Goal: Information Seeking & Learning: Learn about a topic

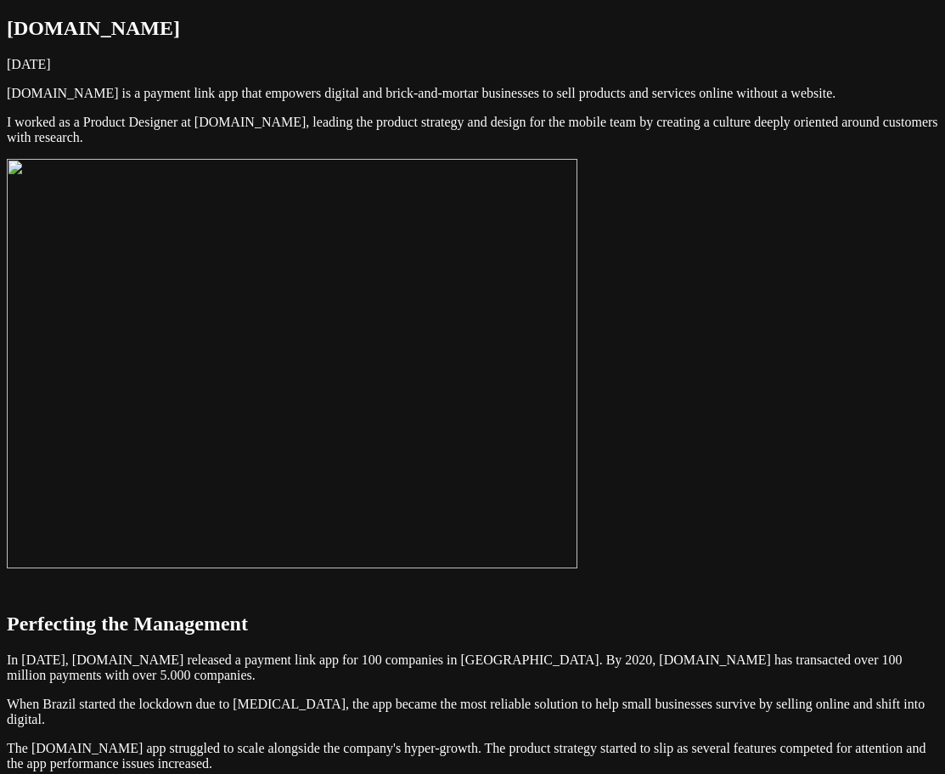
click at [578, 372] on img at bounding box center [292, 363] width 571 height 409
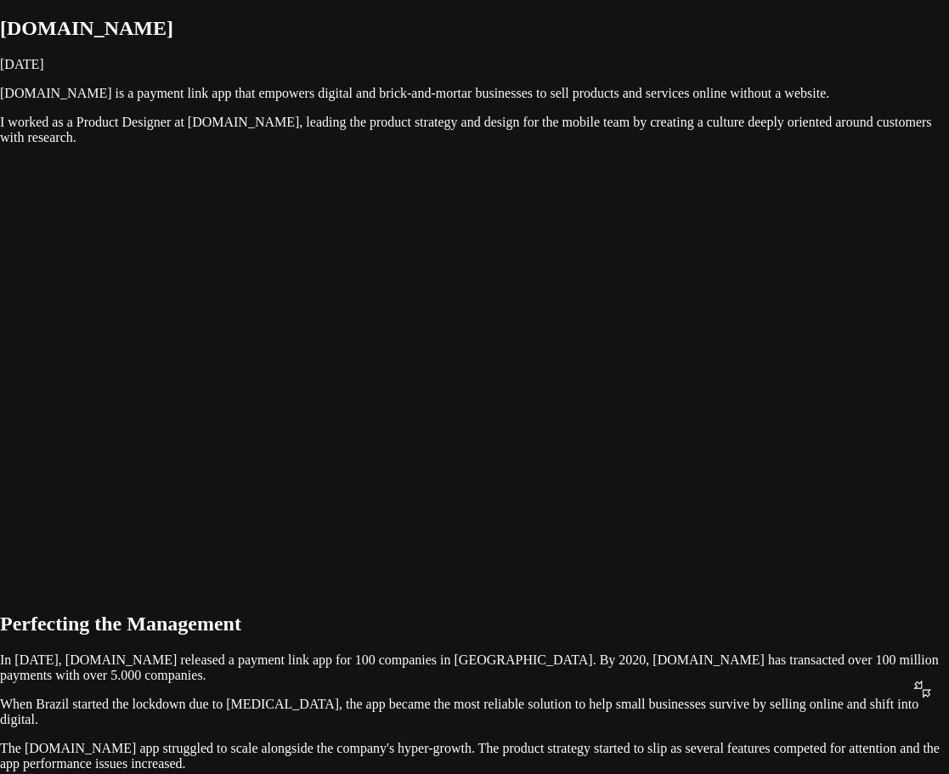
drag, startPoint x: 923, startPoint y: 118, endPoint x: 926, endPoint y: 131, distance: 13.0
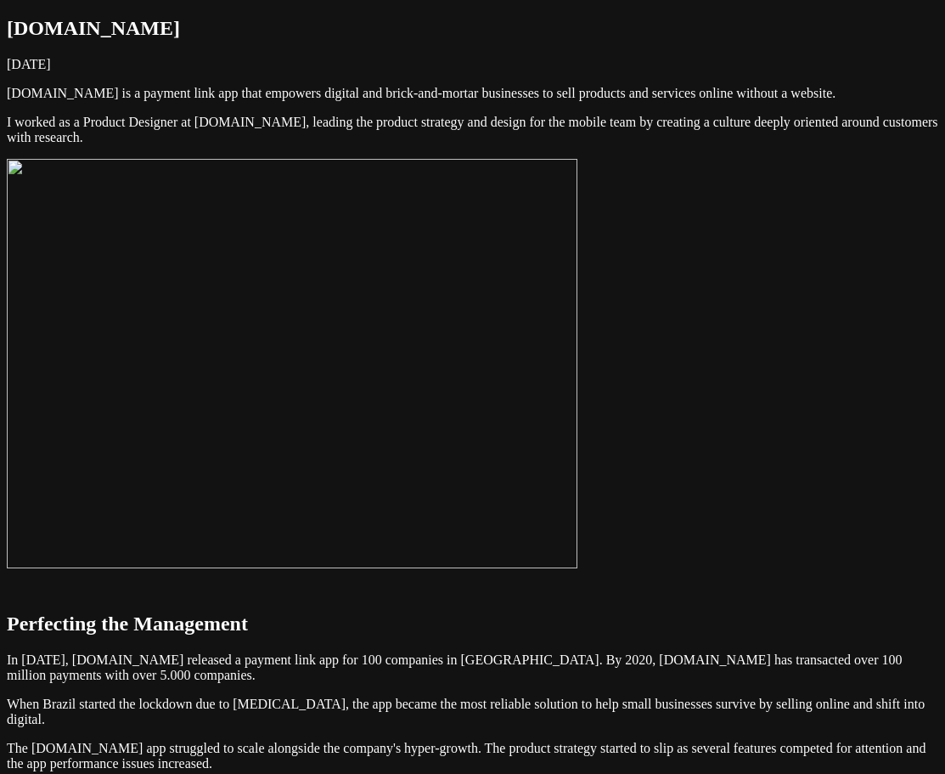
click at [578, 340] on img at bounding box center [292, 363] width 571 height 409
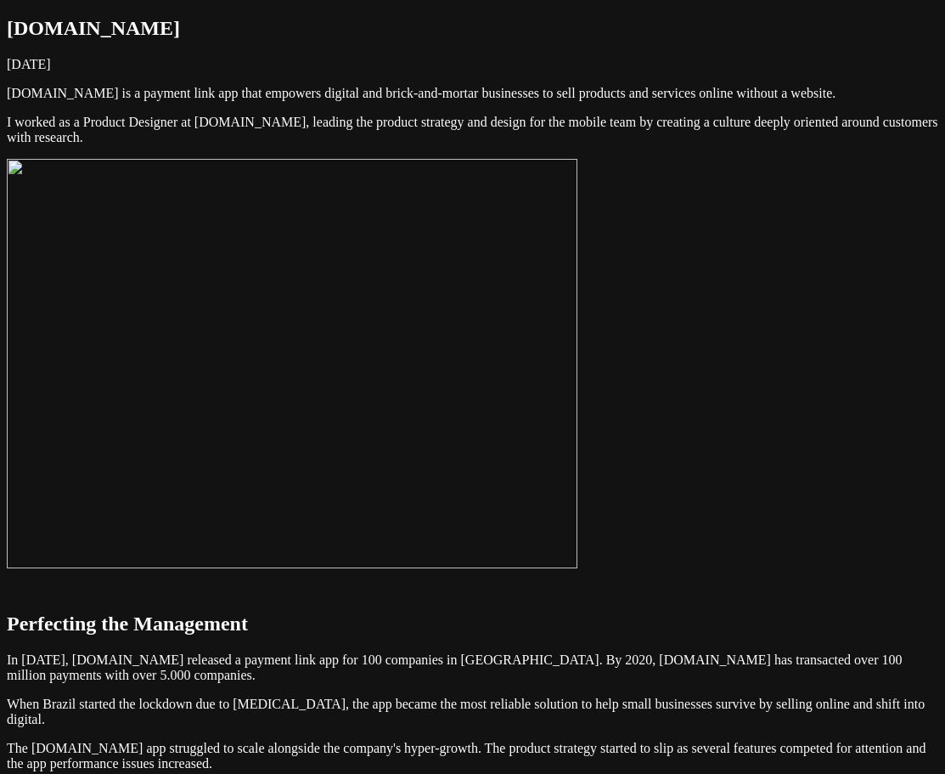
click at [578, 332] on img at bounding box center [292, 363] width 571 height 409
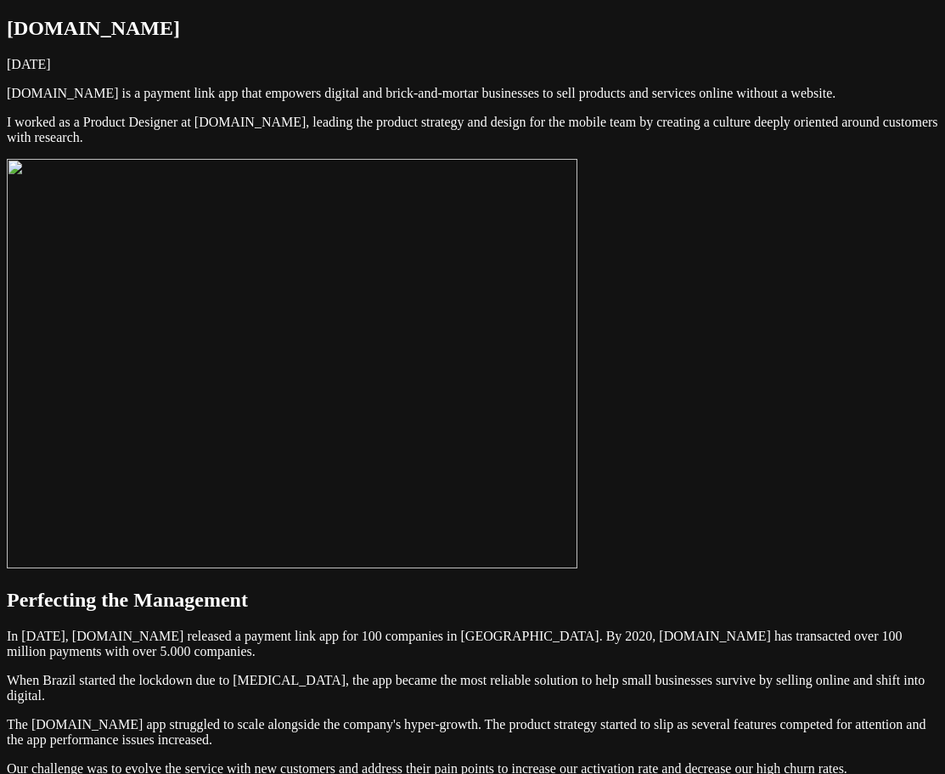
click at [578, 322] on img at bounding box center [292, 363] width 571 height 409
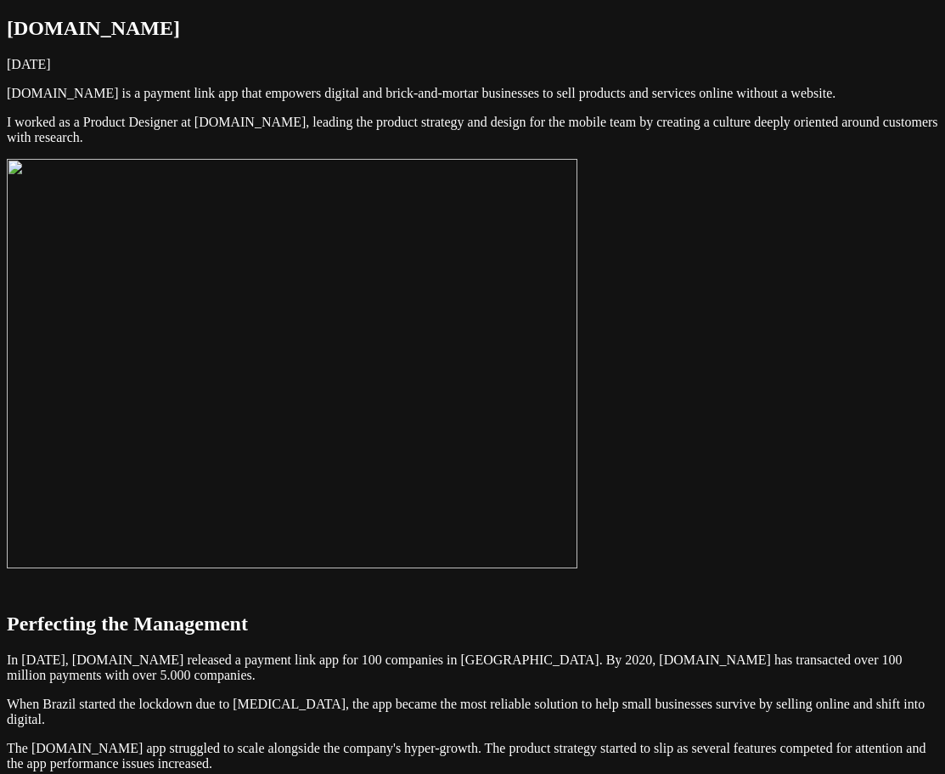
click at [578, 344] on img at bounding box center [292, 363] width 571 height 409
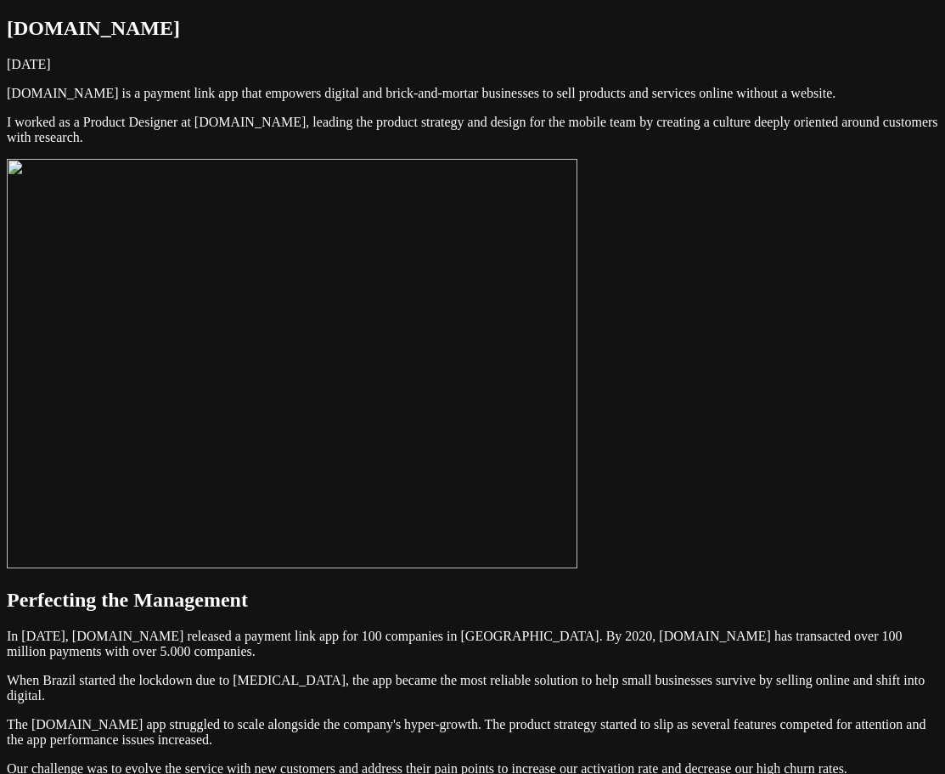
click at [578, 471] on img at bounding box center [292, 363] width 571 height 409
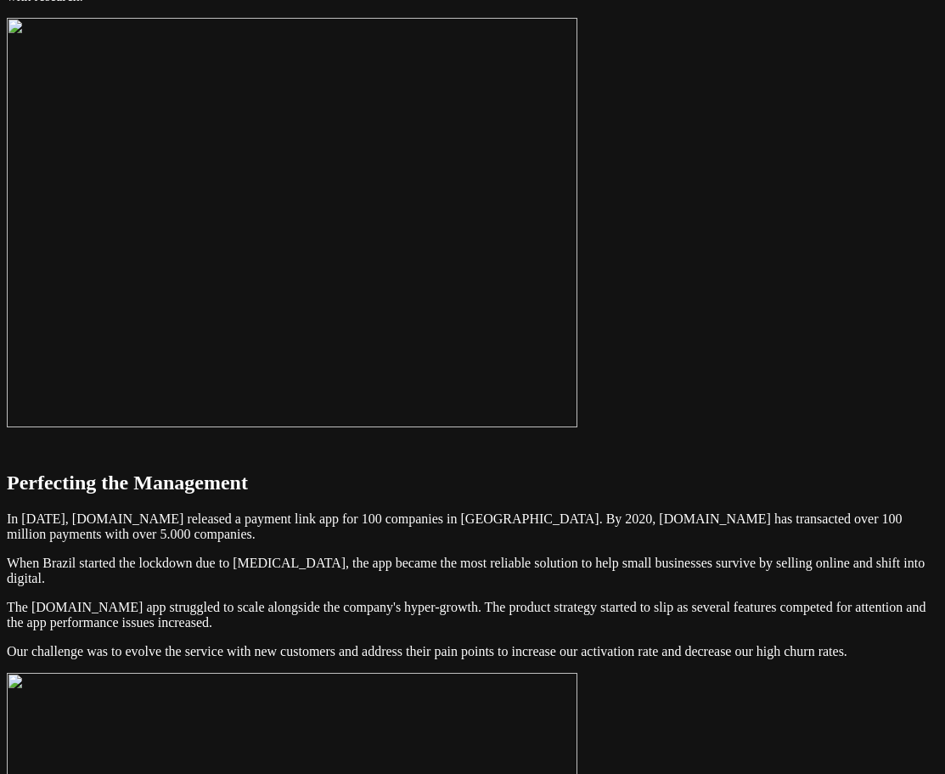
scroll to position [85, 0]
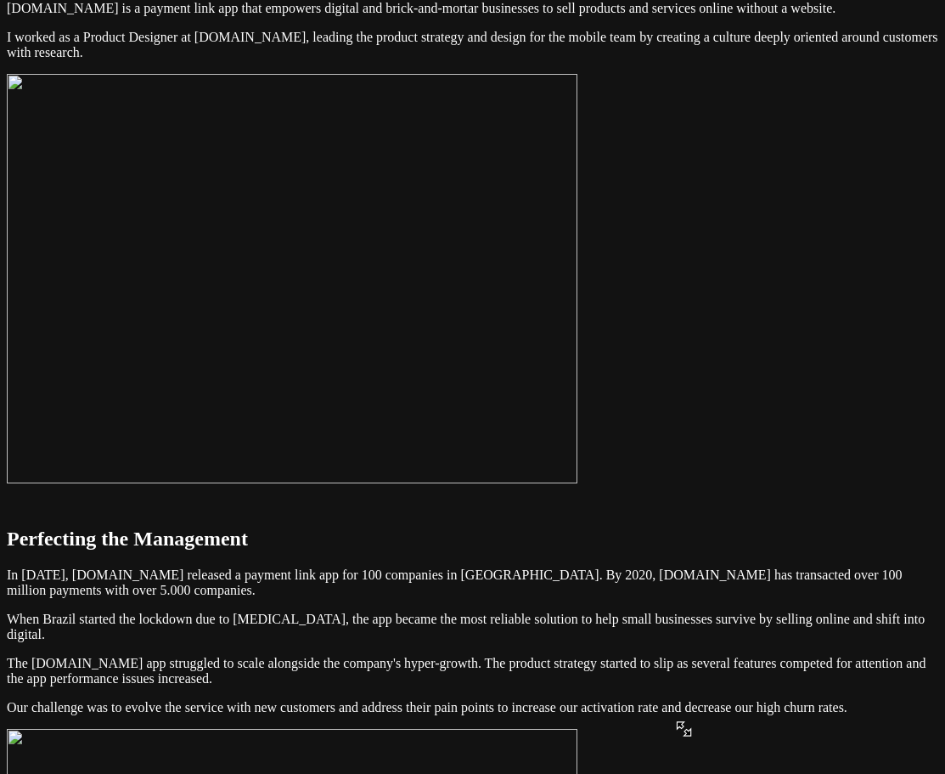
click at [578, 242] on img at bounding box center [292, 278] width 571 height 409
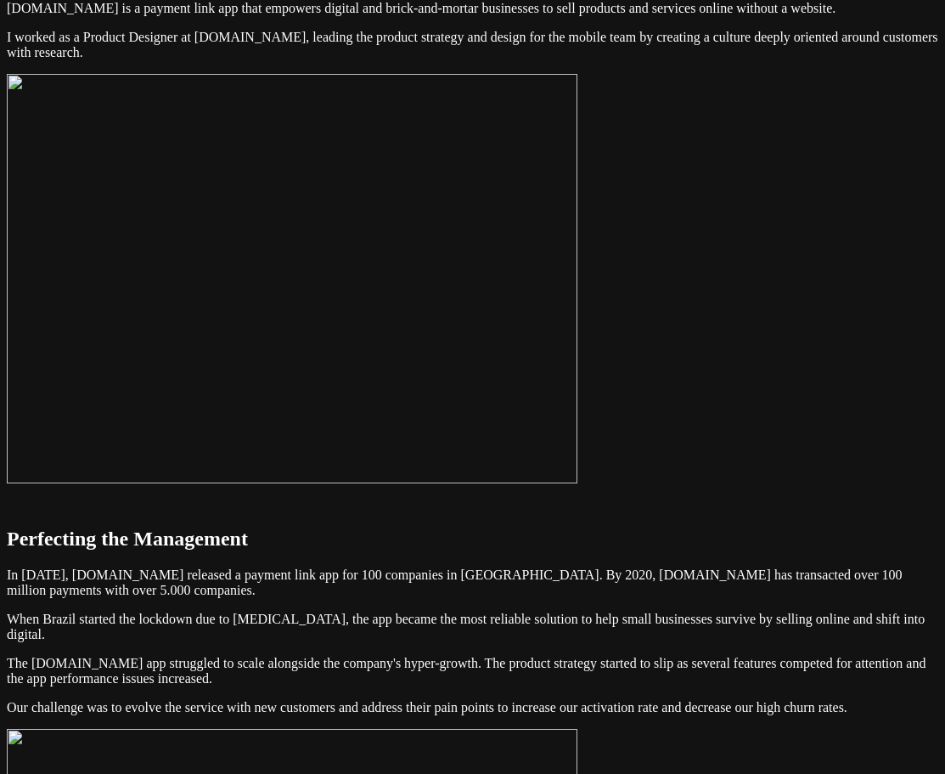
click at [578, 365] on img at bounding box center [292, 278] width 571 height 409
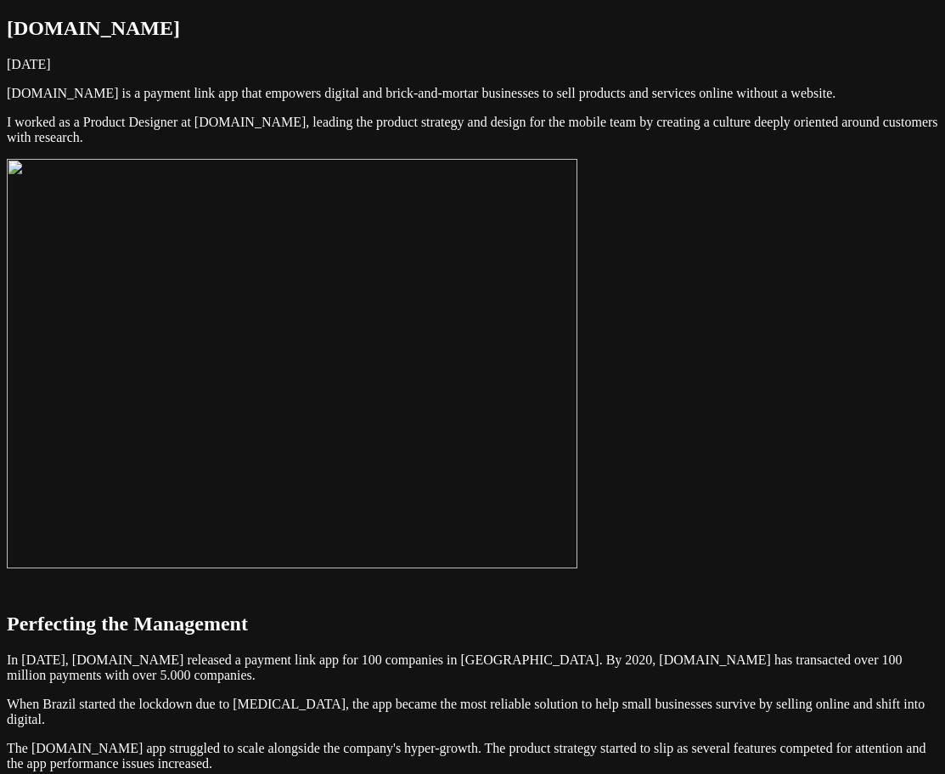
click at [578, 355] on img at bounding box center [292, 363] width 571 height 409
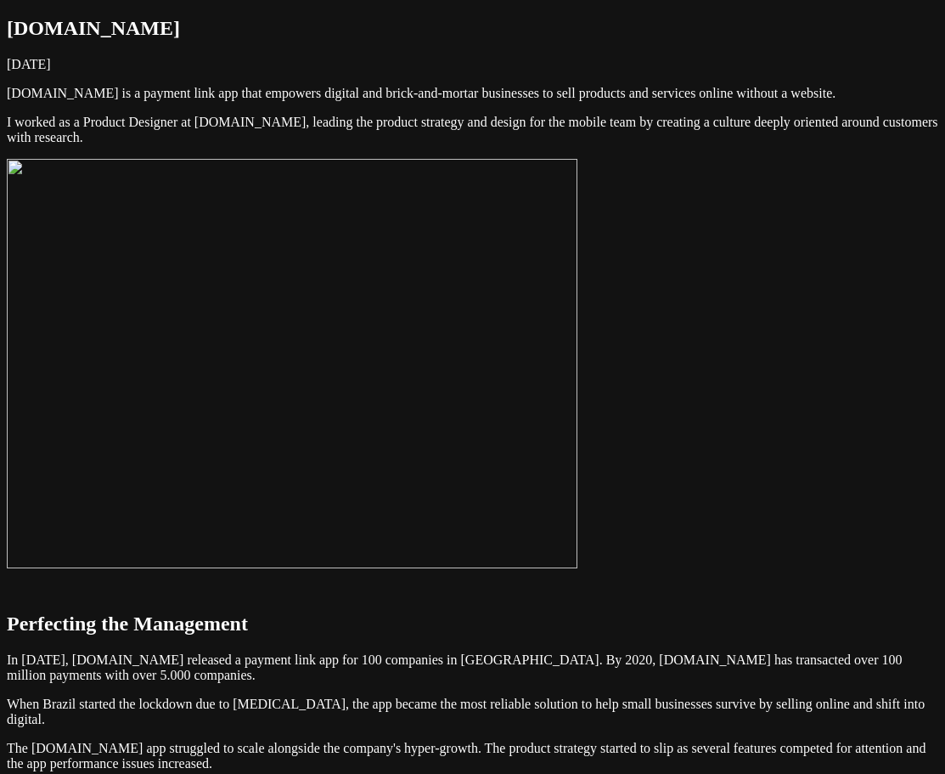
click at [578, 467] on img at bounding box center [292, 363] width 571 height 409
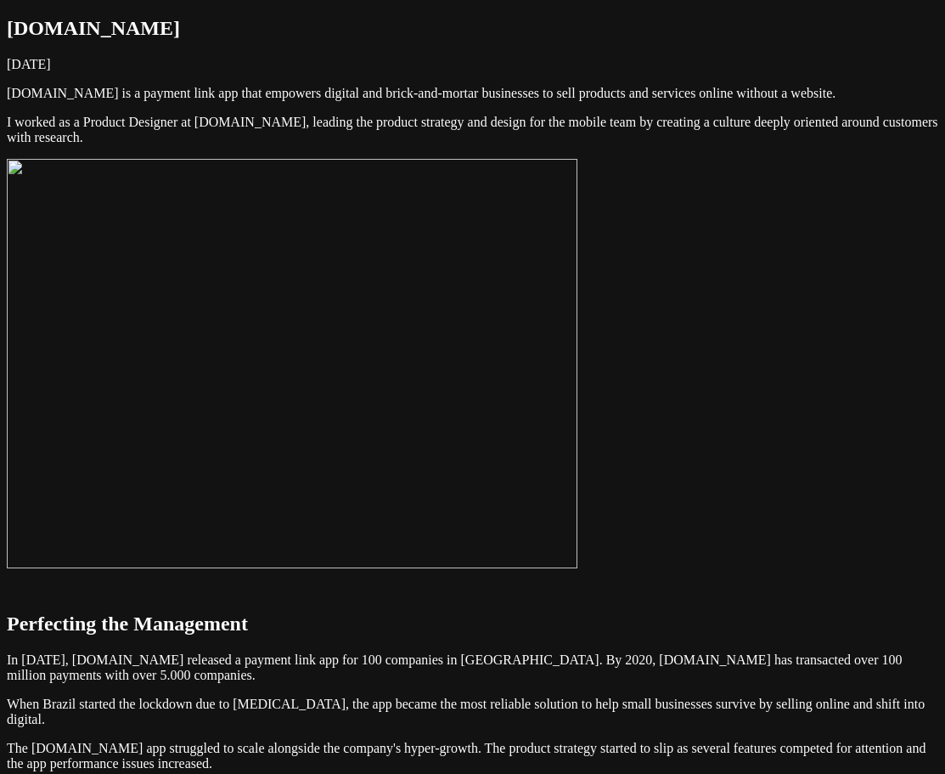
click at [578, 467] on img at bounding box center [292, 363] width 571 height 409
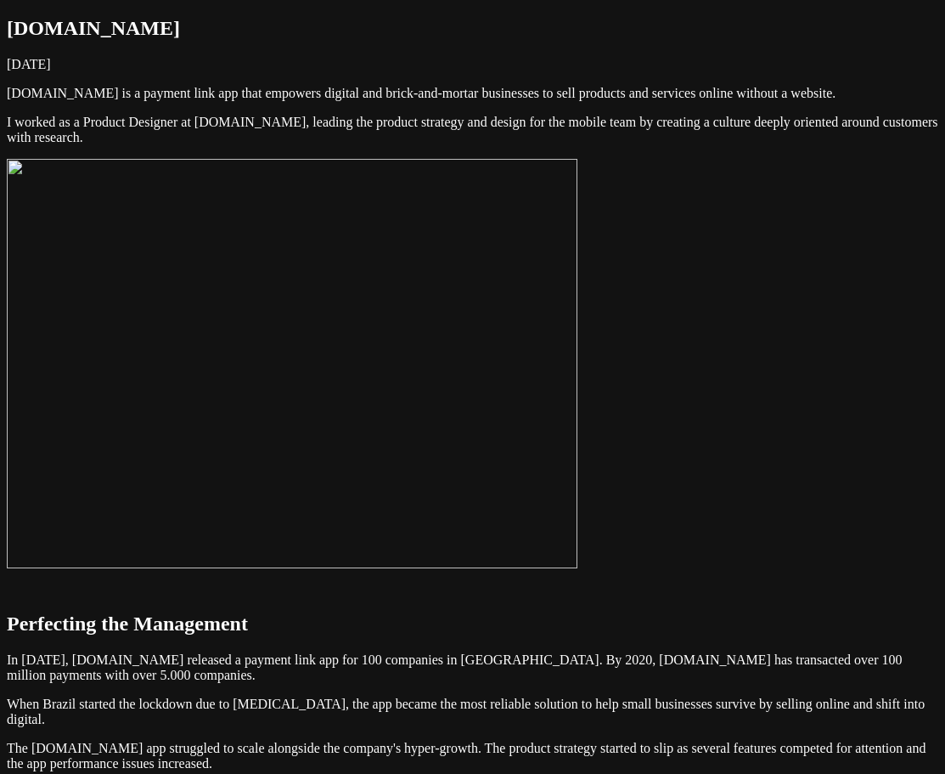
click at [578, 331] on img at bounding box center [292, 363] width 571 height 409
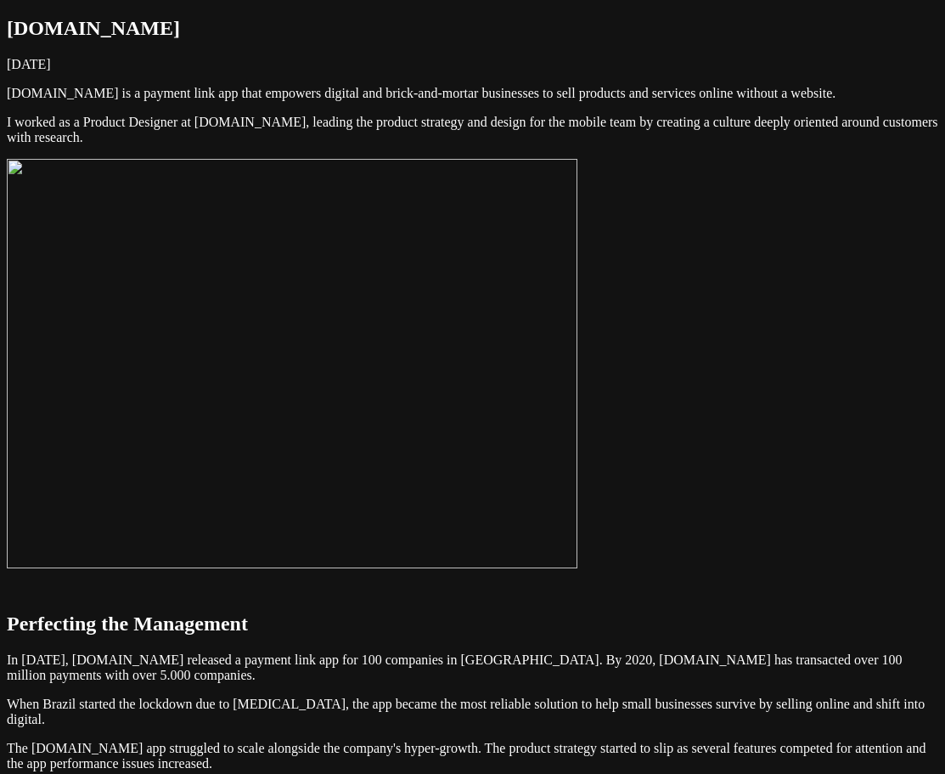
click at [578, 336] on img at bounding box center [292, 363] width 571 height 409
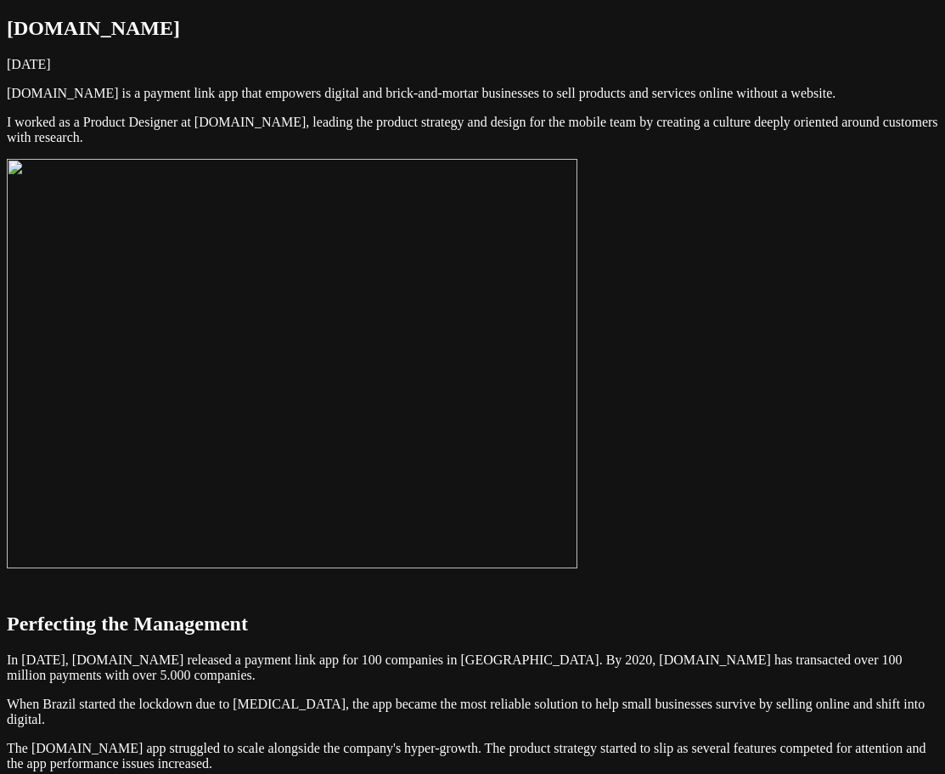
click at [578, 349] on img at bounding box center [292, 363] width 571 height 409
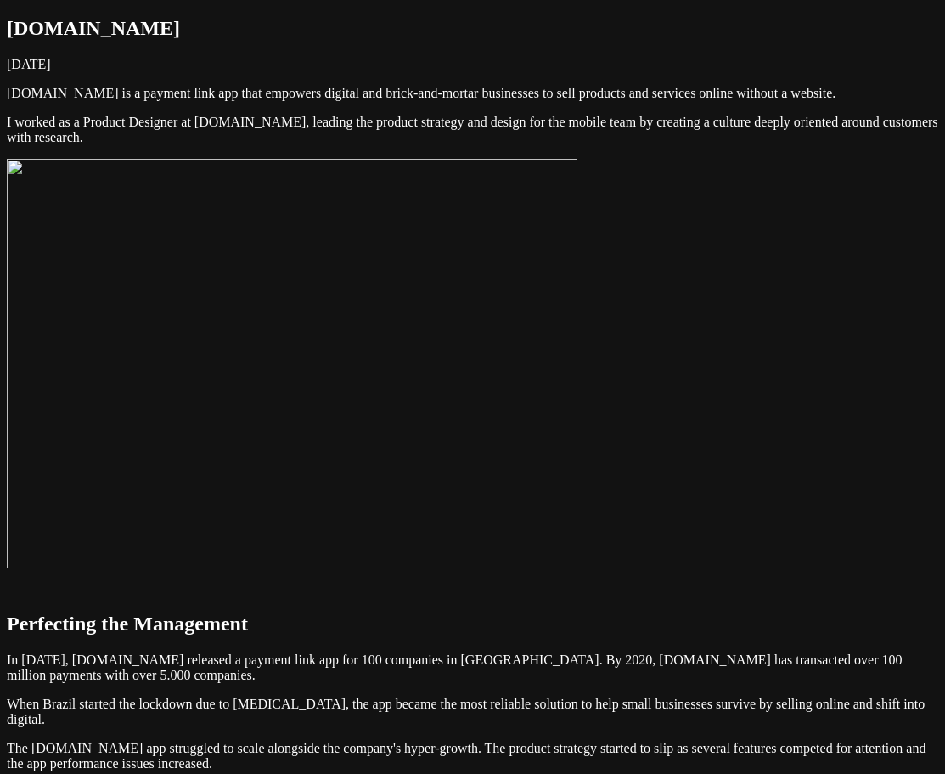
click at [578, 338] on img at bounding box center [292, 363] width 571 height 409
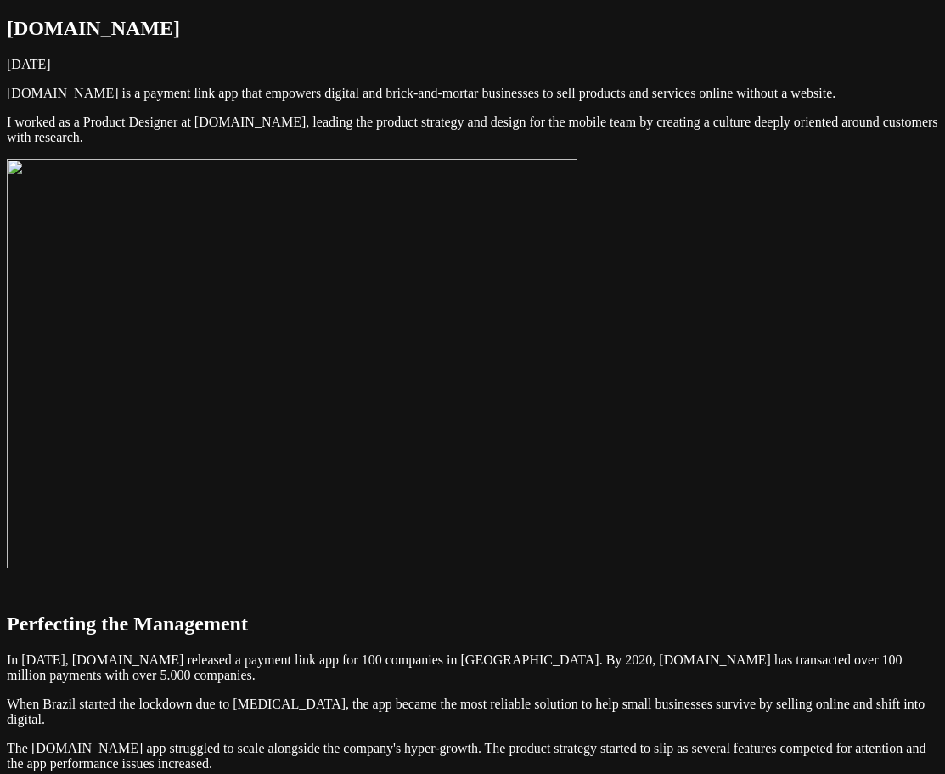
click at [578, 358] on img at bounding box center [292, 363] width 571 height 409
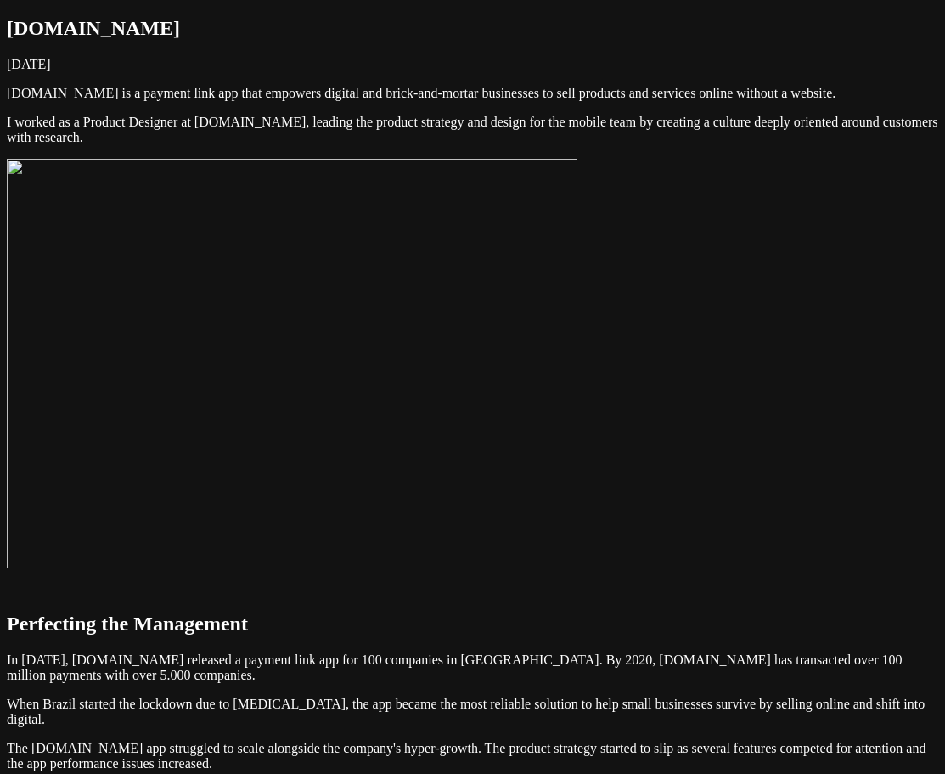
click at [578, 418] on img at bounding box center [292, 363] width 571 height 409
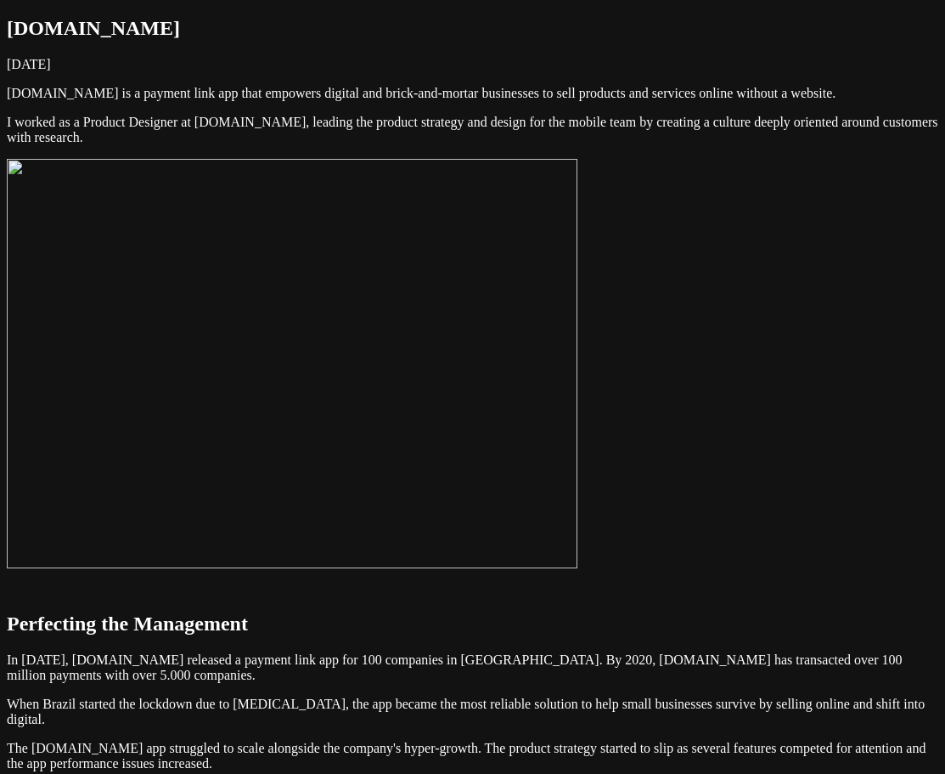
click at [578, 443] on img at bounding box center [292, 363] width 571 height 409
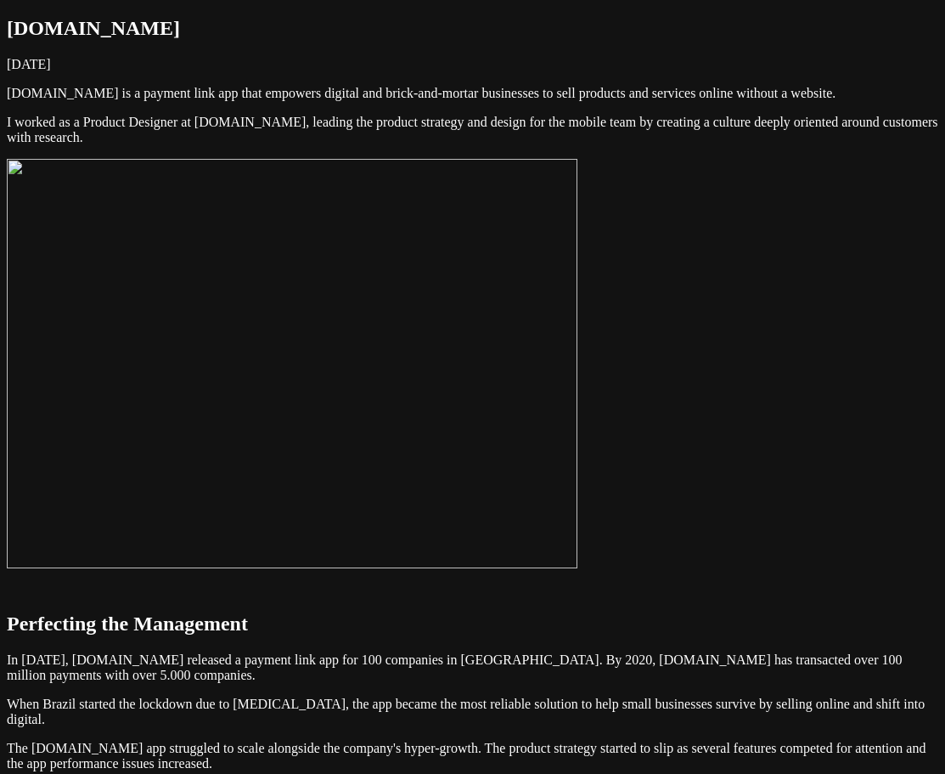
click at [578, 475] on img at bounding box center [292, 363] width 571 height 409
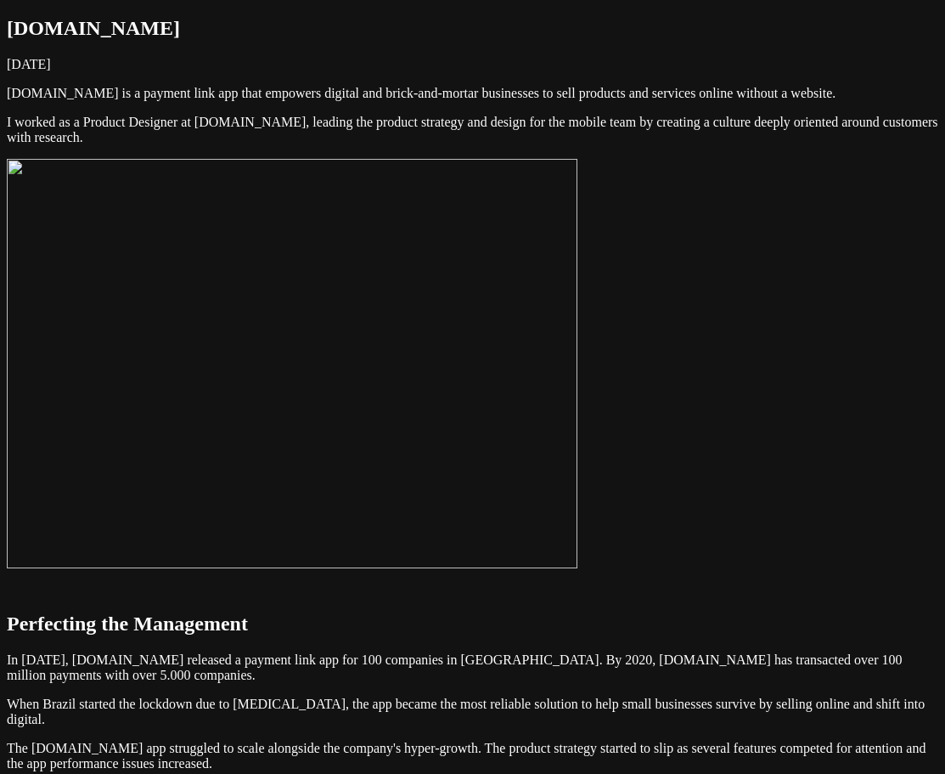
click at [578, 505] on img at bounding box center [292, 363] width 571 height 409
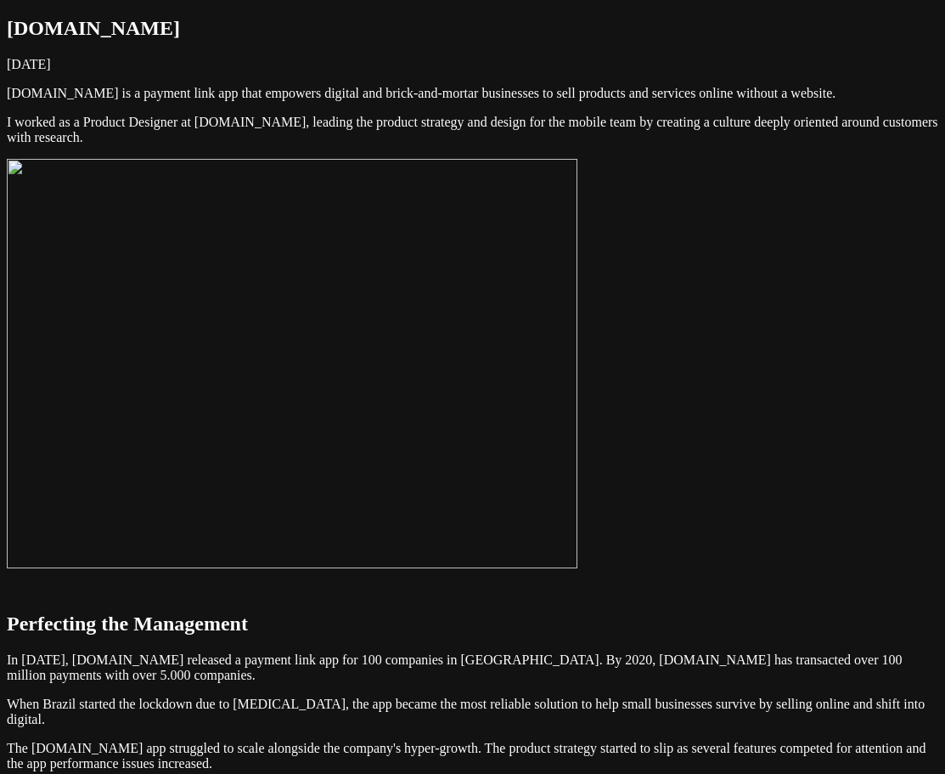
click at [244, 317] on img at bounding box center [292, 363] width 571 height 409
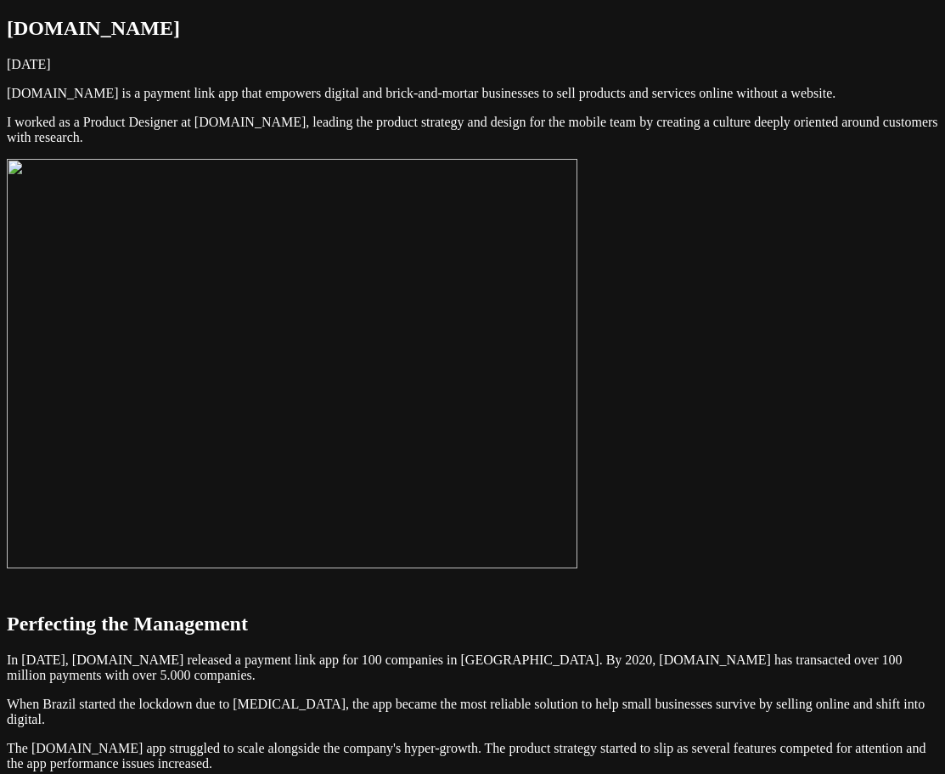
click at [578, 400] on img at bounding box center [292, 363] width 571 height 409
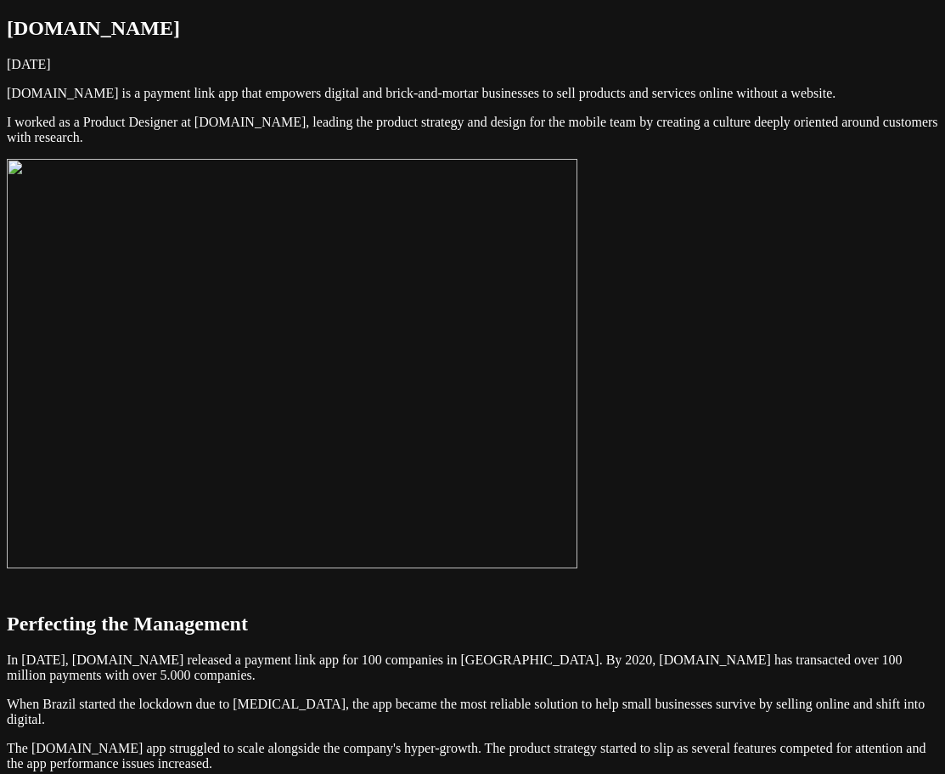
click at [578, 312] on img at bounding box center [292, 363] width 571 height 409
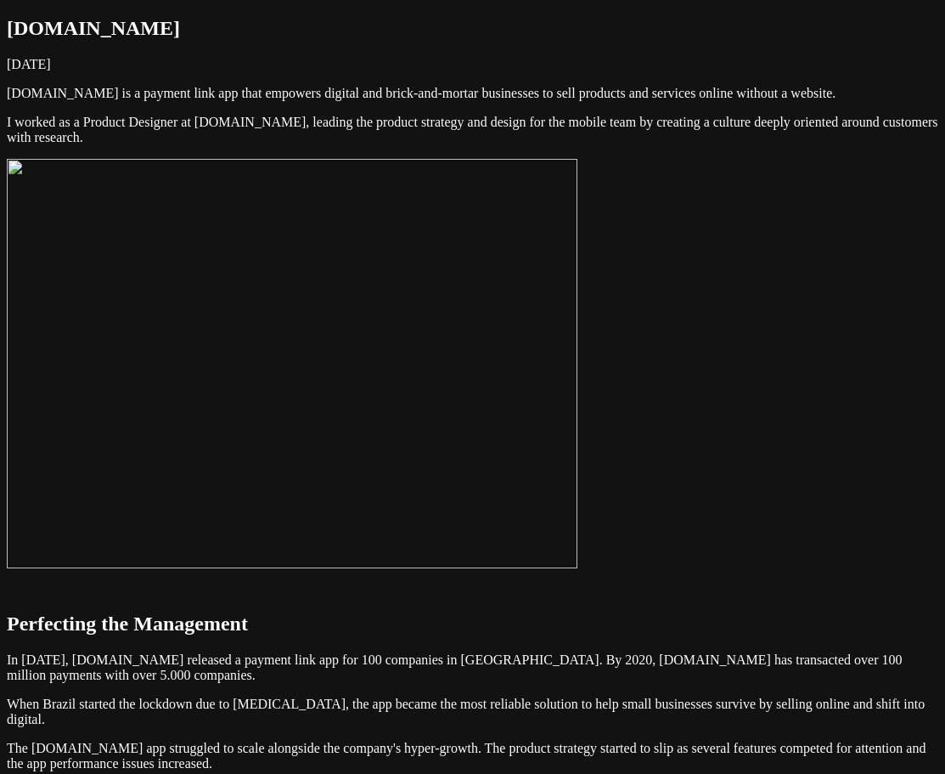
click at [578, 335] on img at bounding box center [292, 363] width 571 height 409
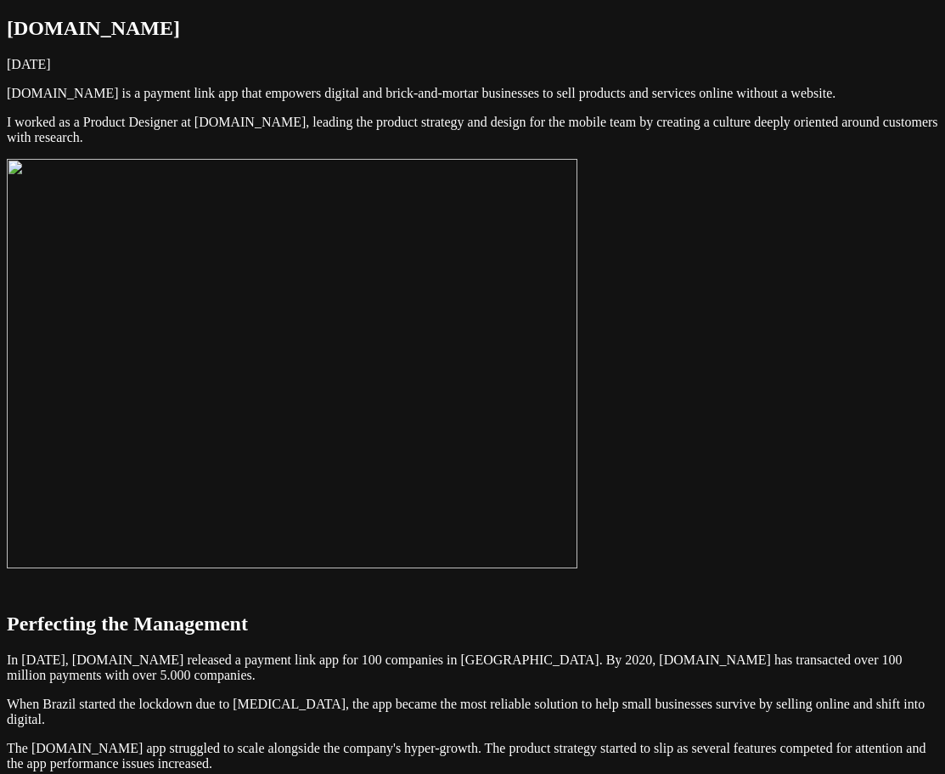
click at [578, 319] on img at bounding box center [292, 363] width 571 height 409
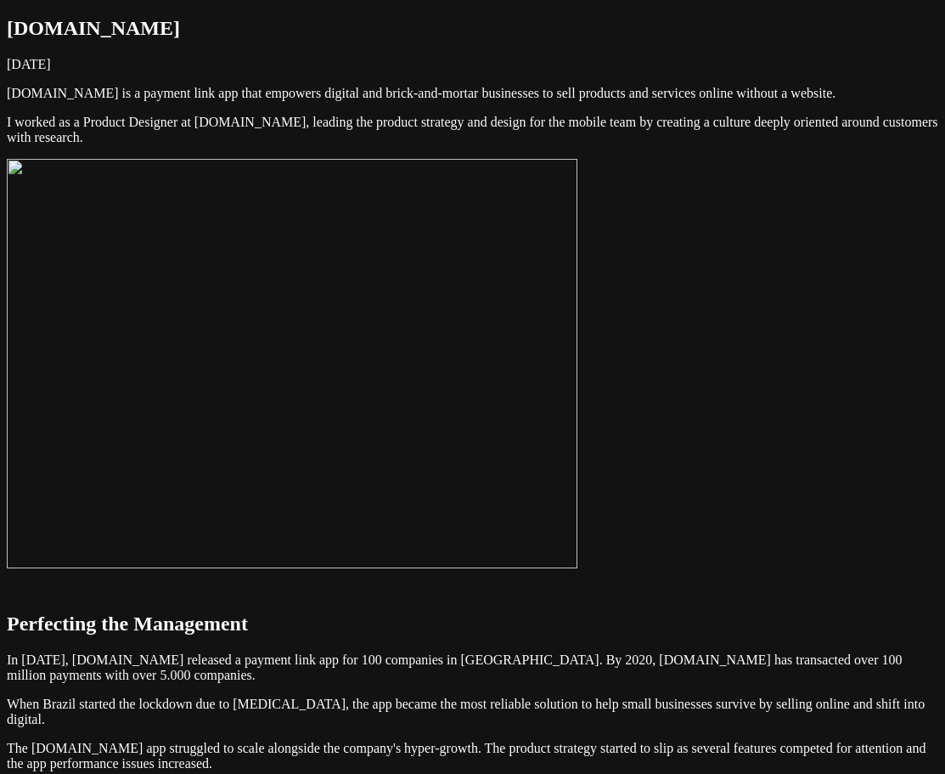
click at [578, 327] on img at bounding box center [292, 363] width 571 height 409
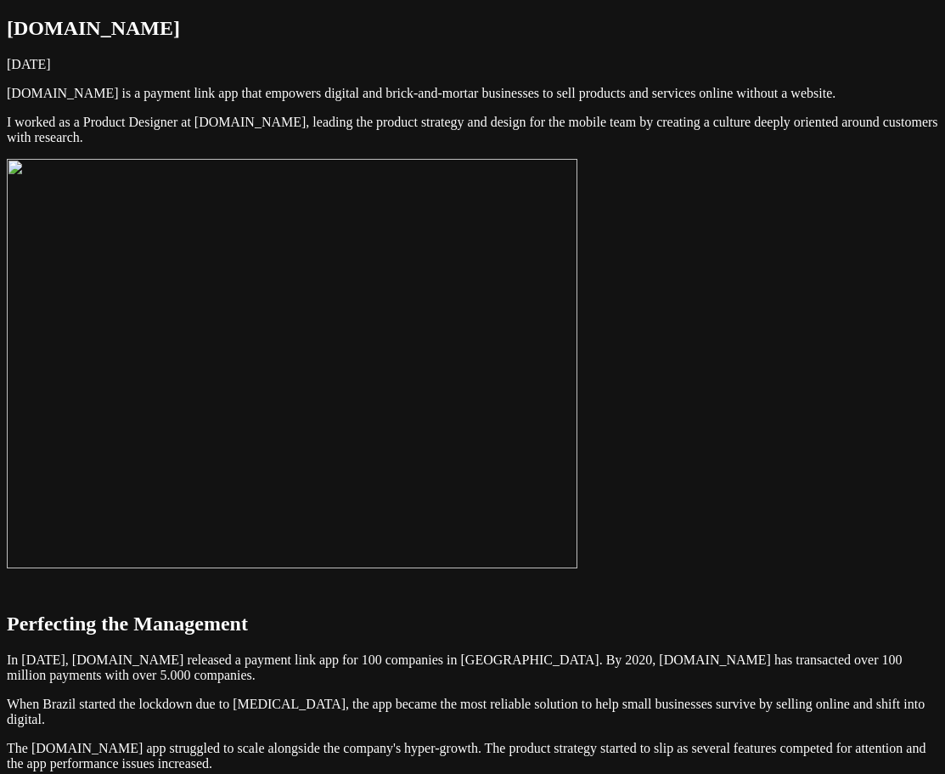
click at [578, 329] on img at bounding box center [292, 363] width 571 height 409
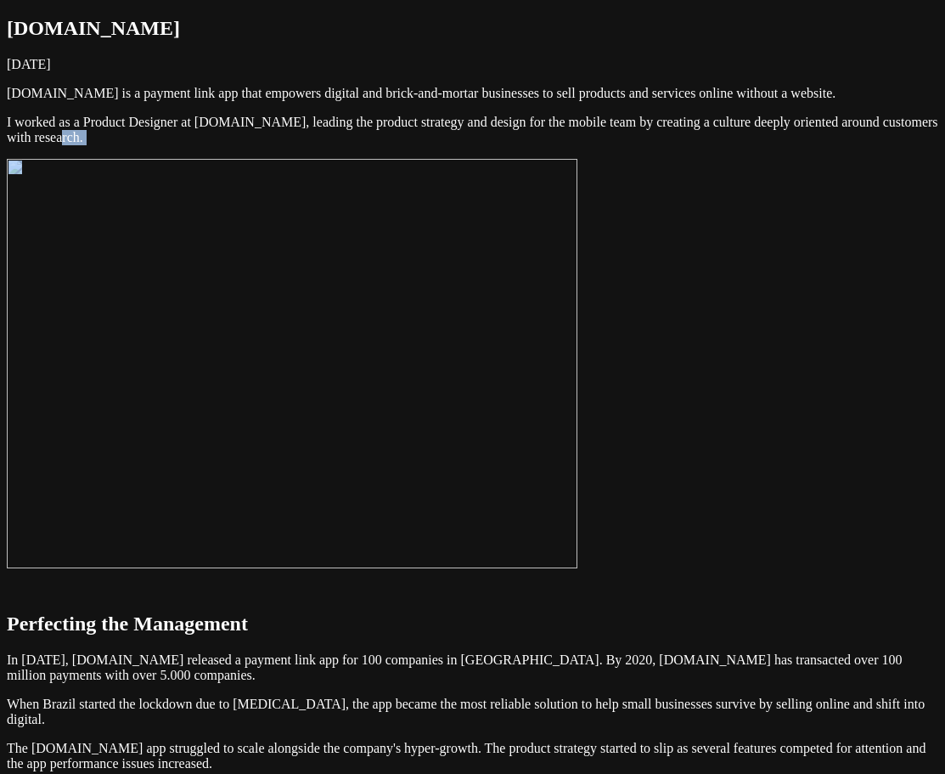
drag, startPoint x: 635, startPoint y: 224, endPoint x: 435, endPoint y: 212, distance: 200.8
click at [439, 145] on p "I worked as a Product Designer at [DOMAIN_NAME], leading the product strategy a…" at bounding box center [473, 130] width 932 height 31
click at [434, 145] on p "I worked as a Product Designer at [DOMAIN_NAME], leading the product strategy a…" at bounding box center [473, 130] width 932 height 31
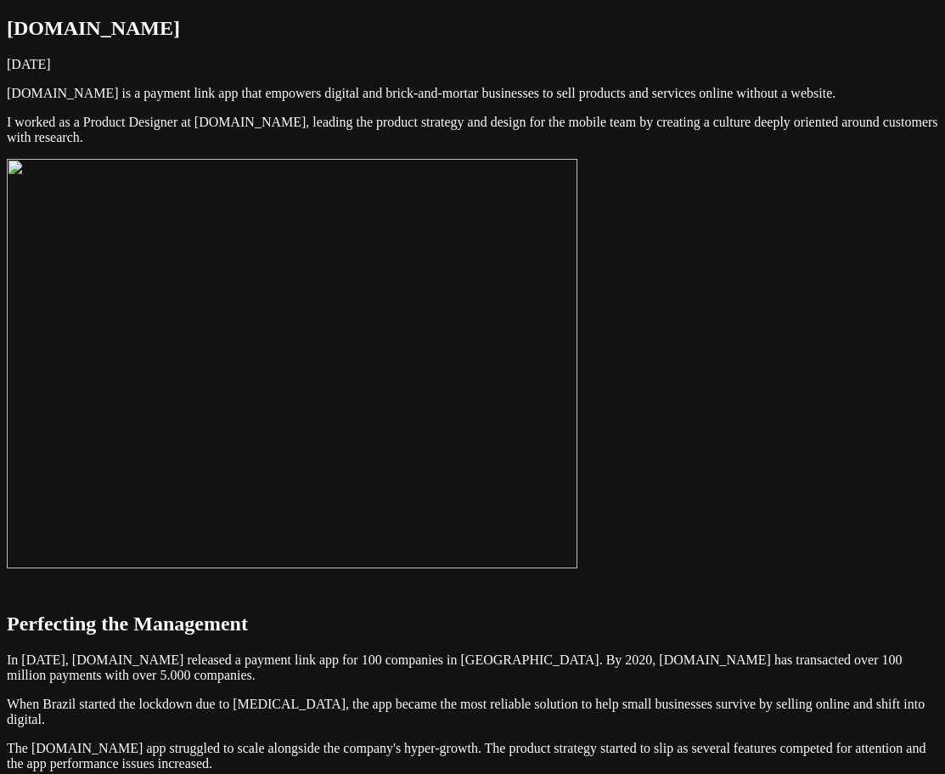
click at [578, 294] on img at bounding box center [292, 363] width 571 height 409
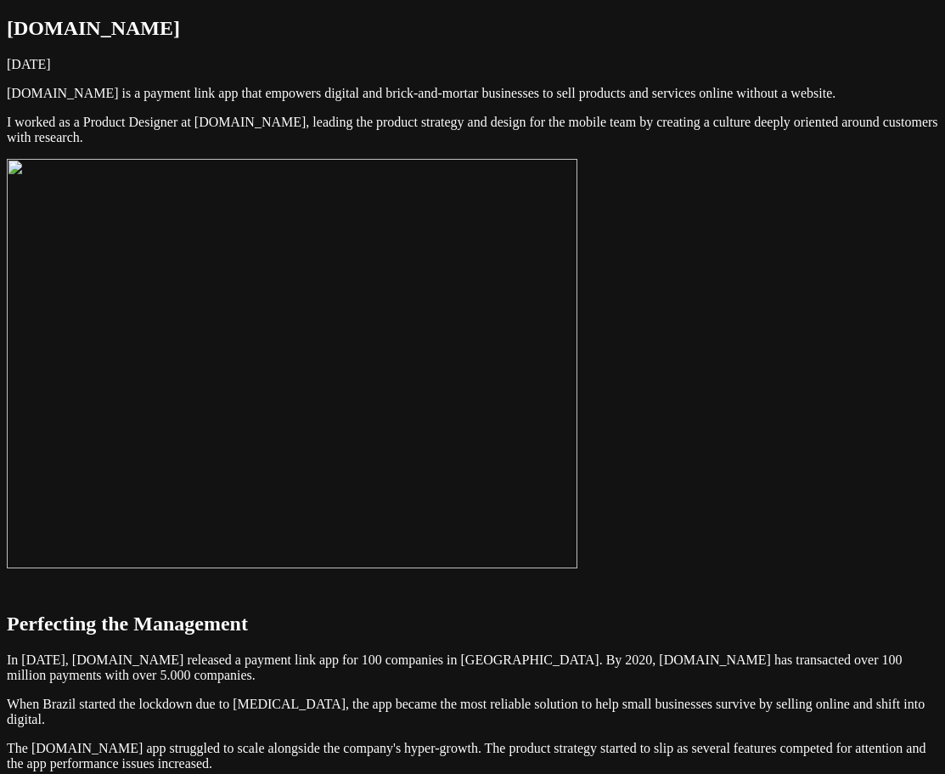
click at [555, 450] on img at bounding box center [292, 363] width 571 height 409
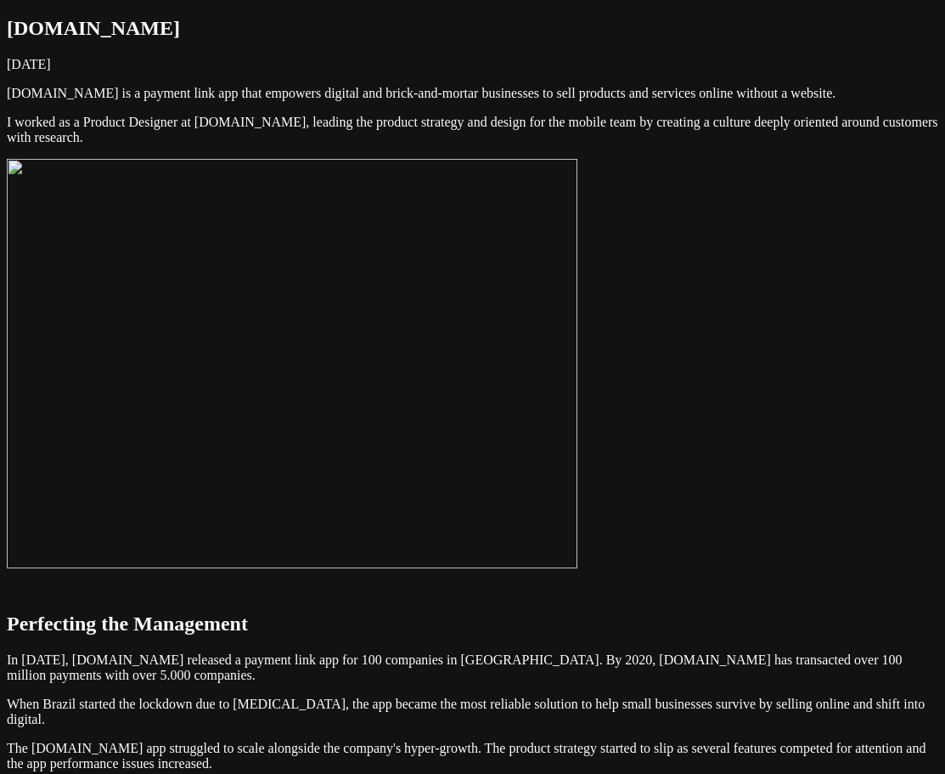
click at [500, 435] on img at bounding box center [292, 363] width 571 height 409
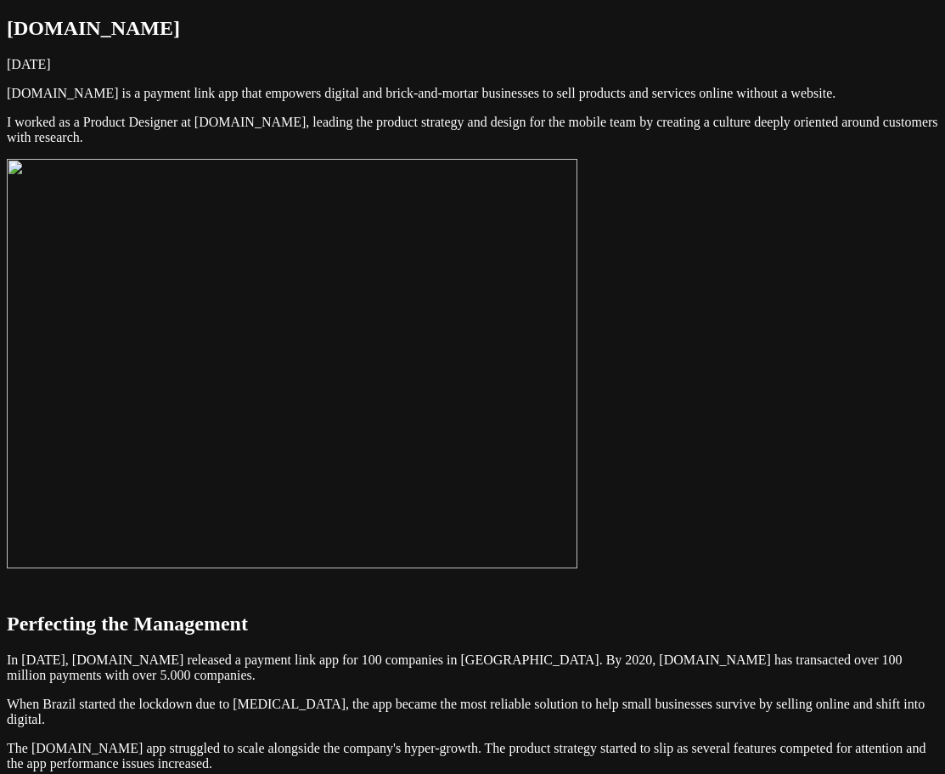
click at [499, 428] on img at bounding box center [292, 363] width 571 height 409
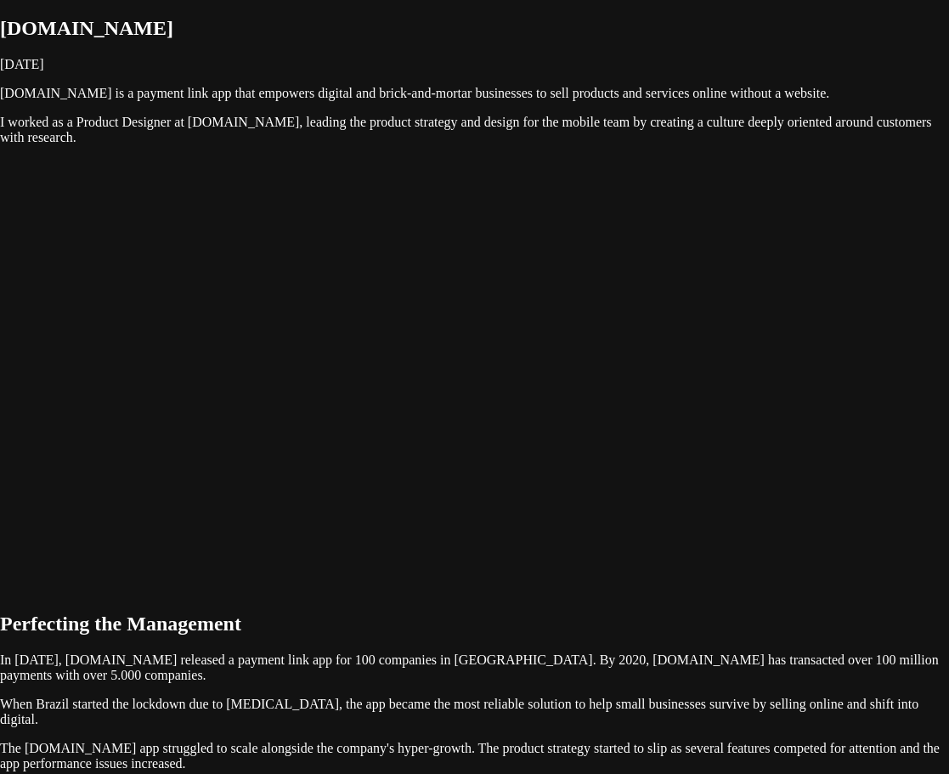
drag, startPoint x: 518, startPoint y: 387, endPoint x: 522, endPoint y: 439, distance: 52.8
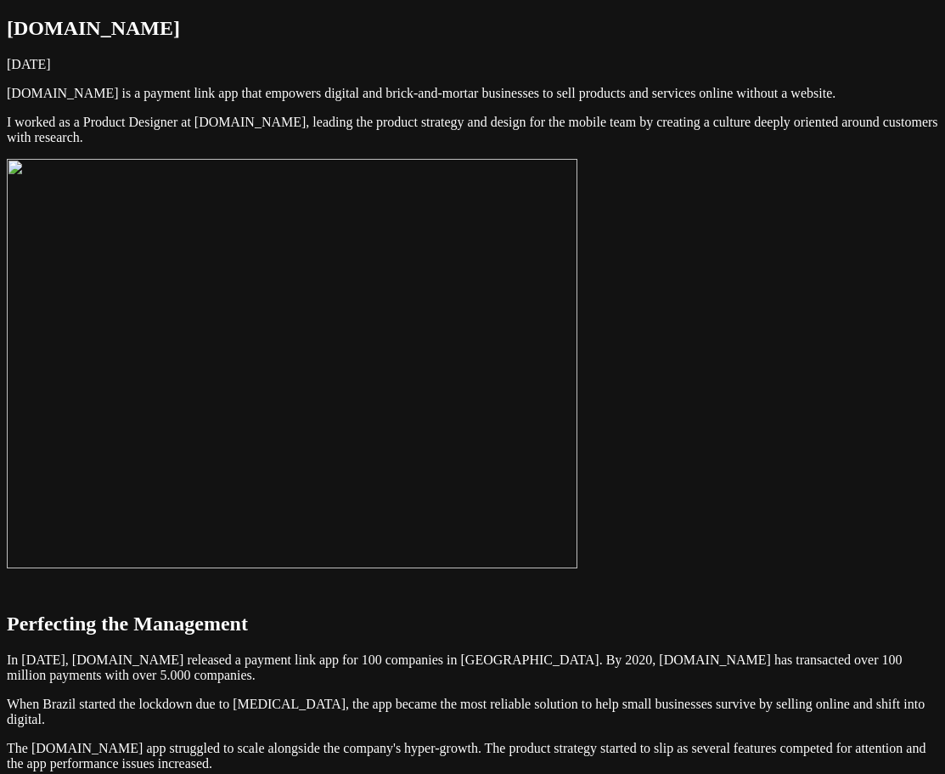
click at [578, 308] on img at bounding box center [292, 363] width 571 height 409
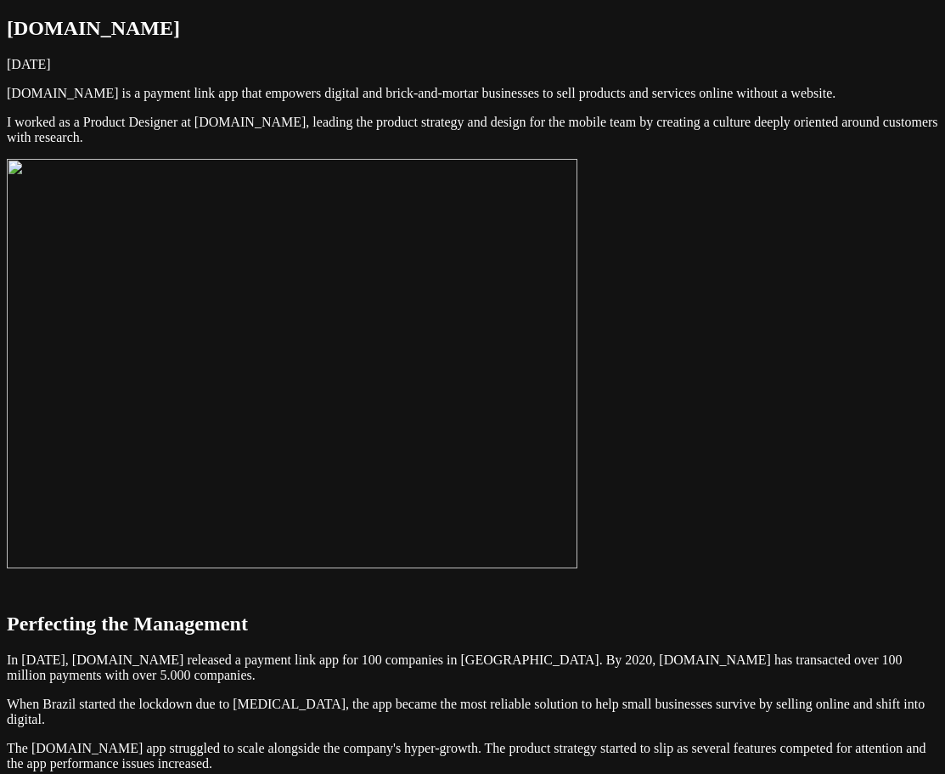
click at [578, 316] on img at bounding box center [292, 363] width 571 height 409
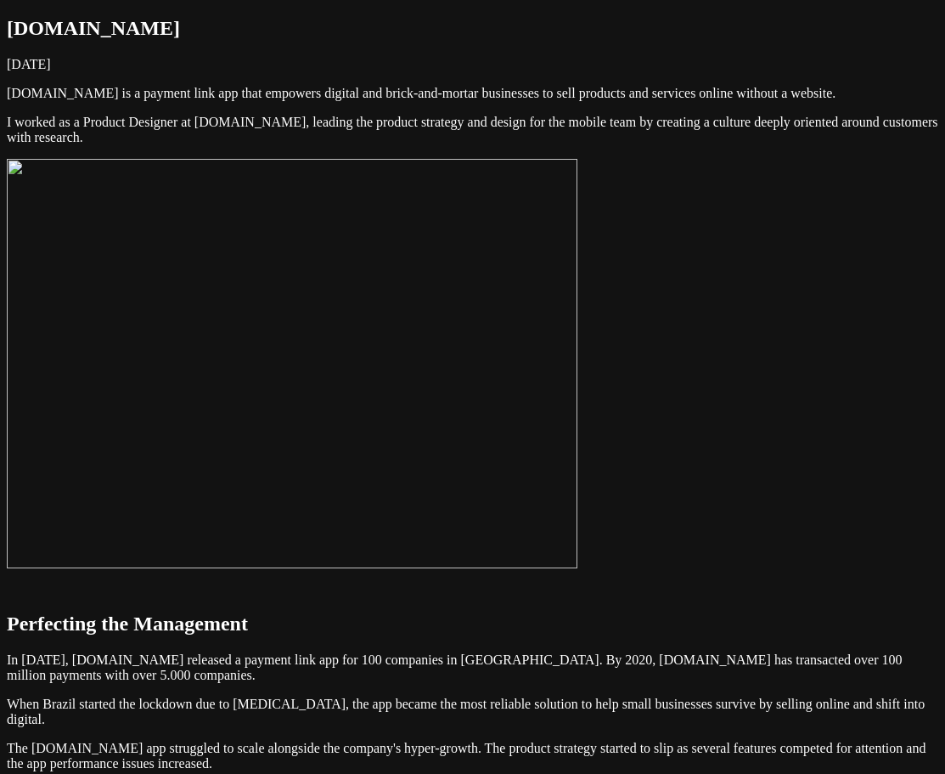
click at [578, 332] on img at bounding box center [292, 363] width 571 height 409
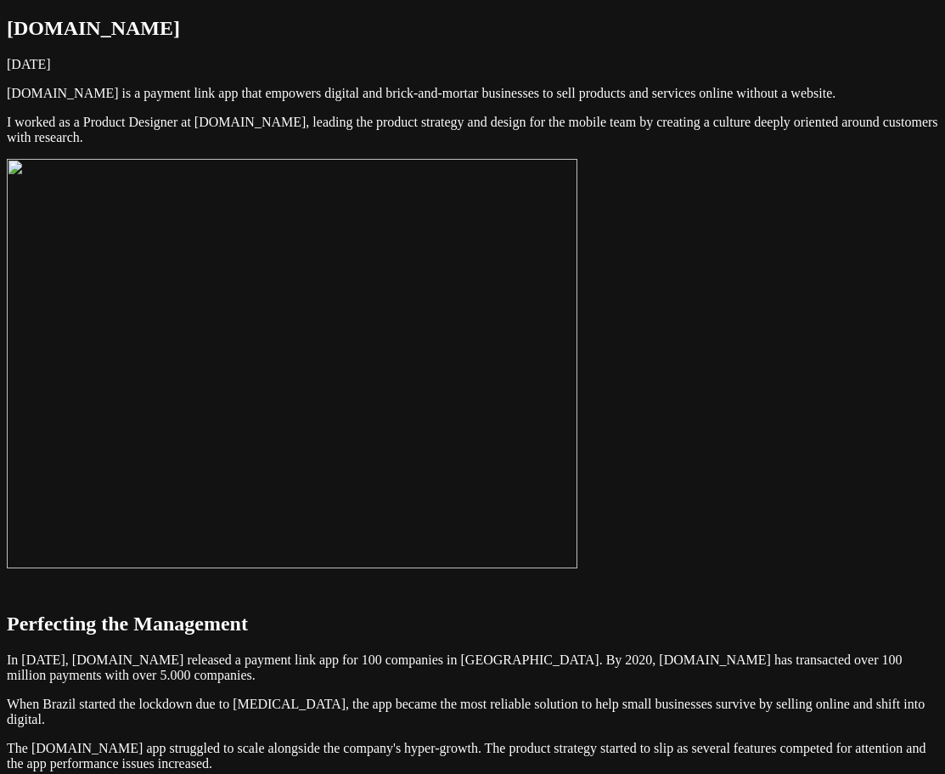
click at [578, 308] on img at bounding box center [292, 363] width 571 height 409
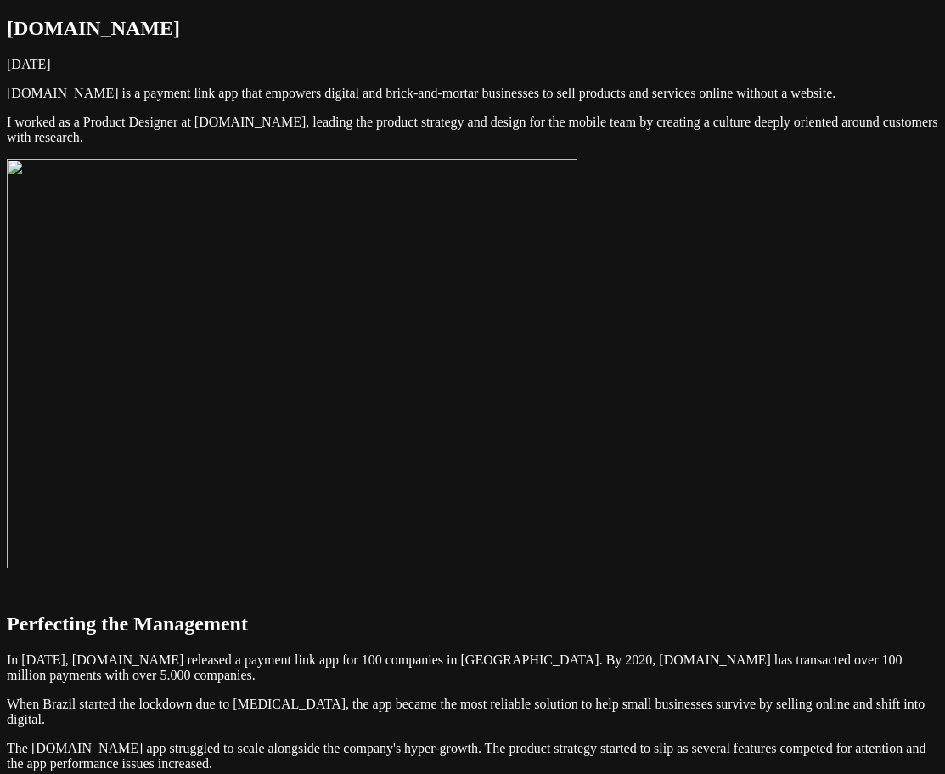
click at [578, 475] on img at bounding box center [292, 363] width 571 height 409
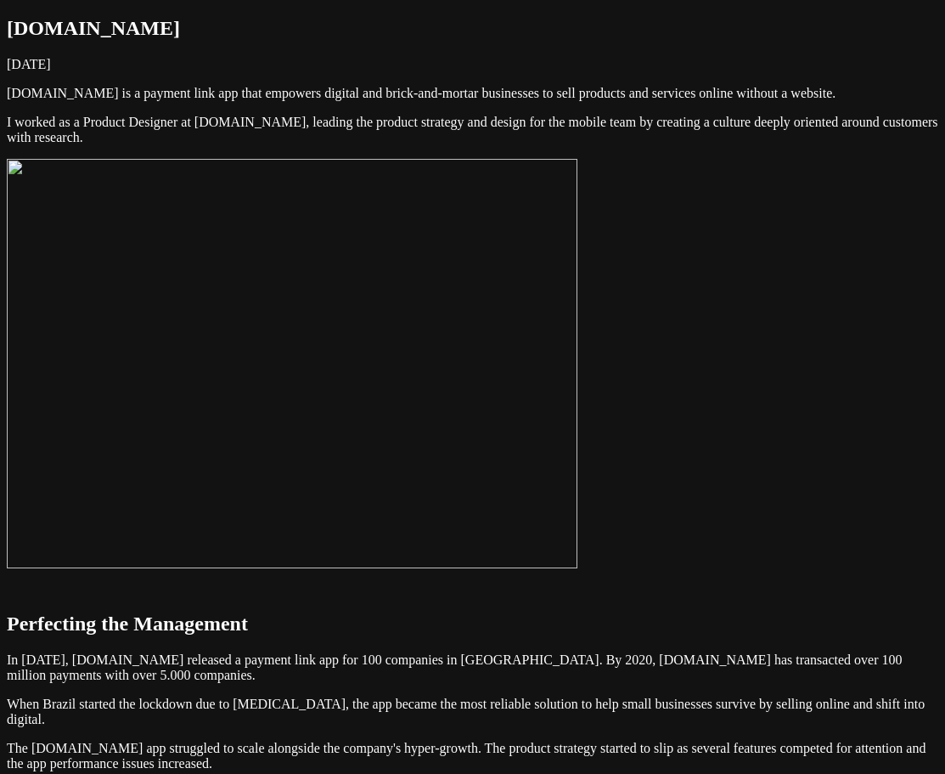
click at [578, 475] on img at bounding box center [292, 363] width 571 height 409
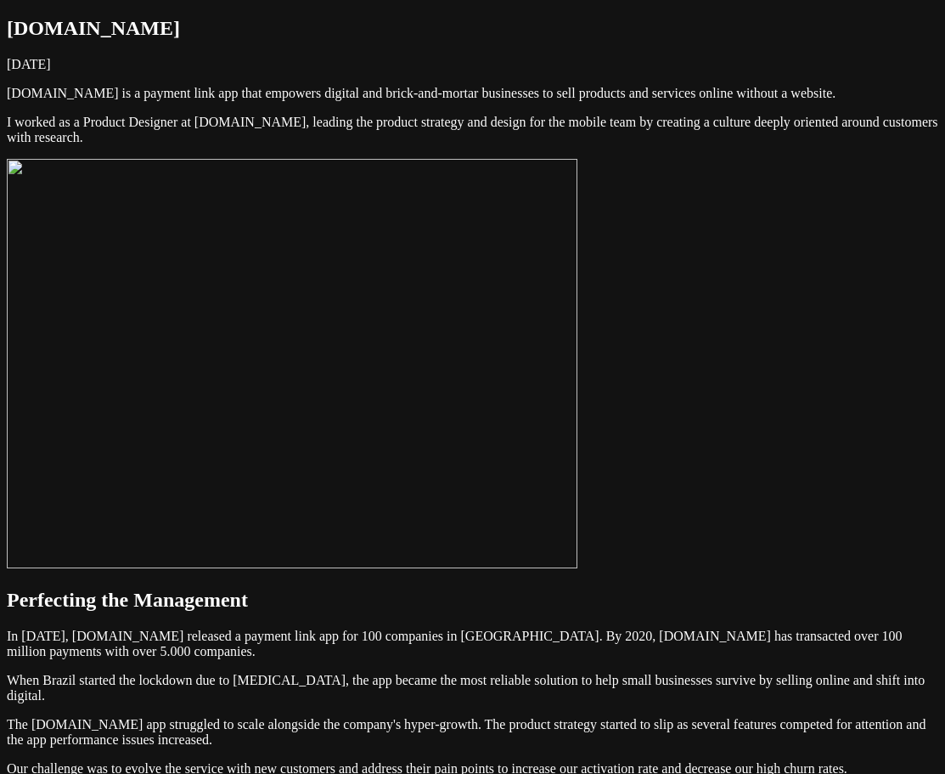
click at [578, 396] on img at bounding box center [292, 363] width 571 height 409
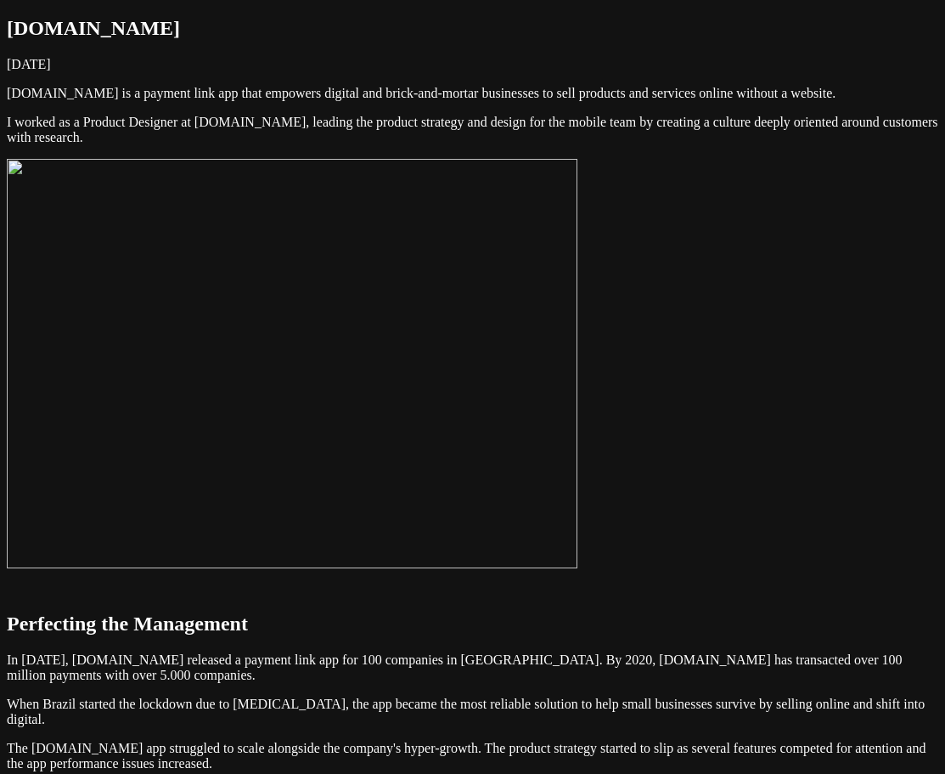
click at [578, 406] on img at bounding box center [292, 363] width 571 height 409
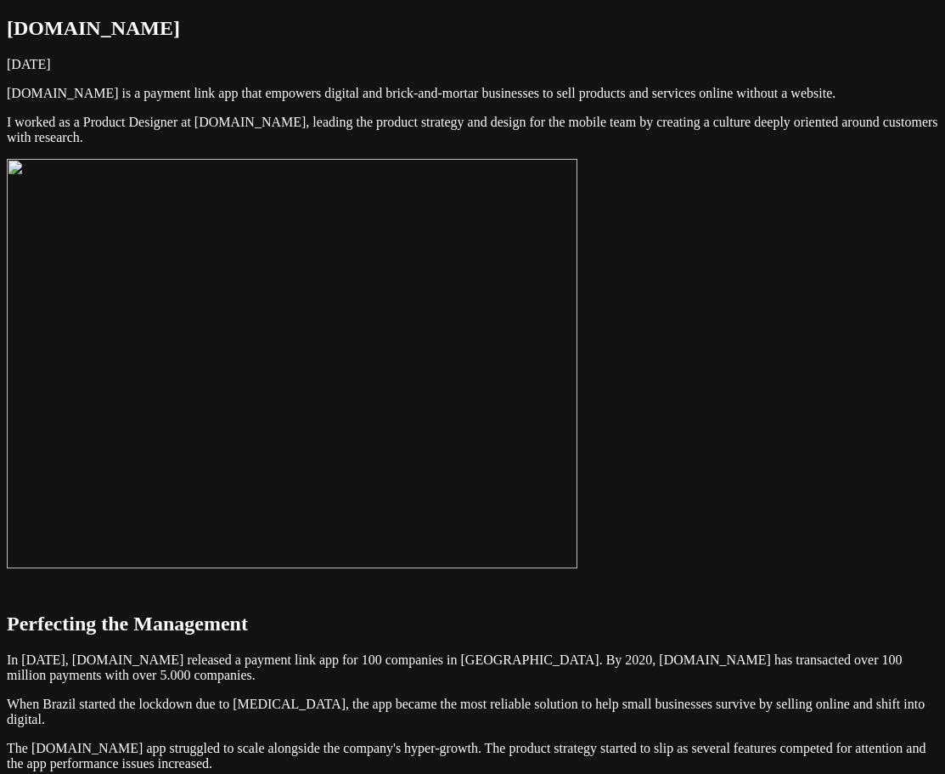
click at [578, 406] on img at bounding box center [292, 363] width 571 height 409
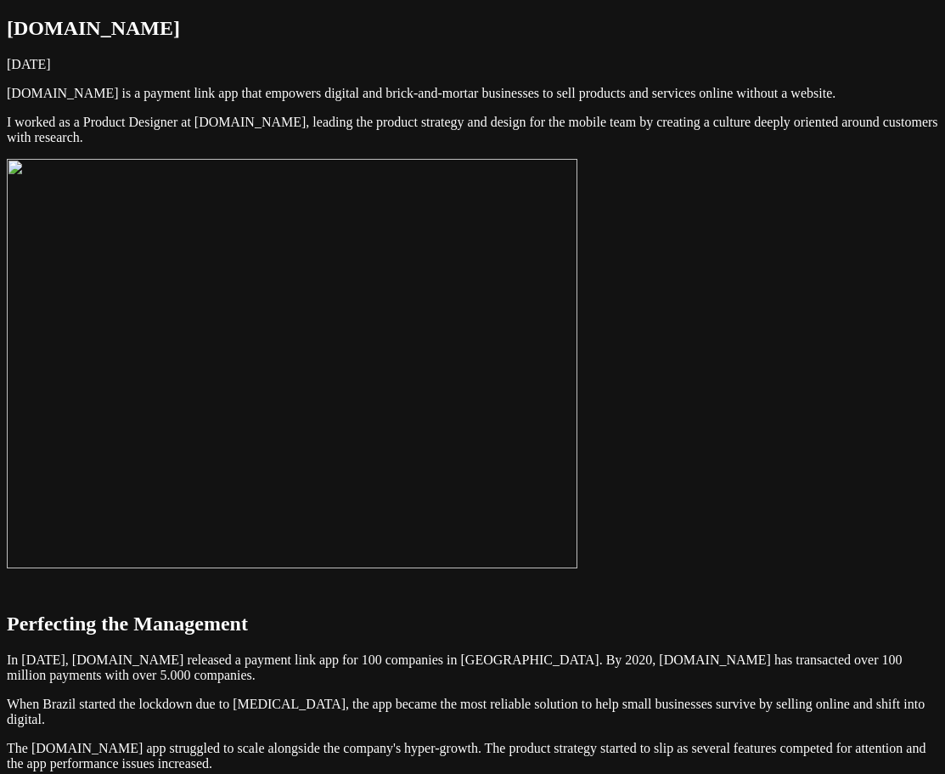
click at [499, 480] on img at bounding box center [292, 363] width 571 height 409
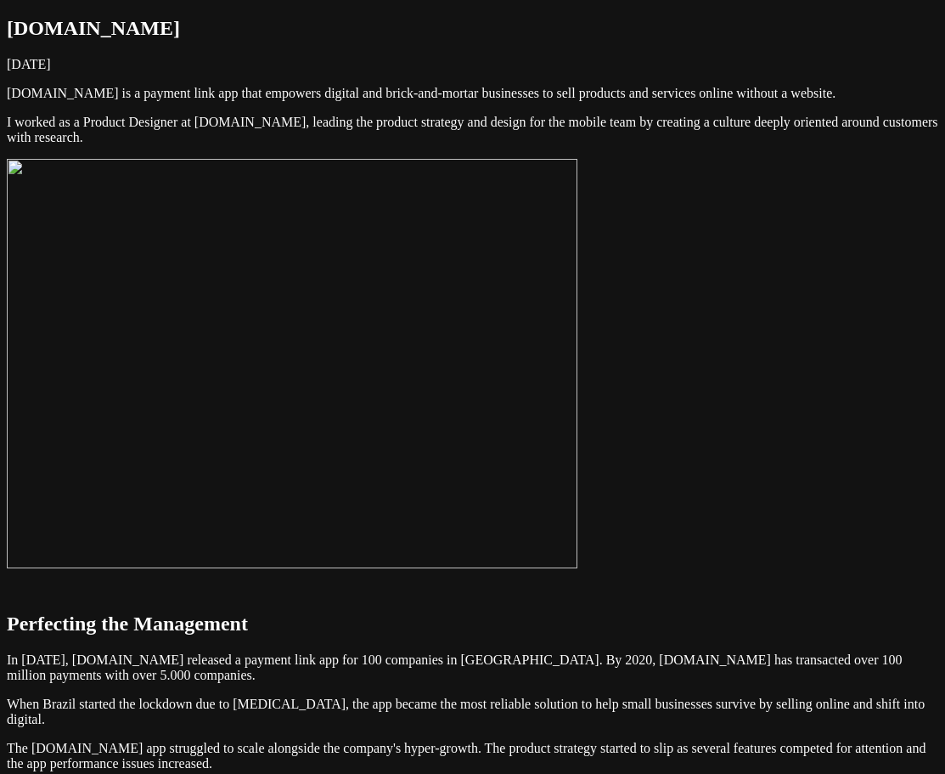
click at [578, 429] on img at bounding box center [292, 363] width 571 height 409
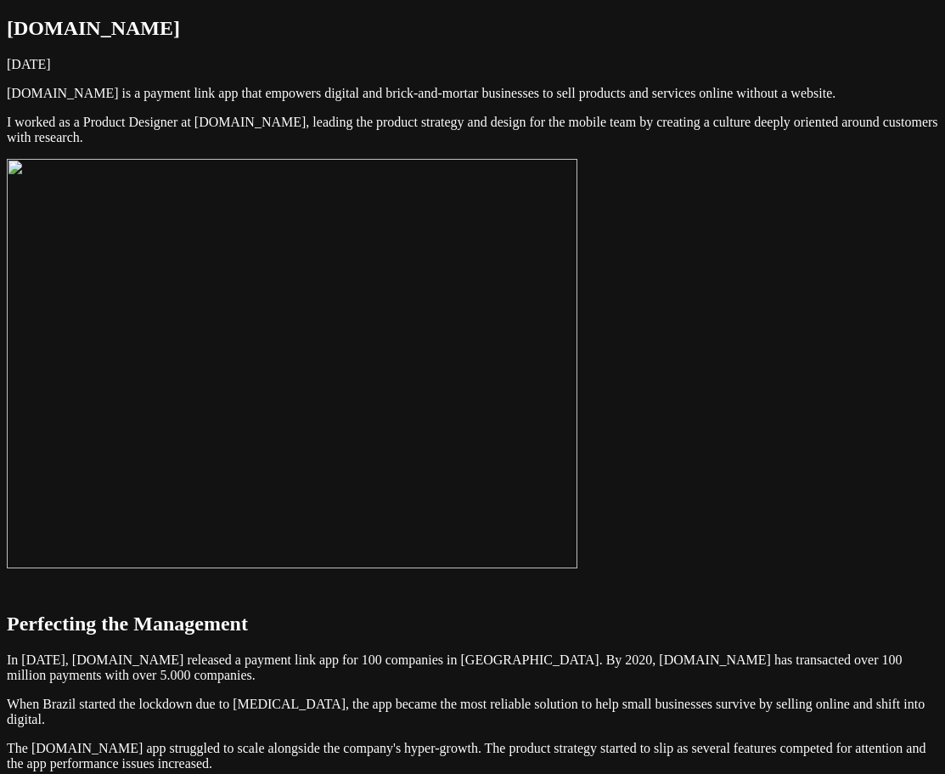
click at [513, 391] on img at bounding box center [292, 363] width 571 height 409
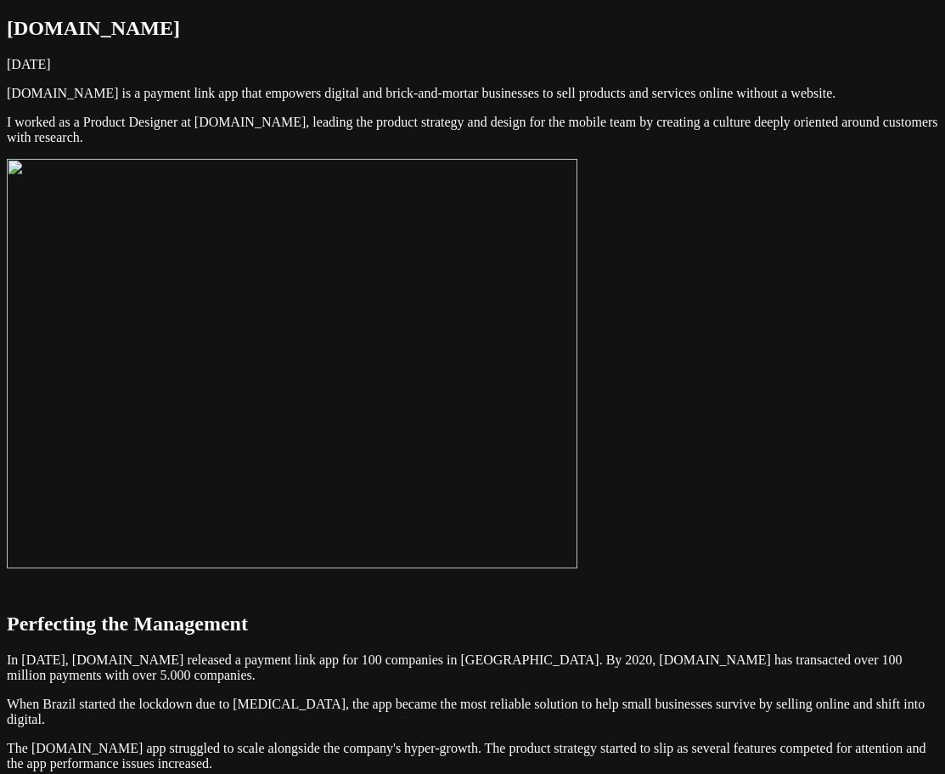
click at [578, 358] on img at bounding box center [292, 363] width 571 height 409
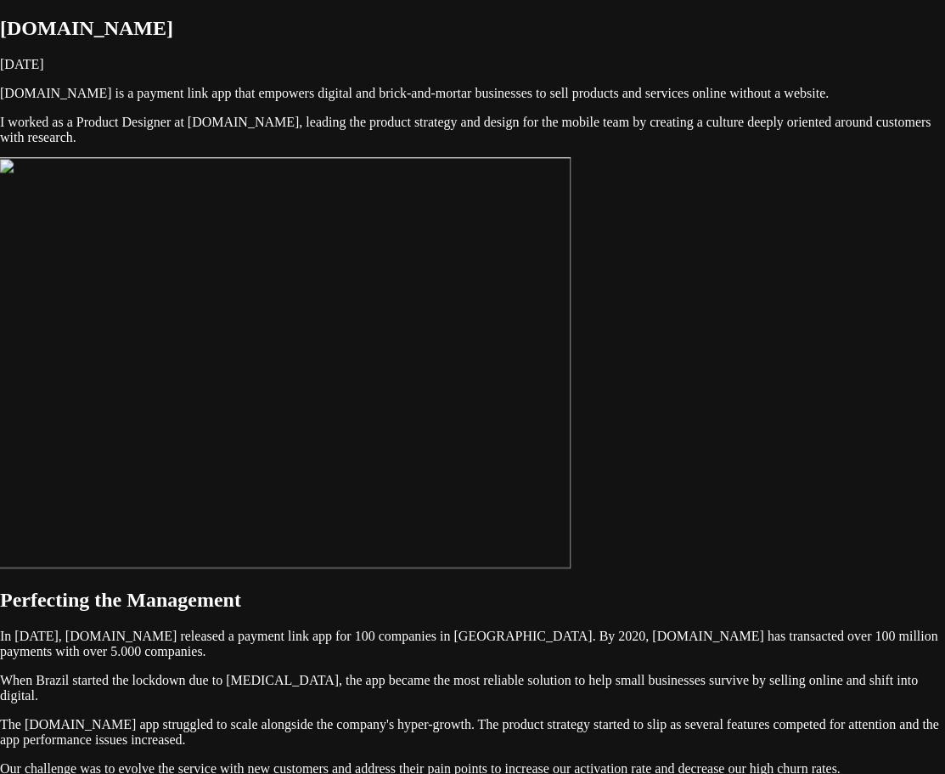
click at [571, 364] on img at bounding box center [284, 362] width 573 height 411
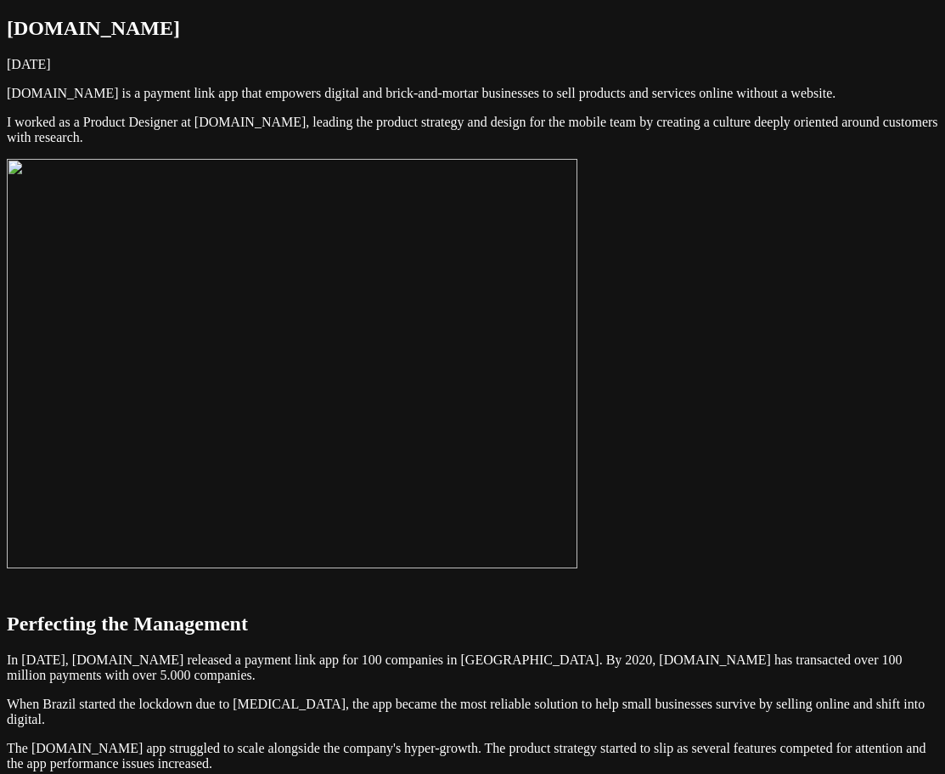
click at [578, 392] on img at bounding box center [292, 363] width 571 height 409
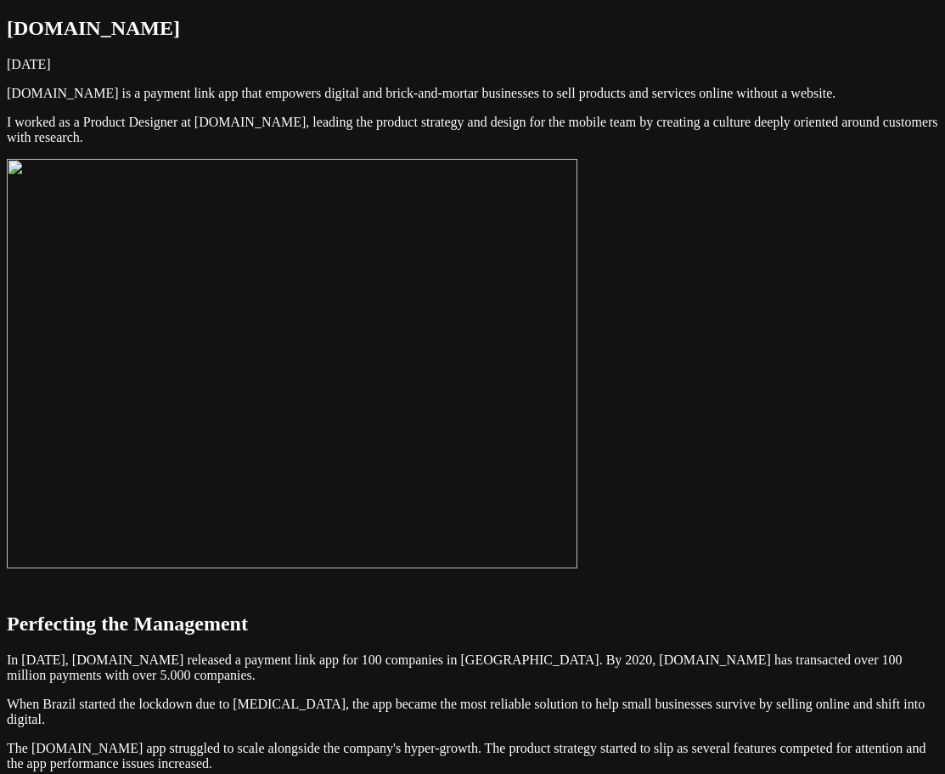
click at [578, 397] on img at bounding box center [292, 363] width 571 height 409
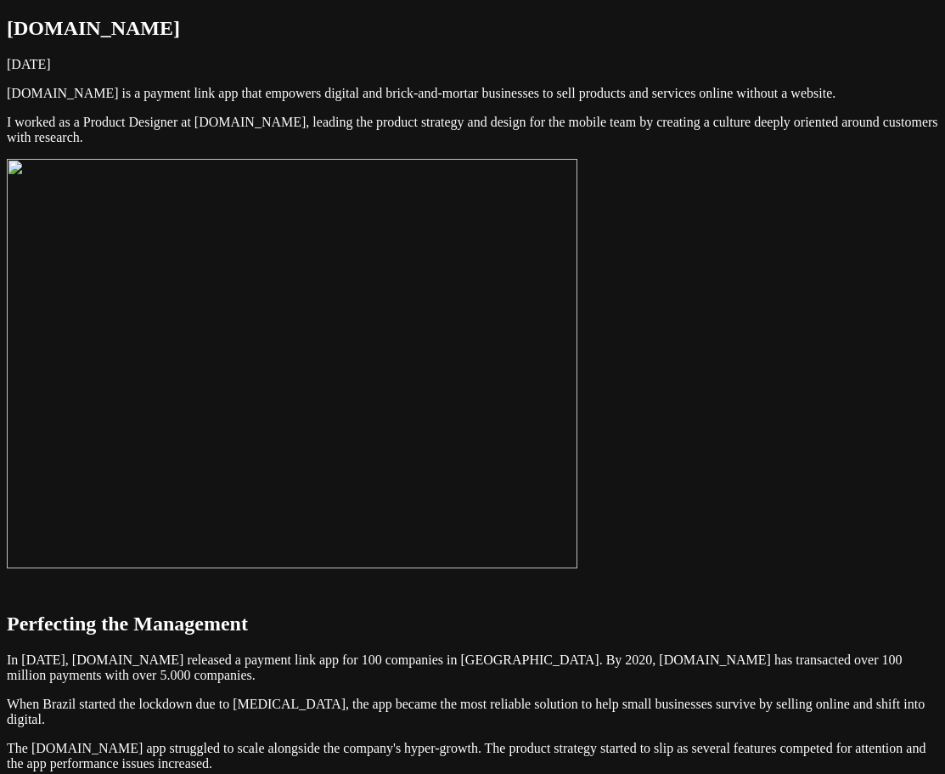
click at [453, 488] on img at bounding box center [292, 363] width 571 height 409
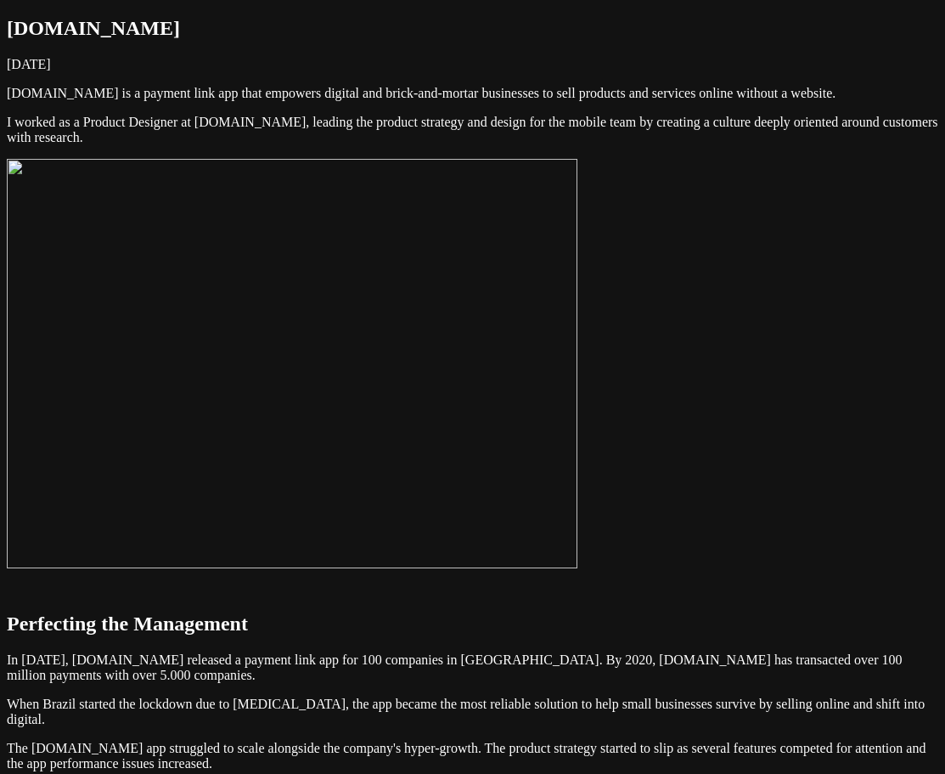
click at [562, 452] on img at bounding box center [292, 363] width 571 height 409
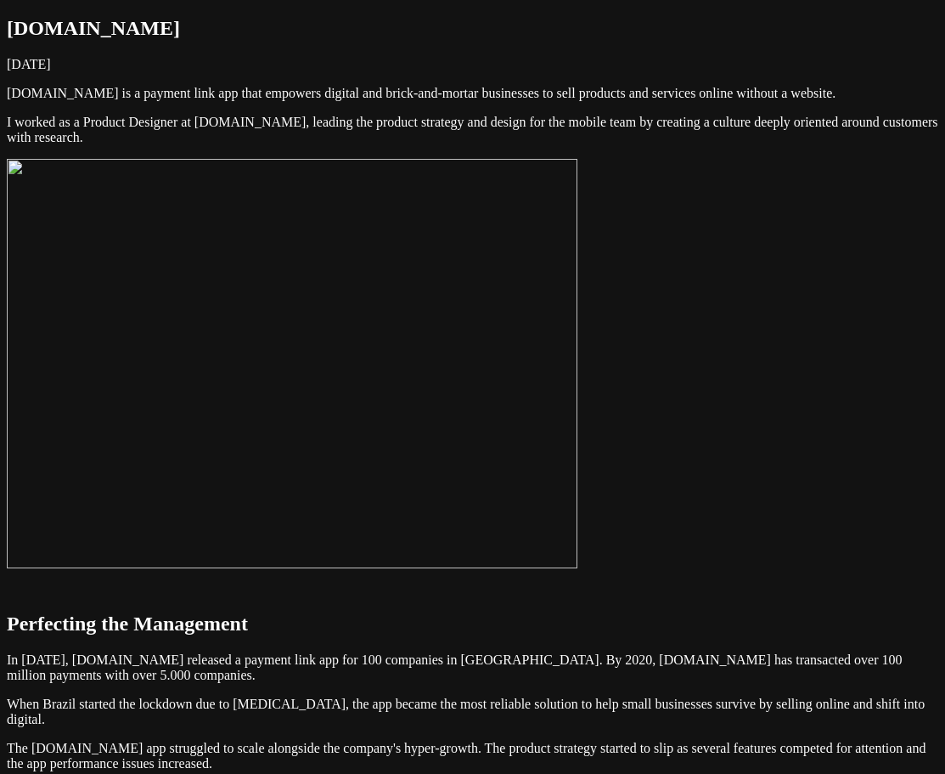
click at [578, 398] on img at bounding box center [292, 363] width 571 height 409
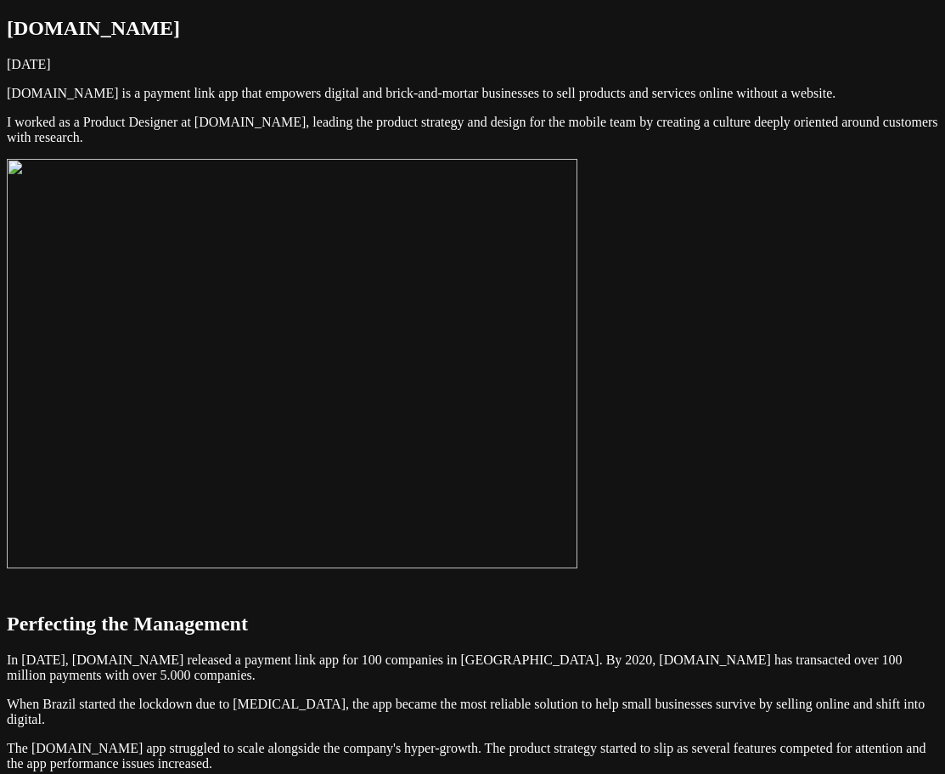
click at [510, 443] on img at bounding box center [292, 363] width 571 height 409
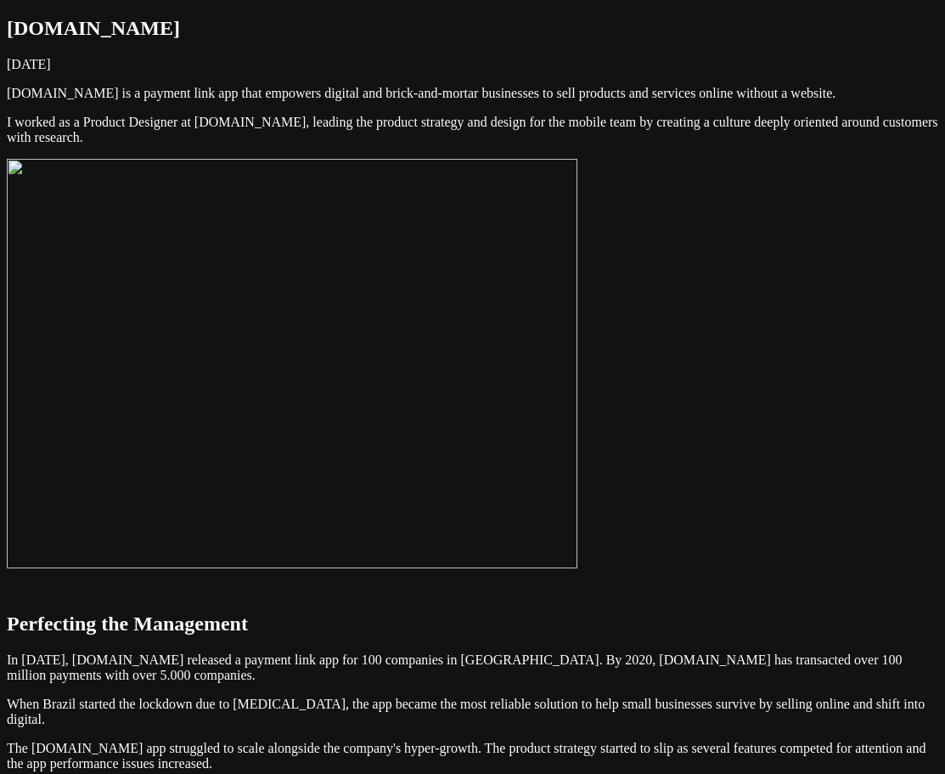
click at [578, 440] on img at bounding box center [292, 363] width 571 height 409
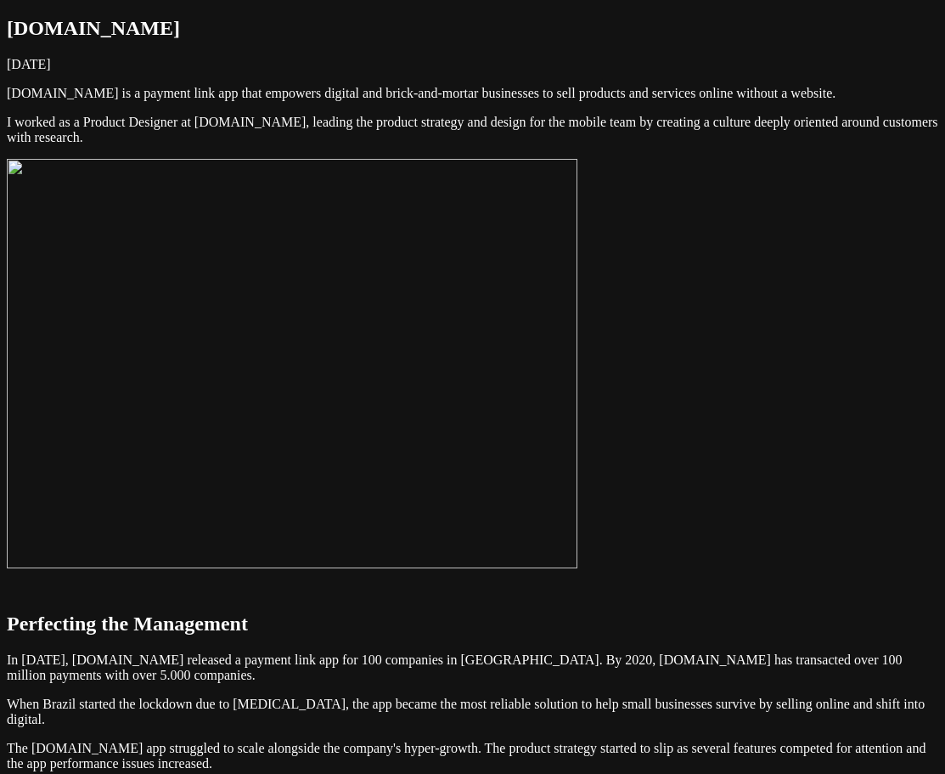
click at [578, 426] on img at bounding box center [292, 363] width 571 height 409
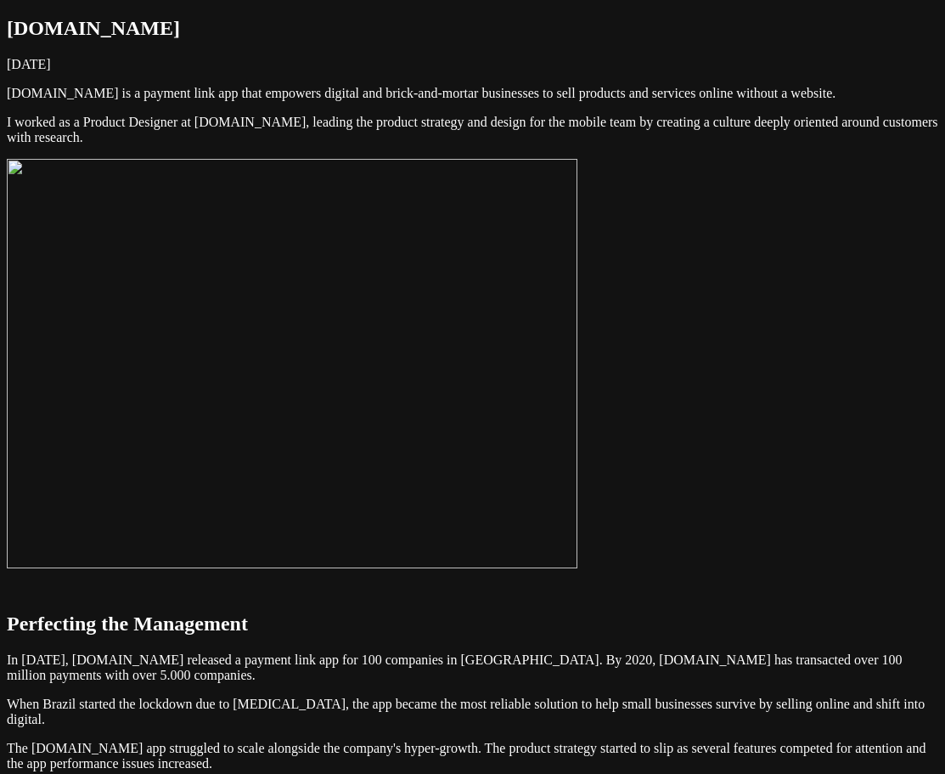
click at [578, 427] on img at bounding box center [292, 363] width 571 height 409
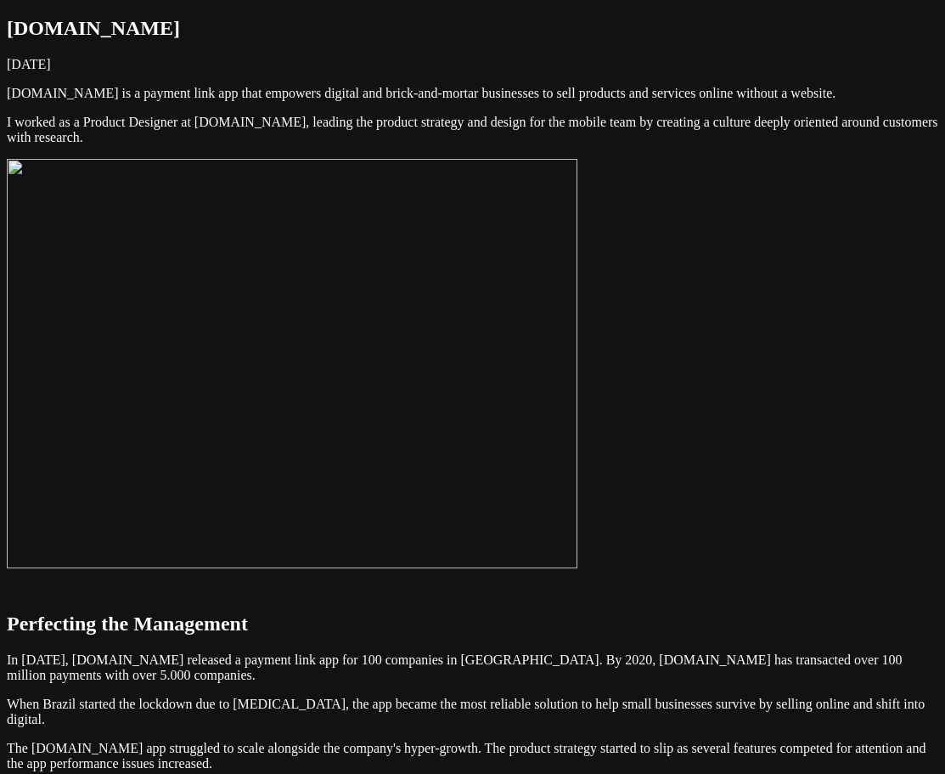
click at [475, 437] on img at bounding box center [292, 363] width 571 height 409
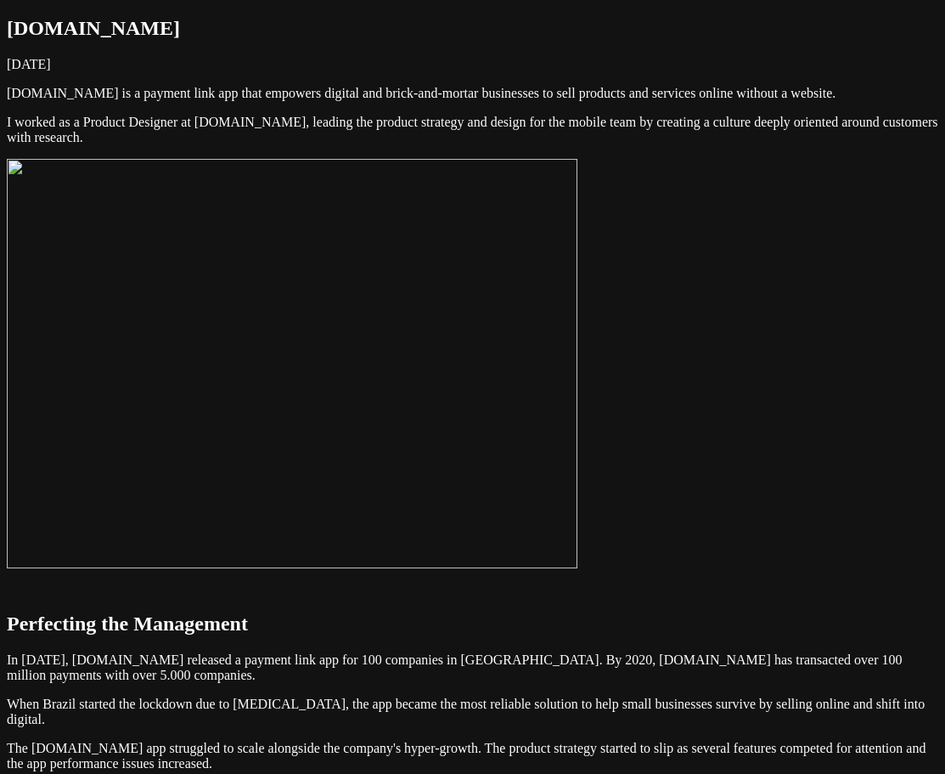
click at [578, 367] on img at bounding box center [292, 363] width 571 height 409
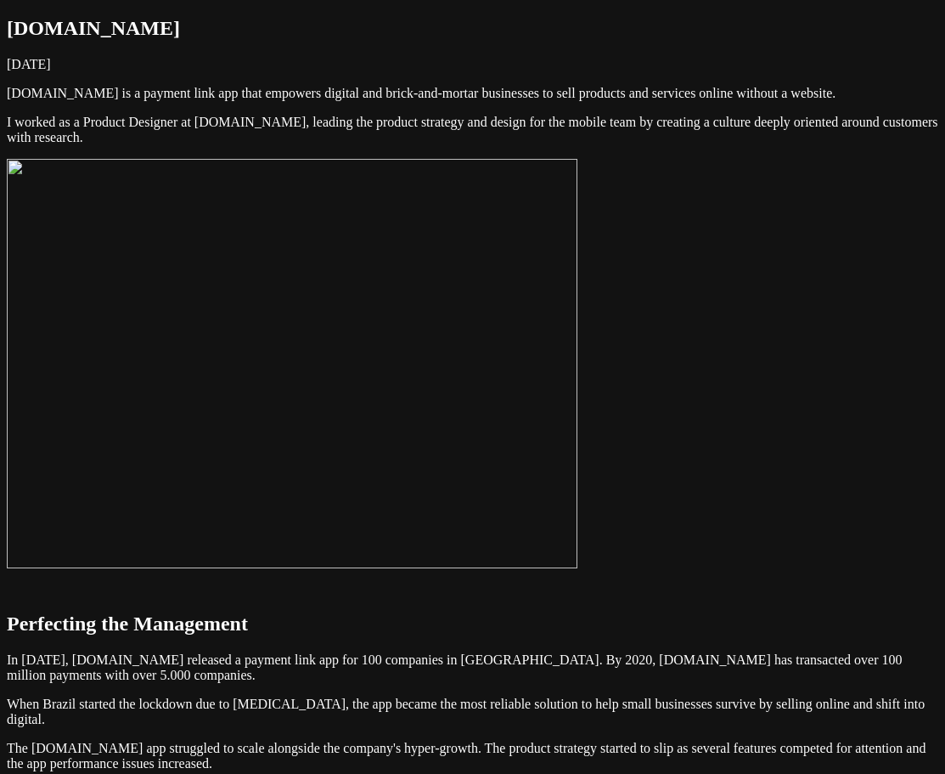
click at [578, 381] on img at bounding box center [292, 363] width 571 height 409
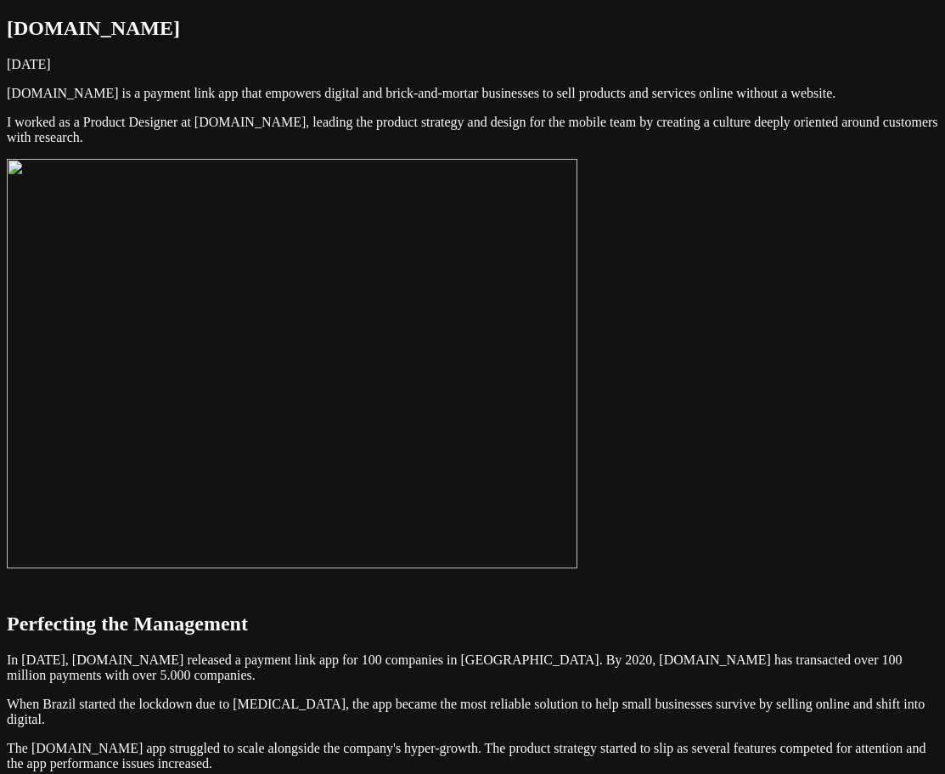
click at [568, 426] on img at bounding box center [292, 363] width 571 height 409
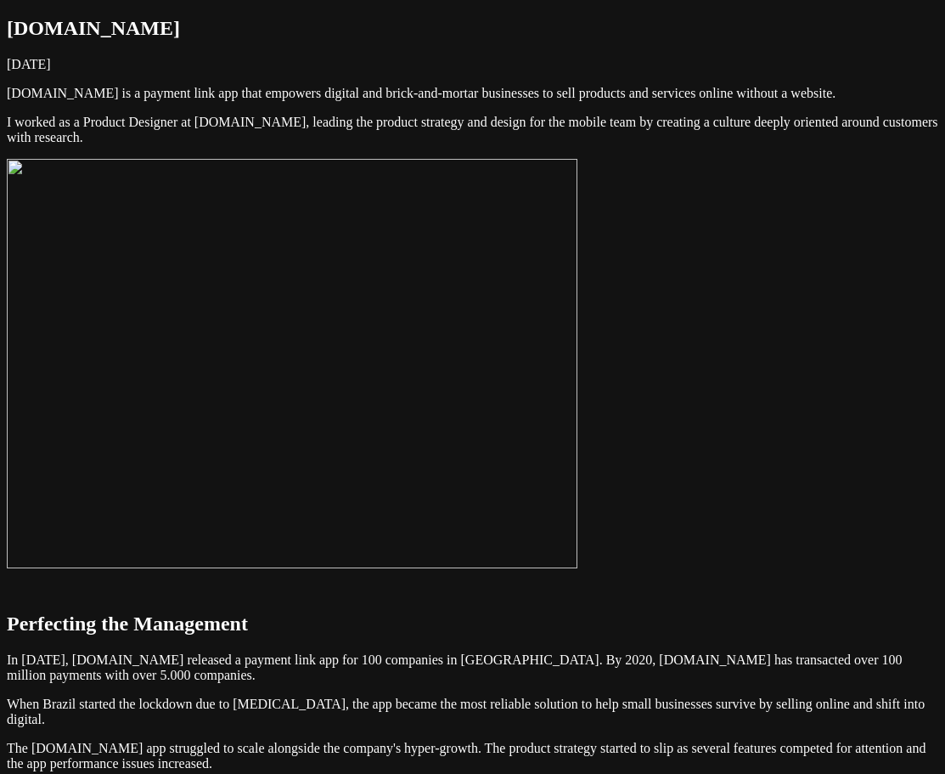
click at [578, 360] on img at bounding box center [292, 363] width 571 height 409
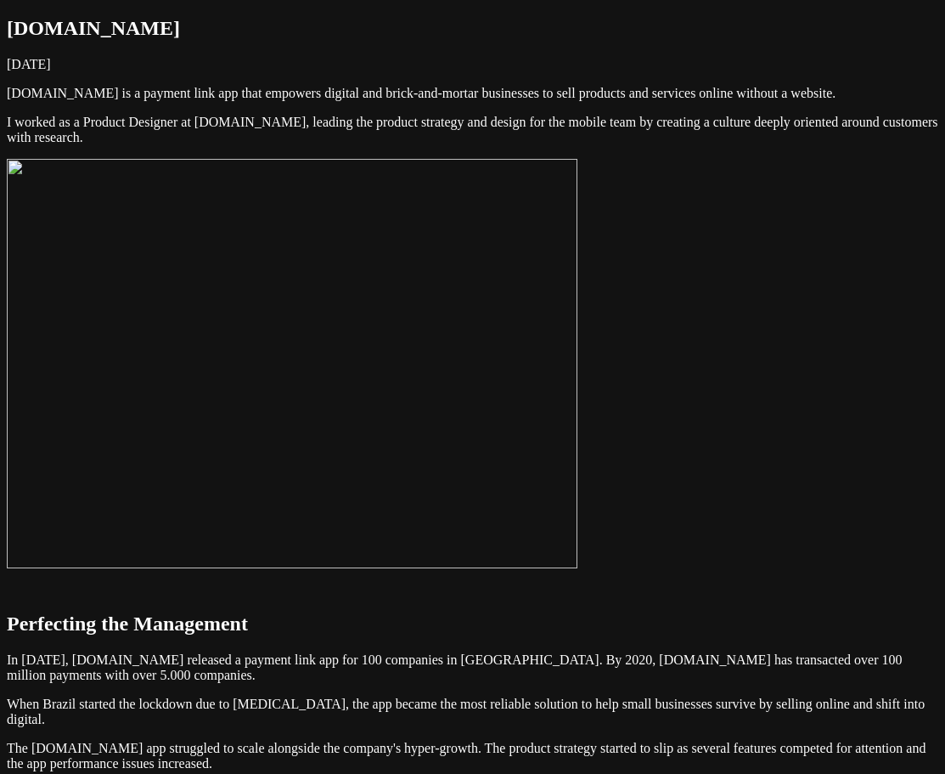
click at [578, 394] on img at bounding box center [292, 363] width 571 height 409
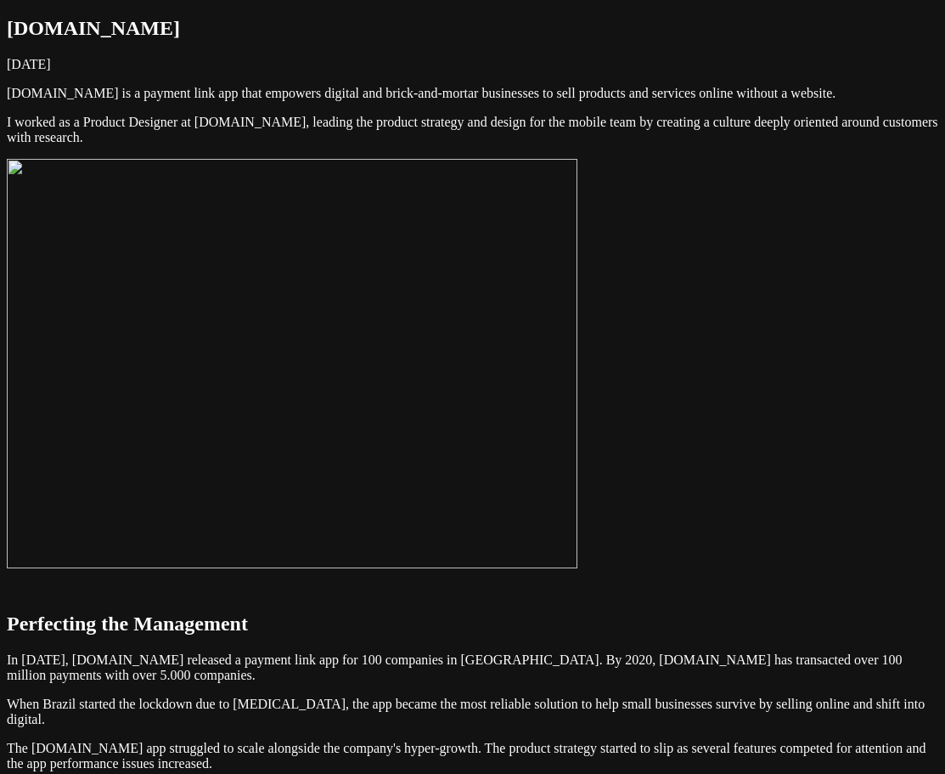
click at [567, 409] on img at bounding box center [292, 363] width 571 height 409
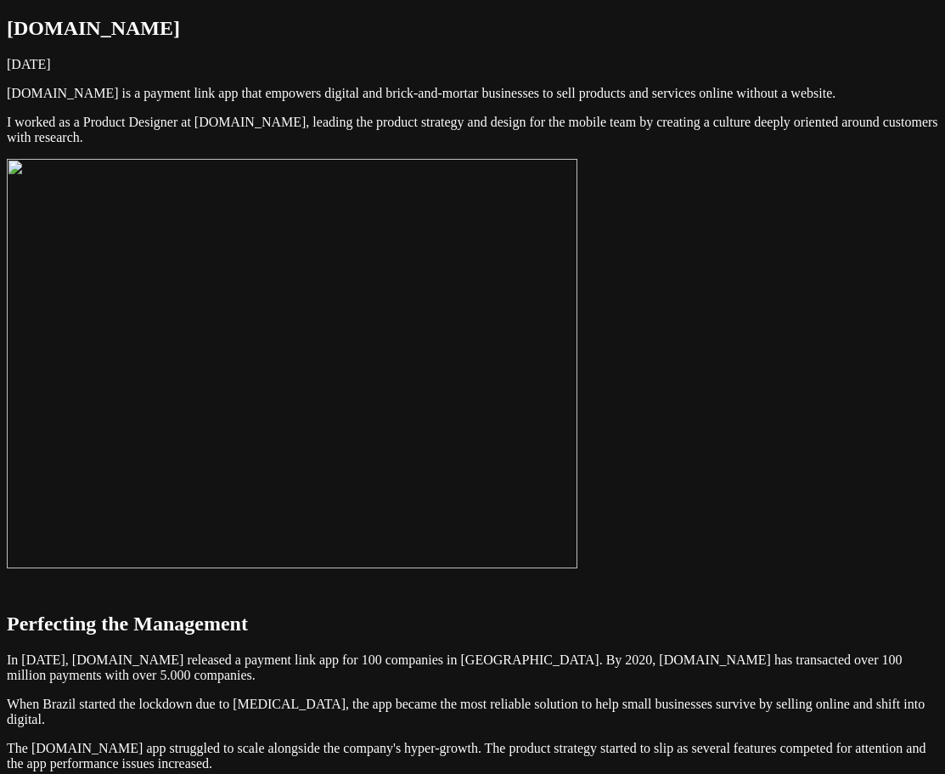
click at [550, 401] on img at bounding box center [292, 363] width 571 height 409
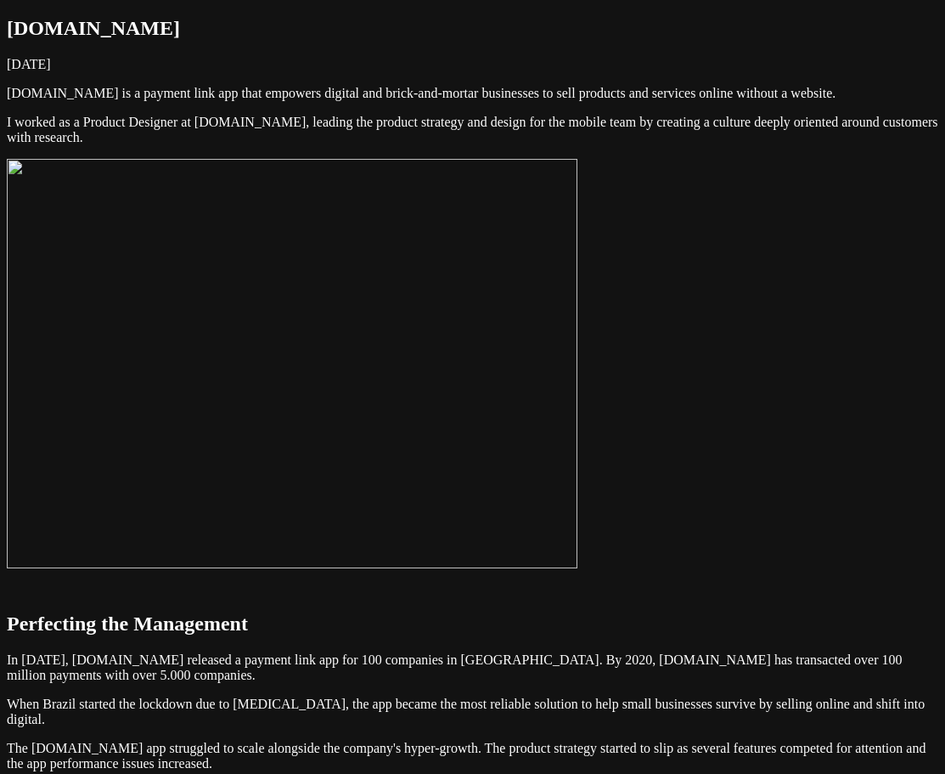
click at [569, 420] on img at bounding box center [292, 363] width 571 height 409
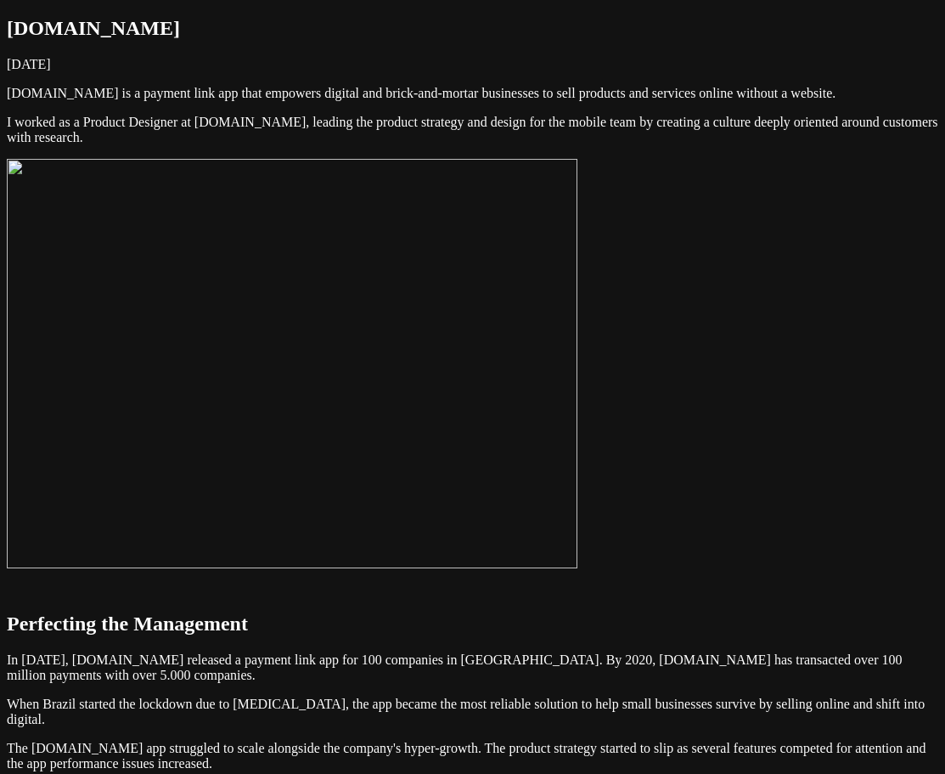
click at [422, 465] on img at bounding box center [292, 363] width 571 height 409
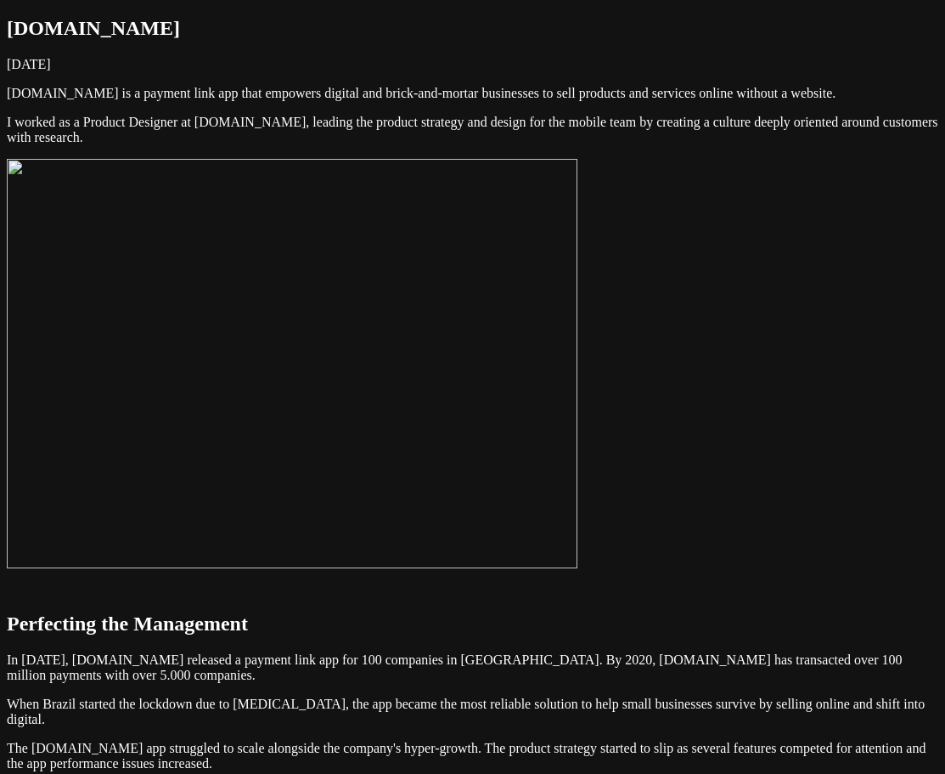
click at [195, 291] on img at bounding box center [292, 363] width 571 height 409
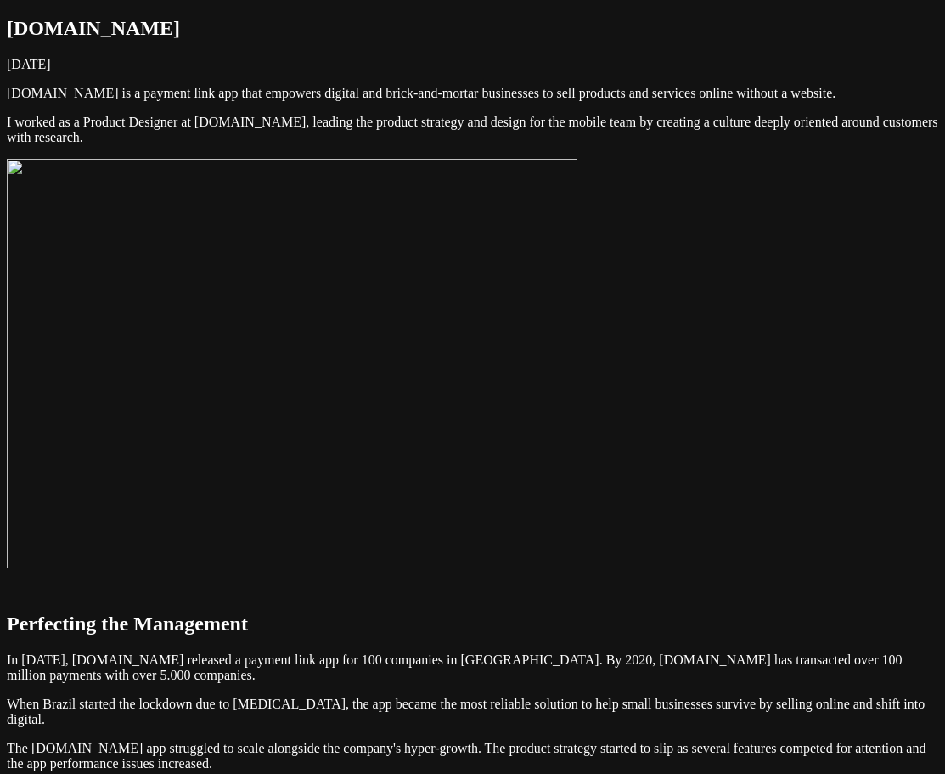
click at [578, 296] on img at bounding box center [292, 363] width 571 height 409
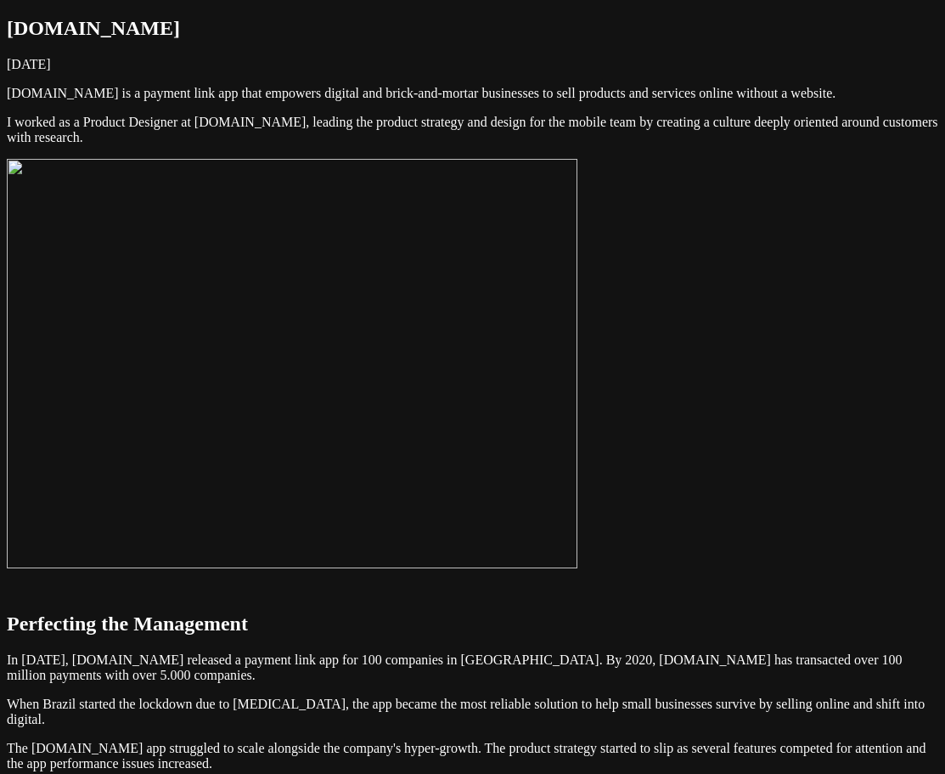
click at [574, 343] on img at bounding box center [292, 363] width 571 height 409
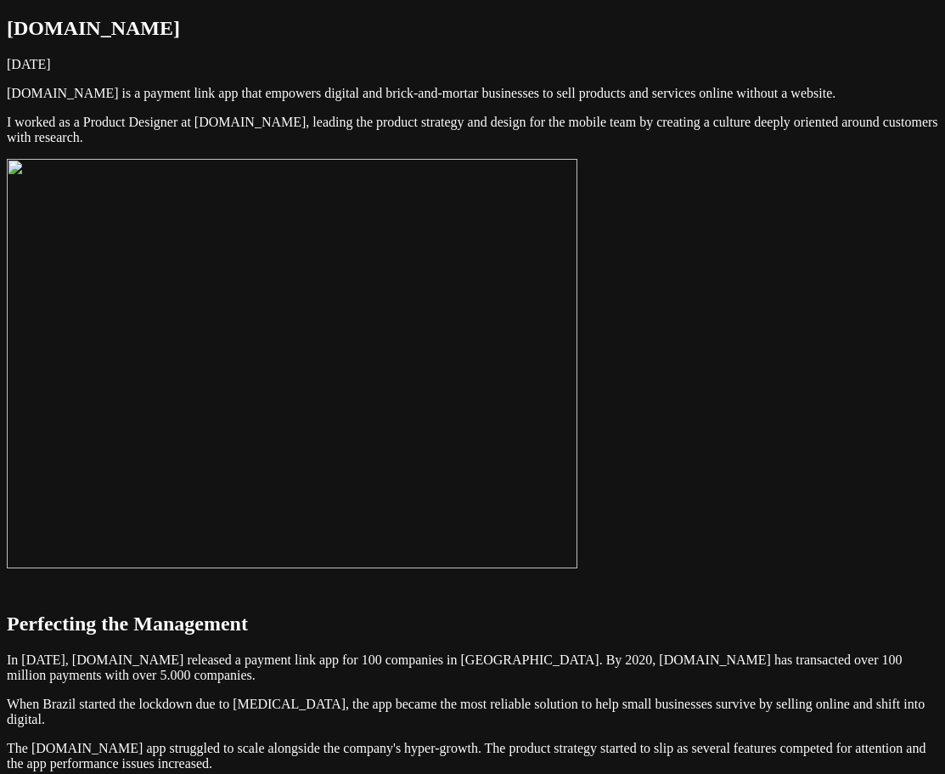
click at [565, 355] on img at bounding box center [292, 363] width 571 height 409
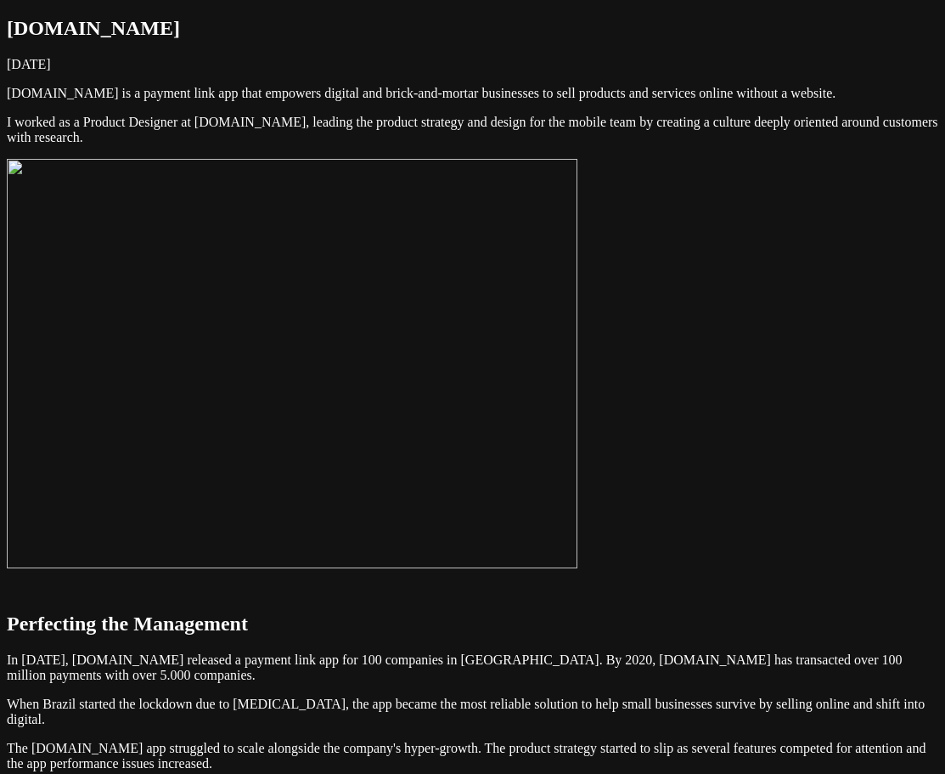
click at [565, 355] on img at bounding box center [292, 363] width 571 height 409
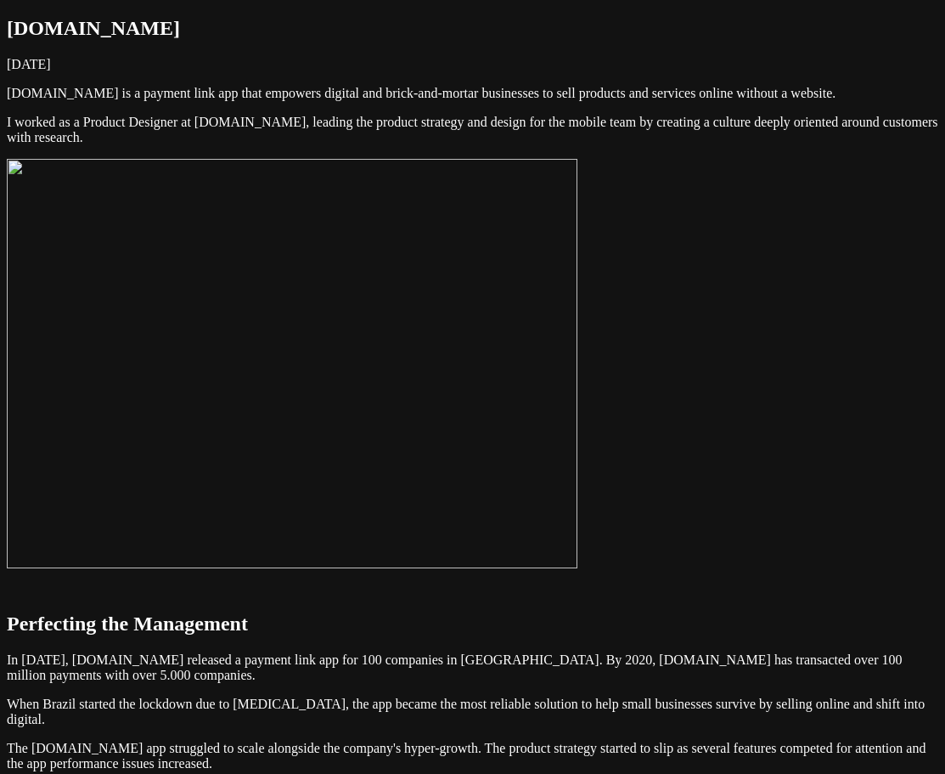
click at [578, 373] on img at bounding box center [292, 363] width 571 height 409
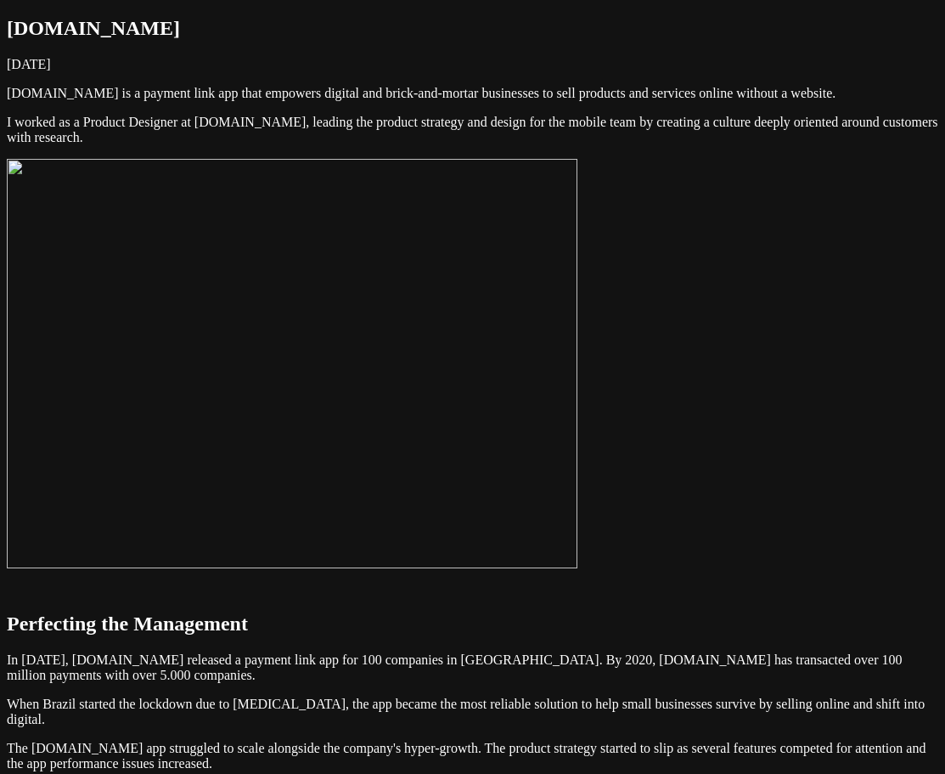
click at [578, 340] on img at bounding box center [292, 363] width 571 height 409
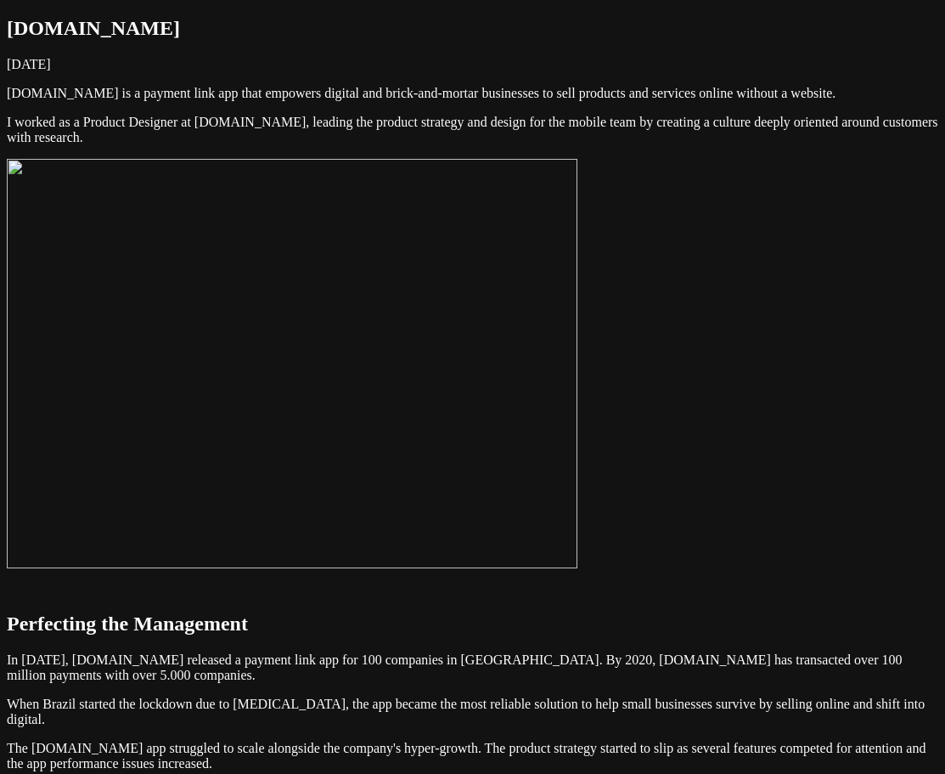
click at [578, 397] on img at bounding box center [292, 363] width 571 height 409
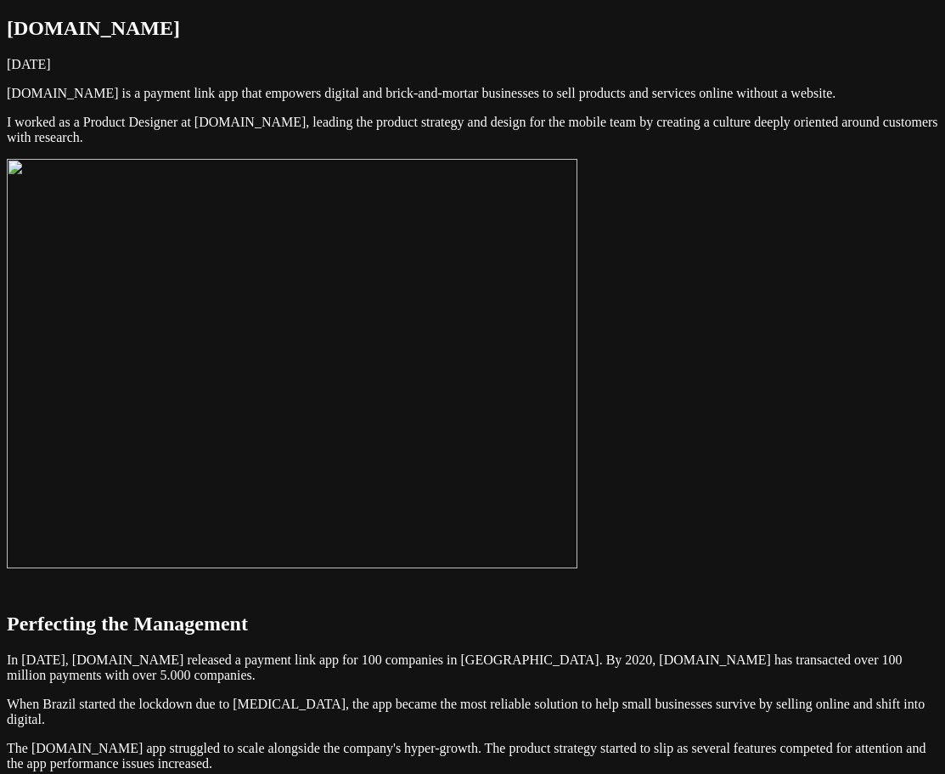
click at [578, 418] on img at bounding box center [292, 363] width 571 height 409
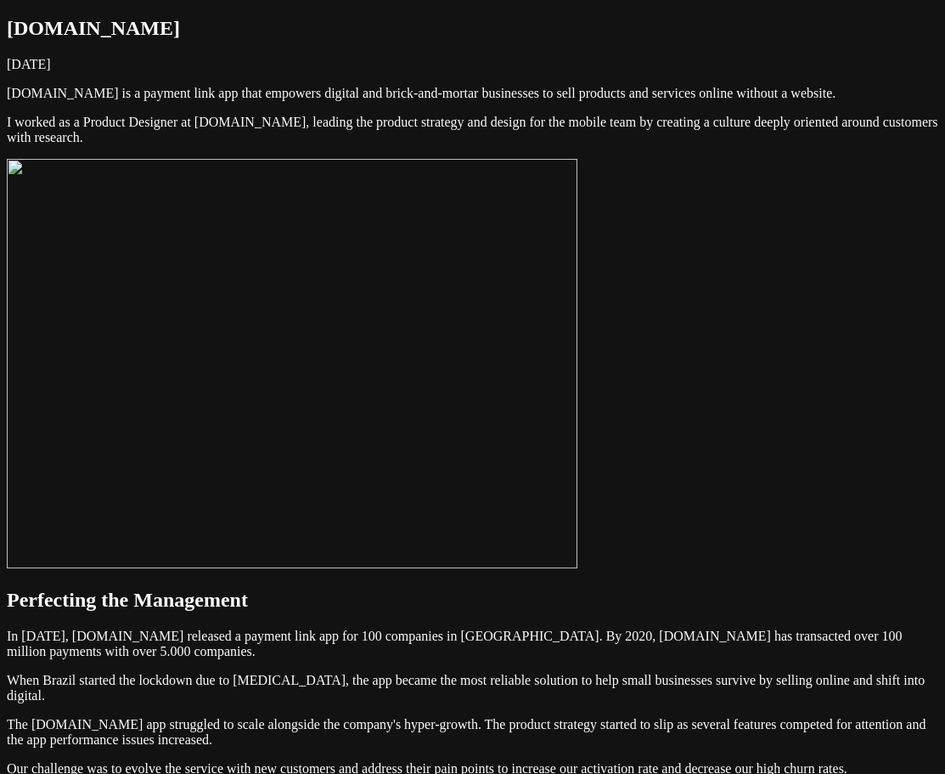
click at [578, 411] on img at bounding box center [292, 363] width 571 height 409
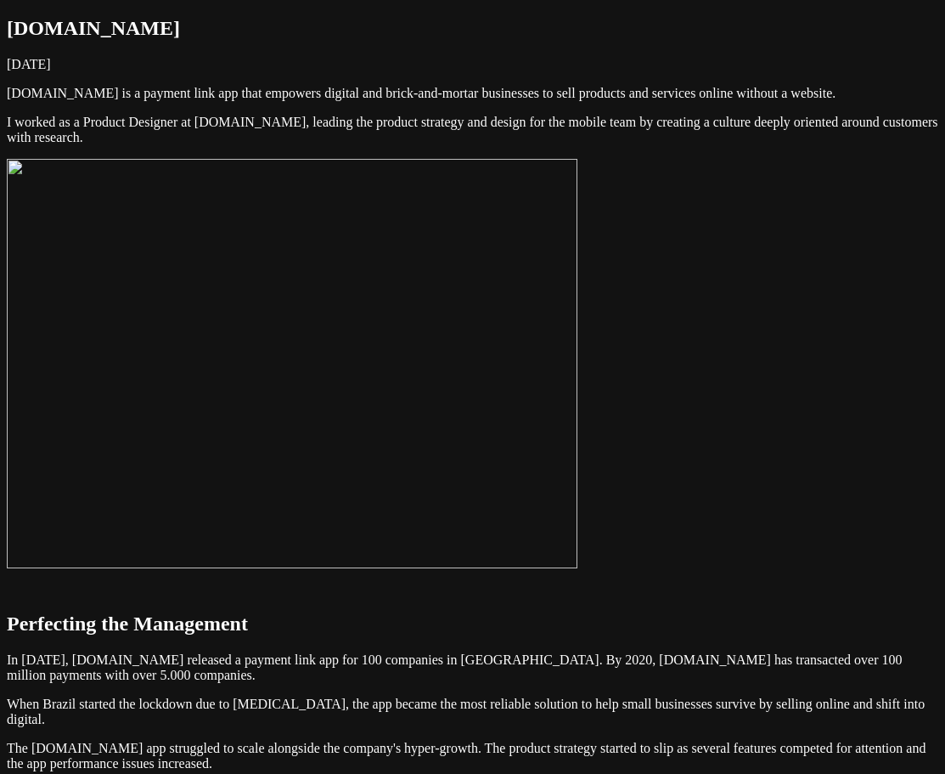
click at [578, 403] on img at bounding box center [292, 363] width 571 height 409
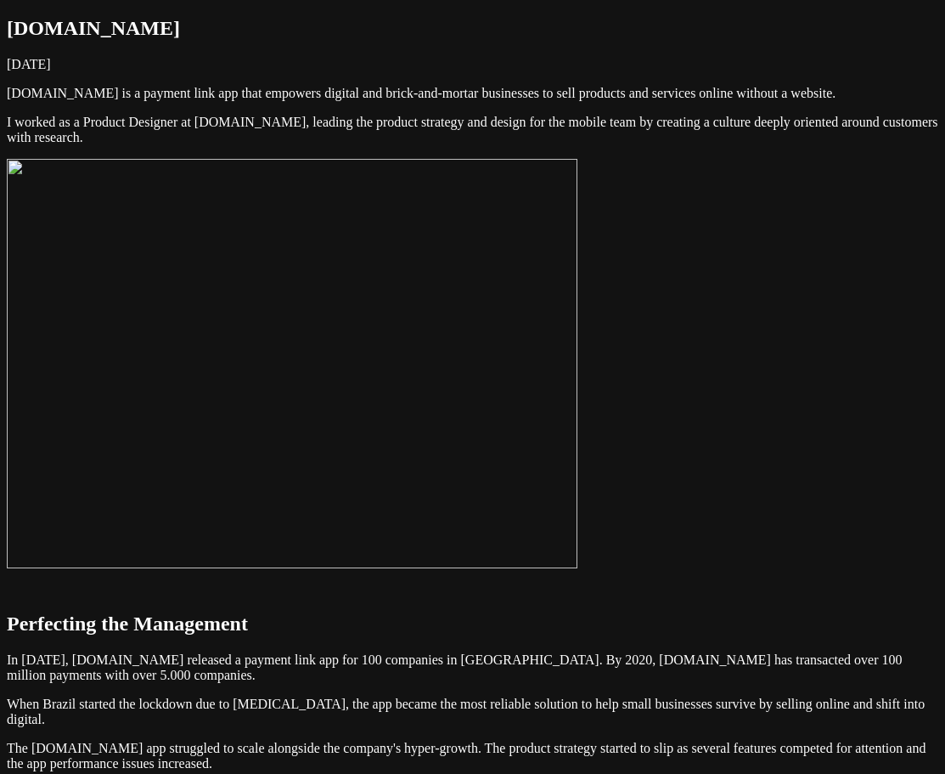
click at [578, 319] on img at bounding box center [292, 363] width 571 height 409
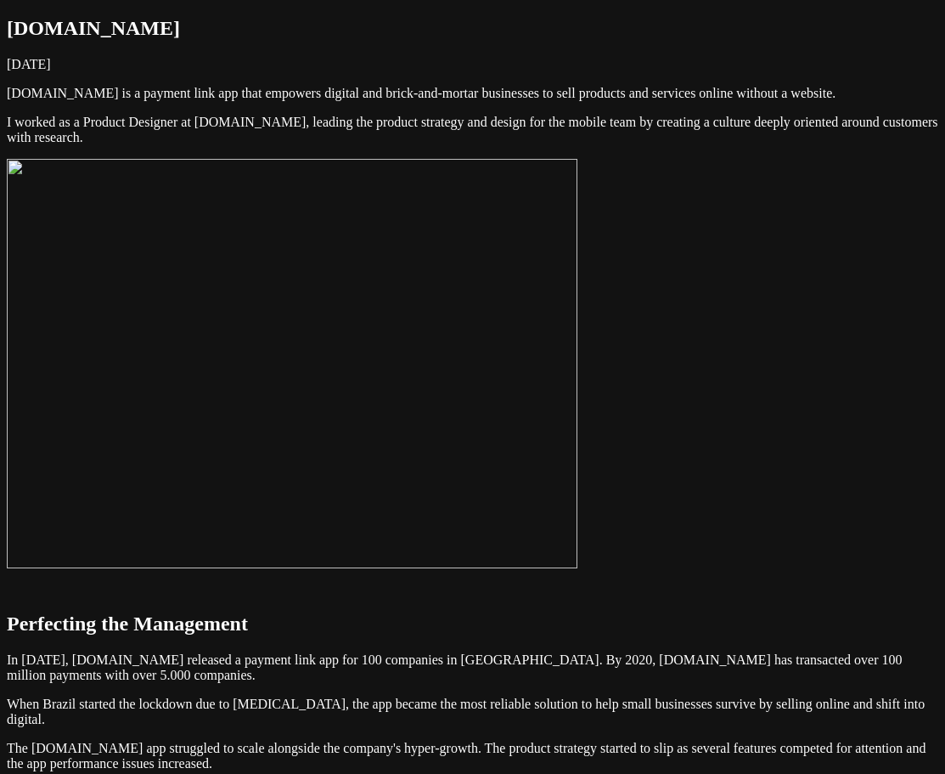
click at [578, 296] on img at bounding box center [292, 363] width 571 height 409
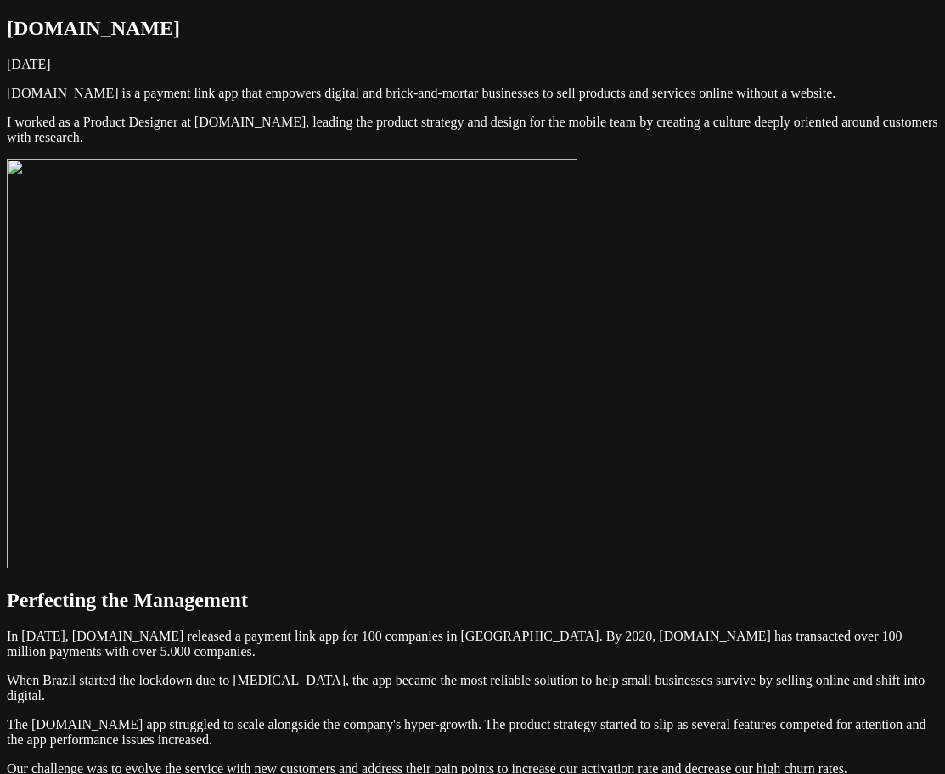
click at [578, 347] on img at bounding box center [292, 363] width 571 height 409
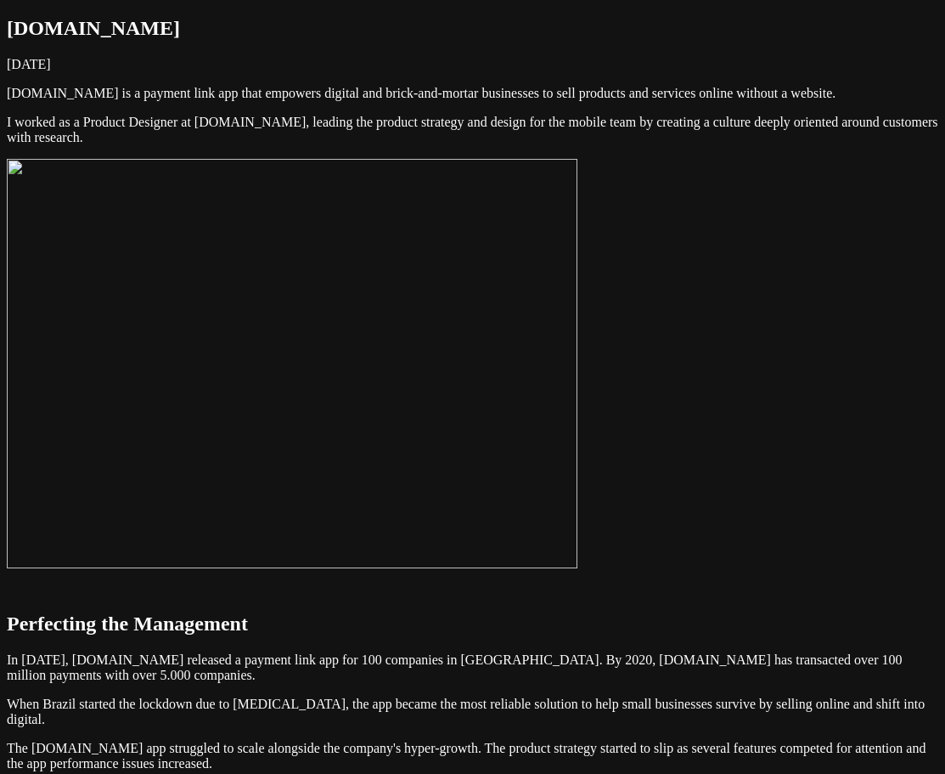
click at [578, 383] on img at bounding box center [292, 363] width 571 height 409
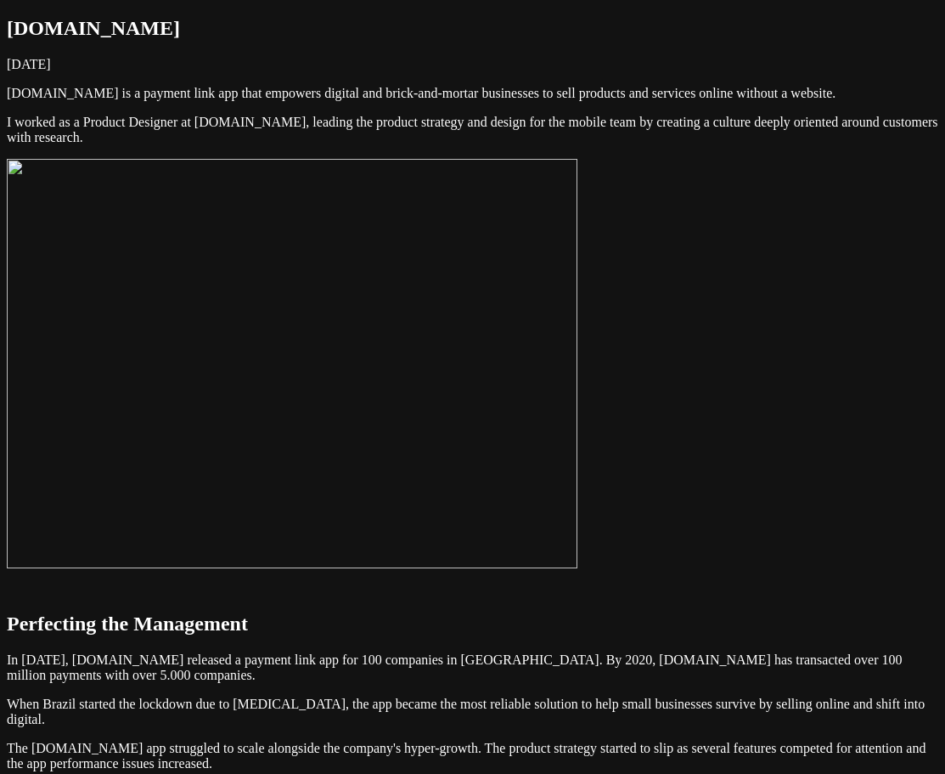
click at [578, 364] on img at bounding box center [292, 363] width 571 height 409
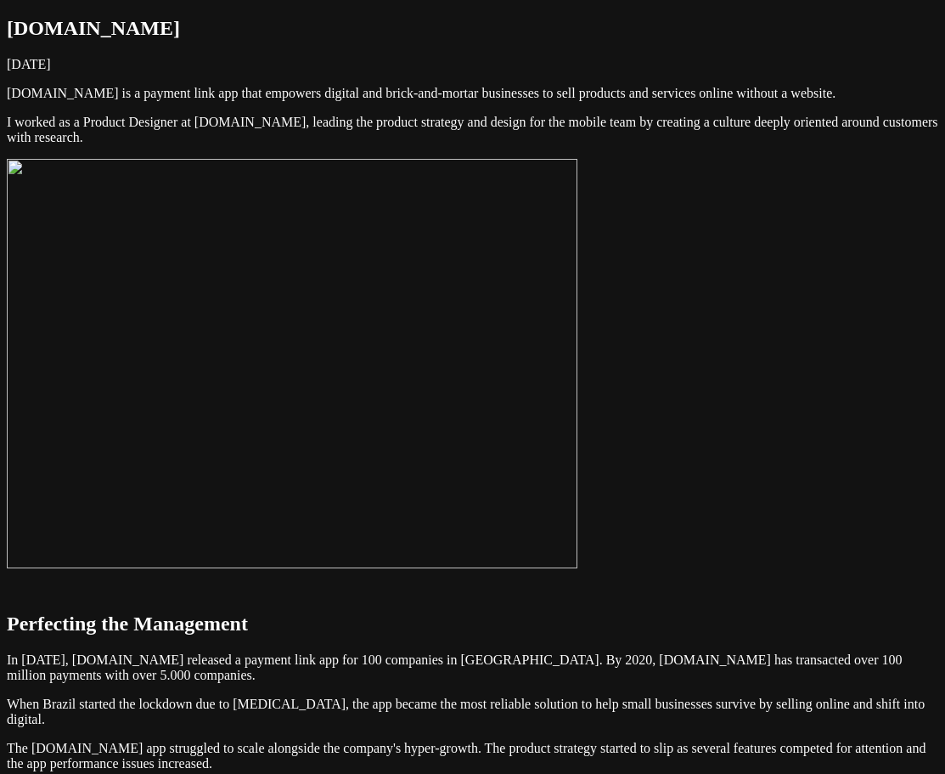
click at [578, 310] on img at bounding box center [292, 363] width 571 height 409
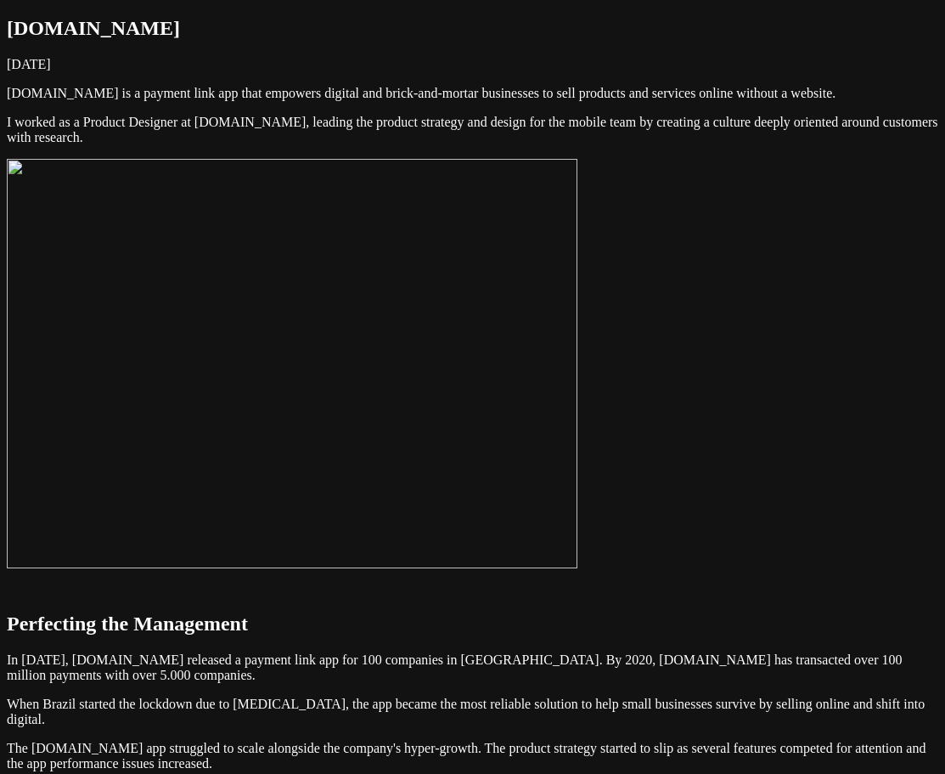
click at [578, 319] on img at bounding box center [292, 363] width 571 height 409
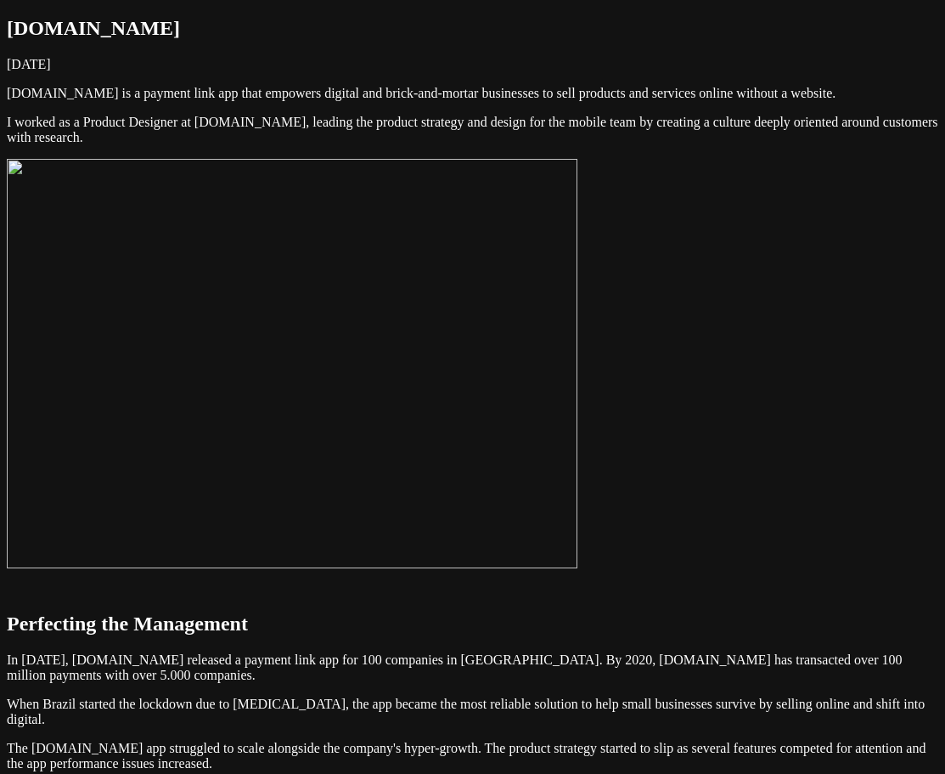
click at [578, 315] on img at bounding box center [292, 363] width 571 height 409
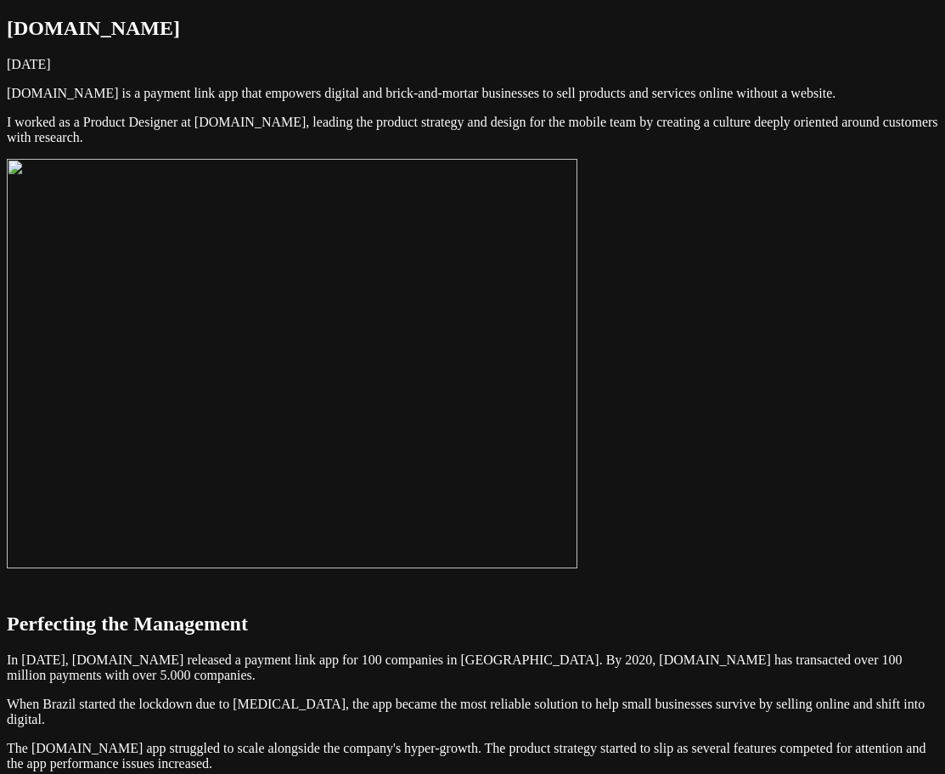
click at [578, 320] on img at bounding box center [292, 363] width 571 height 409
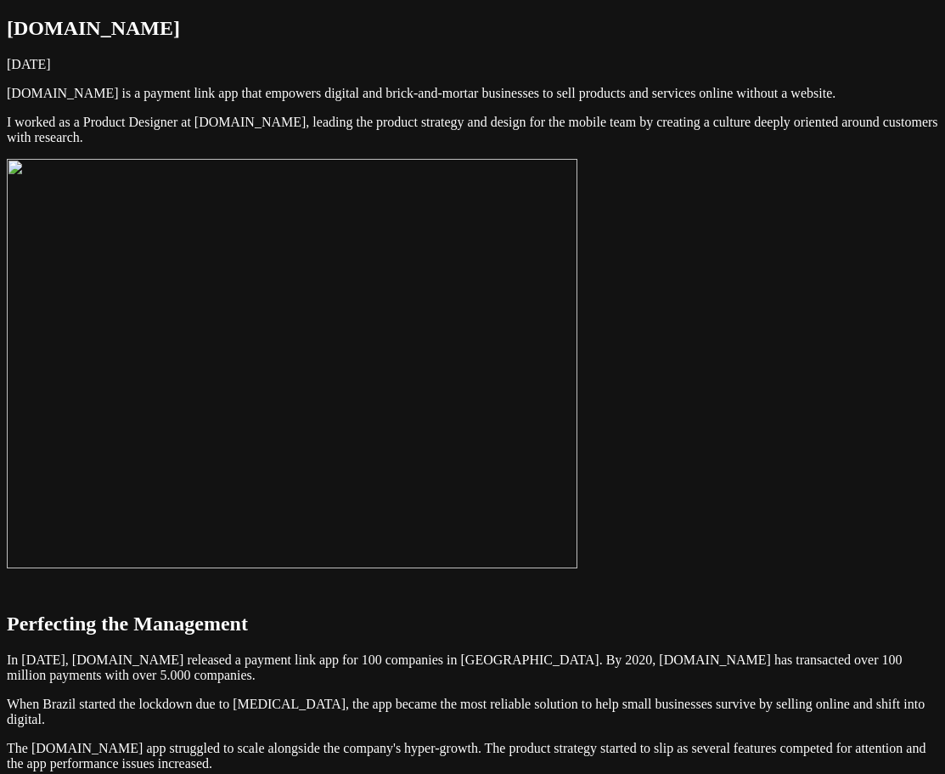
click at [578, 299] on img at bounding box center [292, 363] width 571 height 409
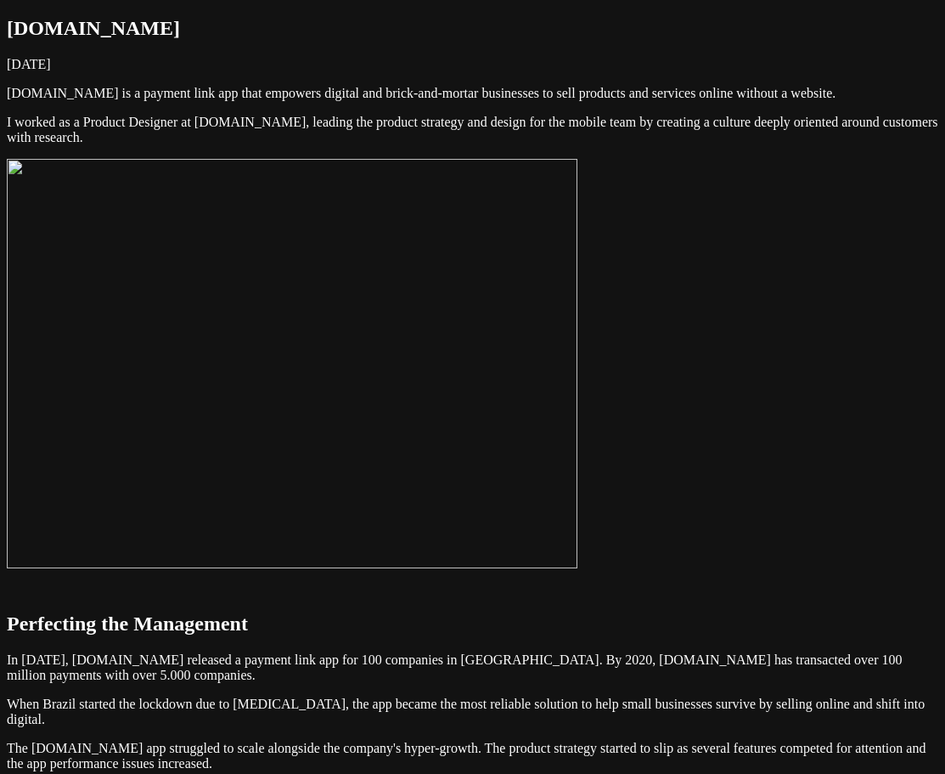
click at [578, 308] on img at bounding box center [292, 363] width 571 height 409
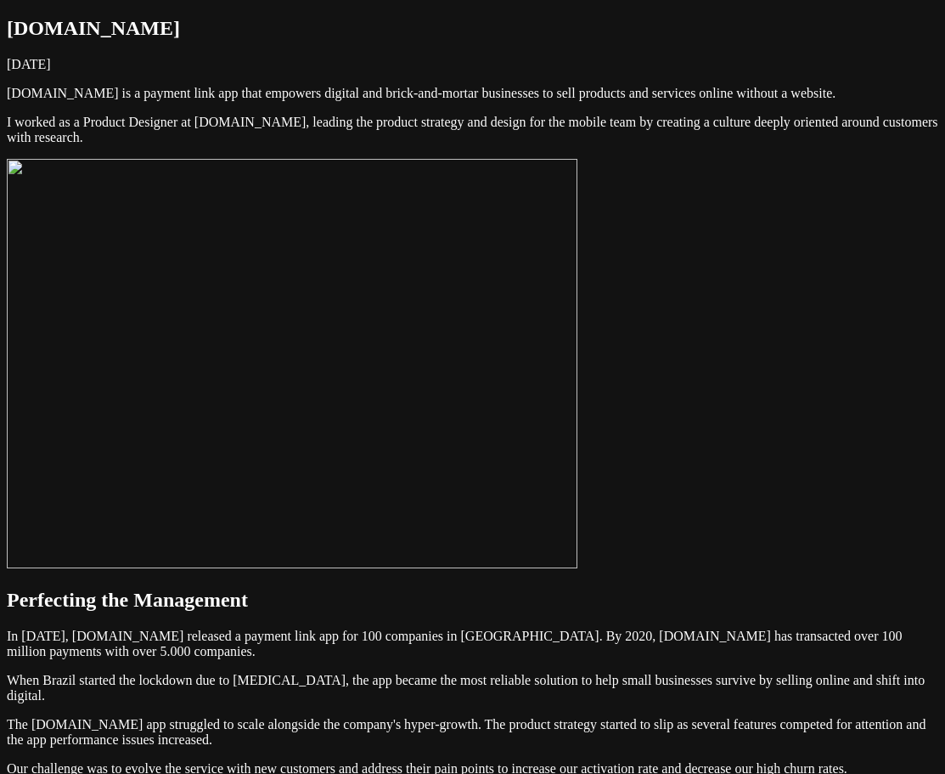
click at [578, 317] on img at bounding box center [292, 363] width 571 height 409
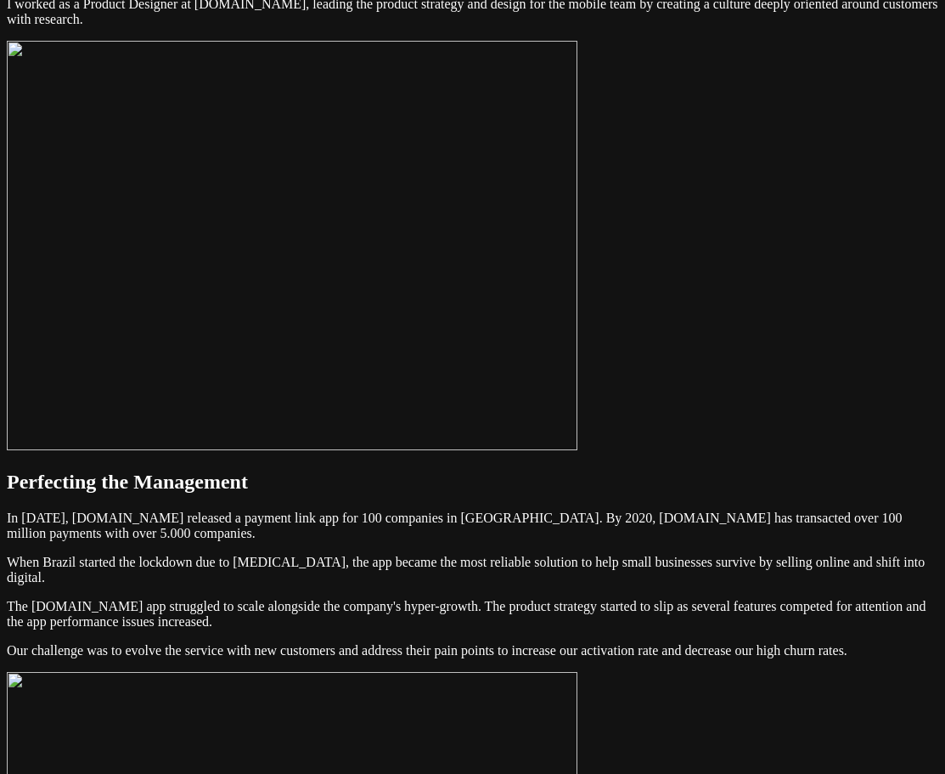
scroll to position [85, 0]
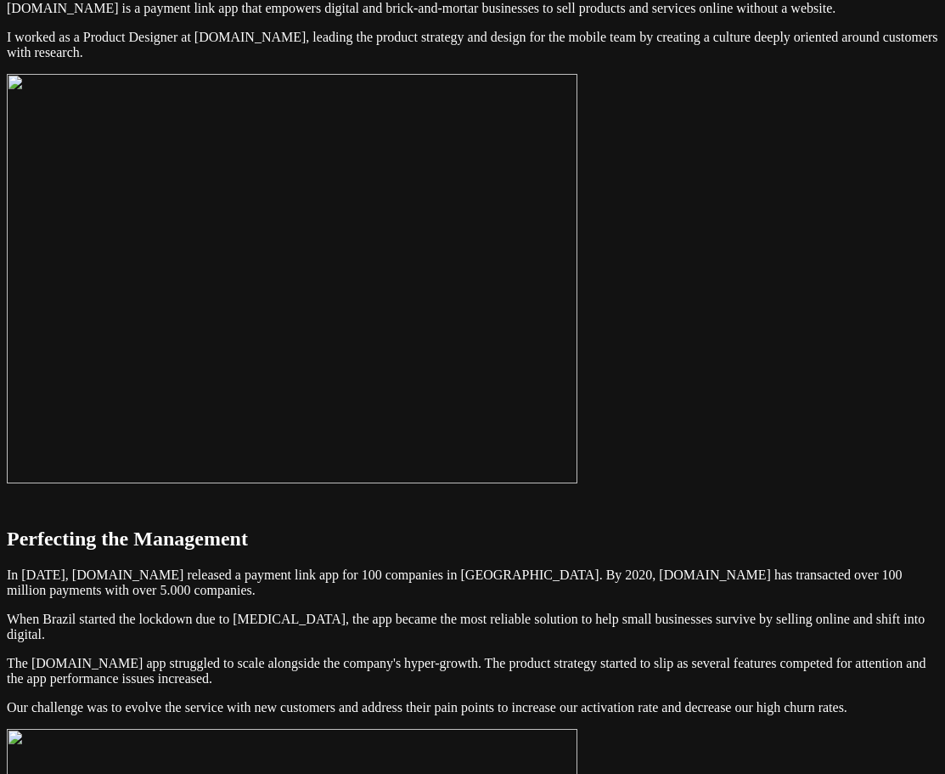
click at [391, 365] on img at bounding box center [292, 278] width 571 height 409
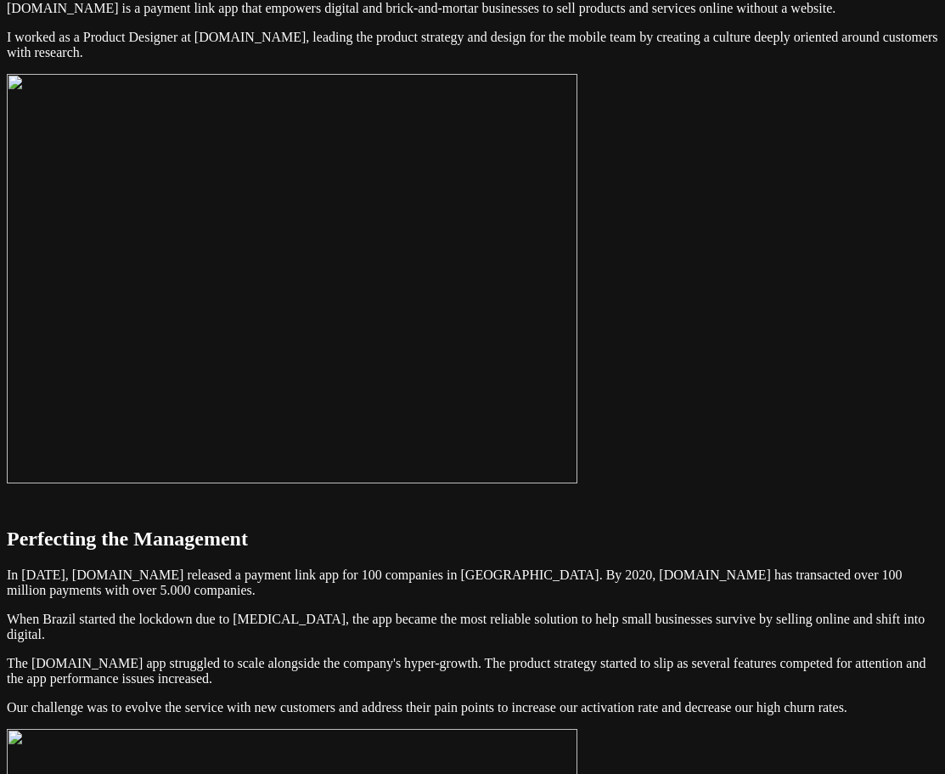
click at [578, 308] on img at bounding box center [292, 278] width 571 height 409
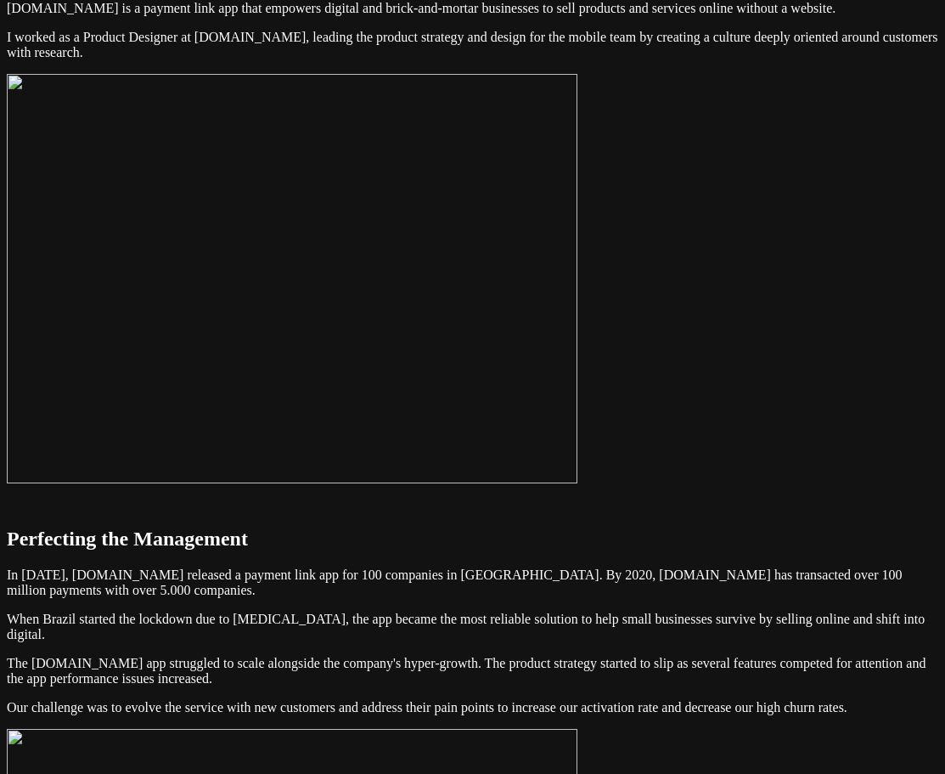
click at [578, 316] on img at bounding box center [292, 278] width 571 height 409
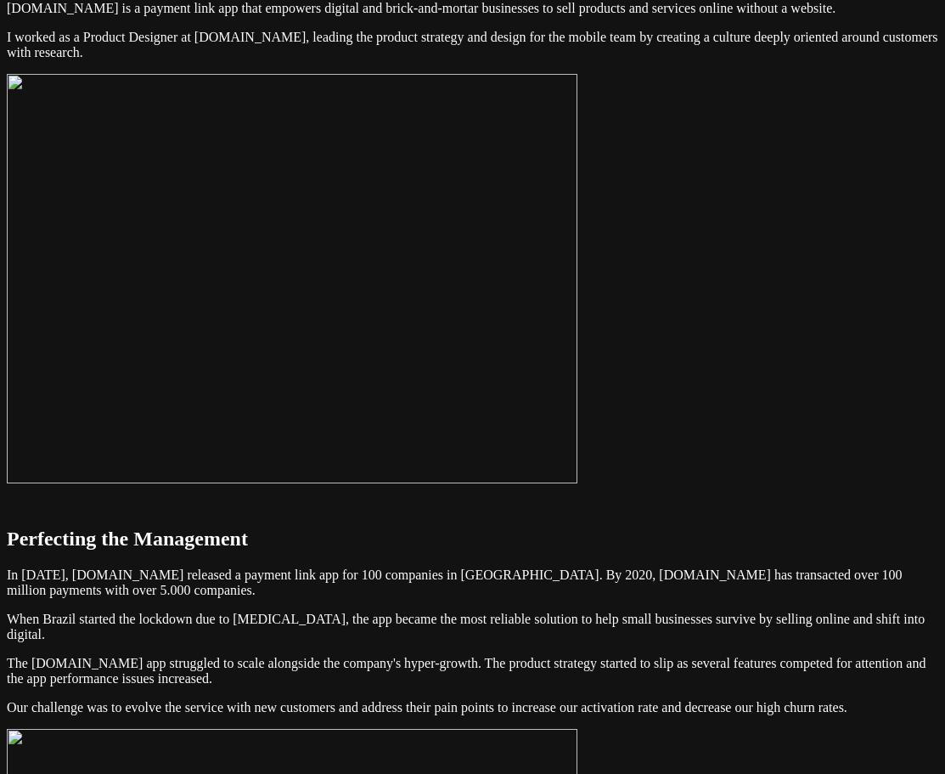
click at [307, 326] on img at bounding box center [292, 278] width 571 height 409
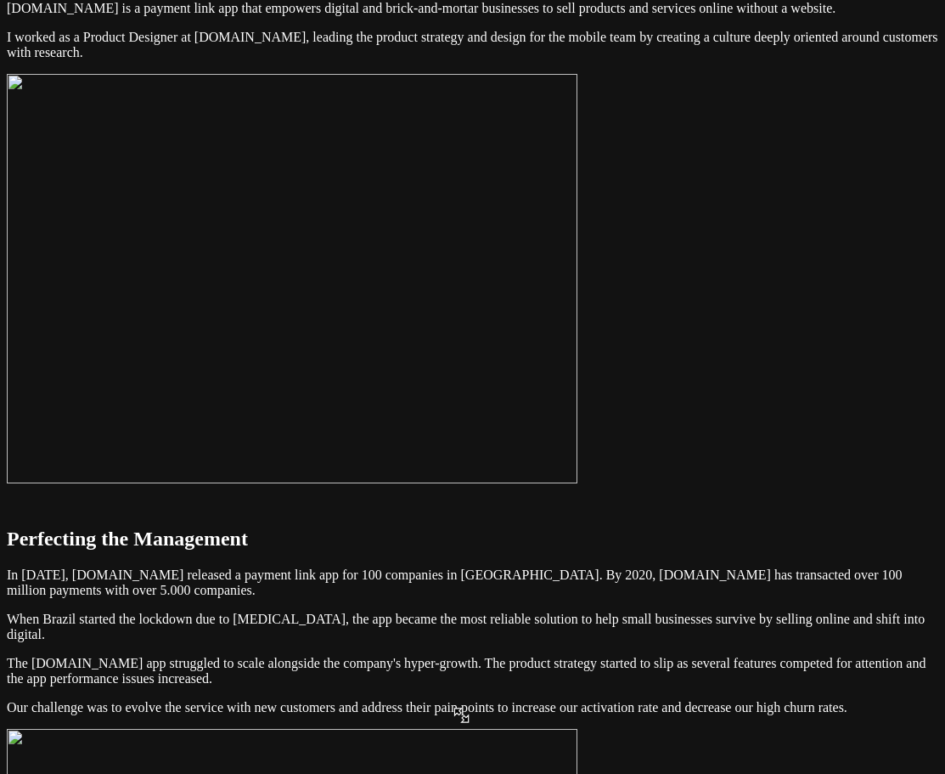
click at [486, 239] on img at bounding box center [292, 278] width 571 height 409
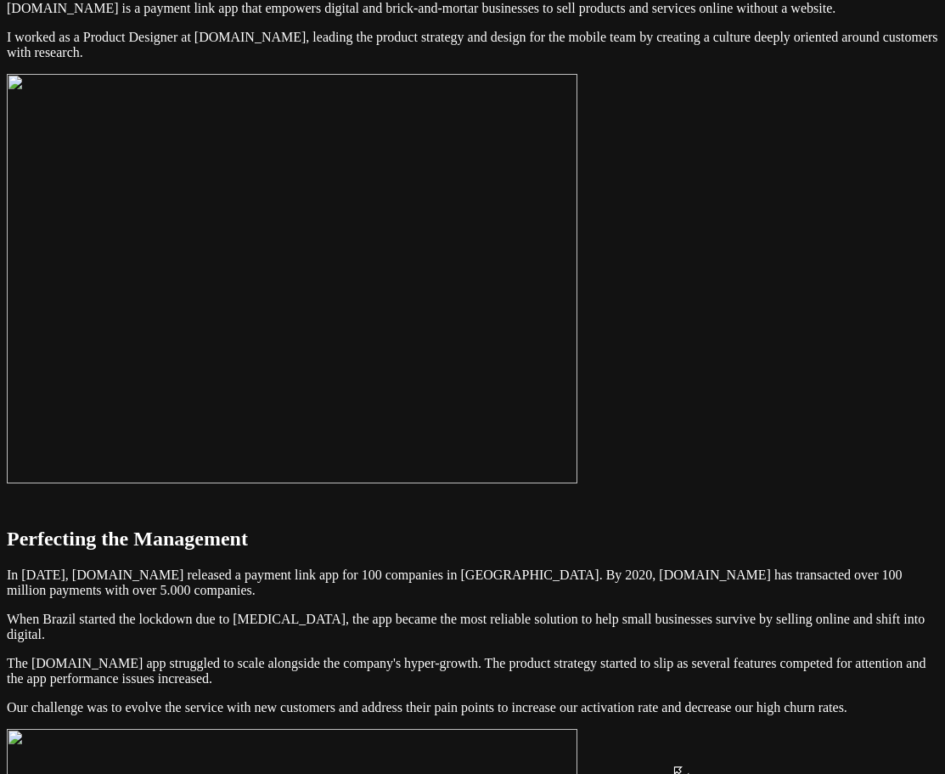
click at [578, 287] on img at bounding box center [292, 278] width 571 height 409
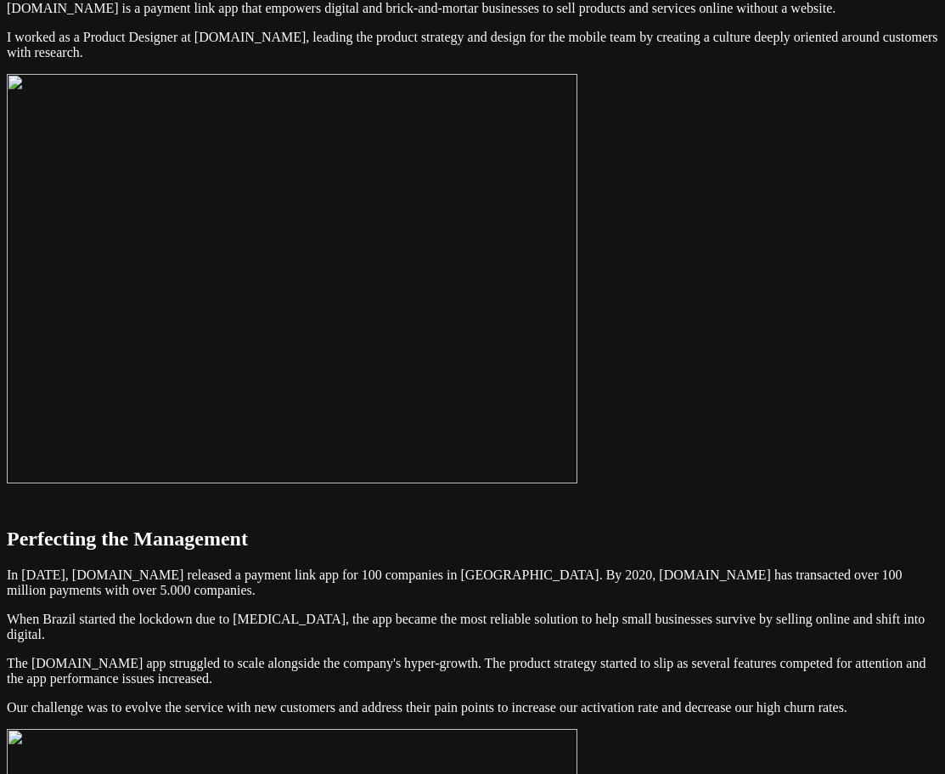
click at [578, 415] on img at bounding box center [292, 278] width 571 height 409
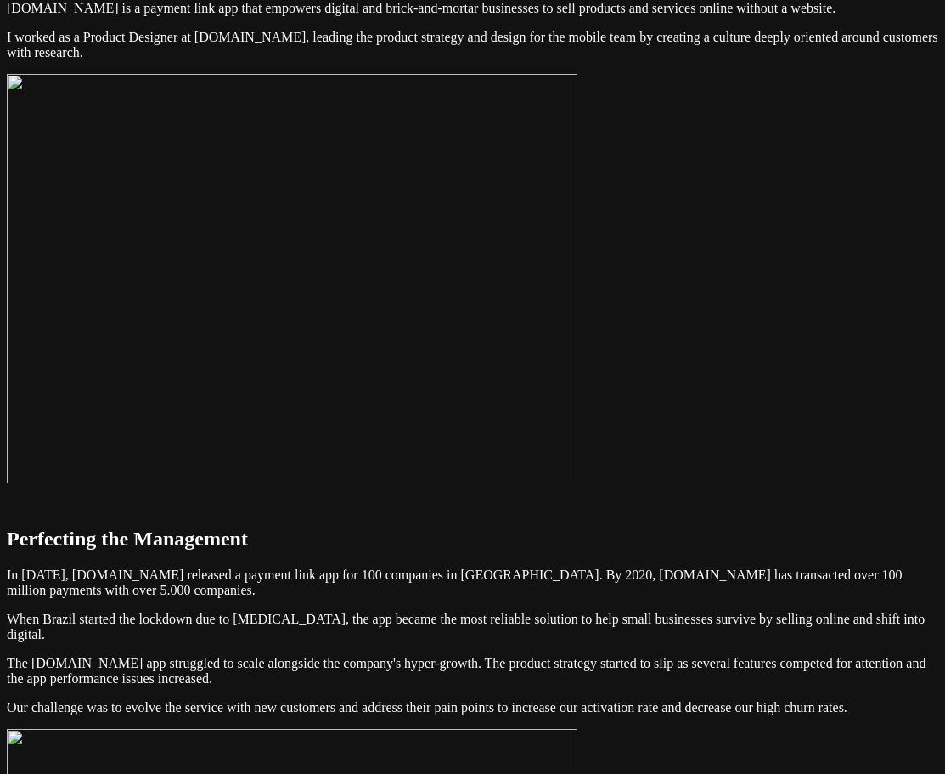
click at [489, 397] on img at bounding box center [292, 278] width 571 height 409
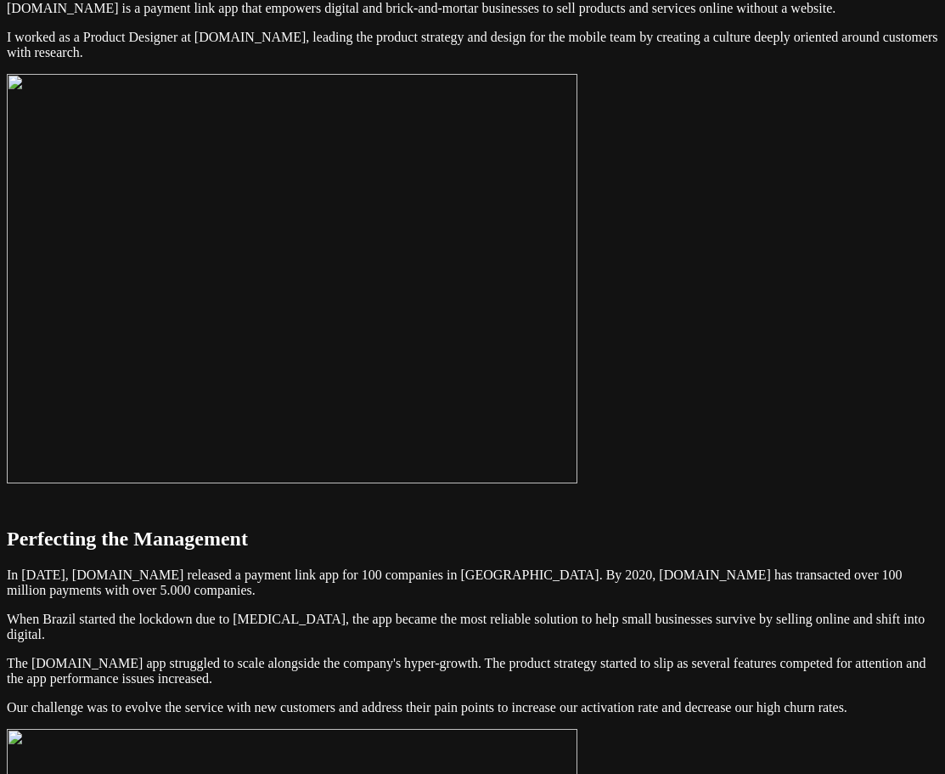
click at [578, 302] on img at bounding box center [292, 278] width 571 height 409
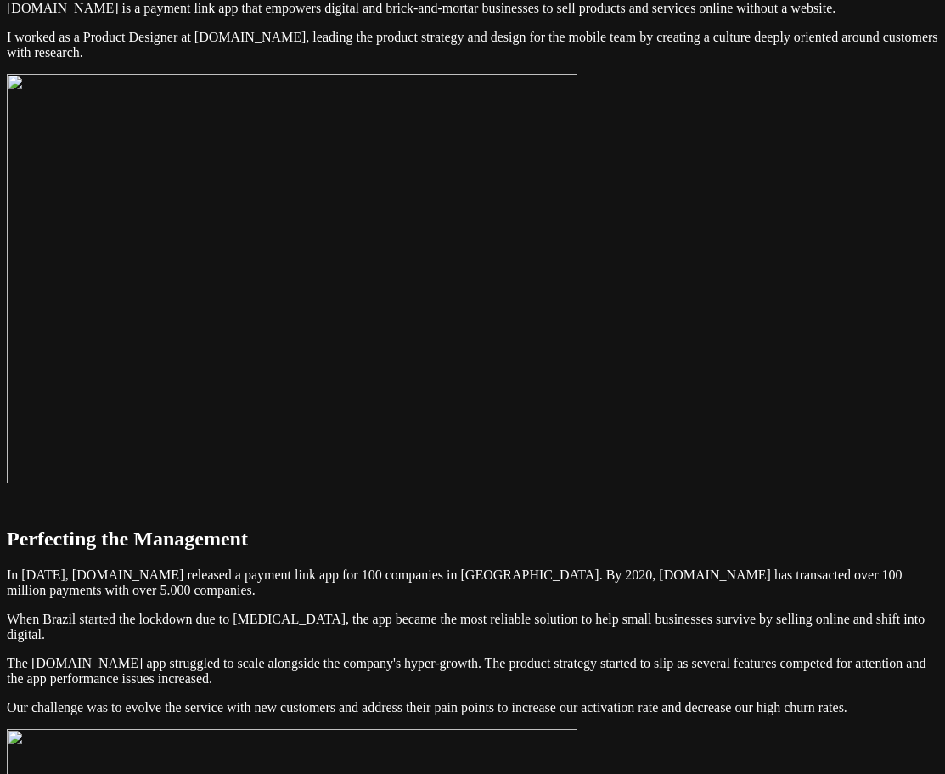
click at [578, 324] on img at bounding box center [292, 278] width 571 height 409
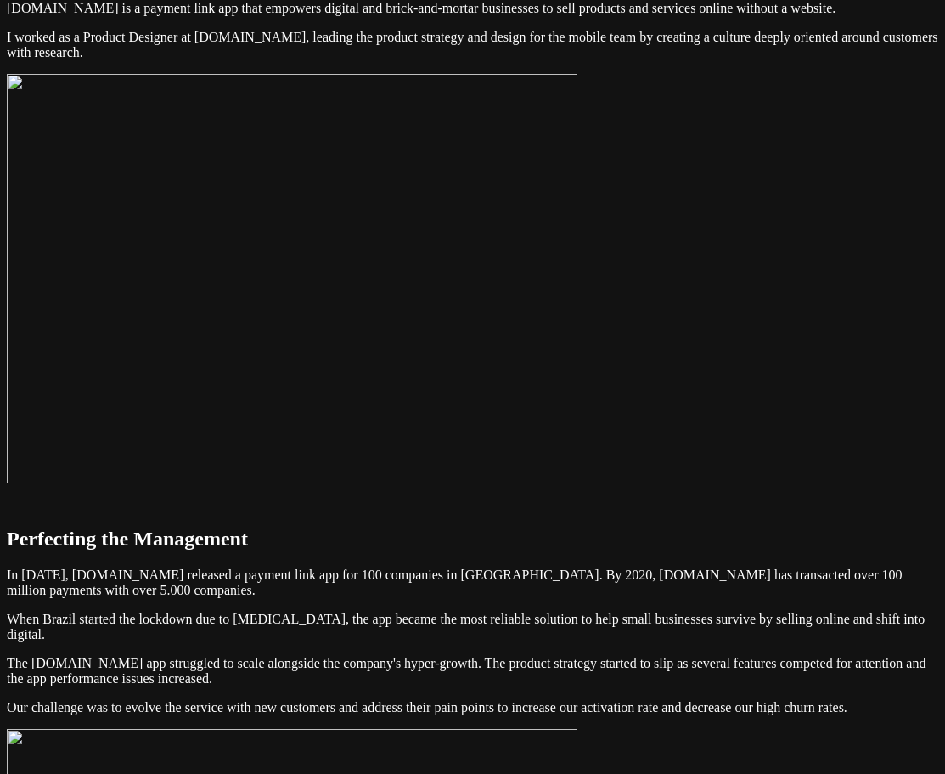
click at [273, 398] on img at bounding box center [292, 278] width 571 height 409
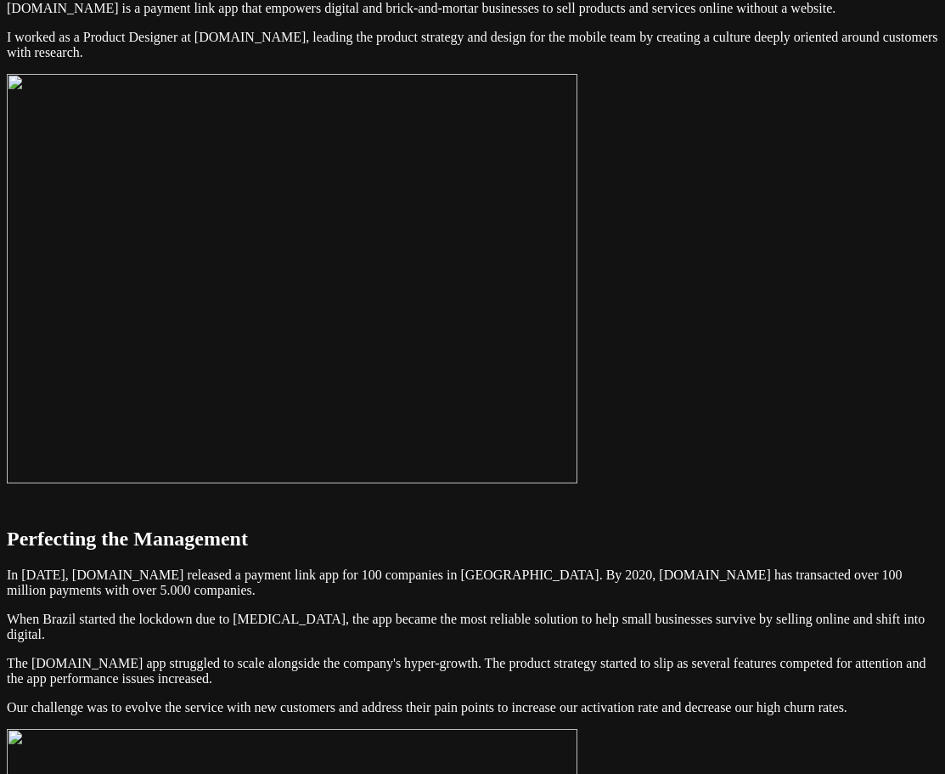
click at [261, 361] on img at bounding box center [292, 278] width 571 height 409
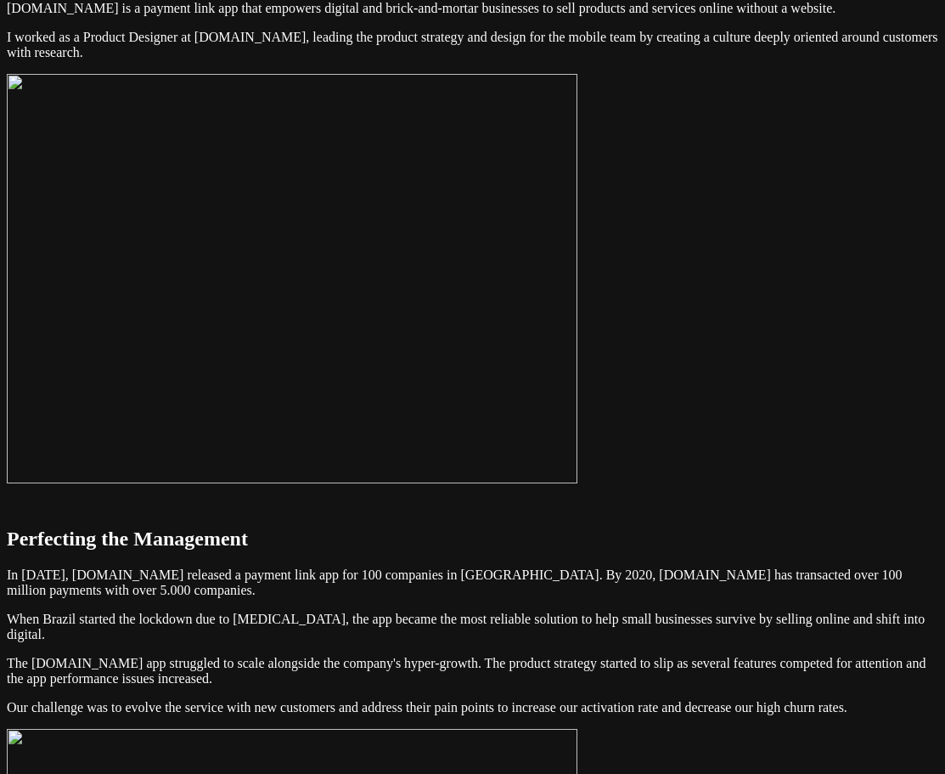
click at [306, 378] on img at bounding box center [292, 278] width 571 height 409
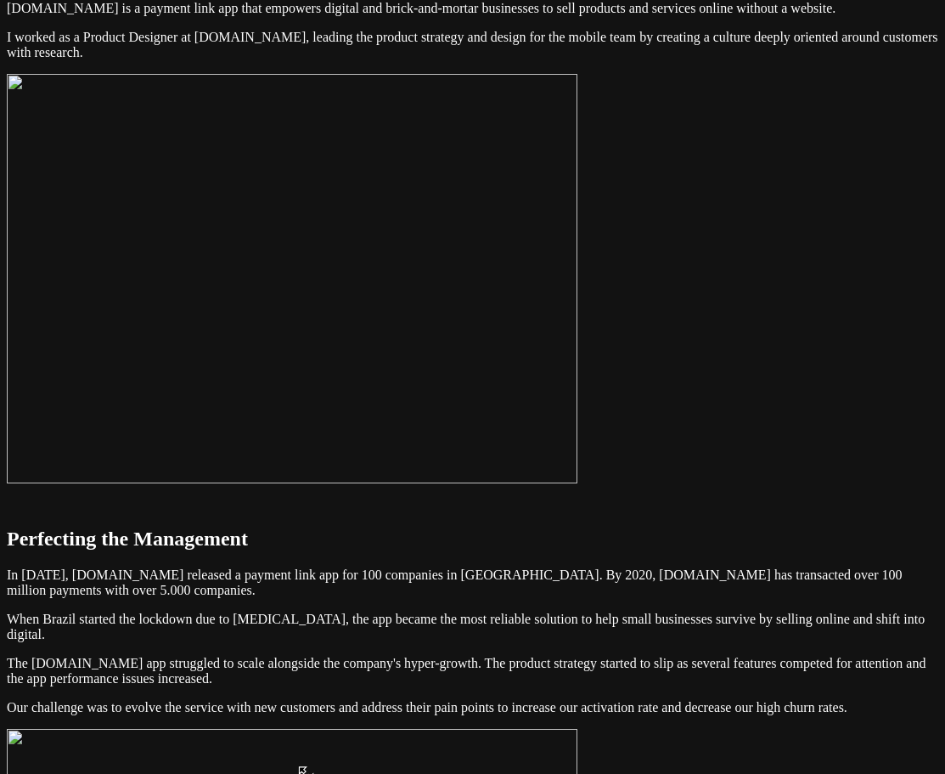
click at [300, 287] on img at bounding box center [292, 278] width 571 height 409
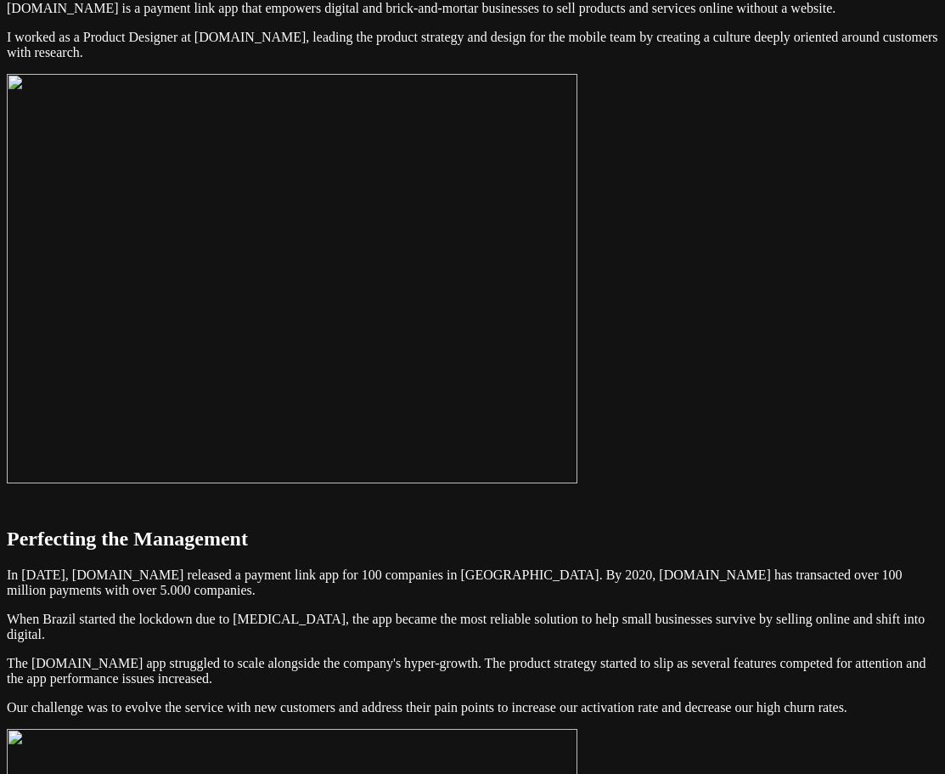
click at [569, 295] on img at bounding box center [292, 278] width 571 height 409
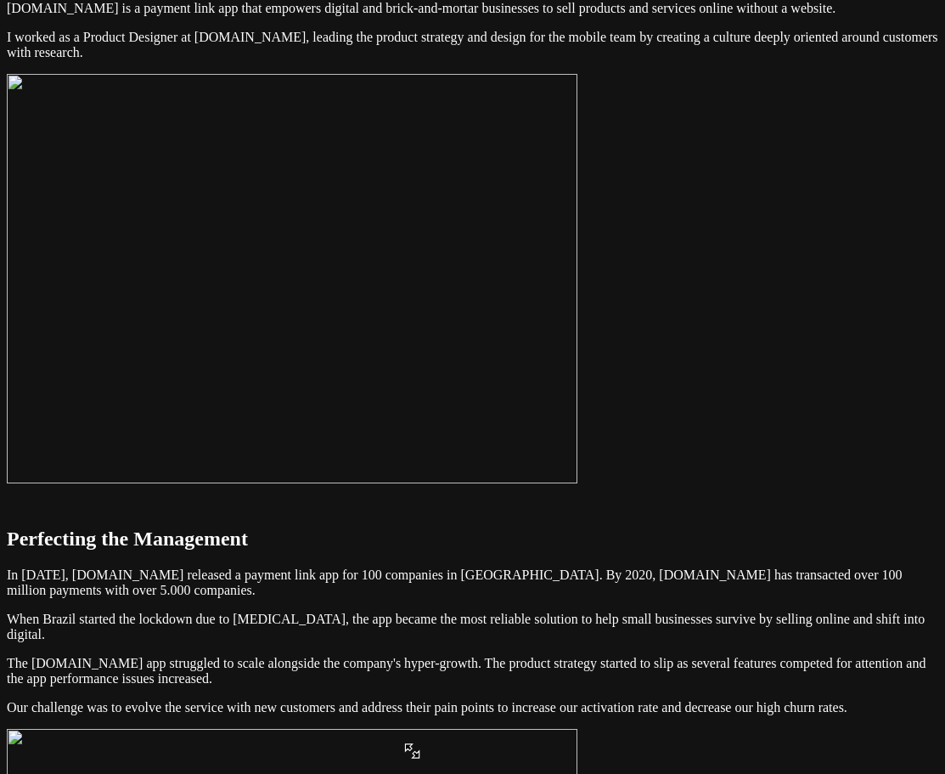
click at [406, 264] on img at bounding box center [292, 278] width 571 height 409
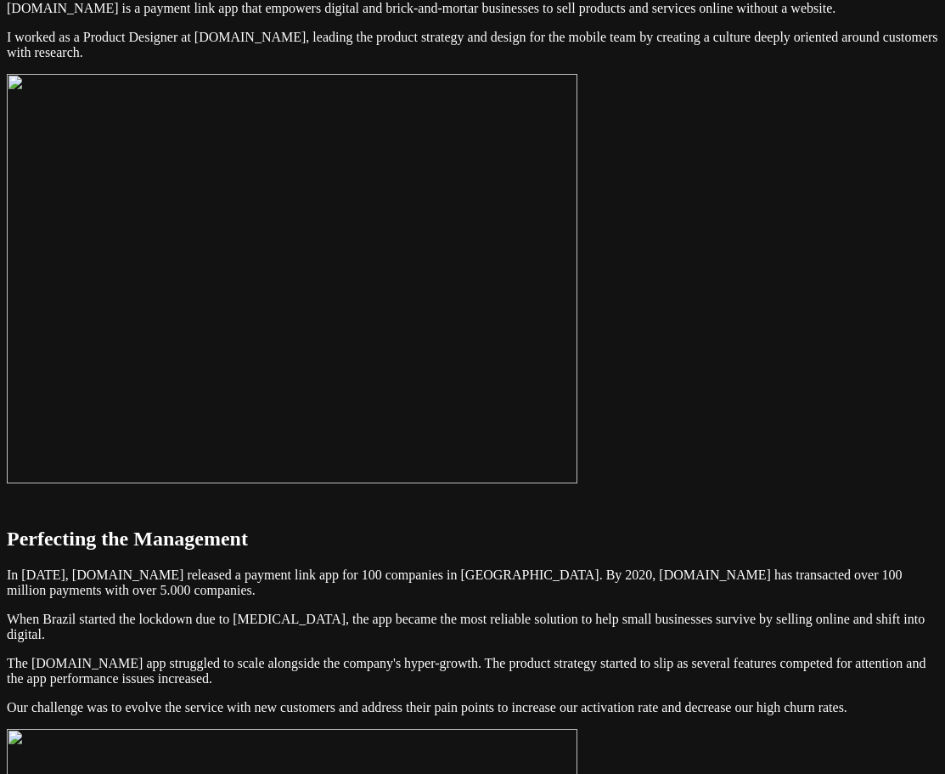
click at [298, 353] on img at bounding box center [292, 278] width 571 height 409
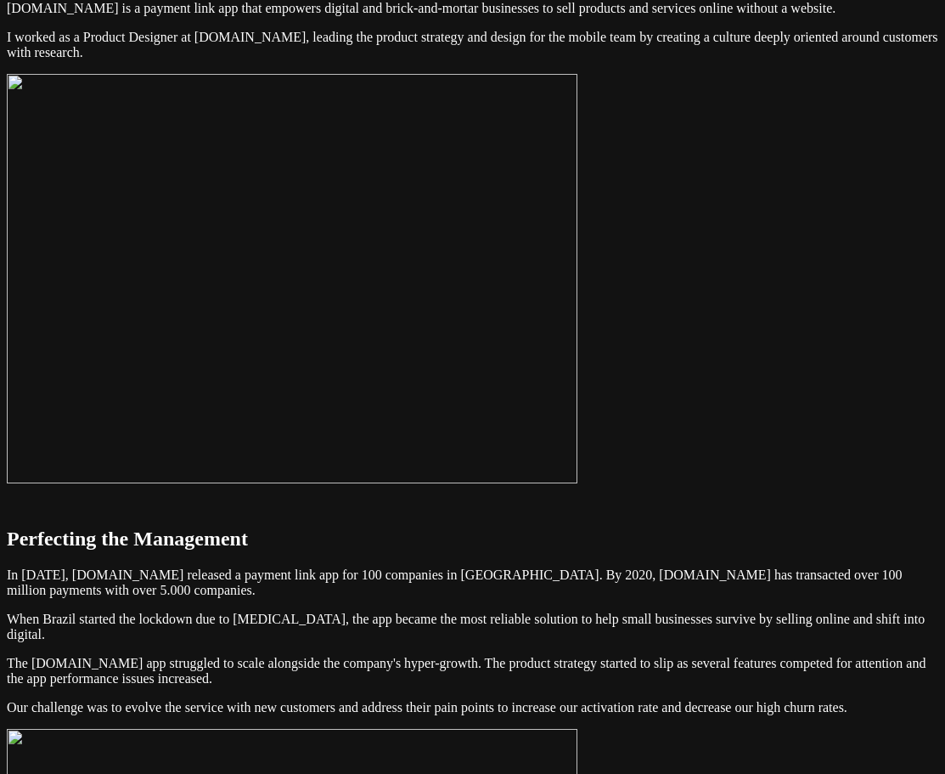
click at [428, 337] on img at bounding box center [292, 278] width 571 height 409
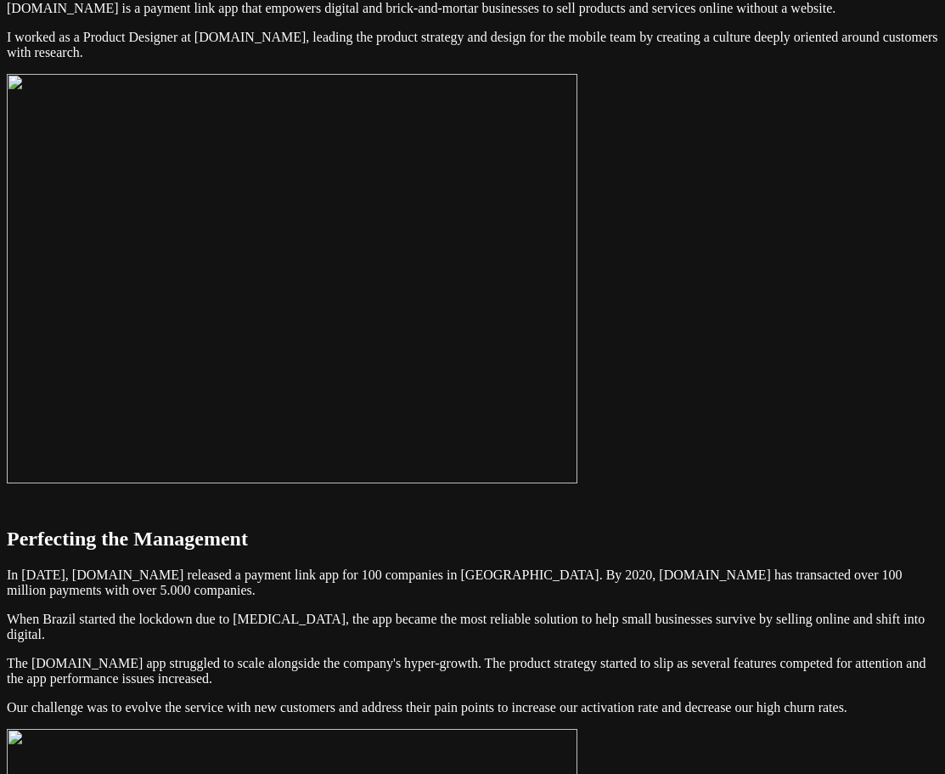
click at [550, 364] on img at bounding box center [292, 278] width 571 height 409
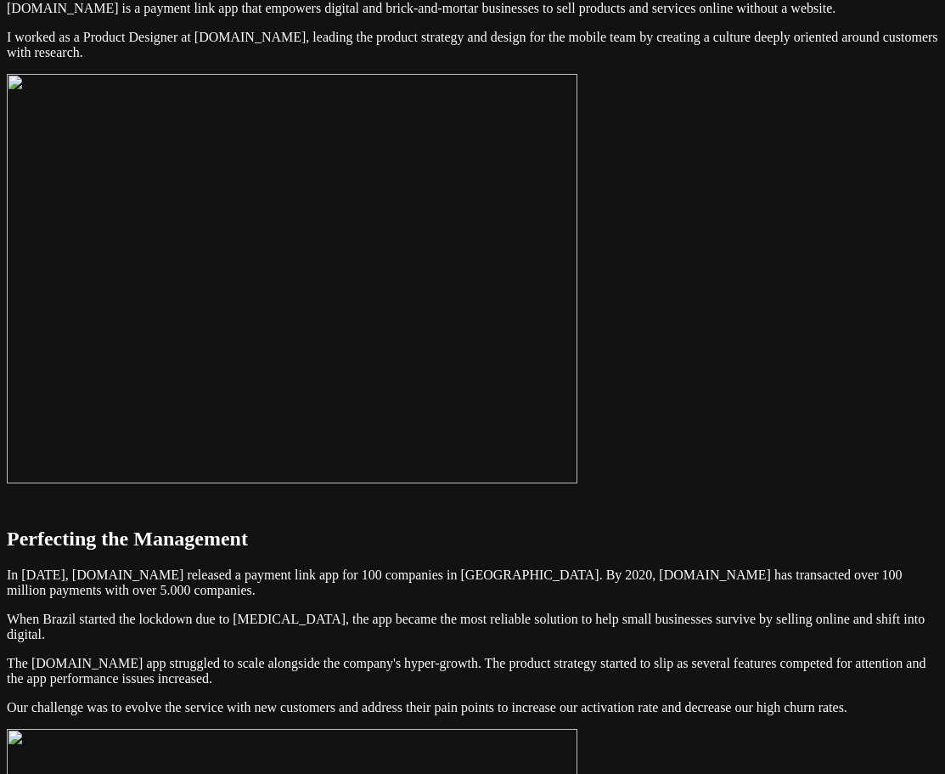
click at [578, 413] on img at bounding box center [292, 278] width 571 height 409
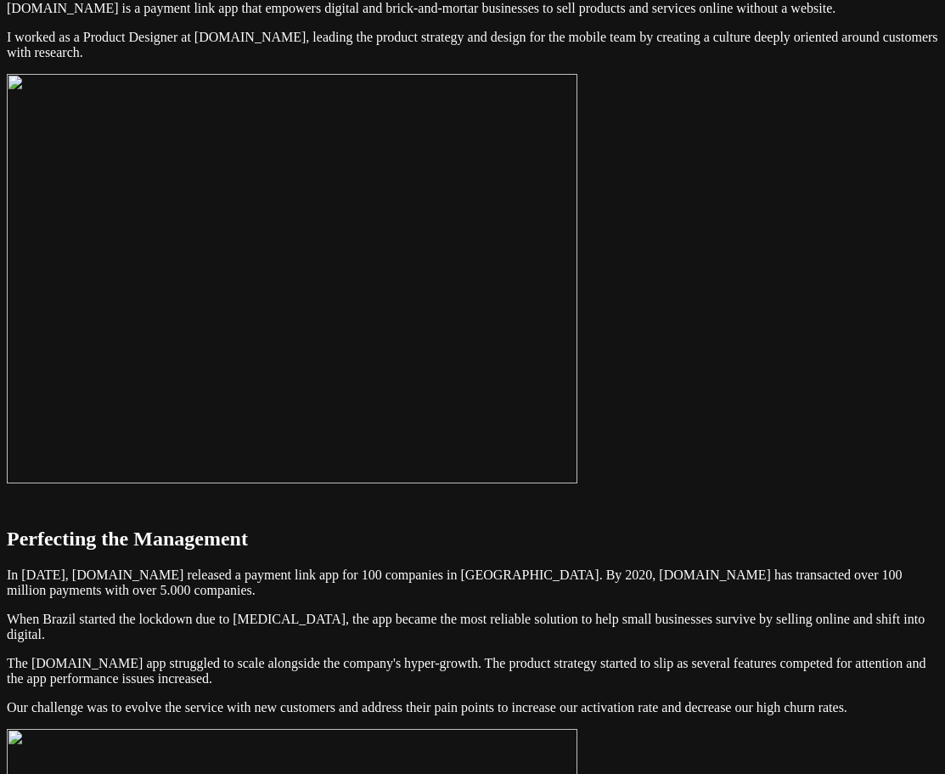
click at [578, 396] on img at bounding box center [292, 278] width 571 height 409
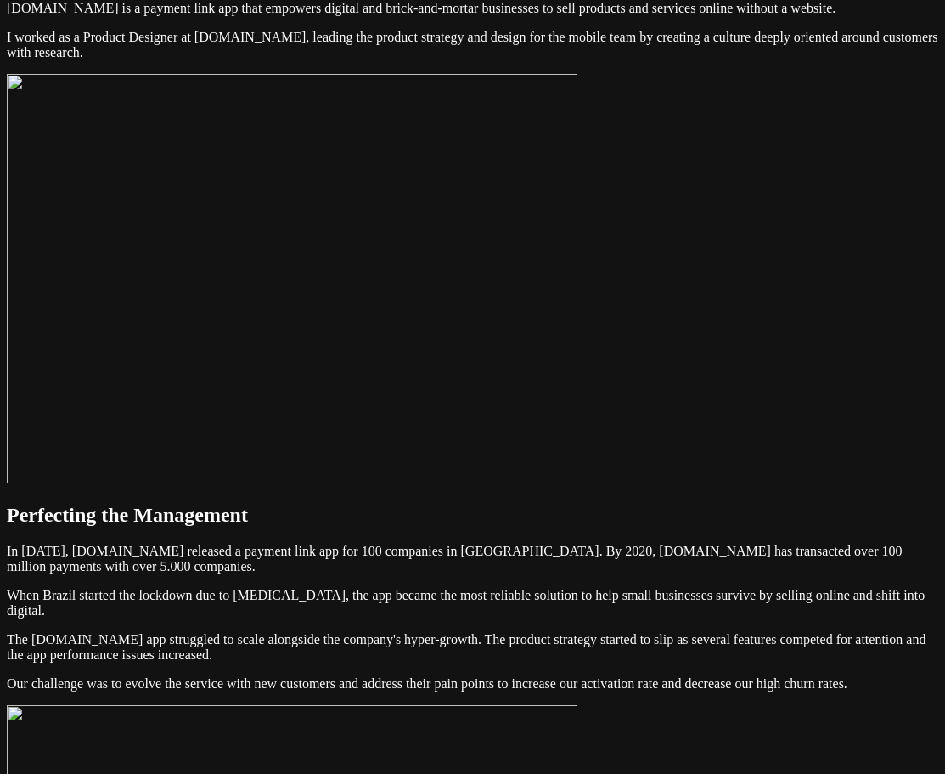
click at [578, 389] on img at bounding box center [292, 278] width 571 height 409
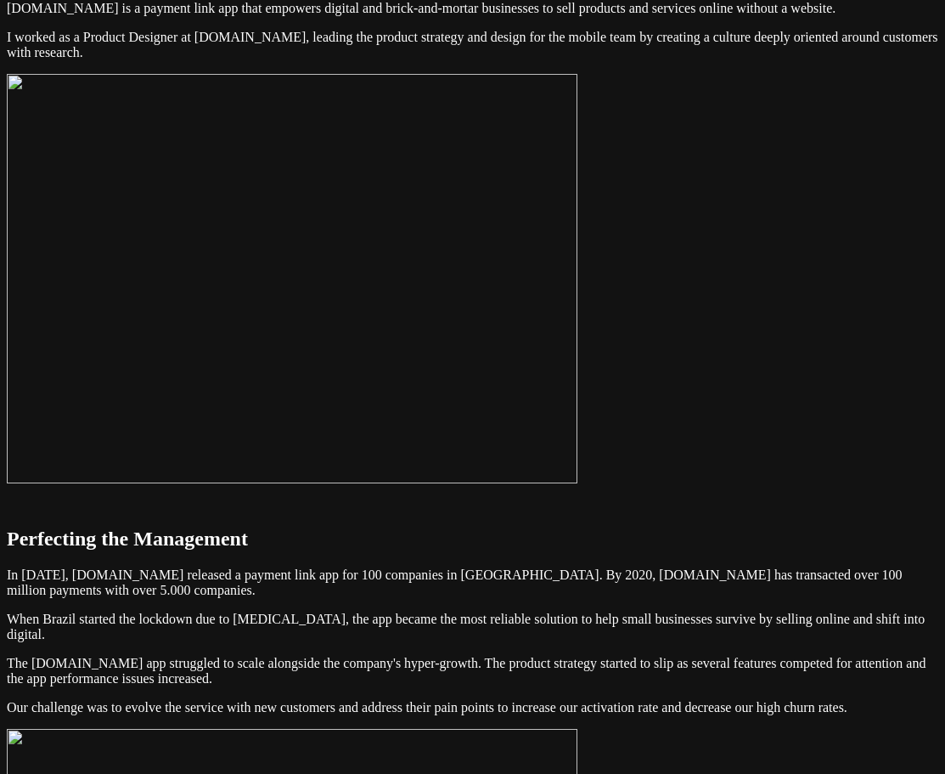
click at [578, 404] on img at bounding box center [292, 278] width 571 height 409
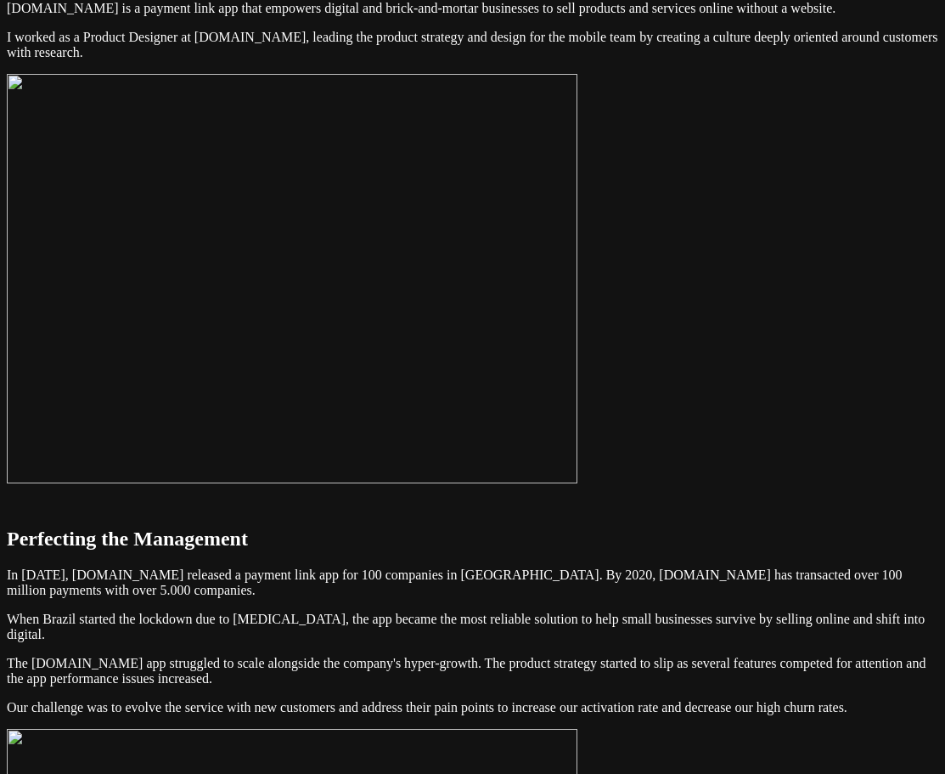
click at [578, 380] on img at bounding box center [292, 278] width 571 height 409
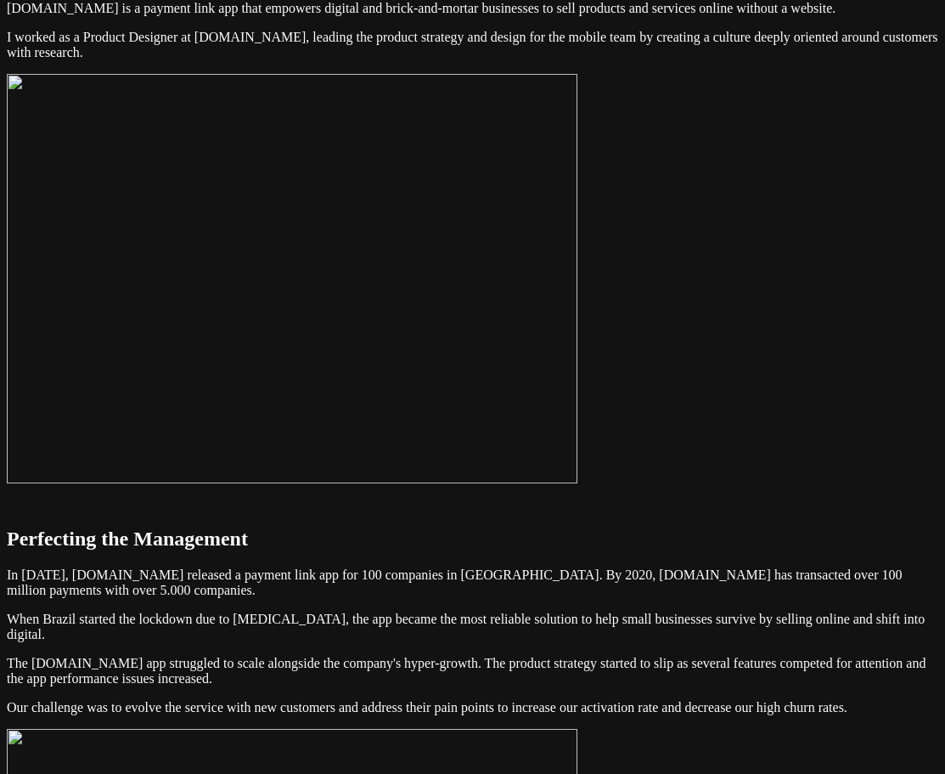
click at [578, 396] on img at bounding box center [292, 278] width 571 height 409
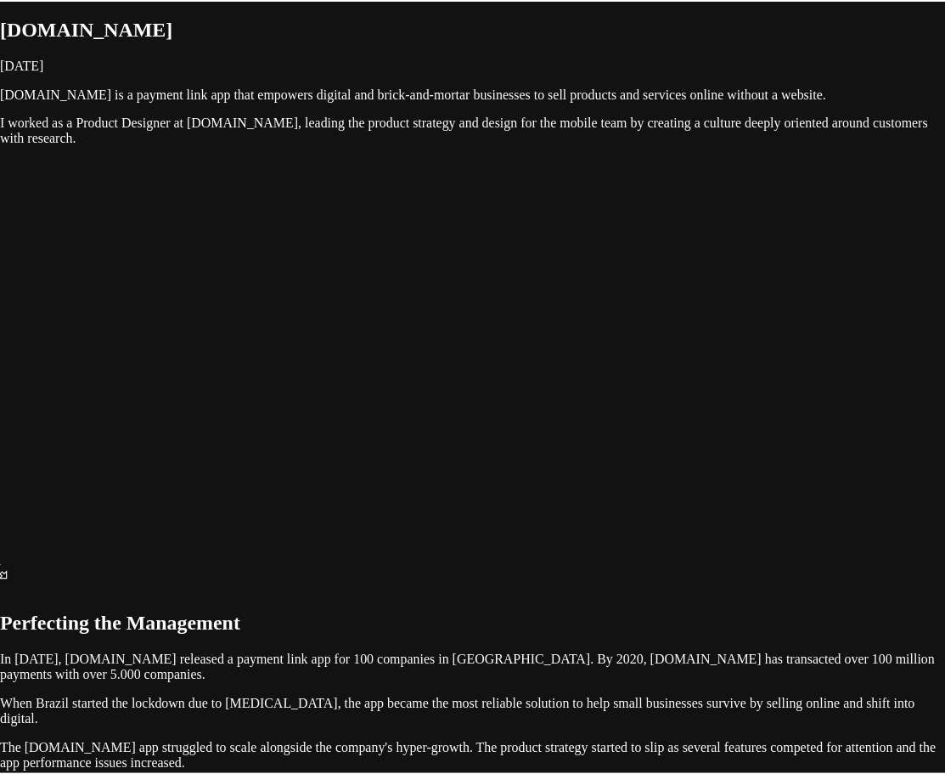
scroll to position [85, 0]
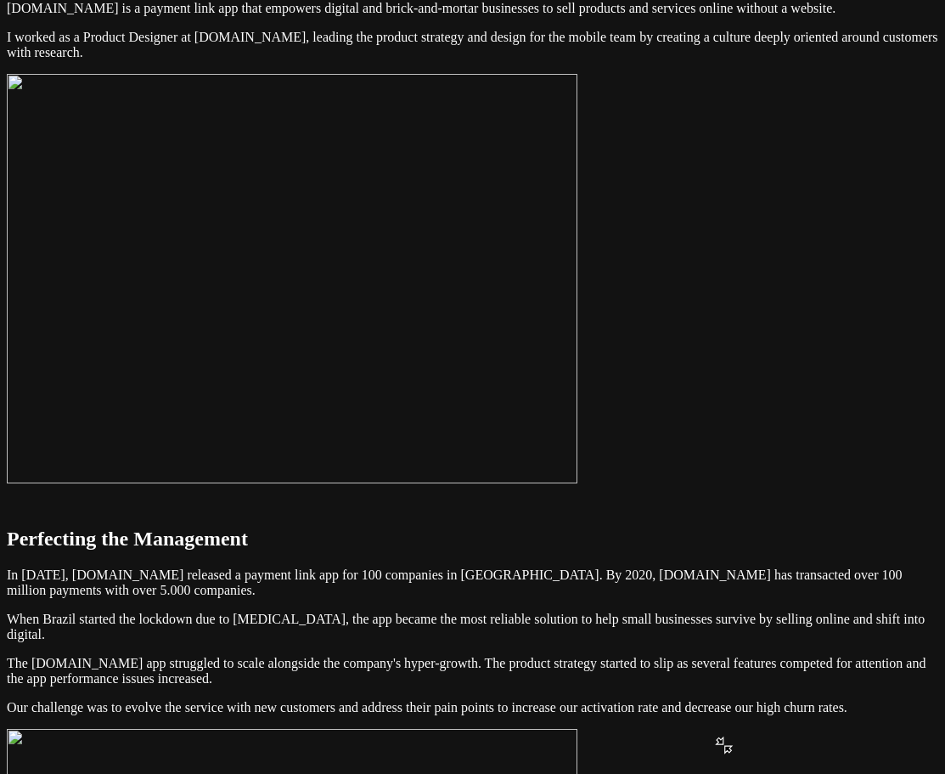
click at [578, 259] on img at bounding box center [292, 278] width 571 height 409
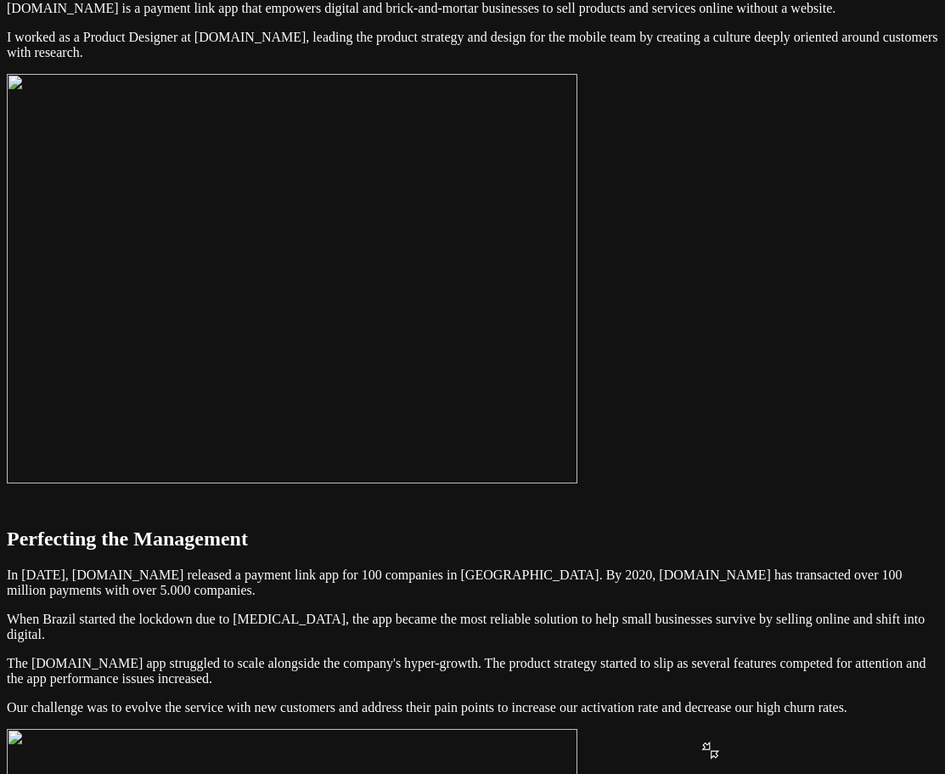
click at [578, 264] on img at bounding box center [292, 278] width 571 height 409
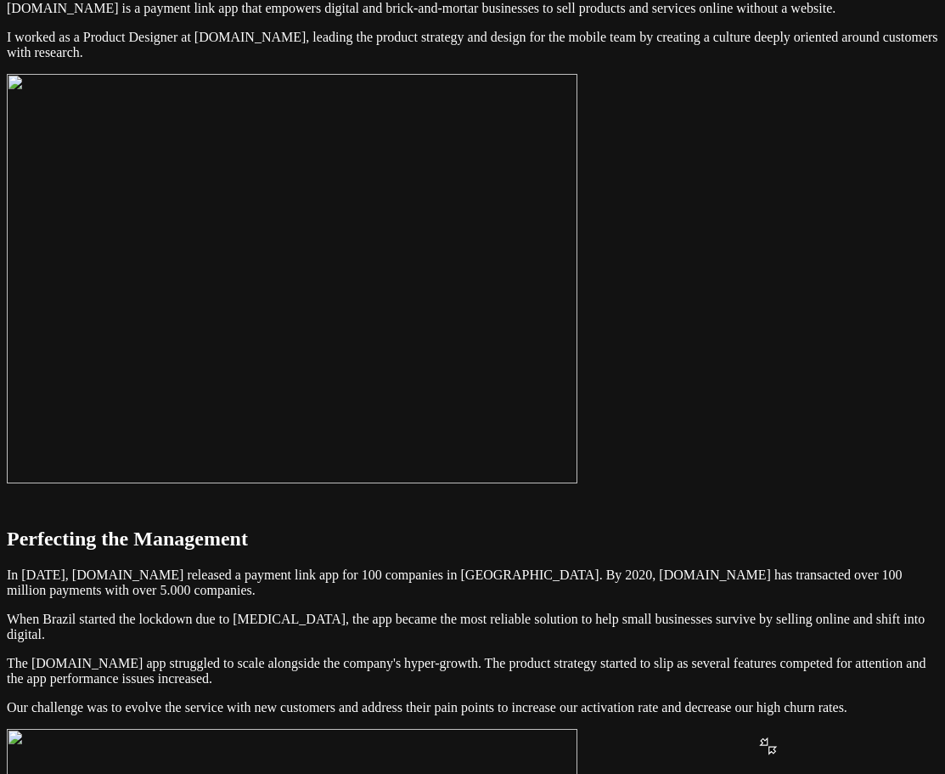
click at [578, 260] on img at bounding box center [292, 278] width 571 height 409
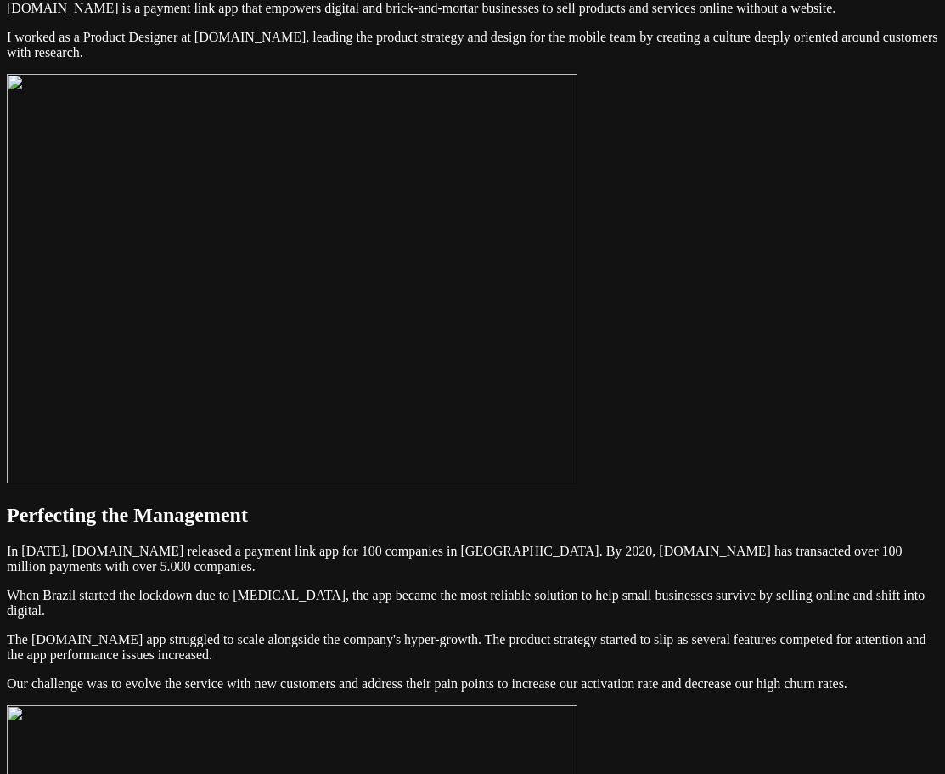
click at [578, 353] on img at bounding box center [292, 278] width 571 height 409
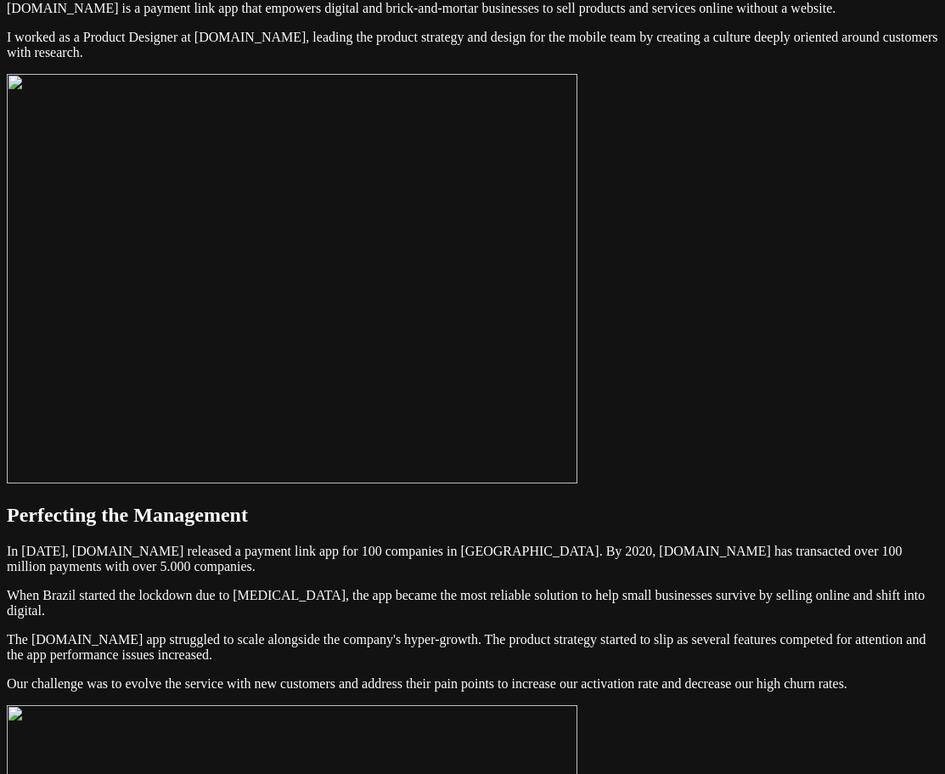
click at [578, 307] on img at bounding box center [292, 278] width 571 height 409
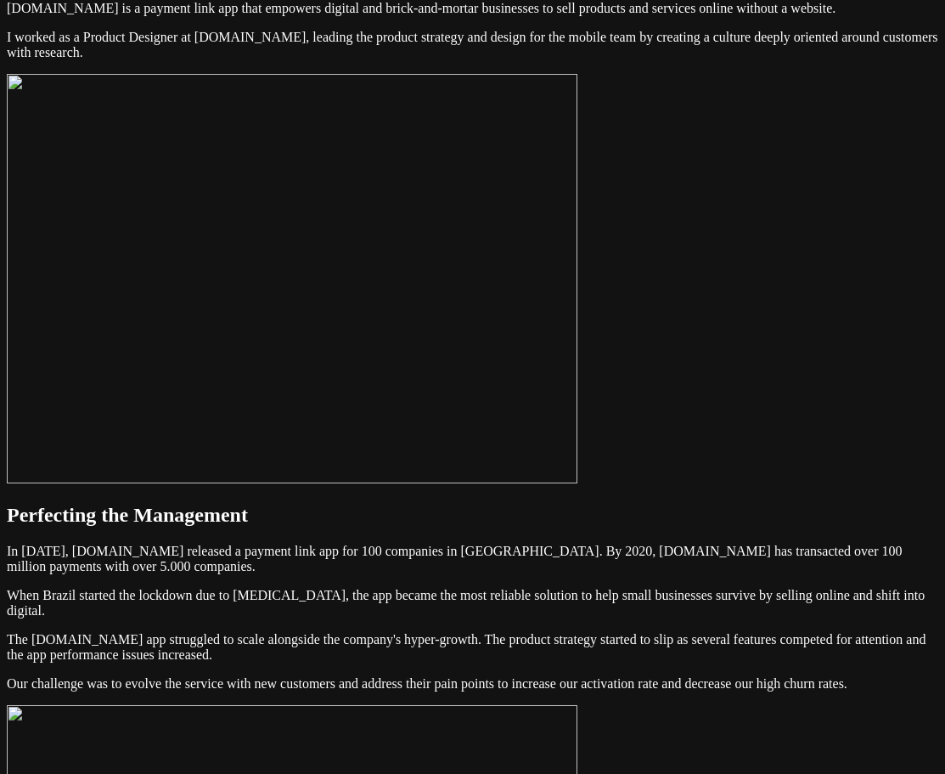
click at [578, 317] on img at bounding box center [292, 278] width 571 height 409
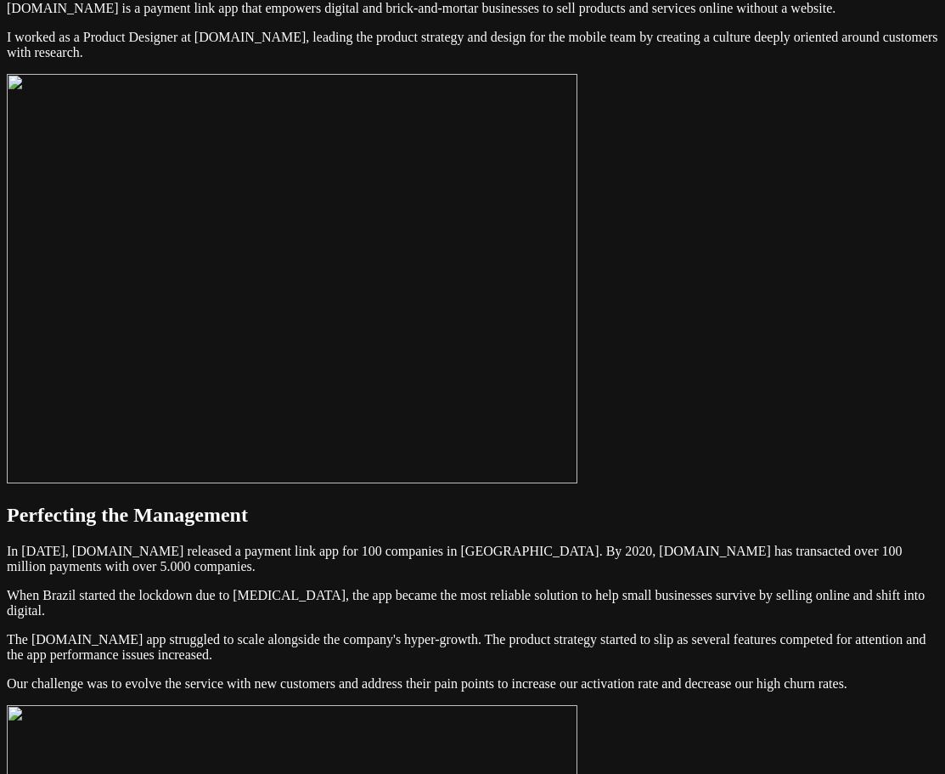
click at [578, 236] on img at bounding box center [292, 278] width 571 height 409
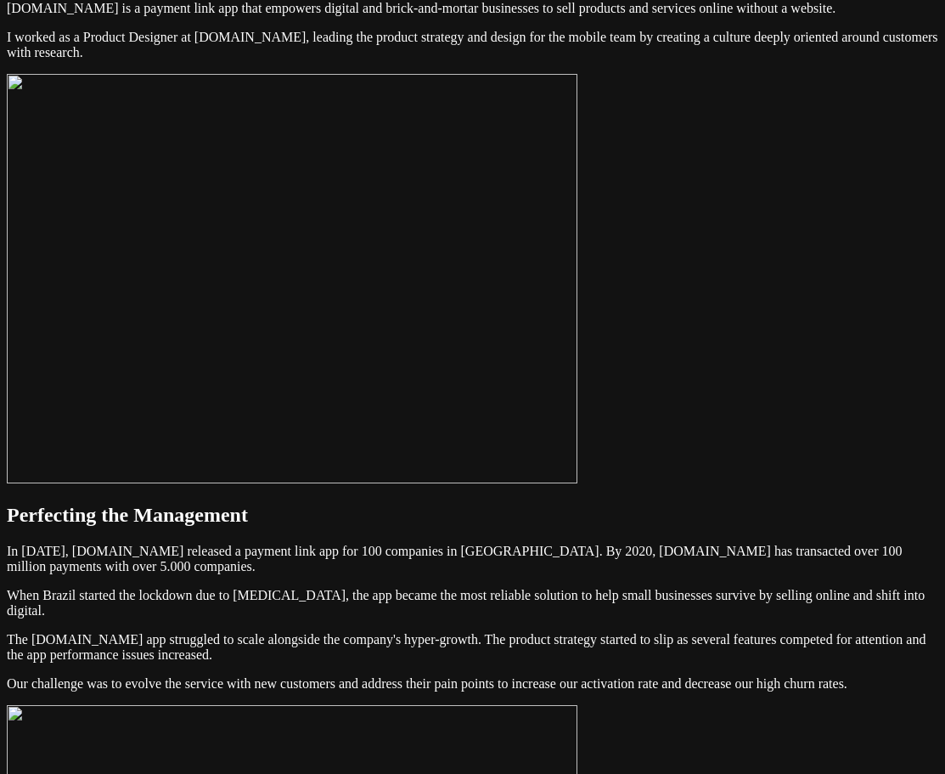
click at [528, 220] on img at bounding box center [292, 278] width 571 height 409
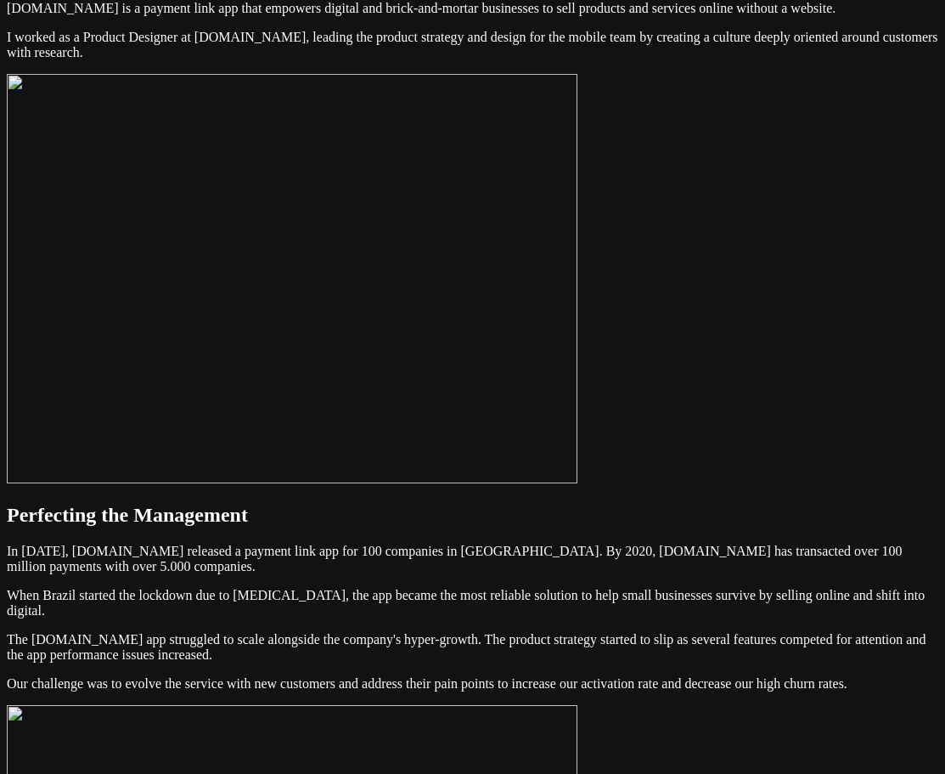
click at [578, 326] on img at bounding box center [292, 278] width 571 height 409
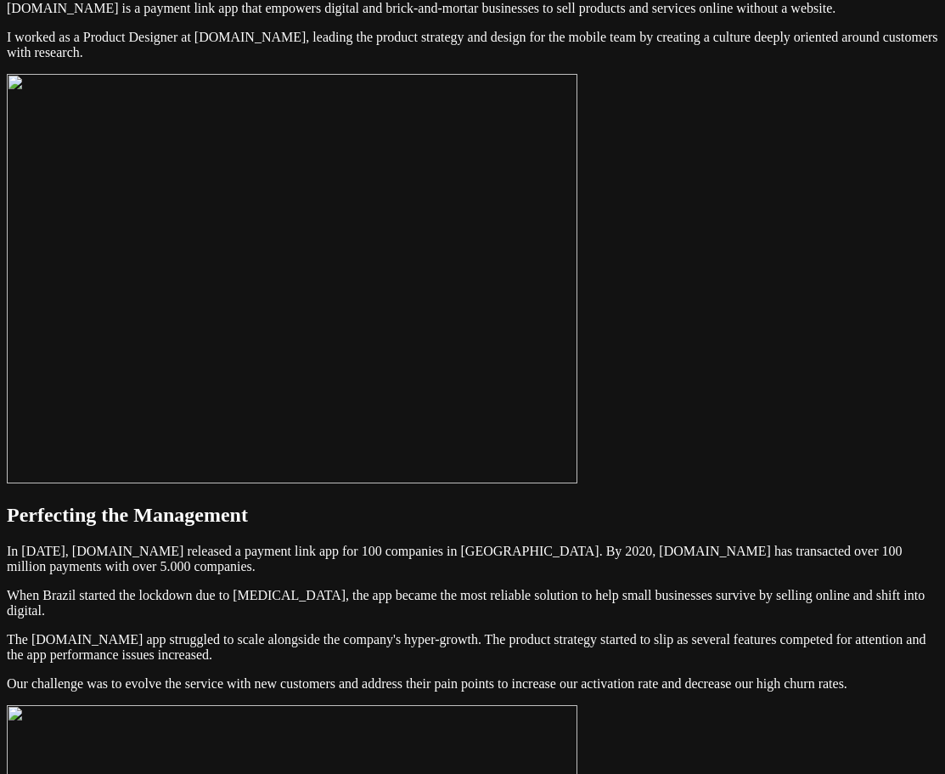
click at [578, 325] on img at bounding box center [292, 278] width 571 height 409
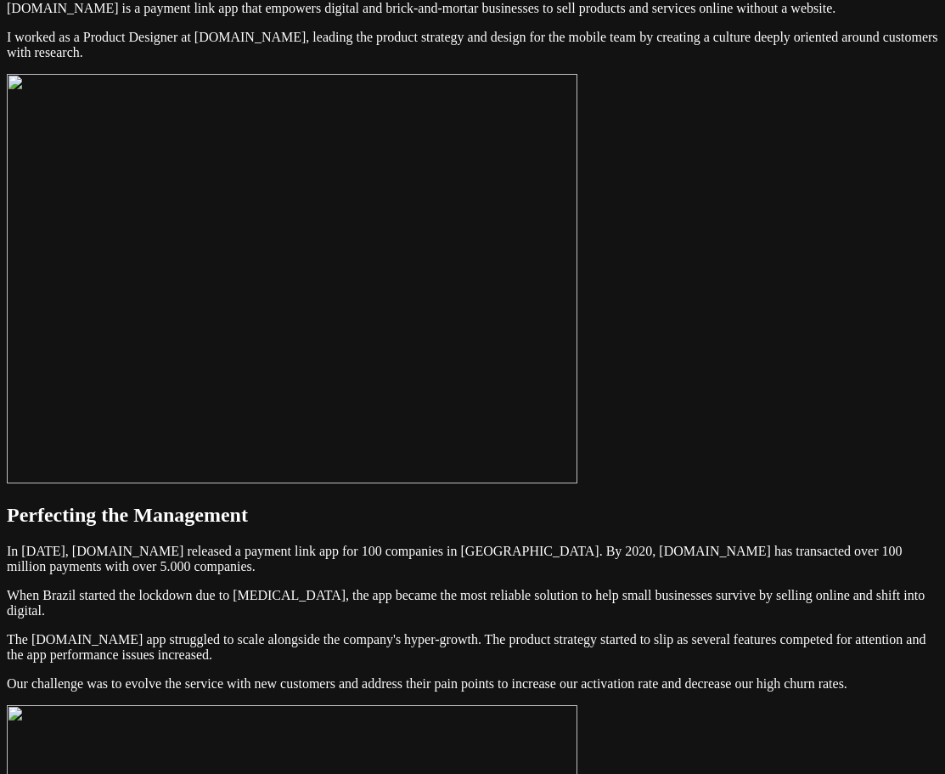
click at [578, 325] on img at bounding box center [292, 278] width 571 height 409
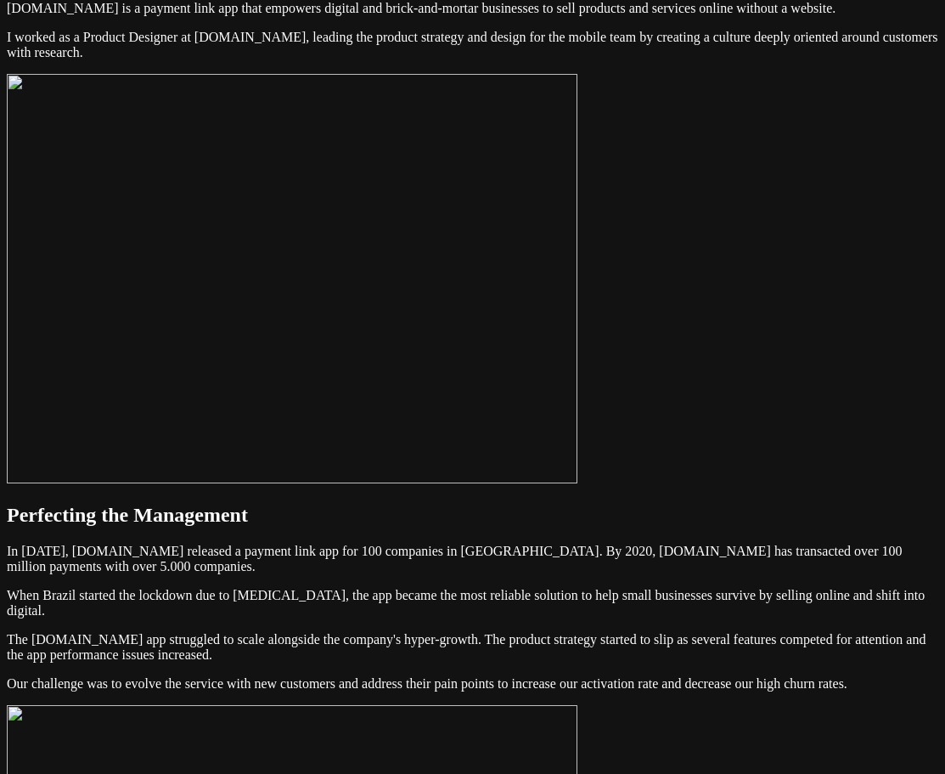
click at [578, 325] on img at bounding box center [292, 278] width 571 height 409
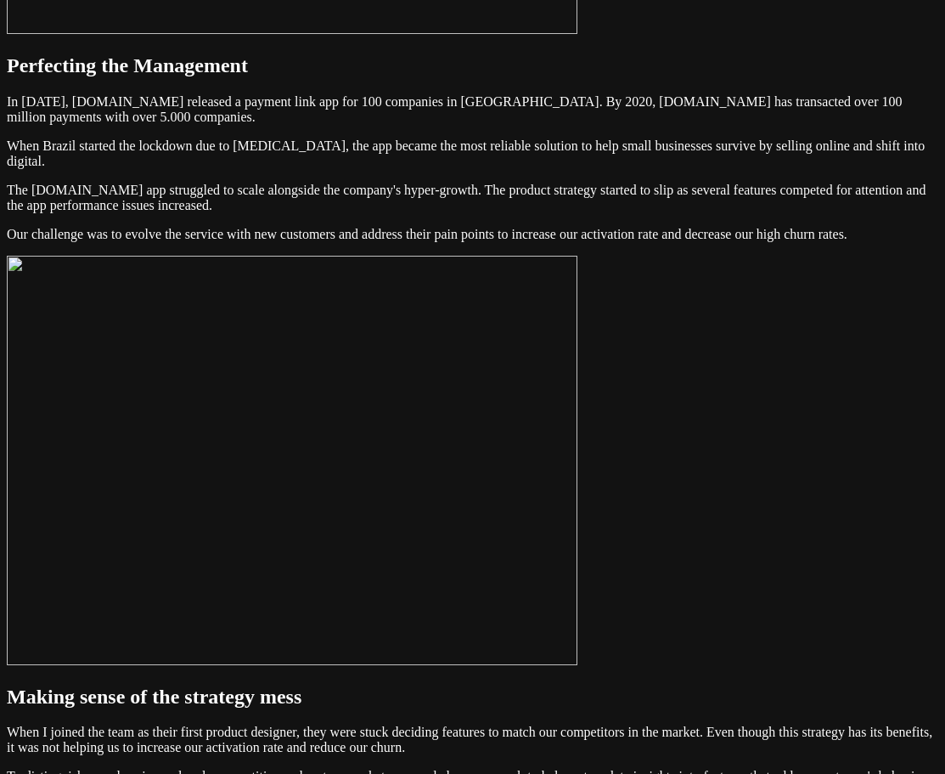
scroll to position [595, 0]
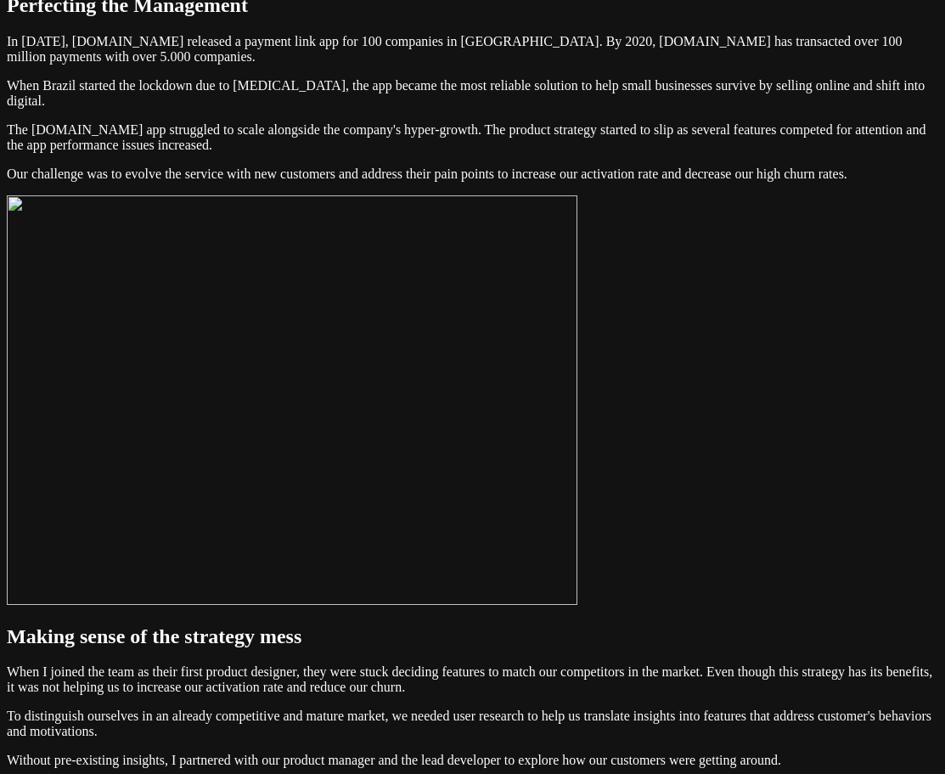
click at [528, 536] on img at bounding box center [292, 399] width 571 height 409
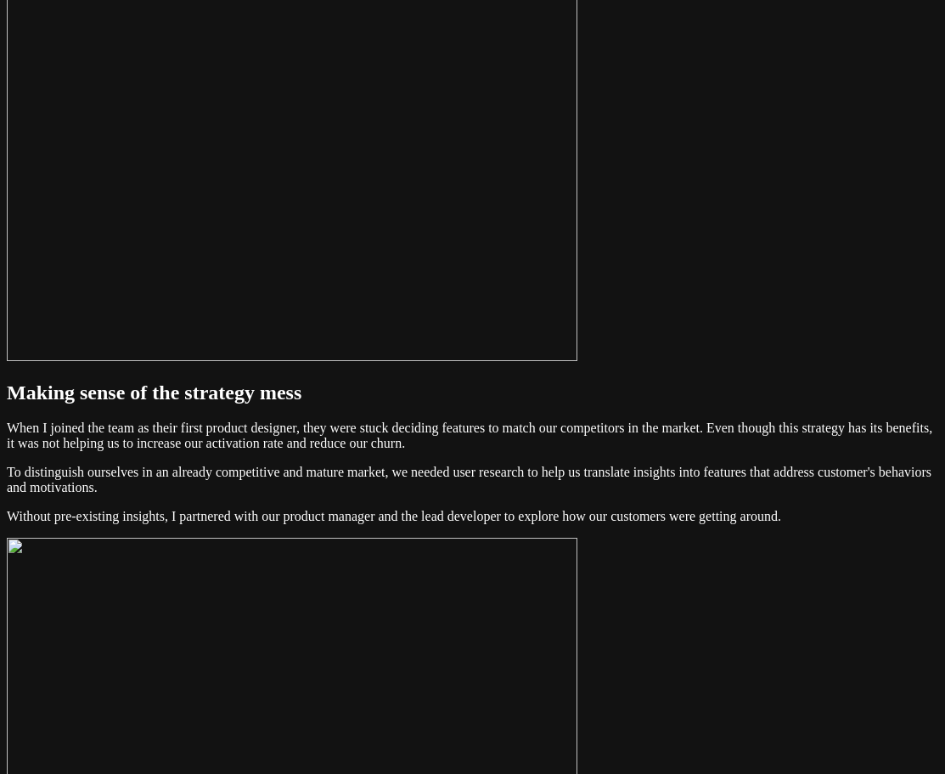
scroll to position [849, 0]
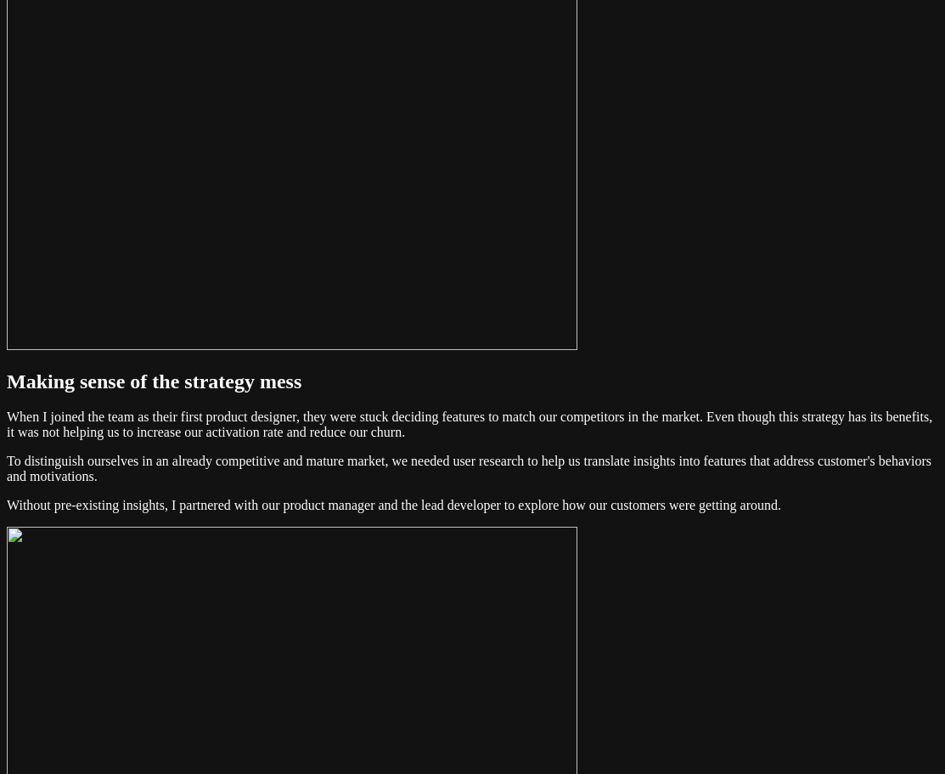
click at [576, 350] on img at bounding box center [292, 145] width 571 height 409
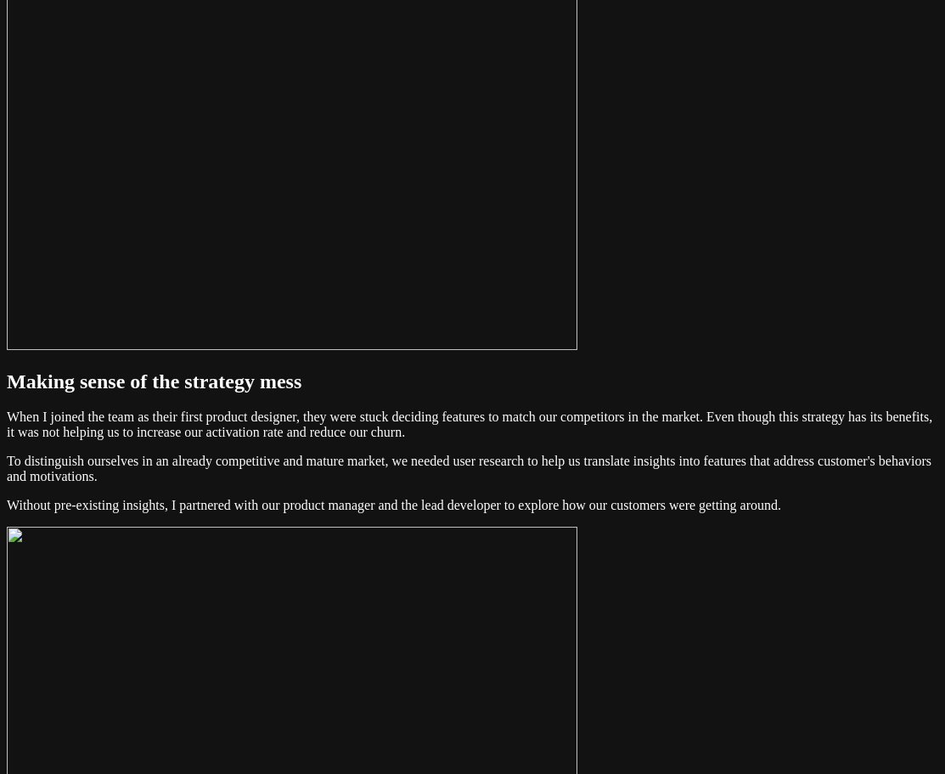
click at [578, 342] on img at bounding box center [292, 145] width 571 height 409
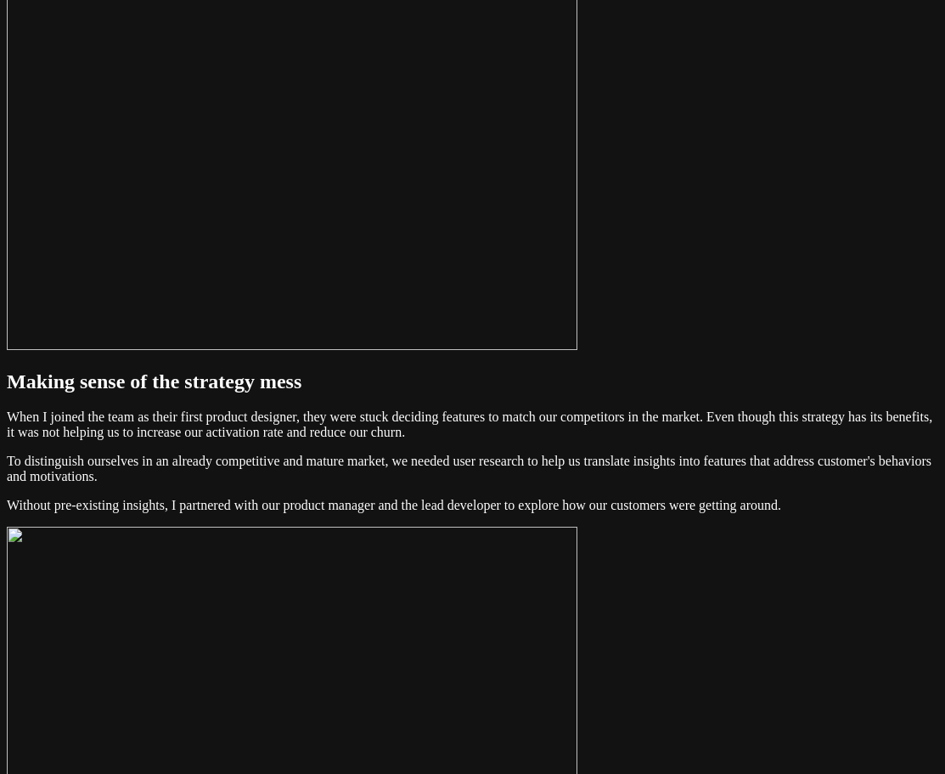
click at [578, 342] on img at bounding box center [292, 145] width 571 height 409
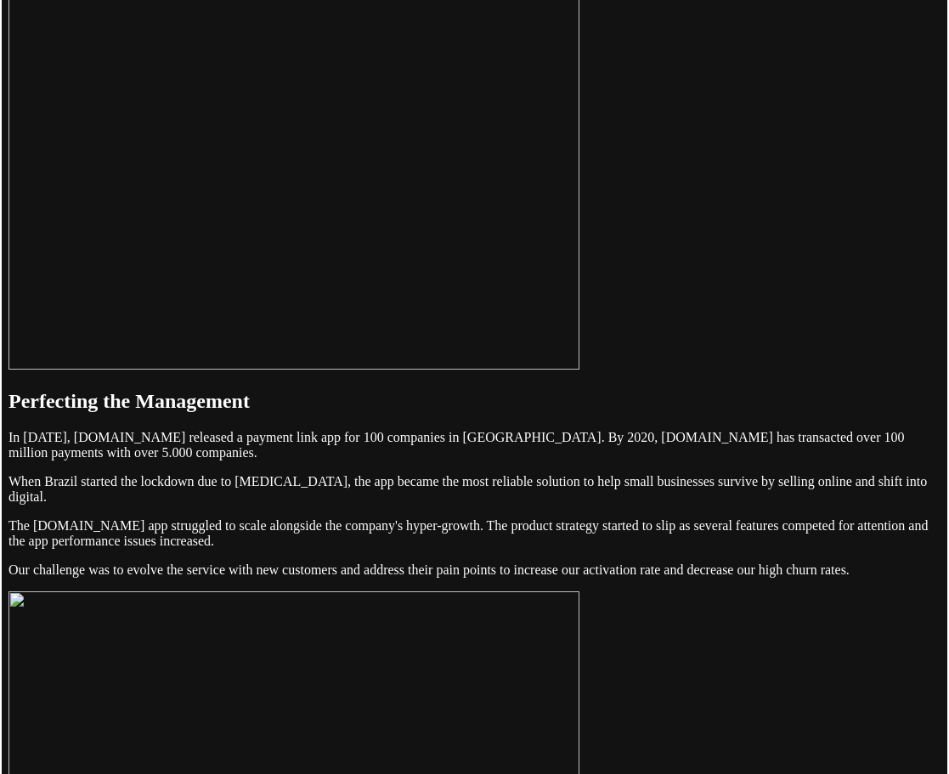
scroll to position [170, 0]
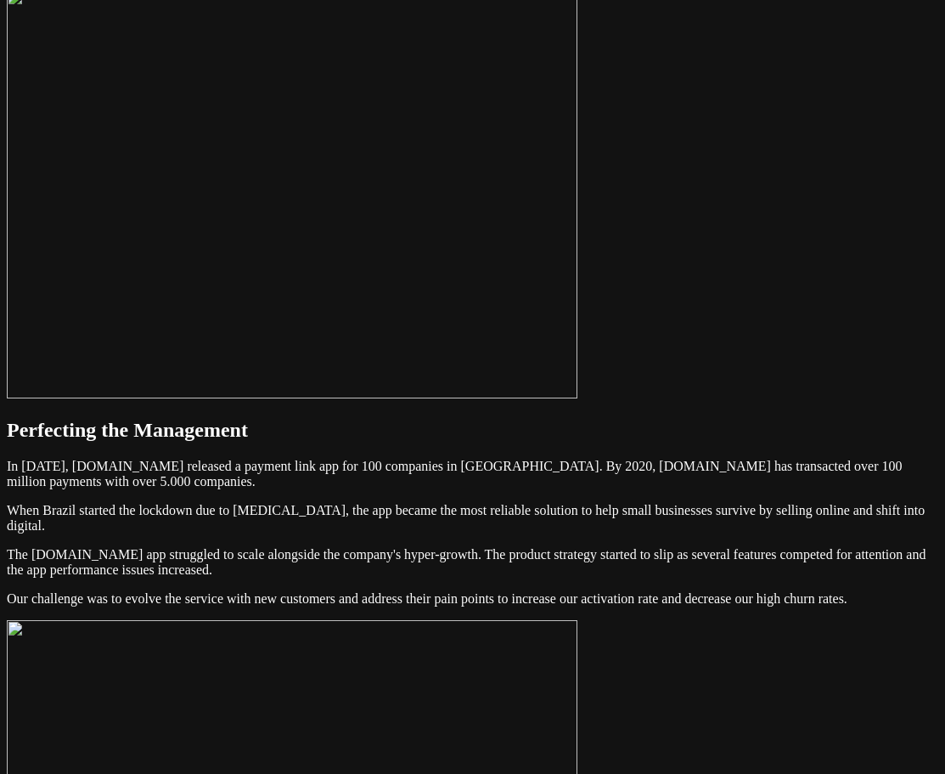
click at [475, 361] on img at bounding box center [292, 193] width 571 height 409
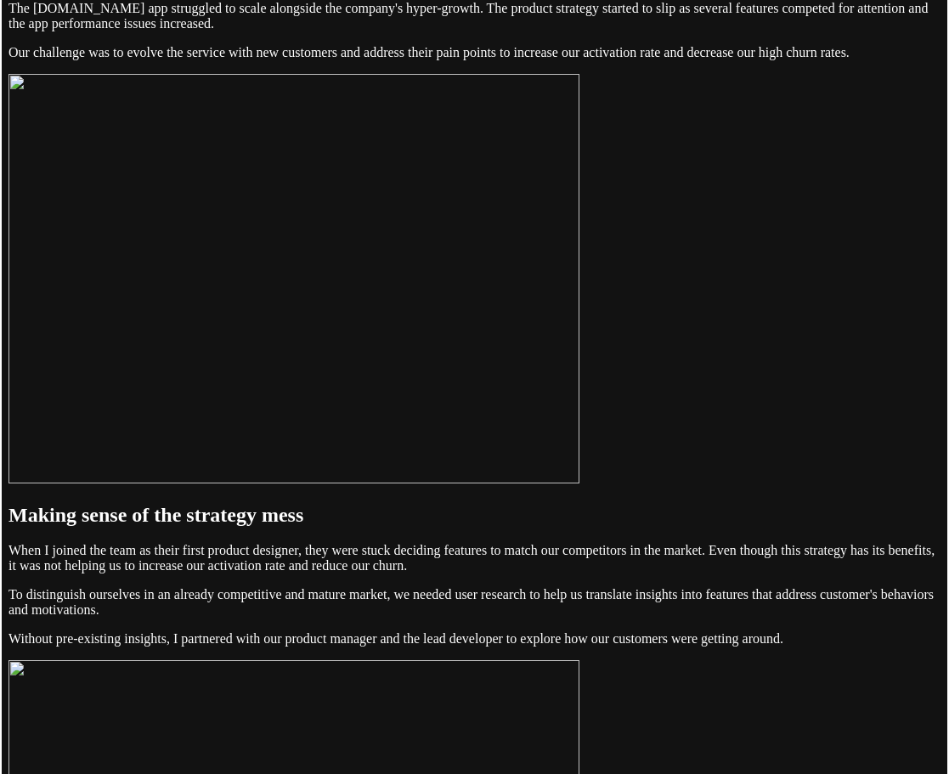
scroll to position [849, 0]
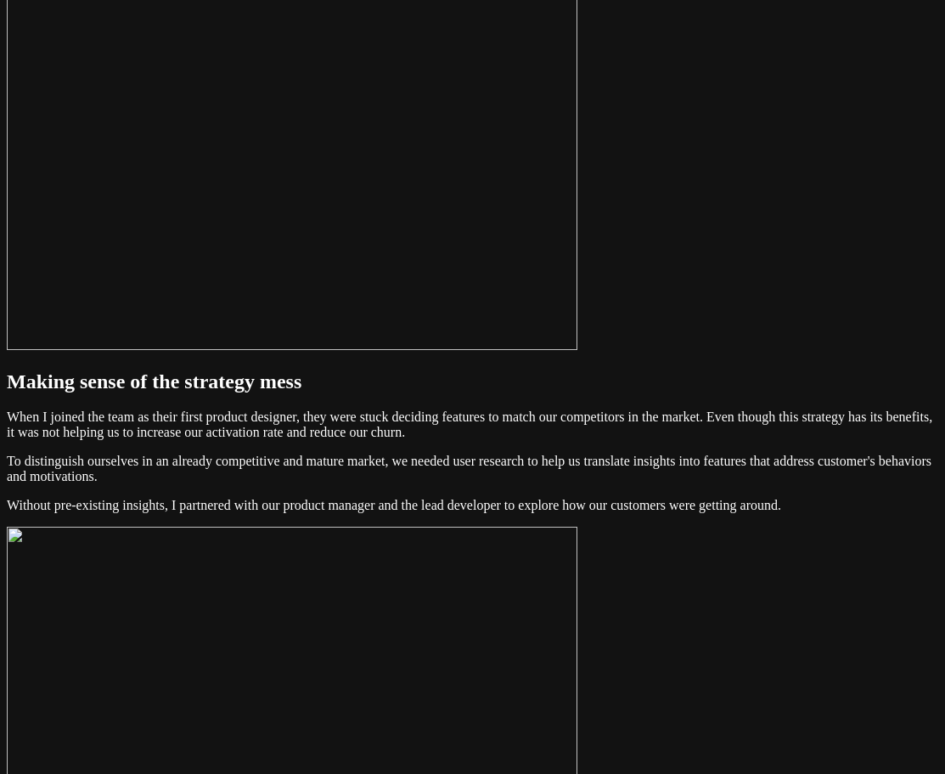
click at [475, 350] on img at bounding box center [292, 145] width 571 height 409
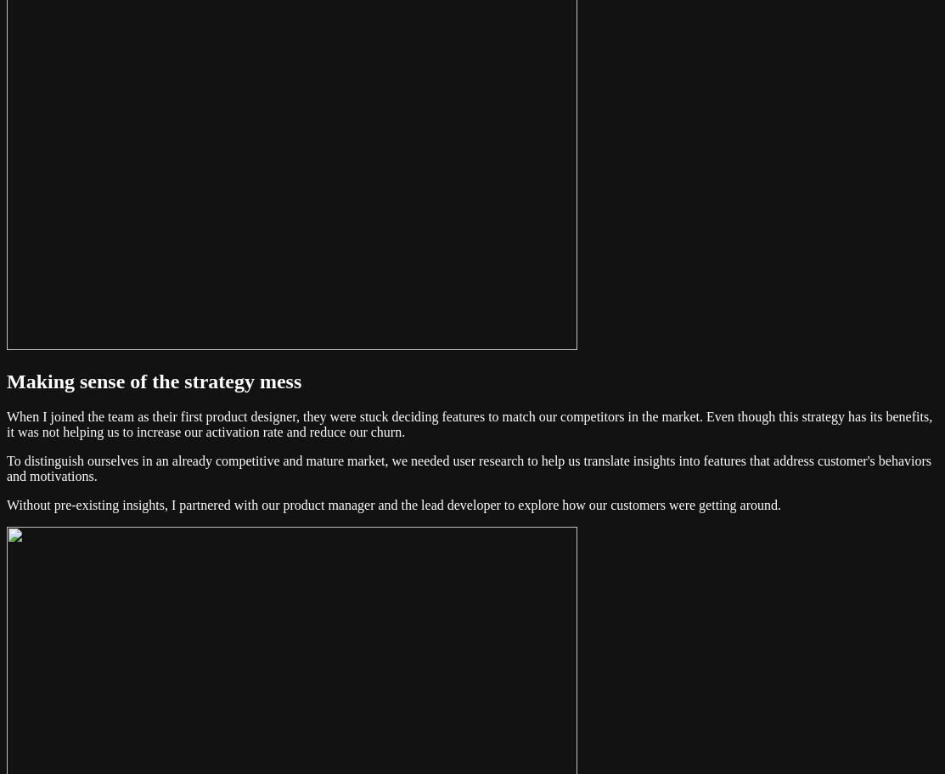
drag, startPoint x: 697, startPoint y: 324, endPoint x: 652, endPoint y: 352, distance: 52.3
click at [578, 350] on img at bounding box center [292, 145] width 571 height 409
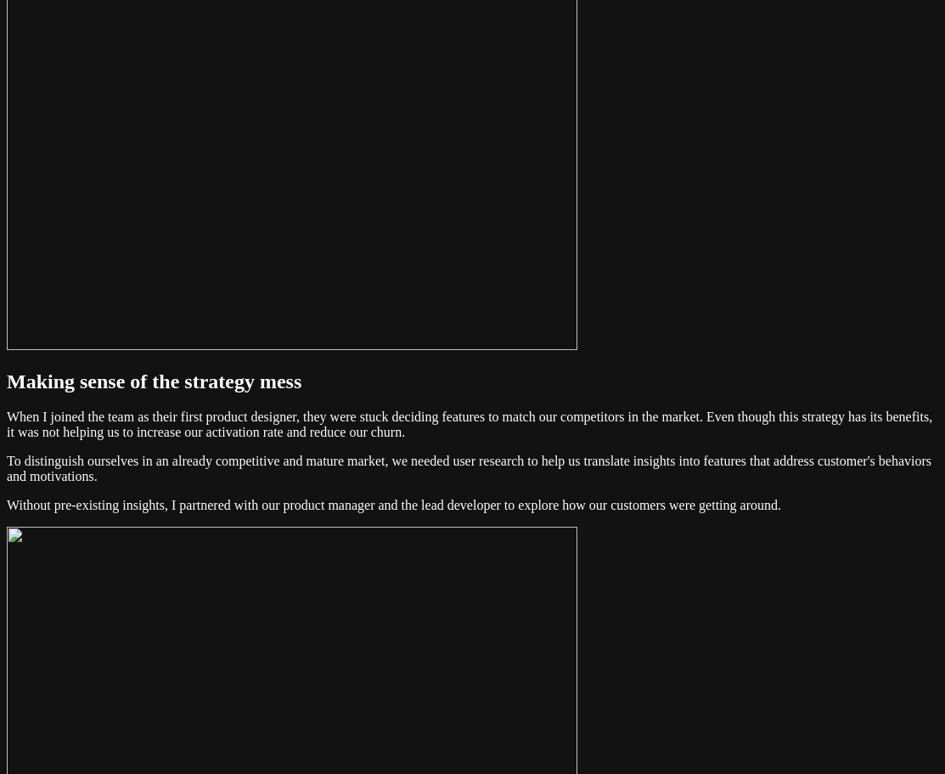
click at [578, 350] on img at bounding box center [292, 145] width 571 height 409
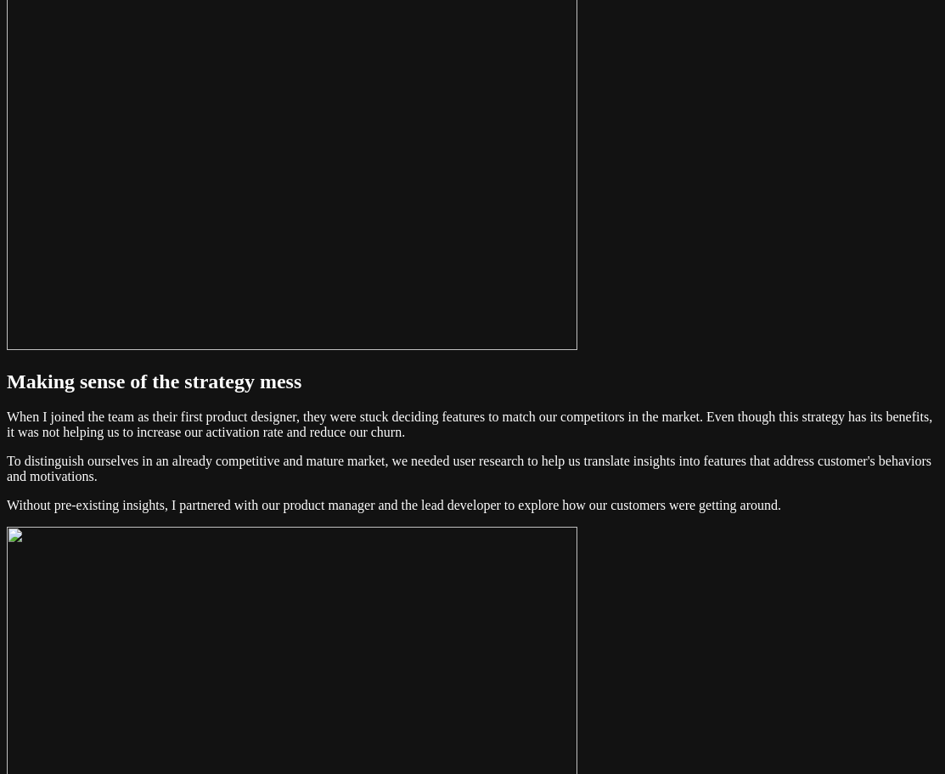
click at [578, 350] on img at bounding box center [292, 145] width 571 height 409
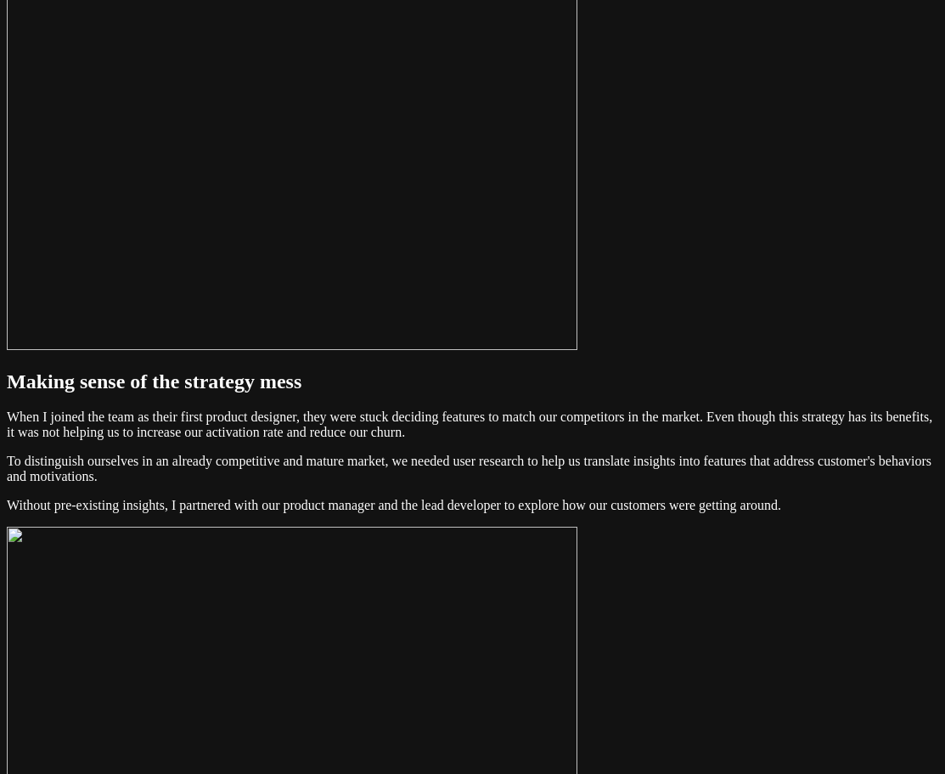
click at [578, 350] on img at bounding box center [292, 145] width 571 height 409
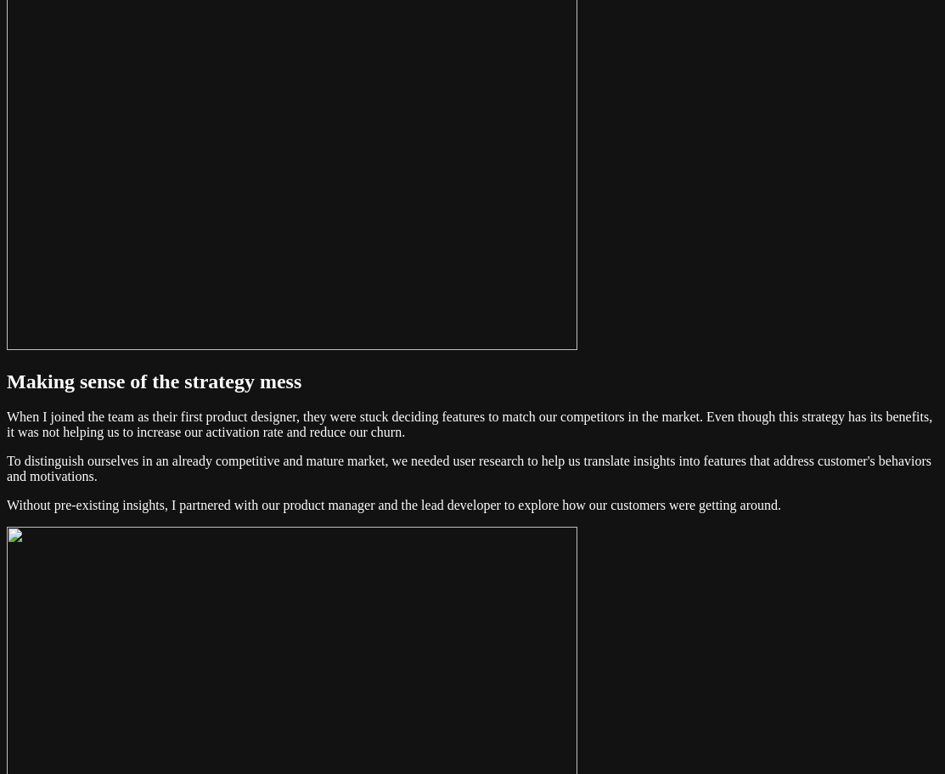
click at [578, 350] on img at bounding box center [292, 145] width 571 height 409
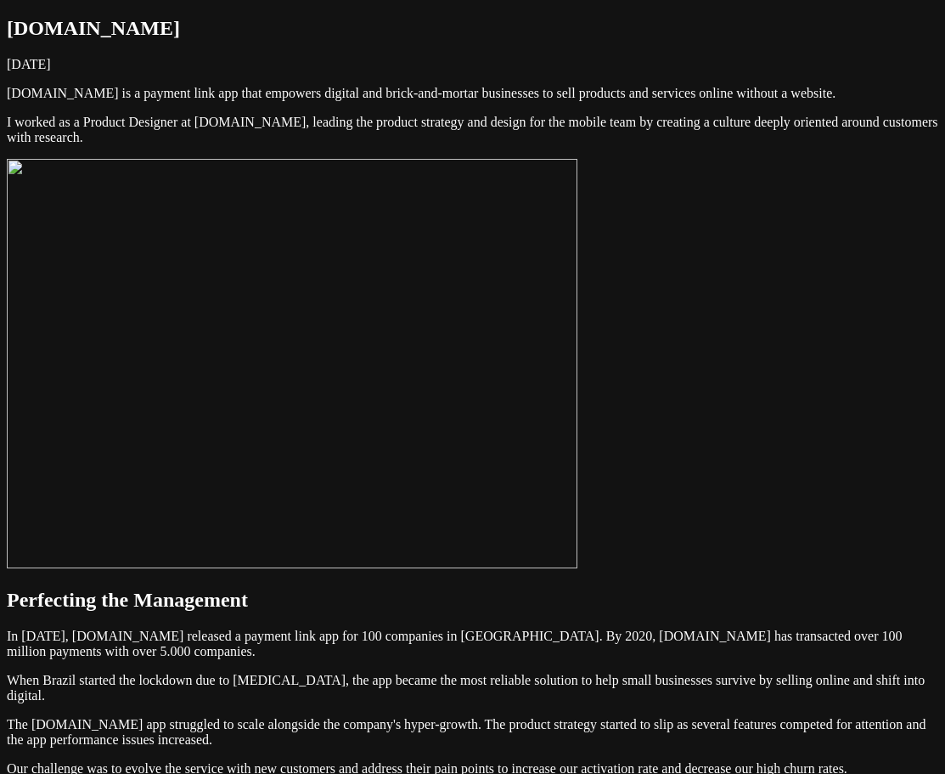
click at [578, 347] on img at bounding box center [292, 363] width 571 height 409
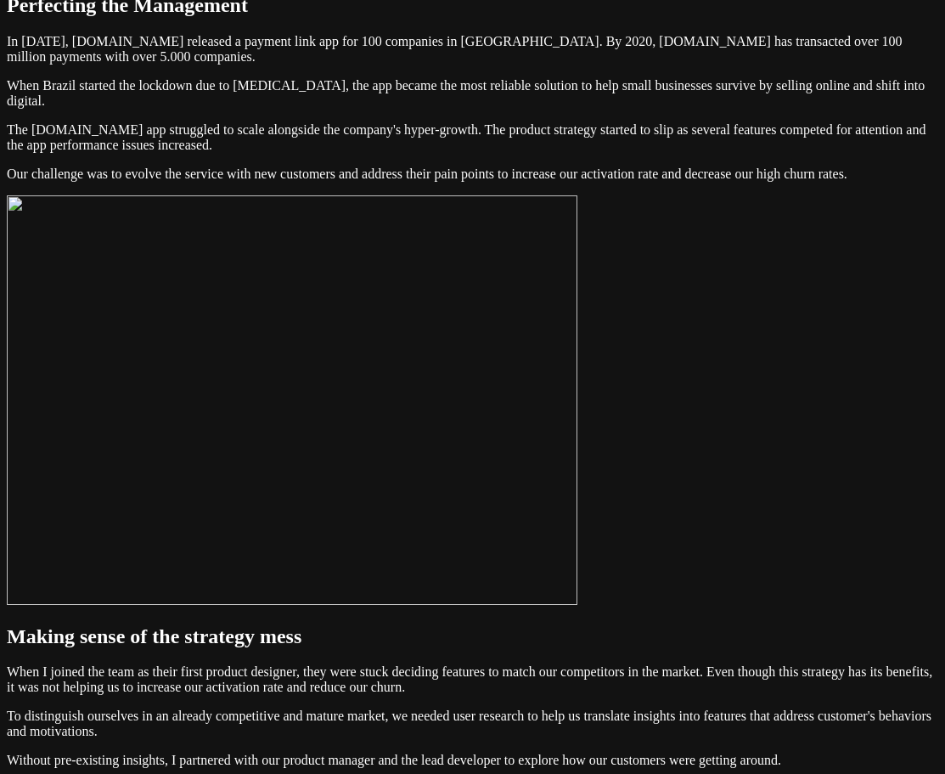
scroll to position [934, 0]
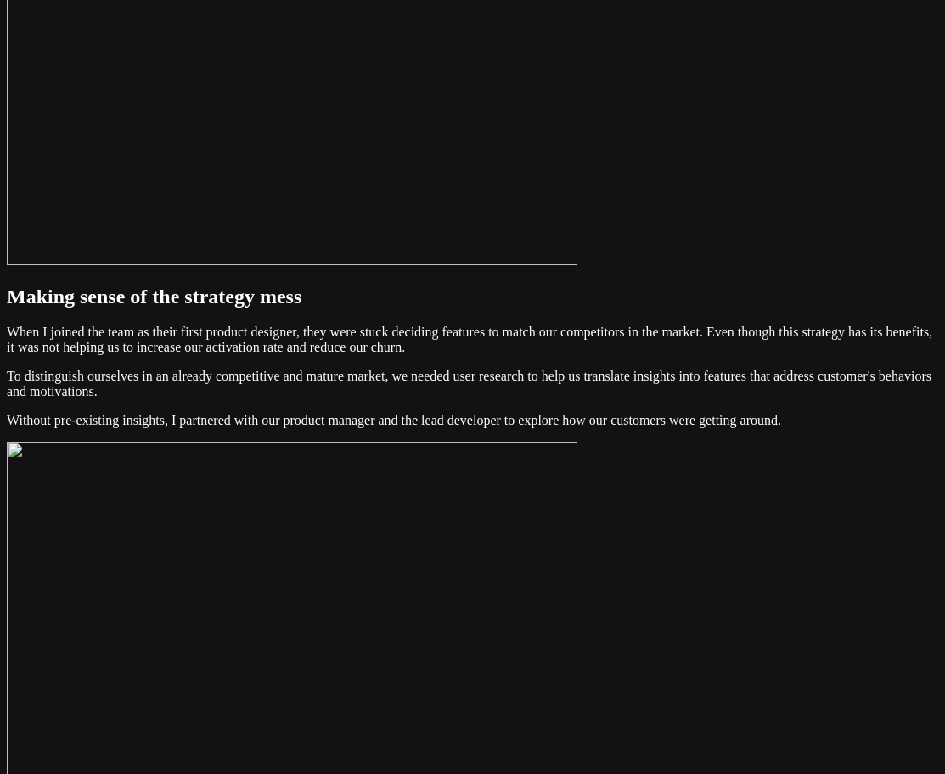
click at [569, 265] on img at bounding box center [292, 60] width 571 height 409
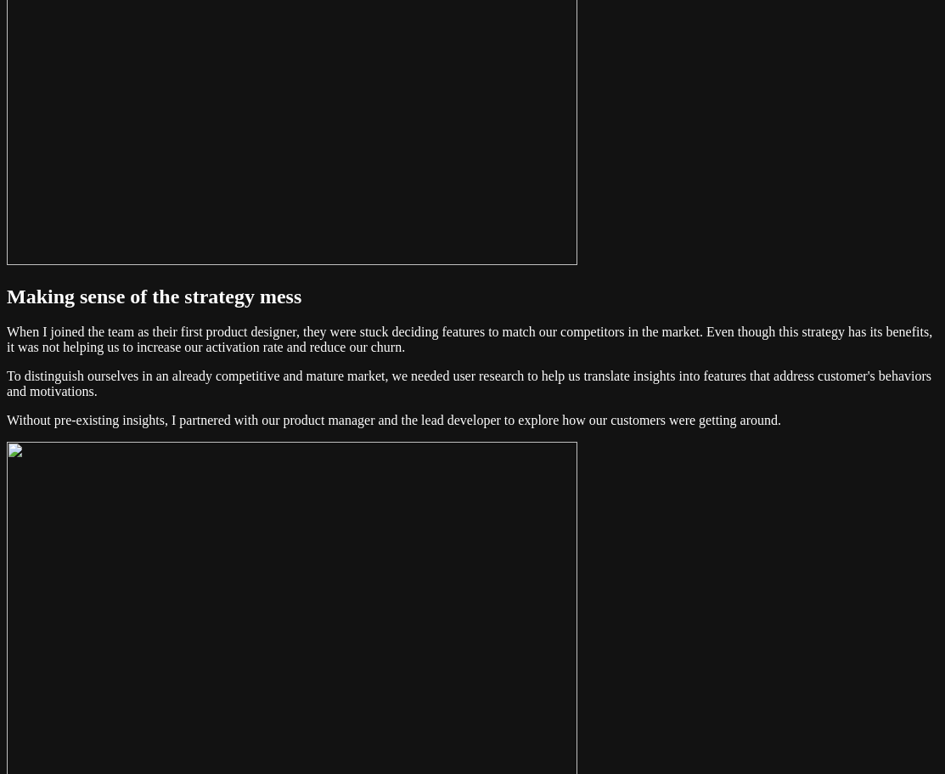
click at [571, 265] on img at bounding box center [292, 60] width 571 height 409
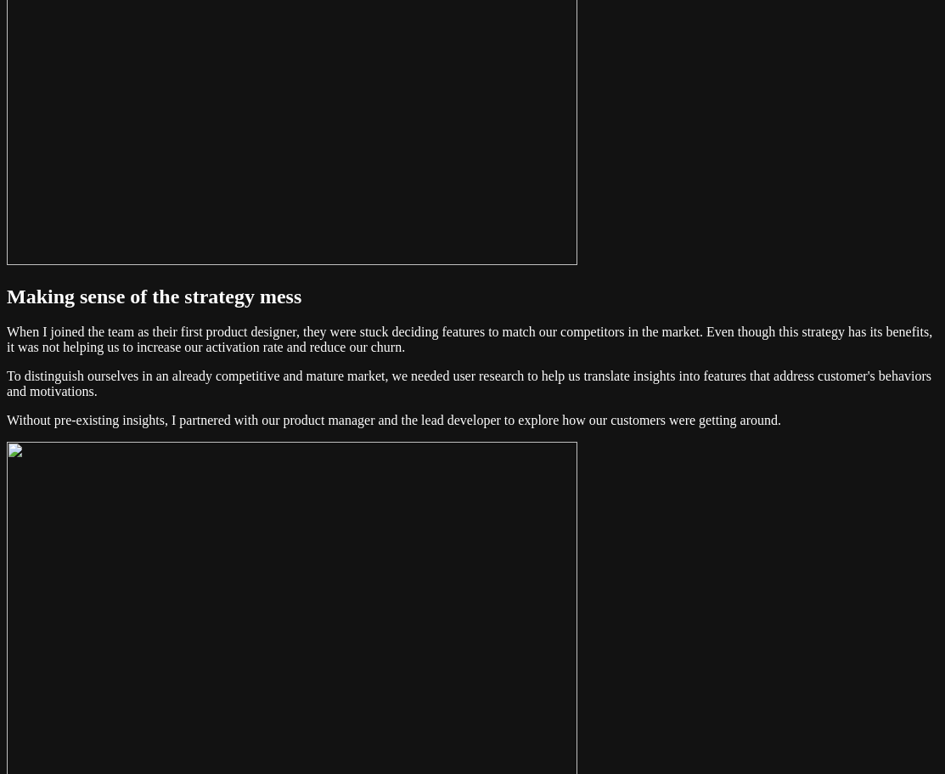
scroll to position [1529, 0]
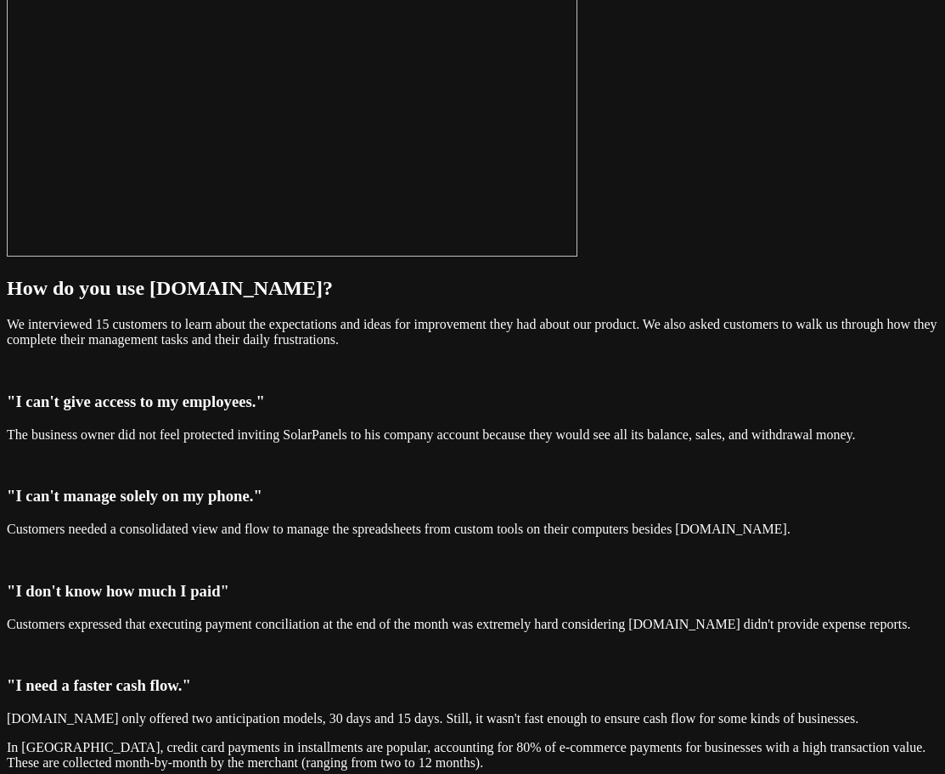
click at [520, 257] on img at bounding box center [292, 51] width 571 height 409
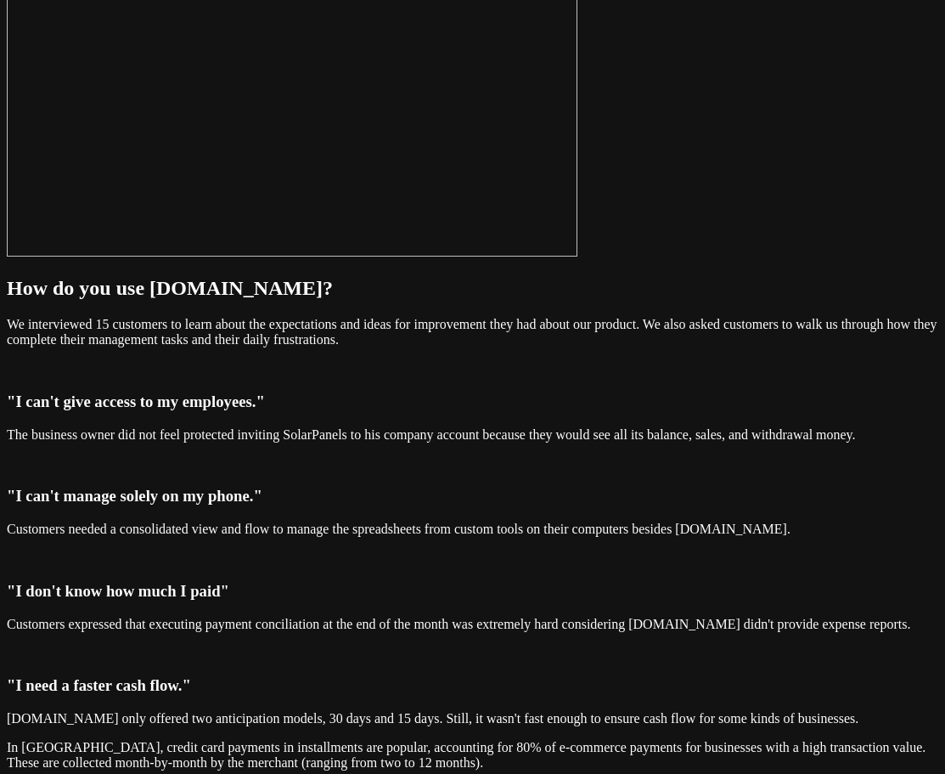
click at [520, 257] on img at bounding box center [292, 51] width 571 height 409
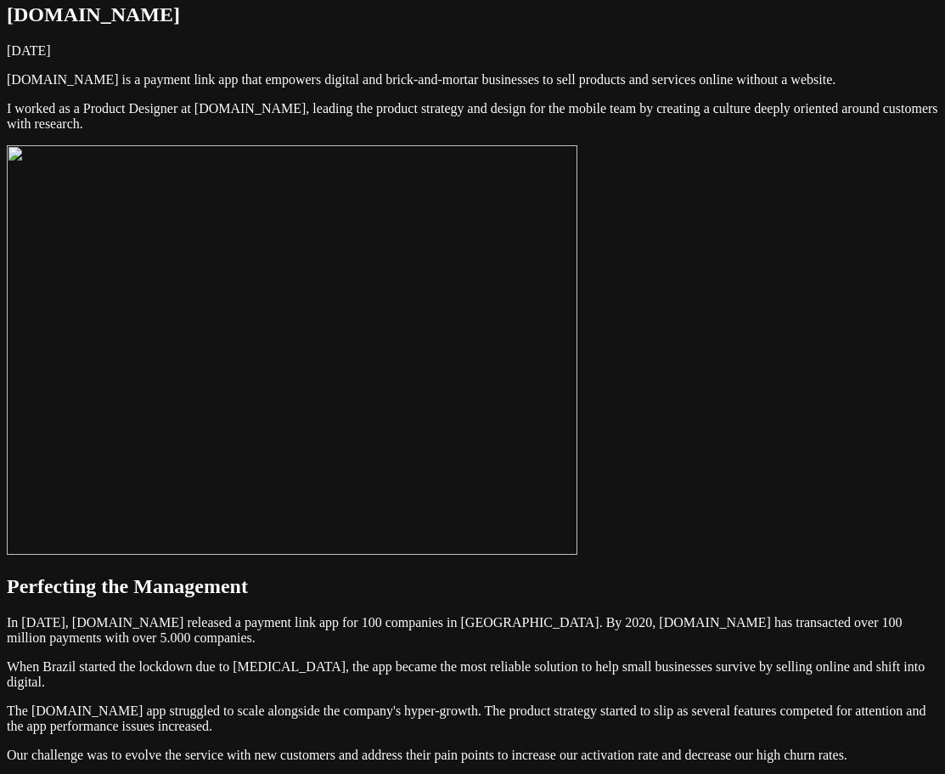
scroll to position [0, 0]
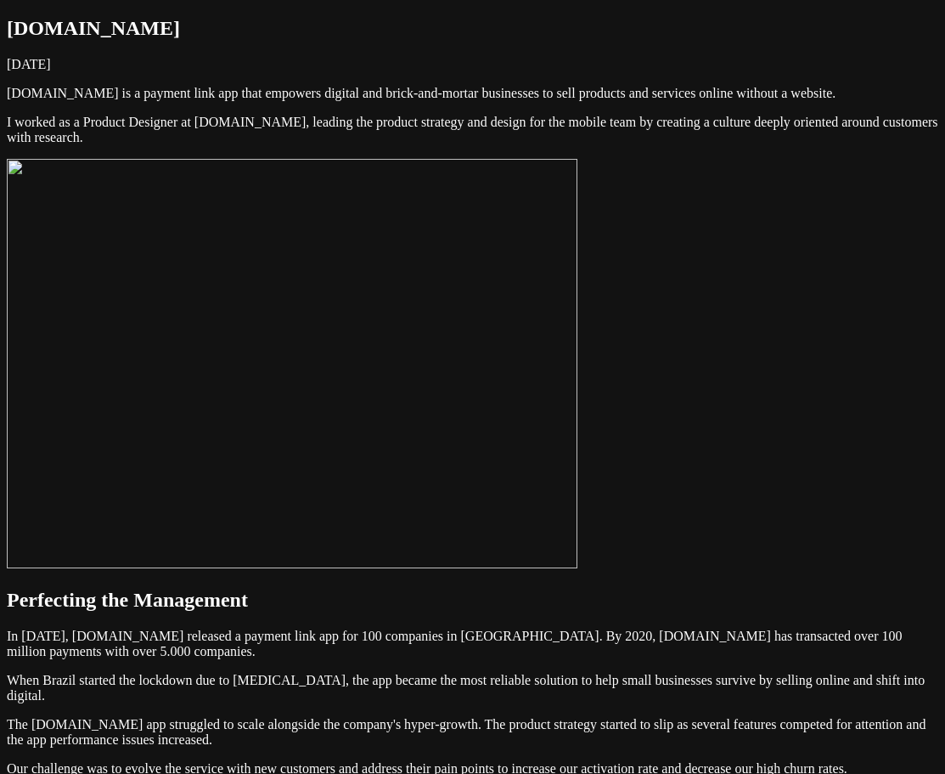
click at [516, 482] on img at bounding box center [292, 363] width 571 height 409
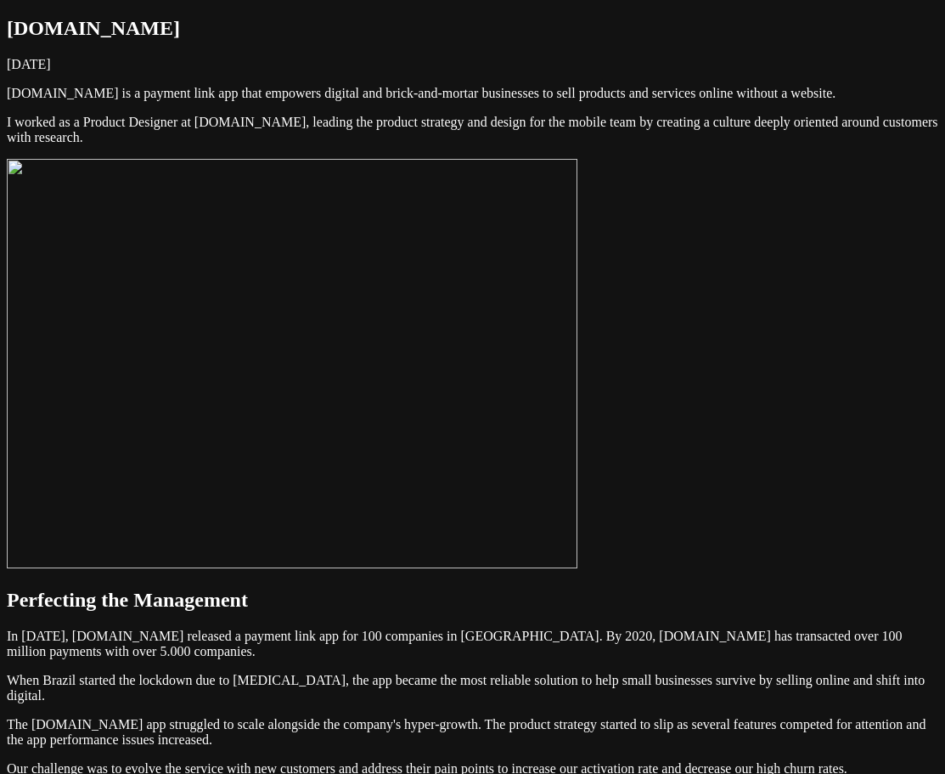
click at [482, 345] on img at bounding box center [292, 363] width 571 height 409
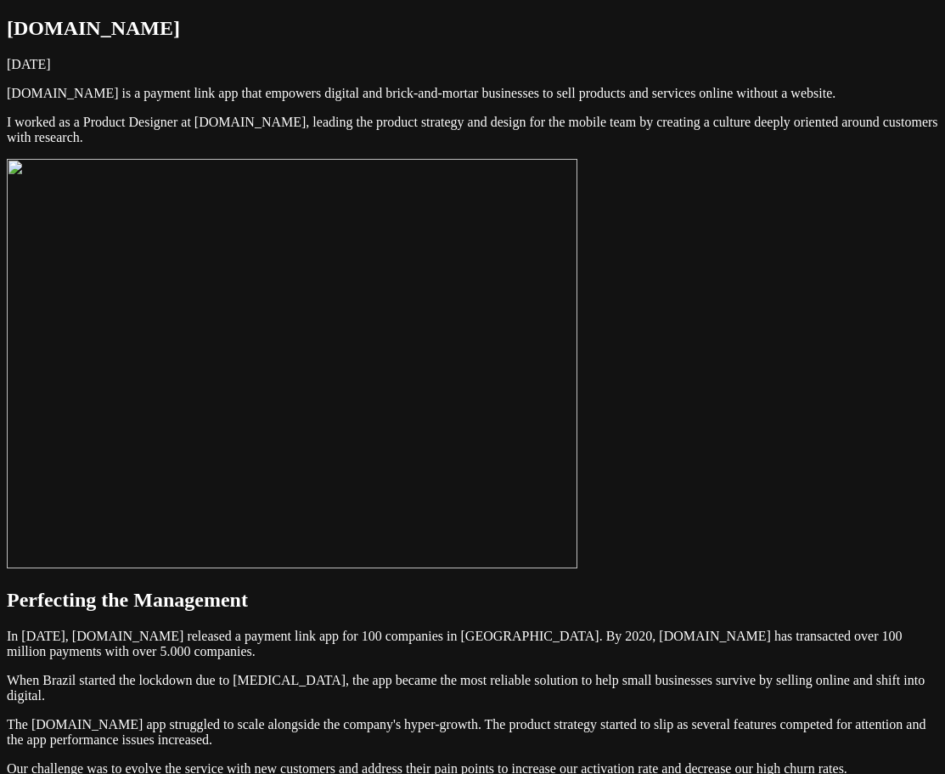
click at [222, 378] on img at bounding box center [292, 363] width 571 height 409
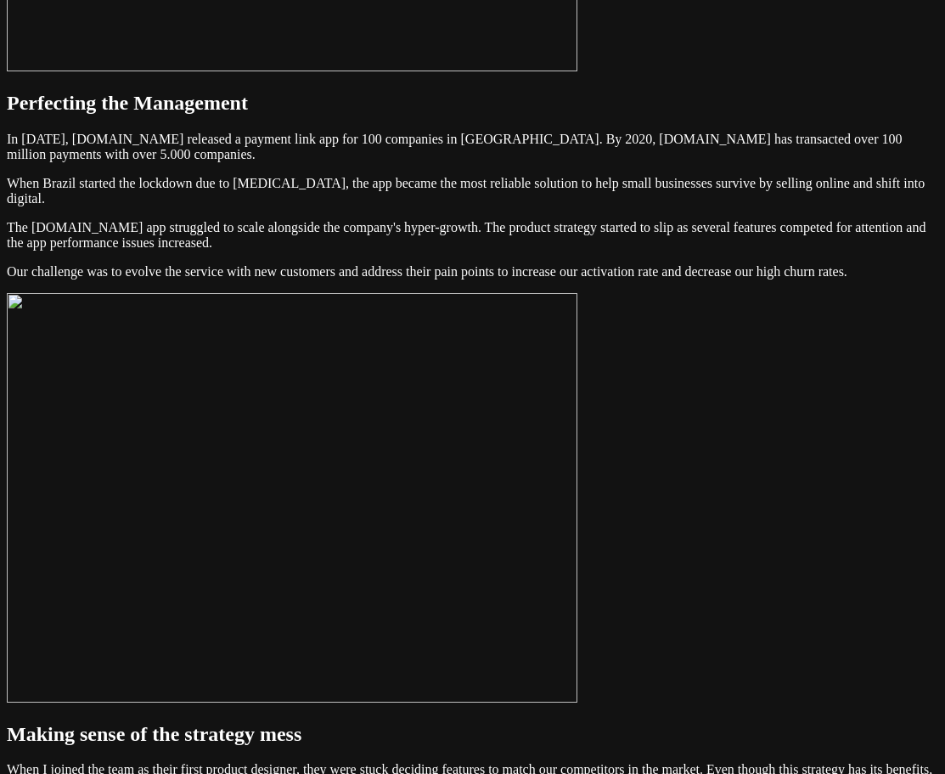
scroll to position [510, 0]
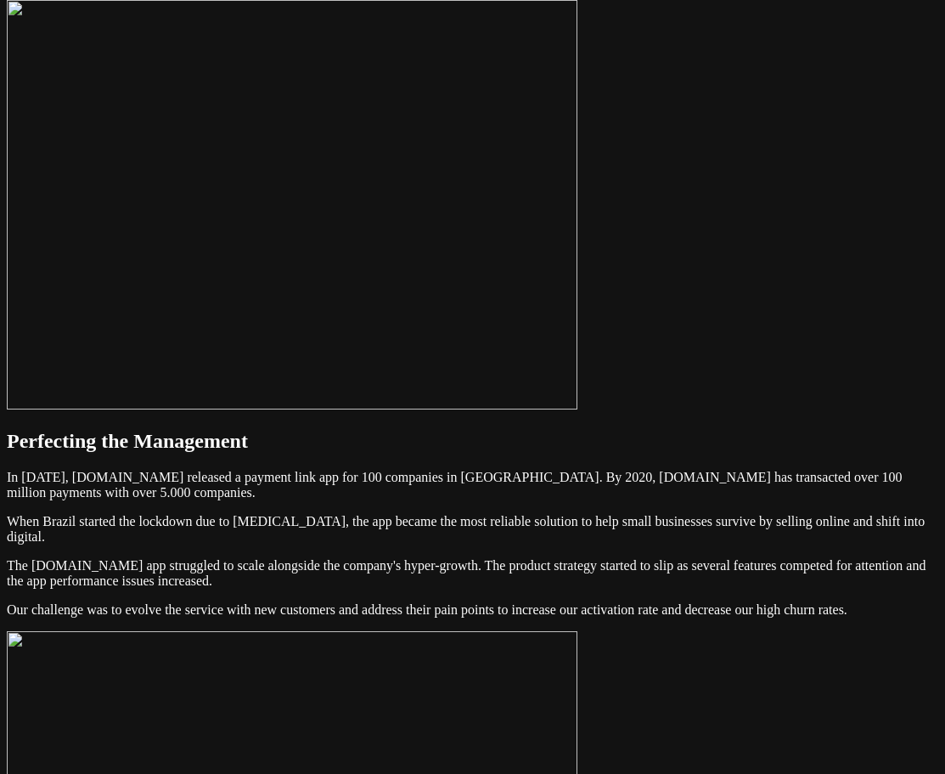
scroll to position [85, 0]
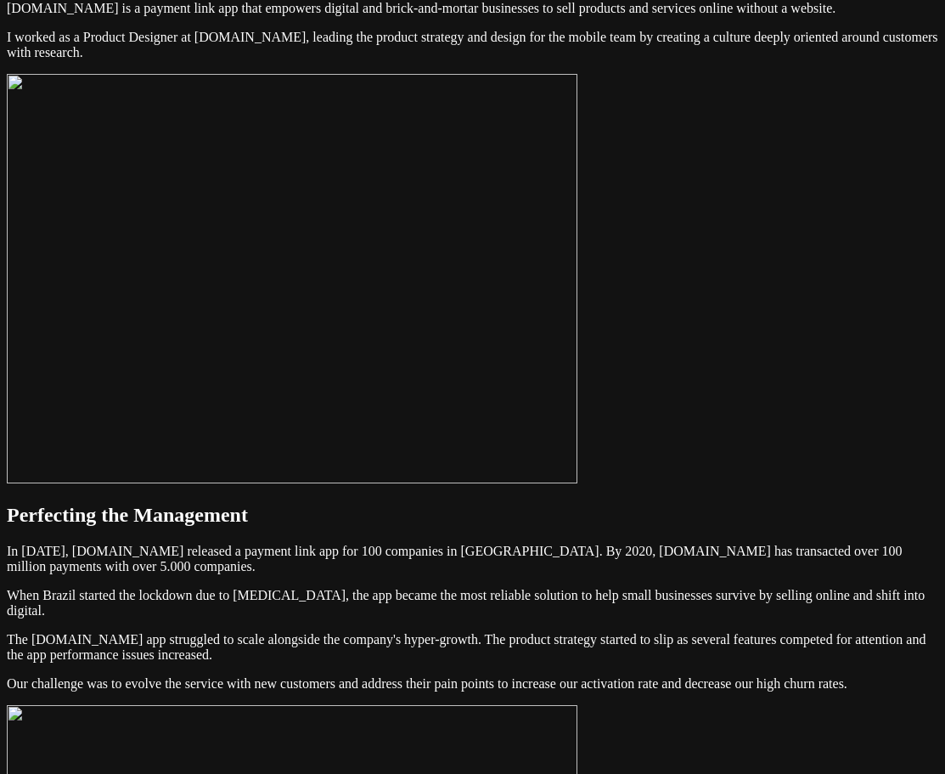
click at [395, 270] on img at bounding box center [292, 278] width 571 height 409
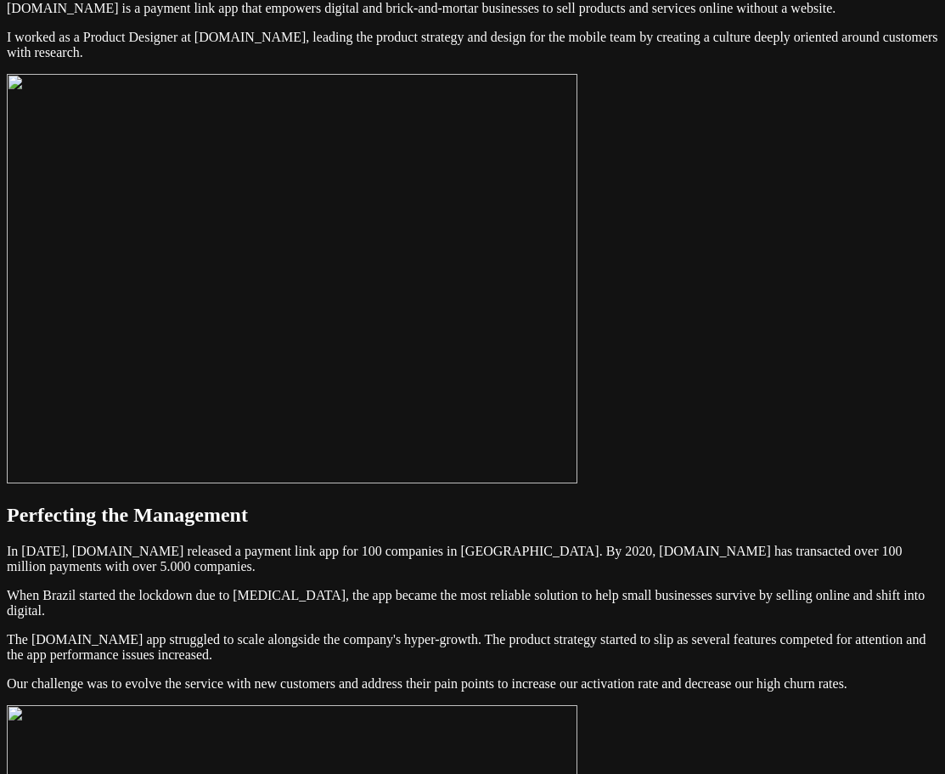
click at [375, 285] on img at bounding box center [292, 278] width 571 height 409
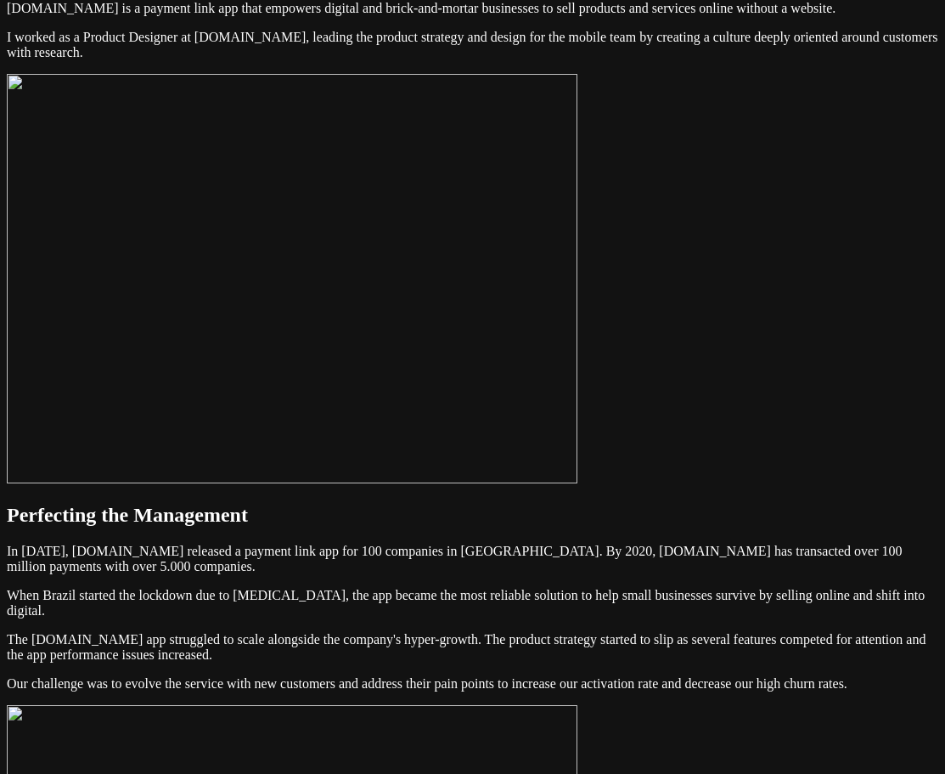
click at [578, 301] on img at bounding box center [292, 278] width 571 height 409
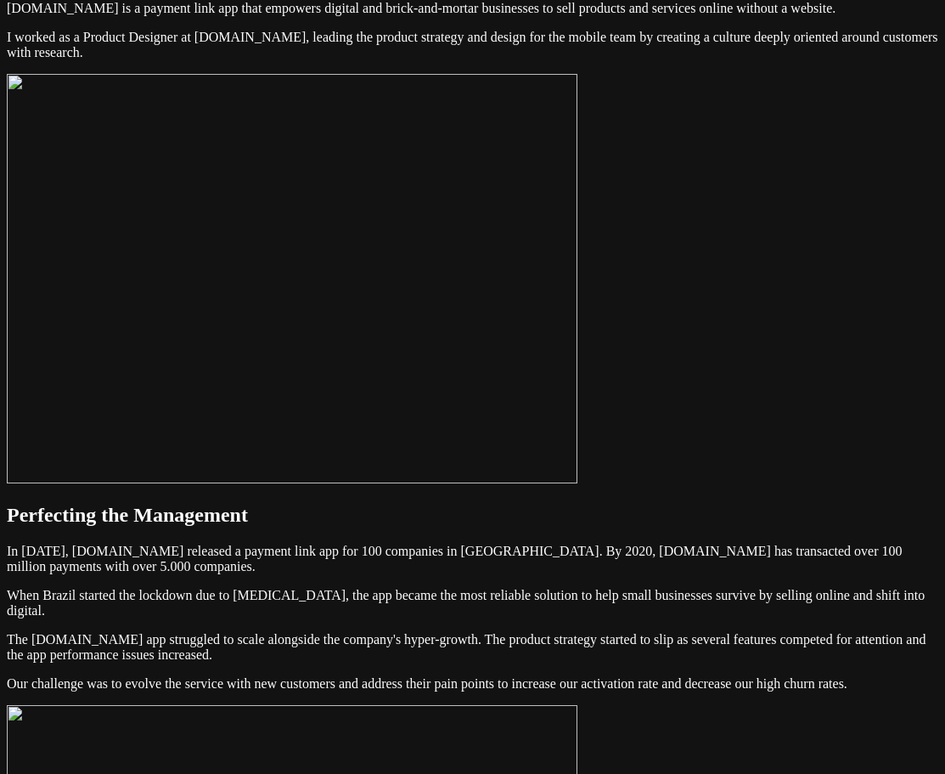
click at [578, 255] on img at bounding box center [292, 278] width 571 height 409
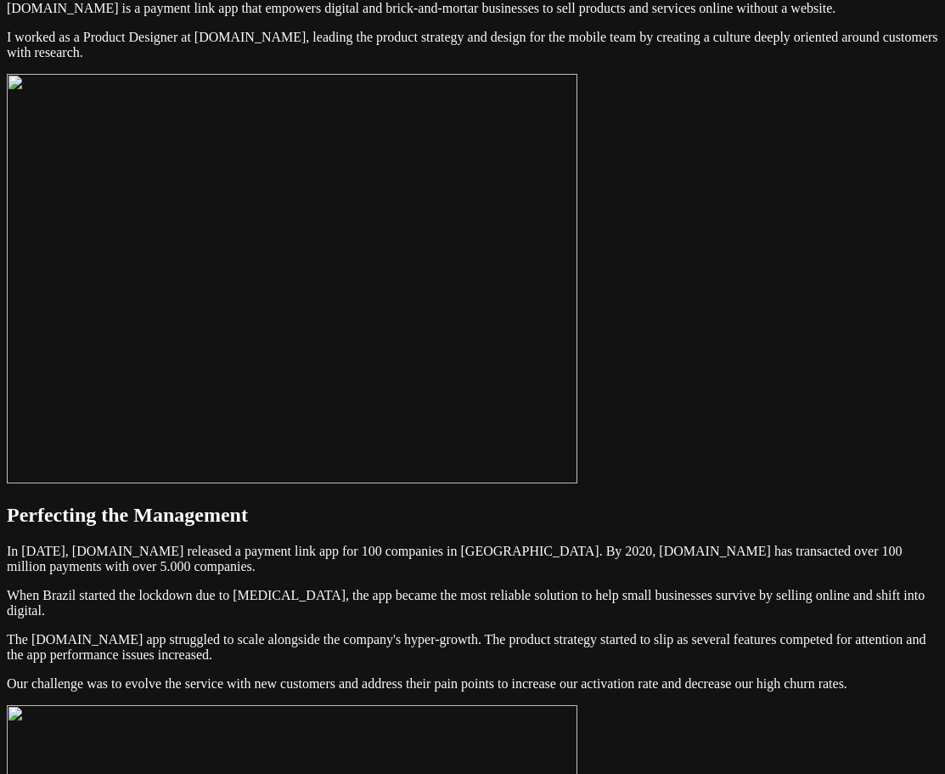
click at [578, 262] on img at bounding box center [292, 278] width 571 height 409
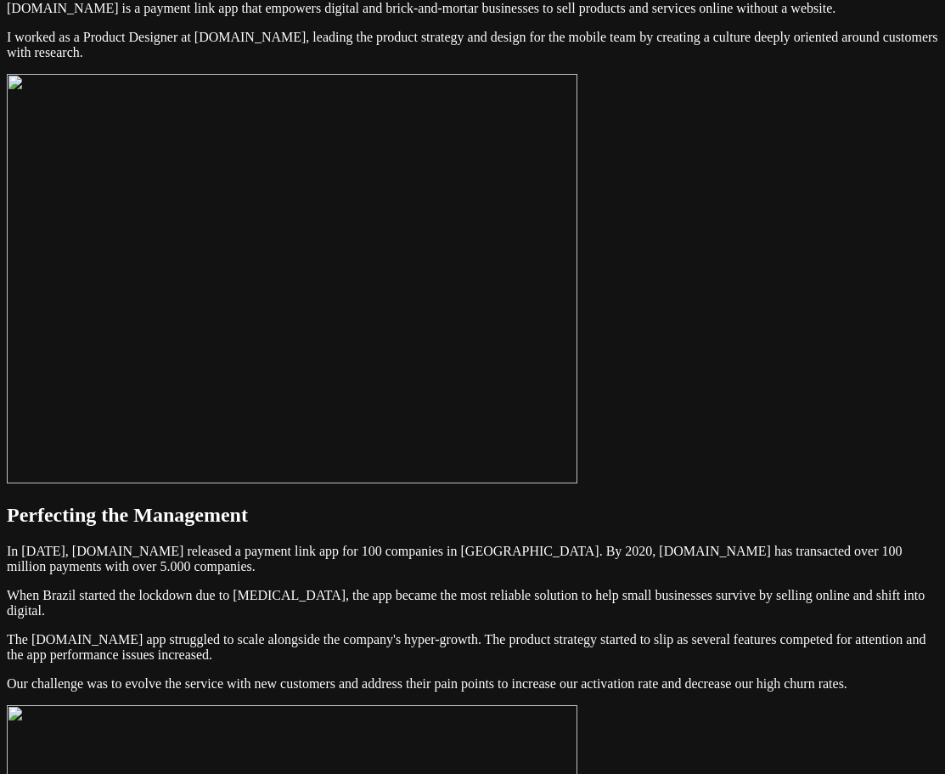
click at [758, 60] on p "I worked as a Product Designer at Link.me, leading the product strategy and des…" at bounding box center [473, 45] width 932 height 31
click at [578, 206] on img at bounding box center [292, 278] width 571 height 409
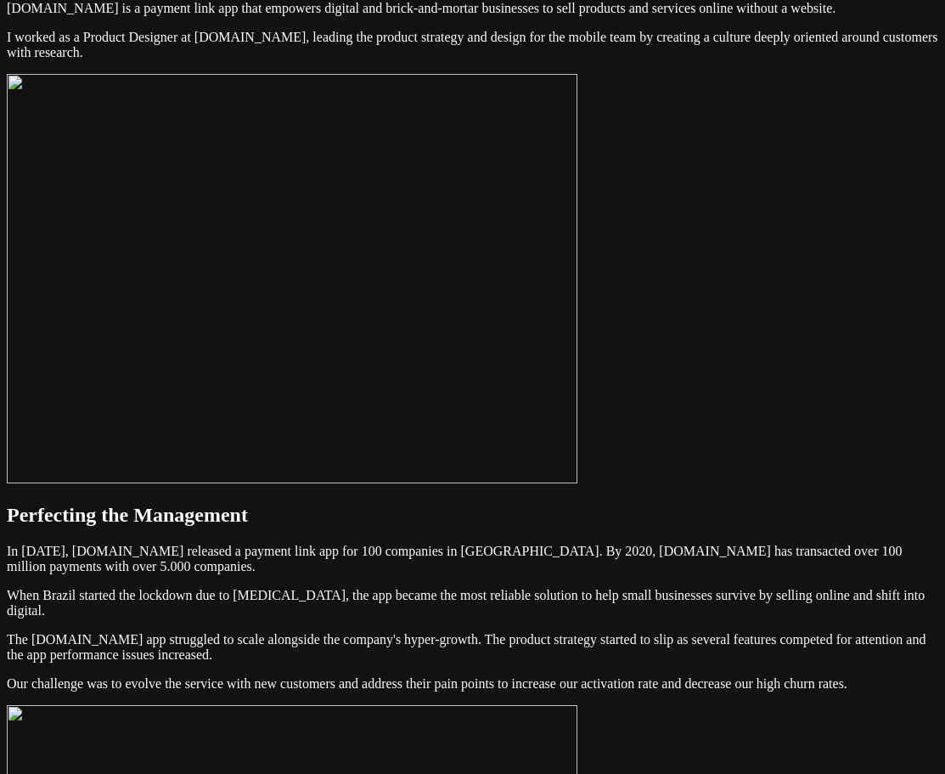
click at [578, 247] on img at bounding box center [292, 278] width 571 height 409
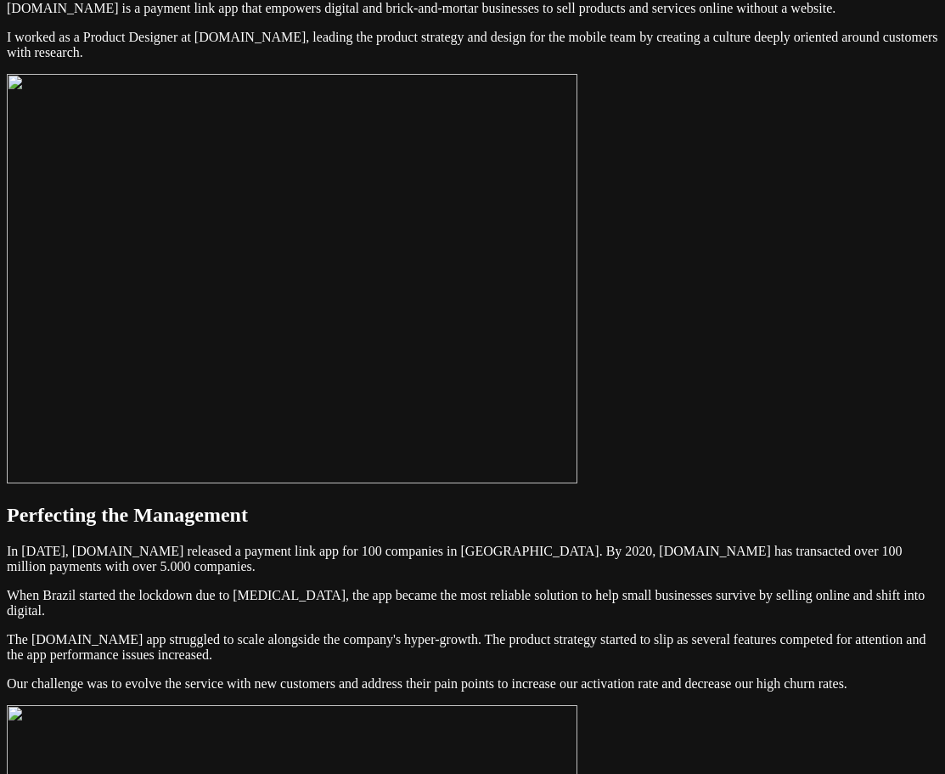
click at [578, 199] on img at bounding box center [292, 278] width 571 height 409
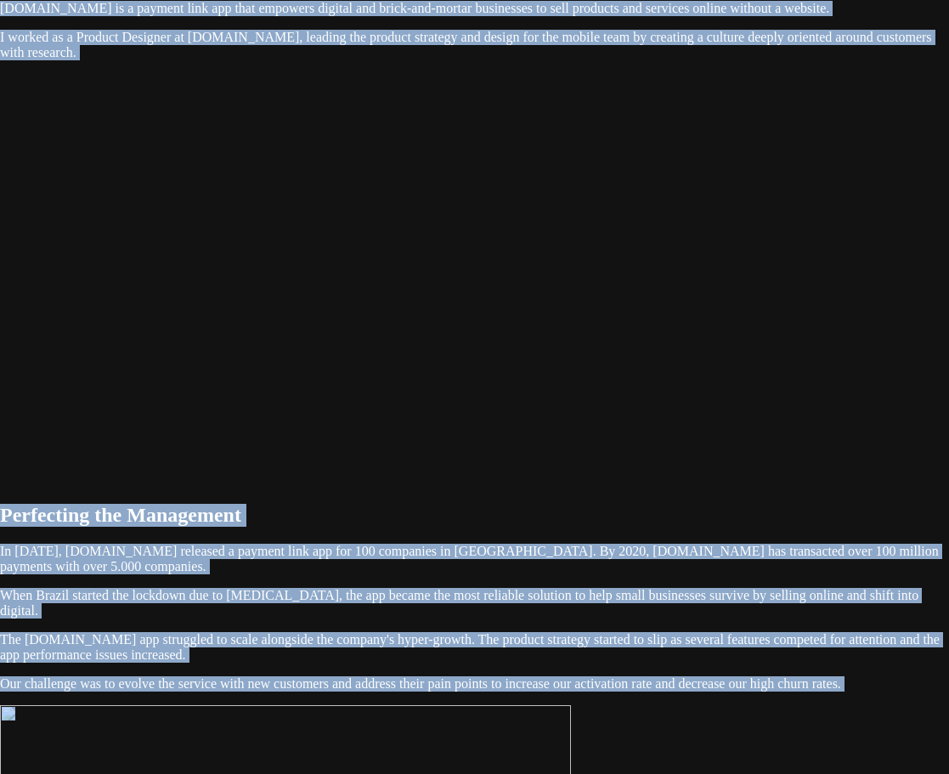
drag, startPoint x: 590, startPoint y: 48, endPoint x: 582, endPoint y: -1, distance: 50.0
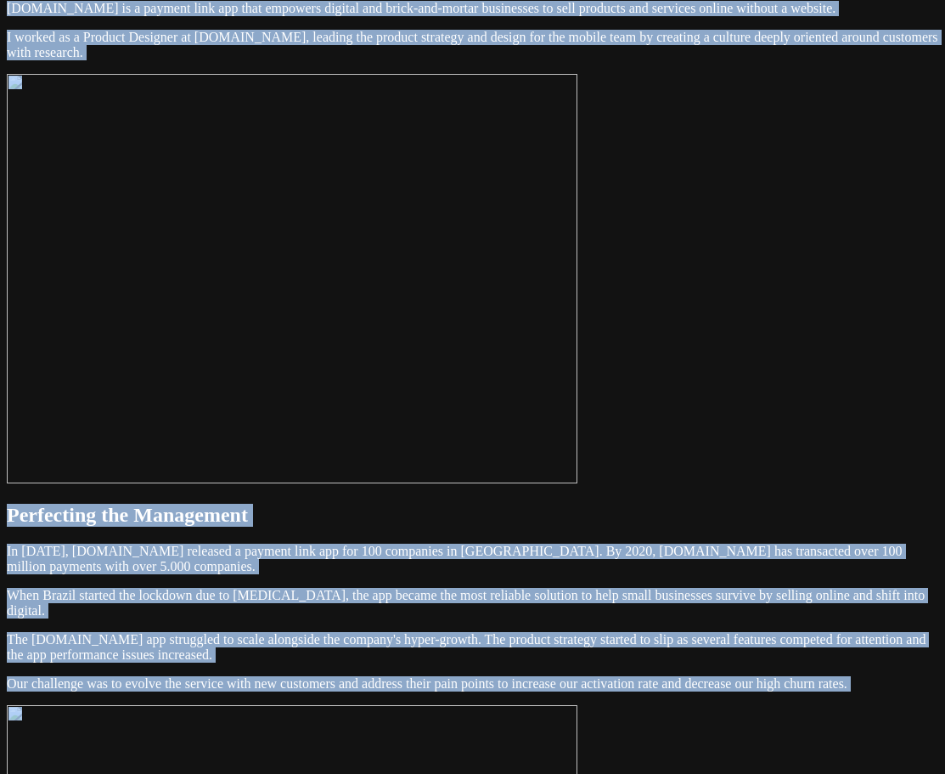
click at [516, 223] on img at bounding box center [292, 278] width 571 height 409
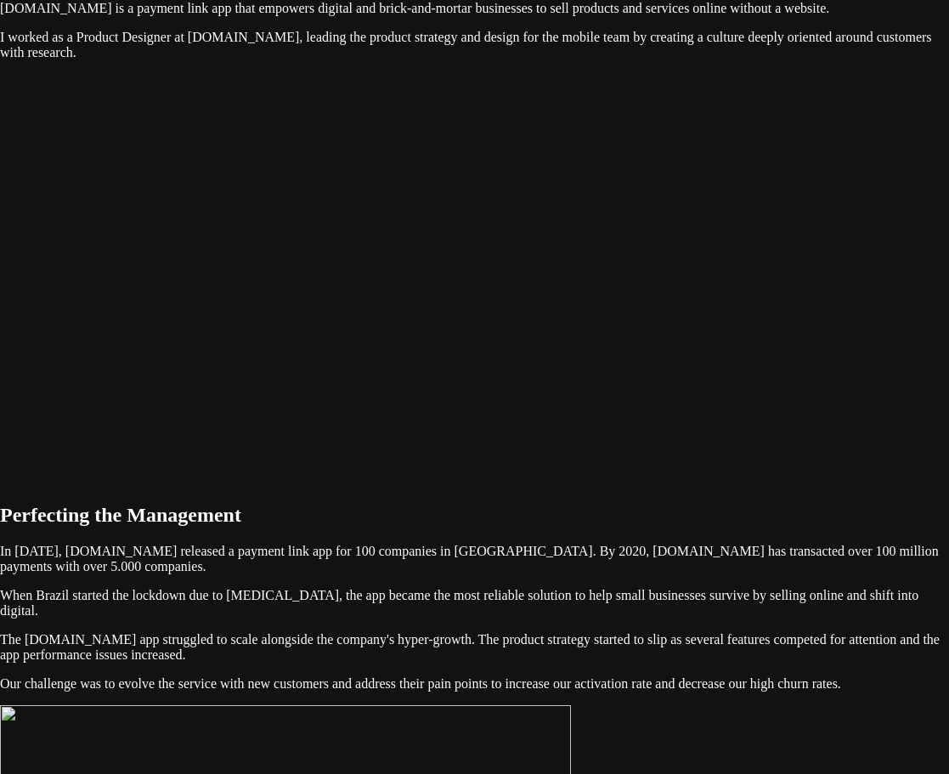
drag, startPoint x: 541, startPoint y: 150, endPoint x: 892, endPoint y: 23, distance: 373.0
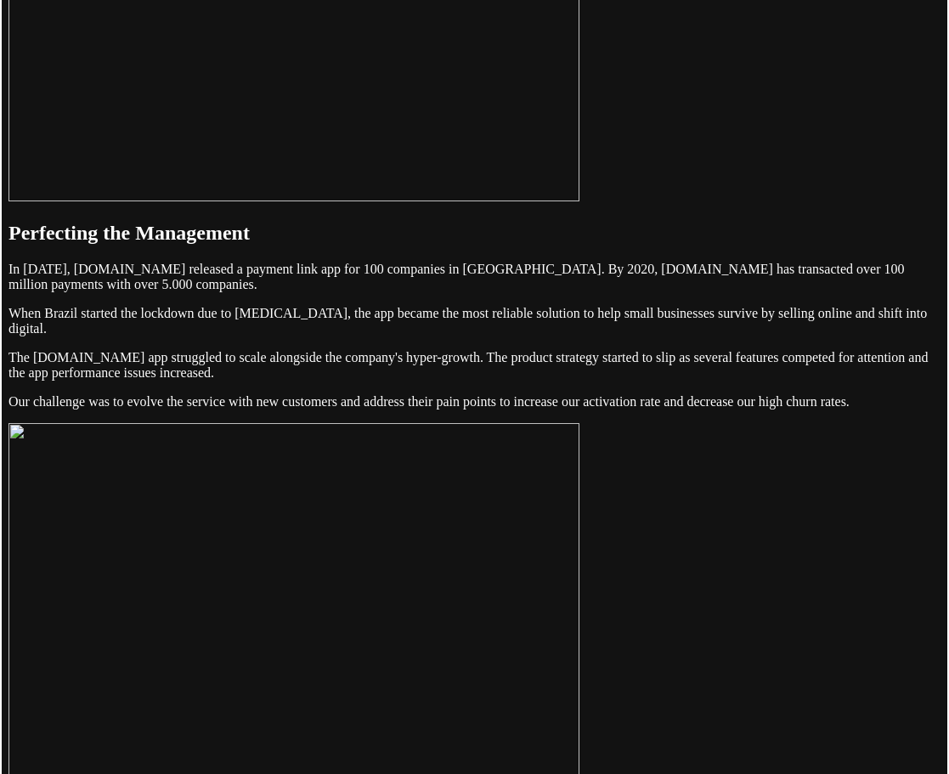
scroll to position [340, 0]
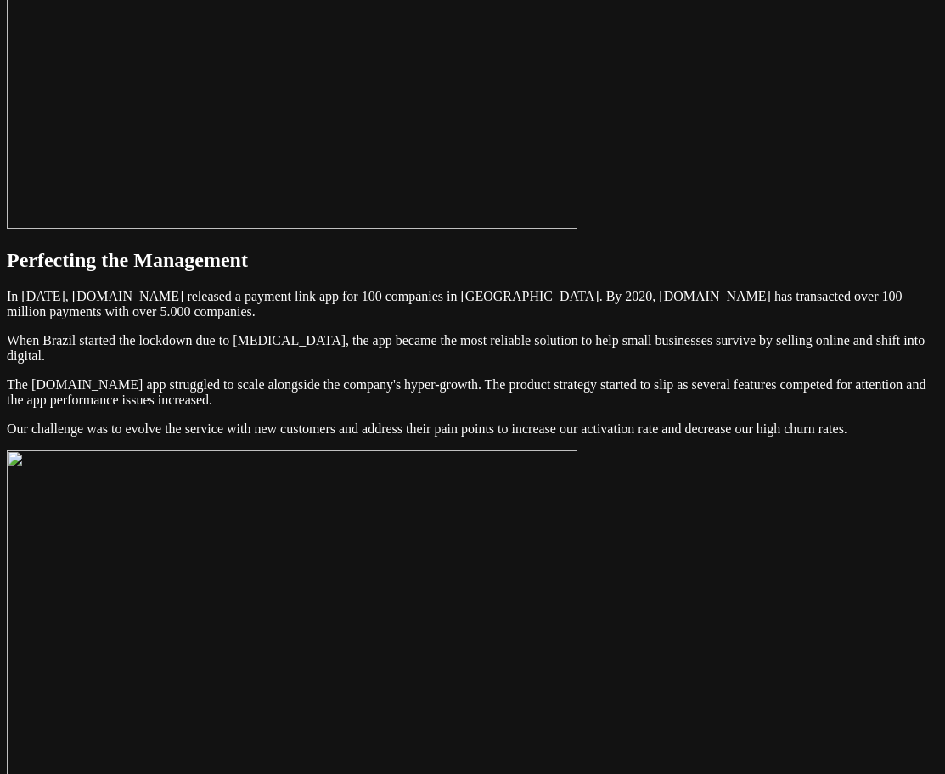
click at [436, 134] on img at bounding box center [292, 23] width 571 height 409
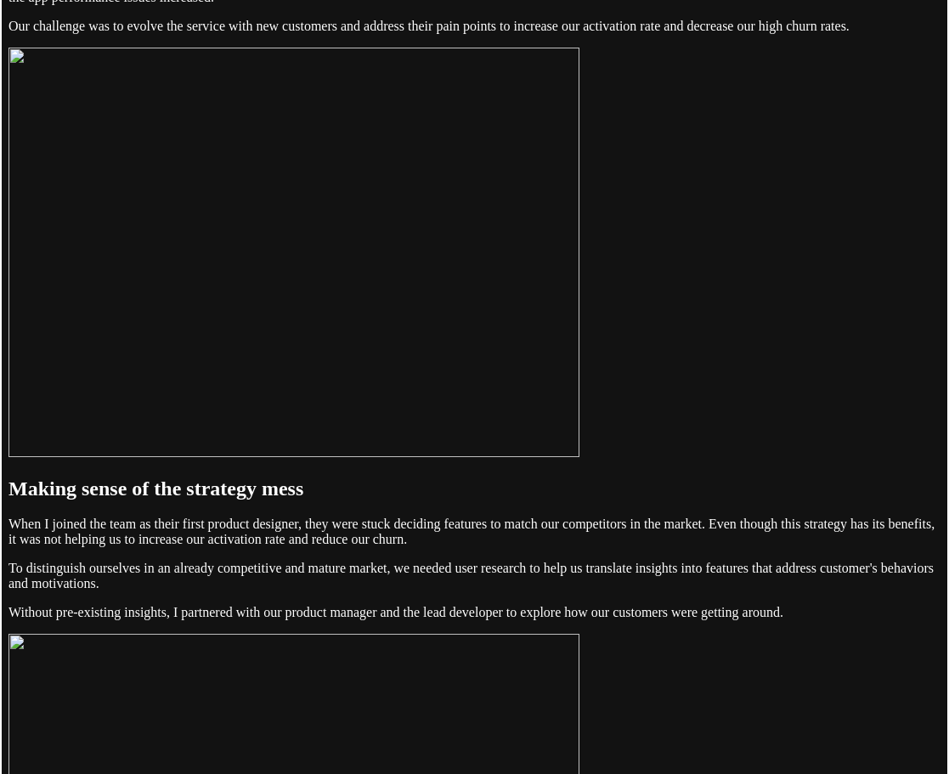
scroll to position [765, 0]
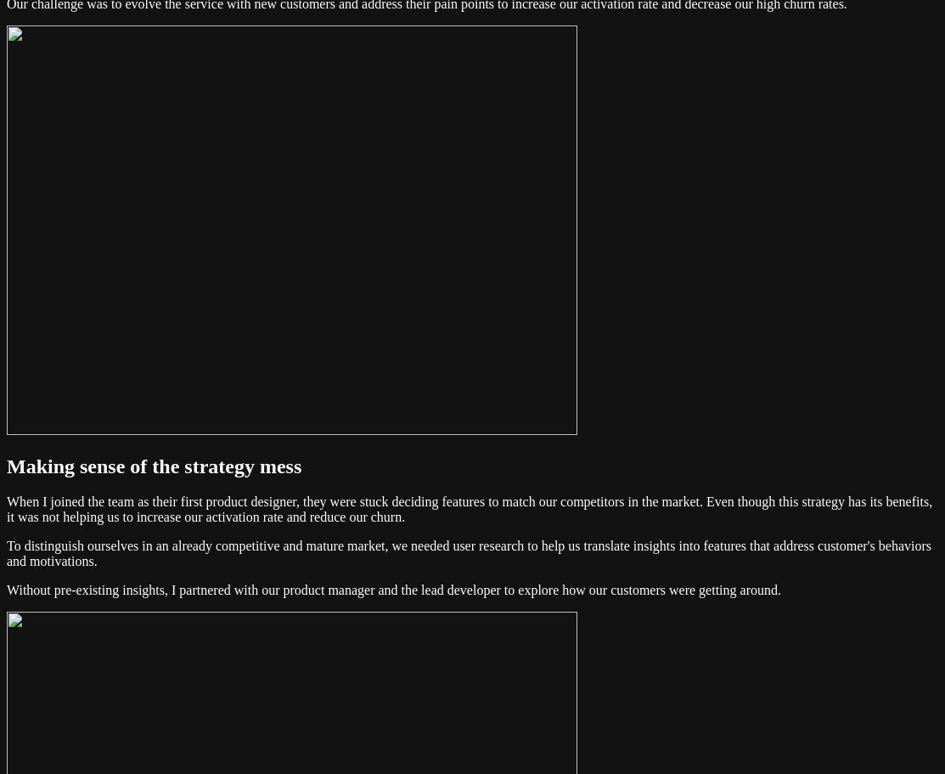
click at [420, 435] on img at bounding box center [292, 229] width 571 height 409
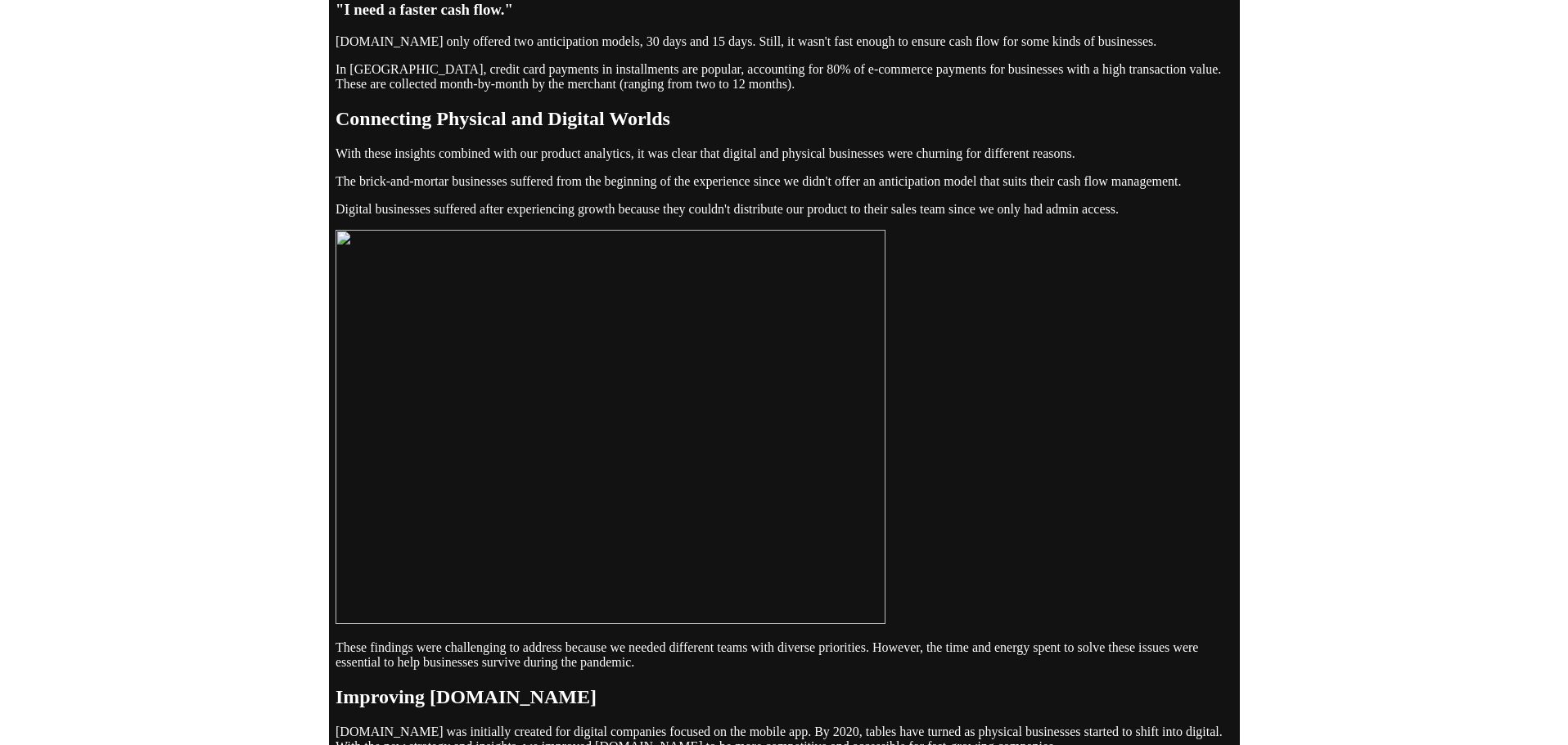
scroll to position [0, 0]
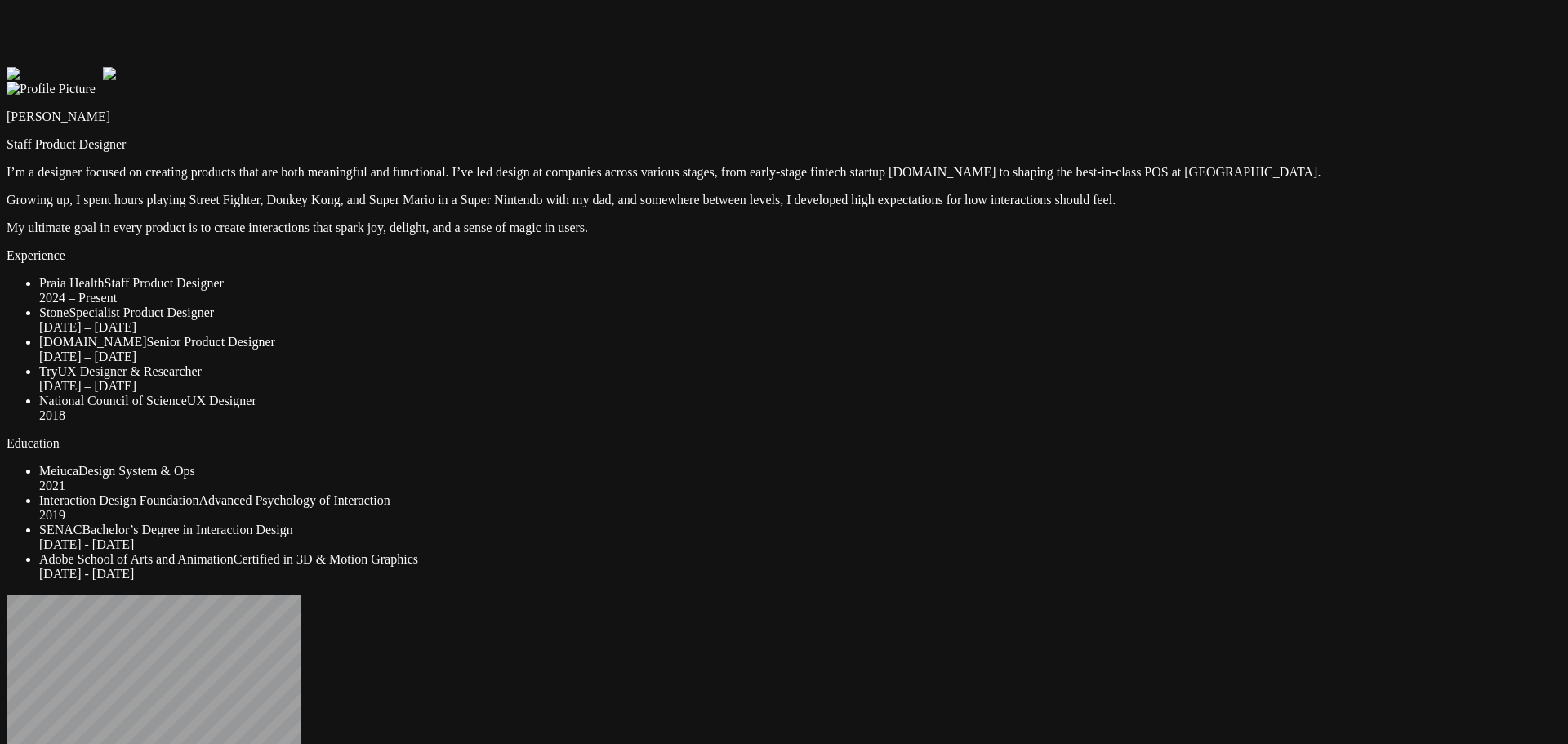
drag, startPoint x: 1075, startPoint y: 315, endPoint x: 1075, endPoint y: 337, distance: 22.0
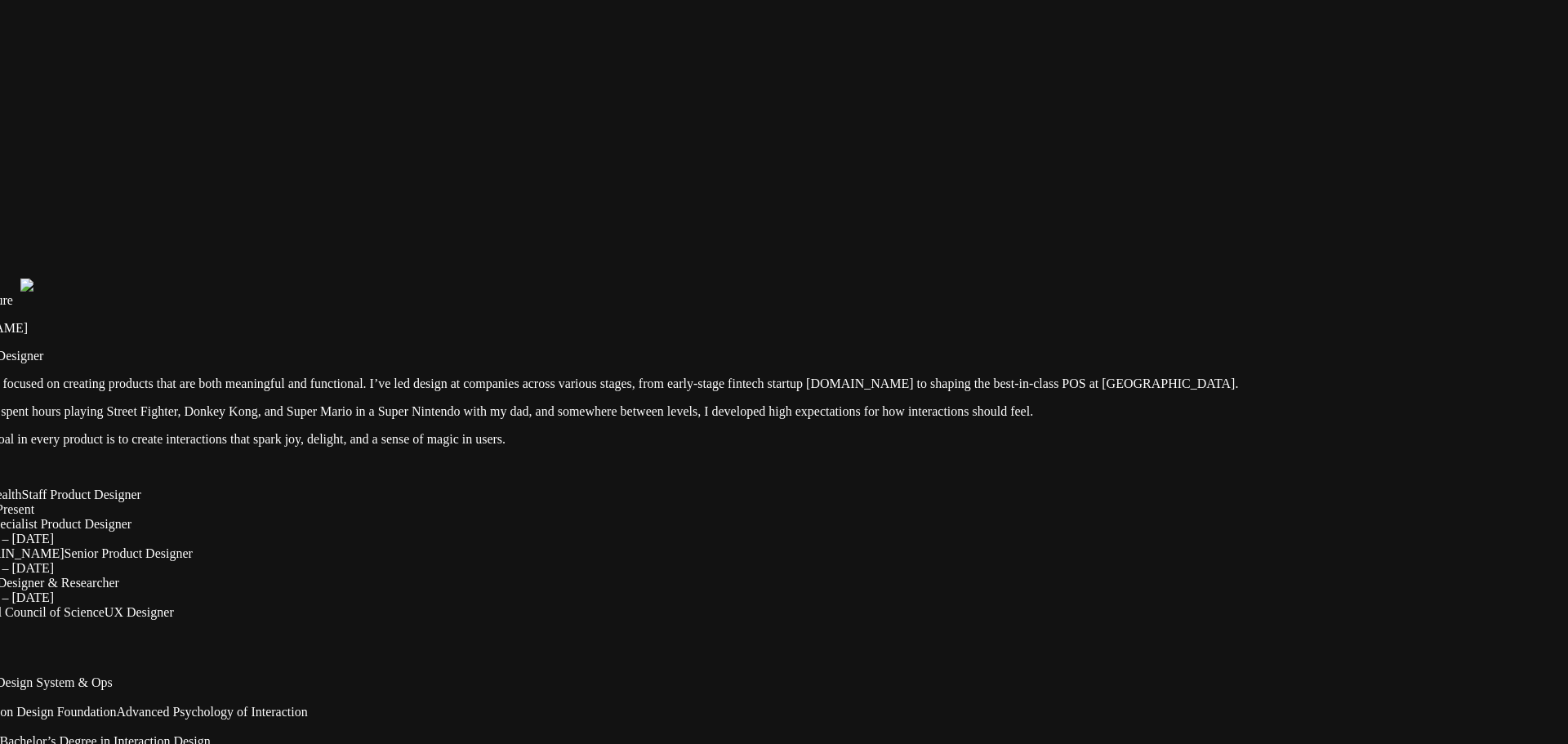
drag, startPoint x: 1064, startPoint y: 352, endPoint x: 973, endPoint y: 578, distance: 243.6
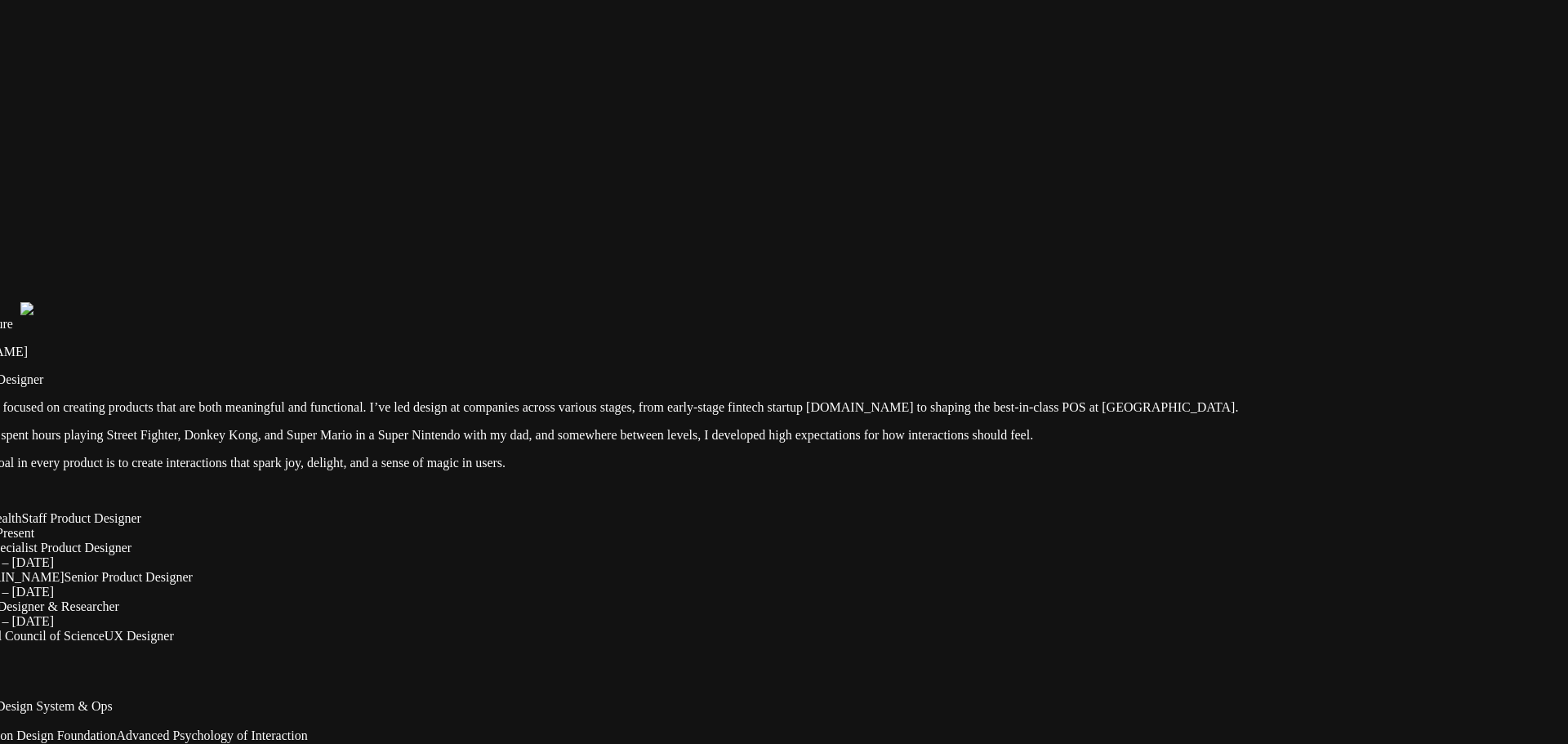
drag, startPoint x: 911, startPoint y: 280, endPoint x: 926, endPoint y: 409, distance: 129.9
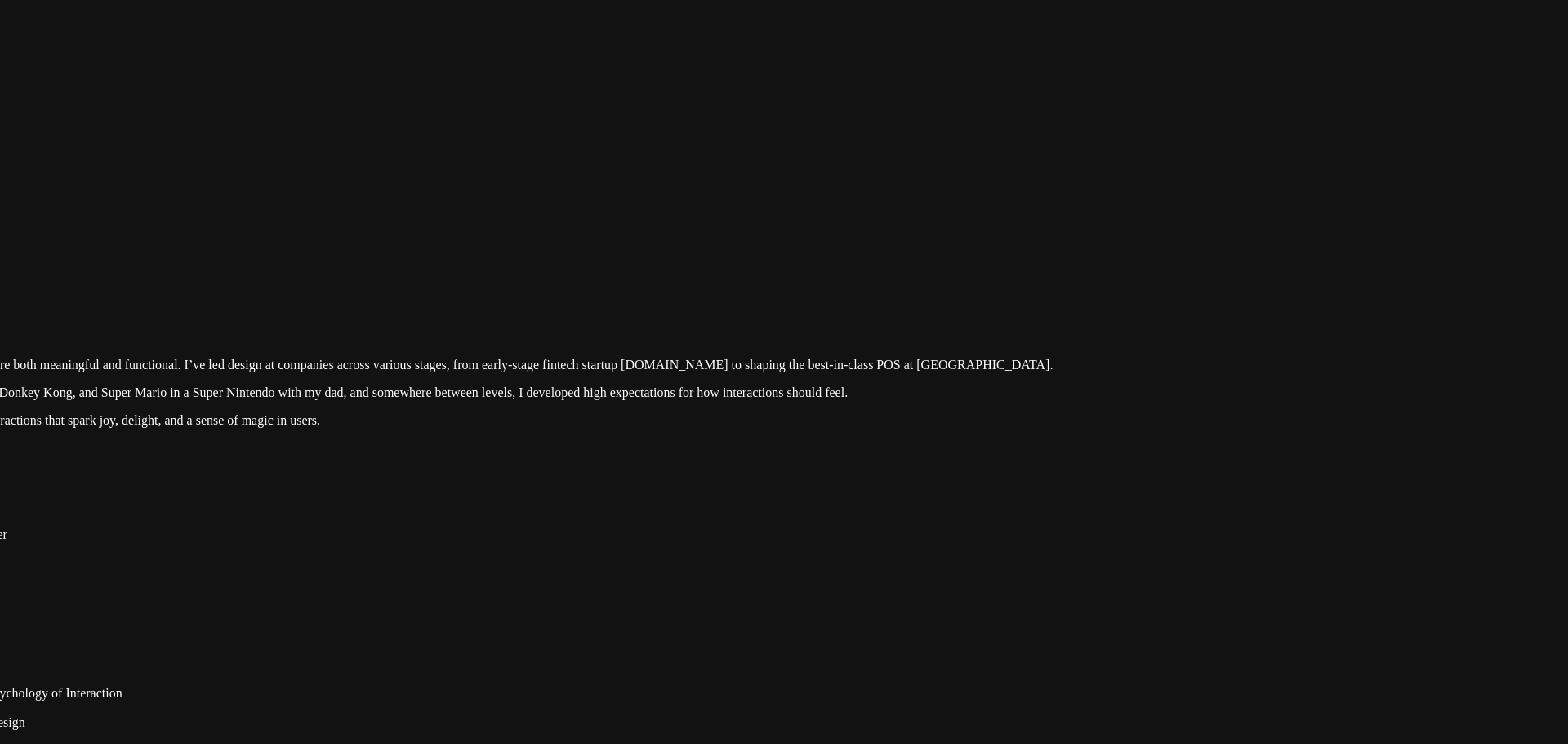
drag, startPoint x: 1062, startPoint y: 353, endPoint x: 574, endPoint y: 697, distance: 597.1
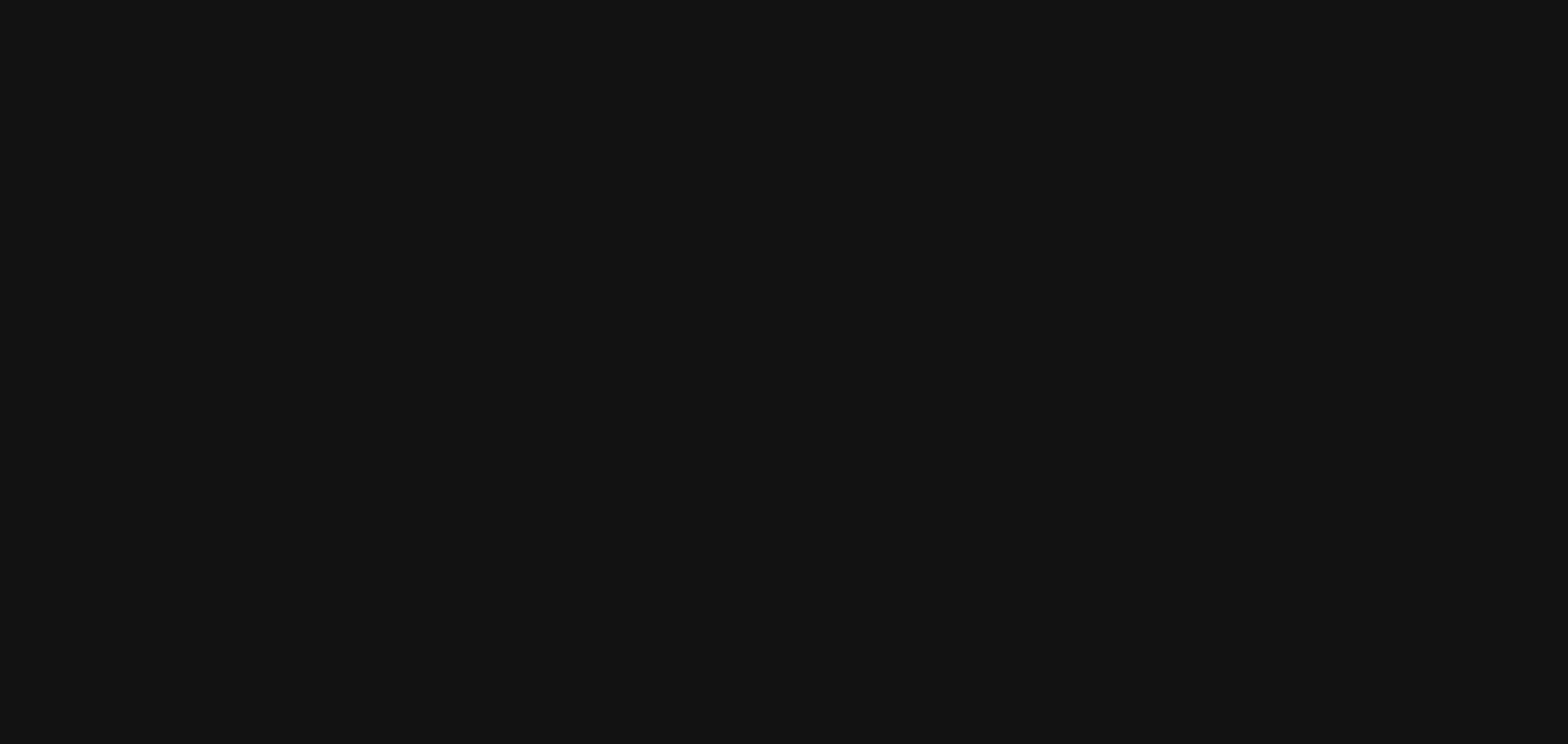
drag, startPoint x: 475, startPoint y: 269, endPoint x: 1343, endPoint y: 301, distance: 868.6
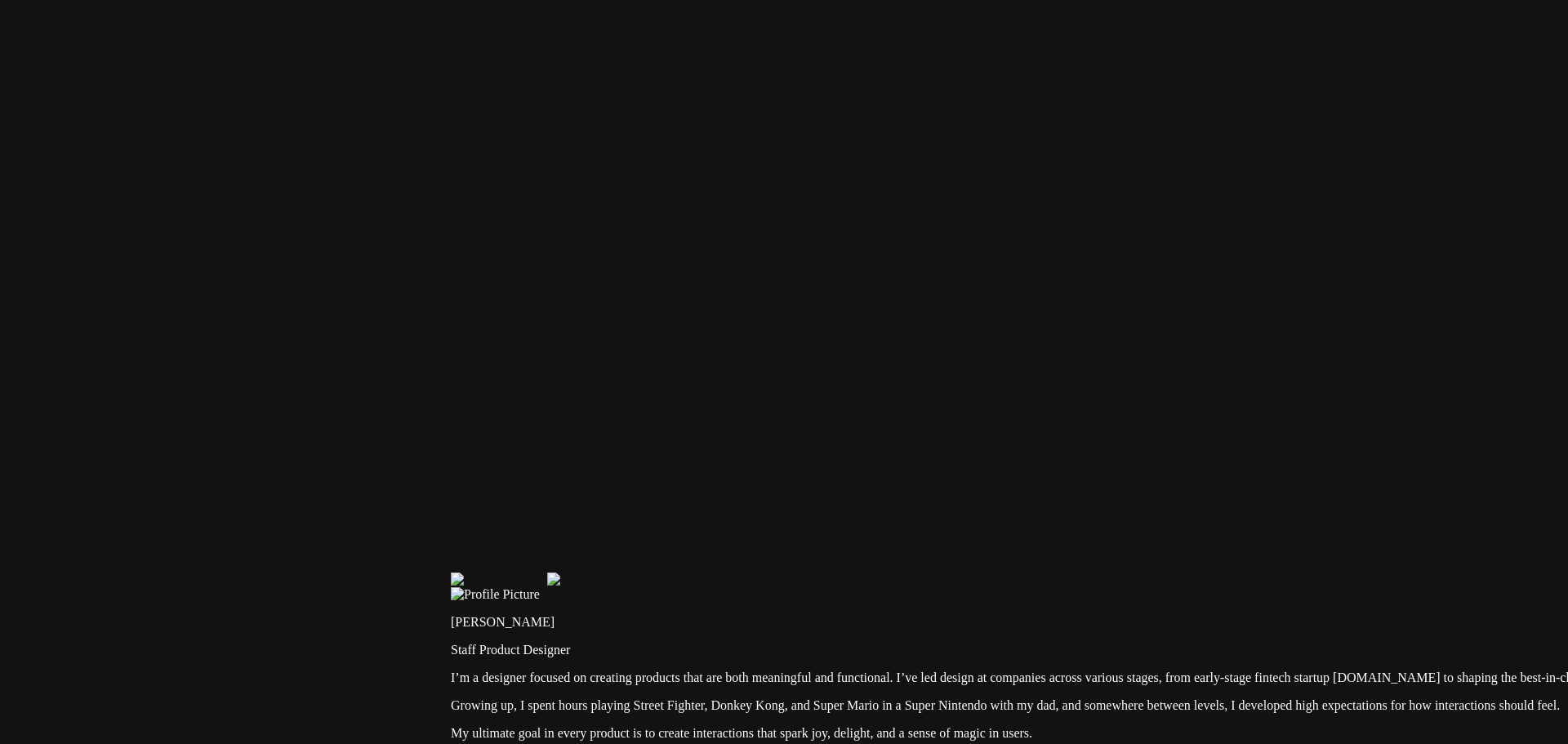
drag, startPoint x: 780, startPoint y: 445, endPoint x: 1029, endPoint y: 126, distance: 404.7
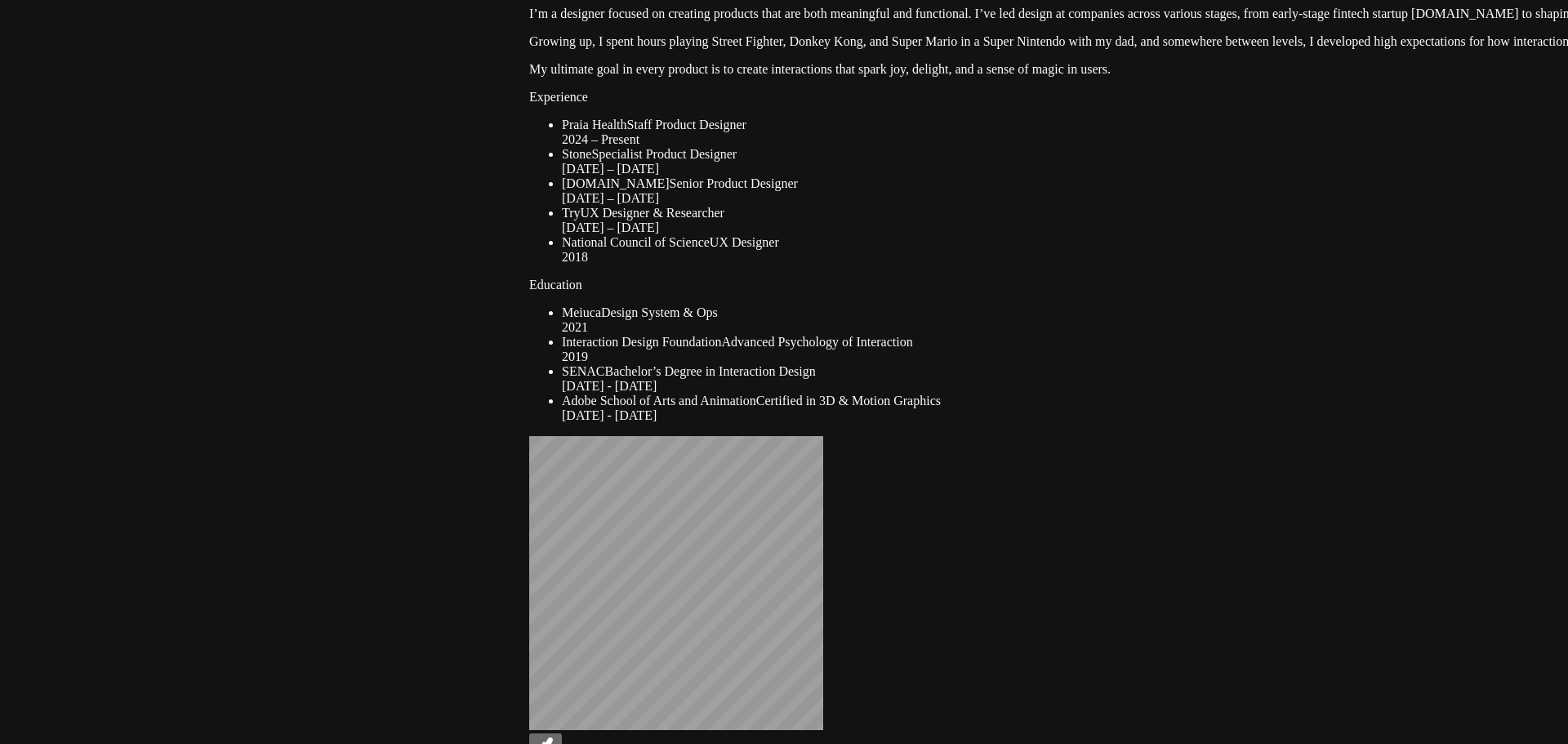
drag, startPoint x: 302, startPoint y: 425, endPoint x: 490, endPoint y: -9, distance: 473.0
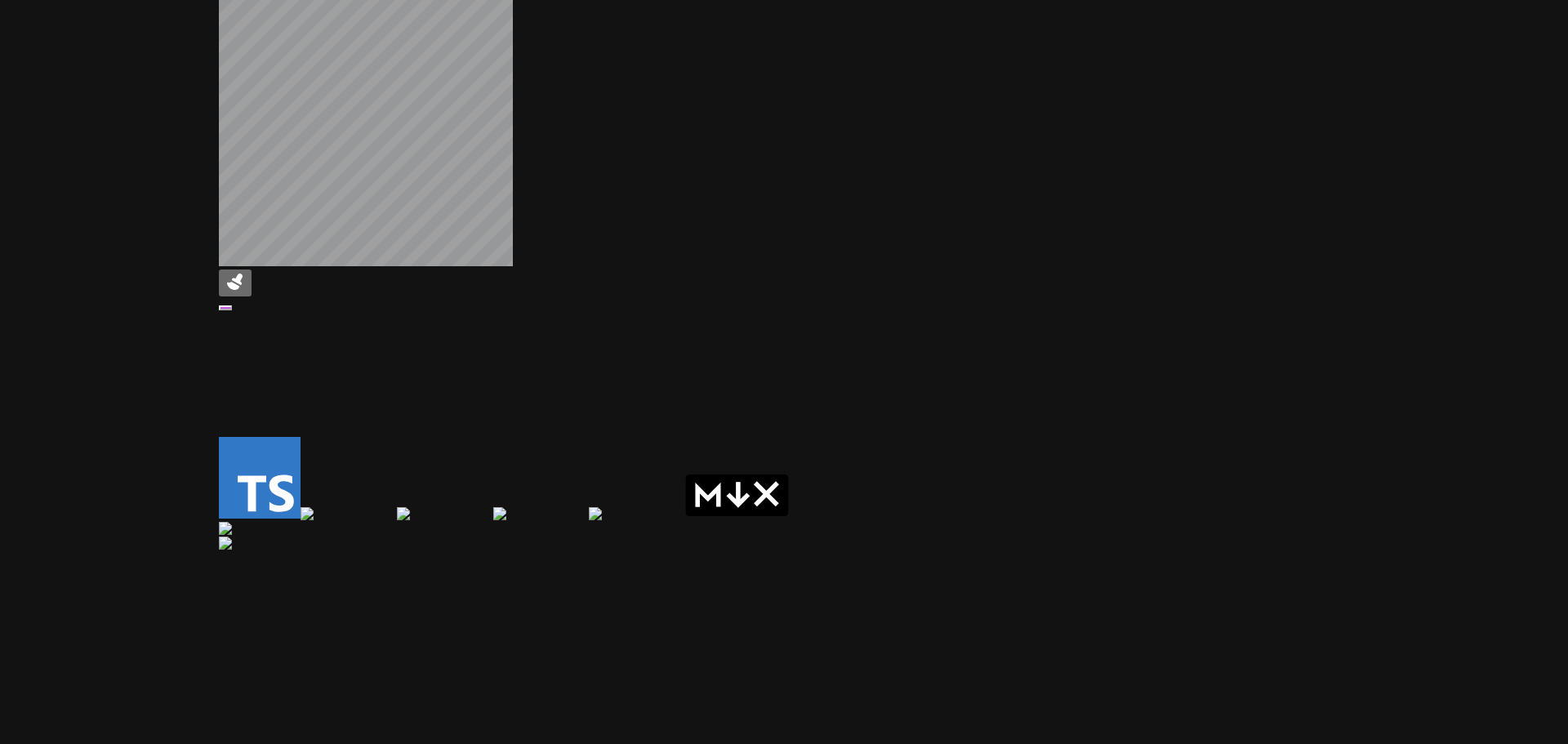
drag, startPoint x: 436, startPoint y: 493, endPoint x: 104, endPoint y: 21, distance: 577.1
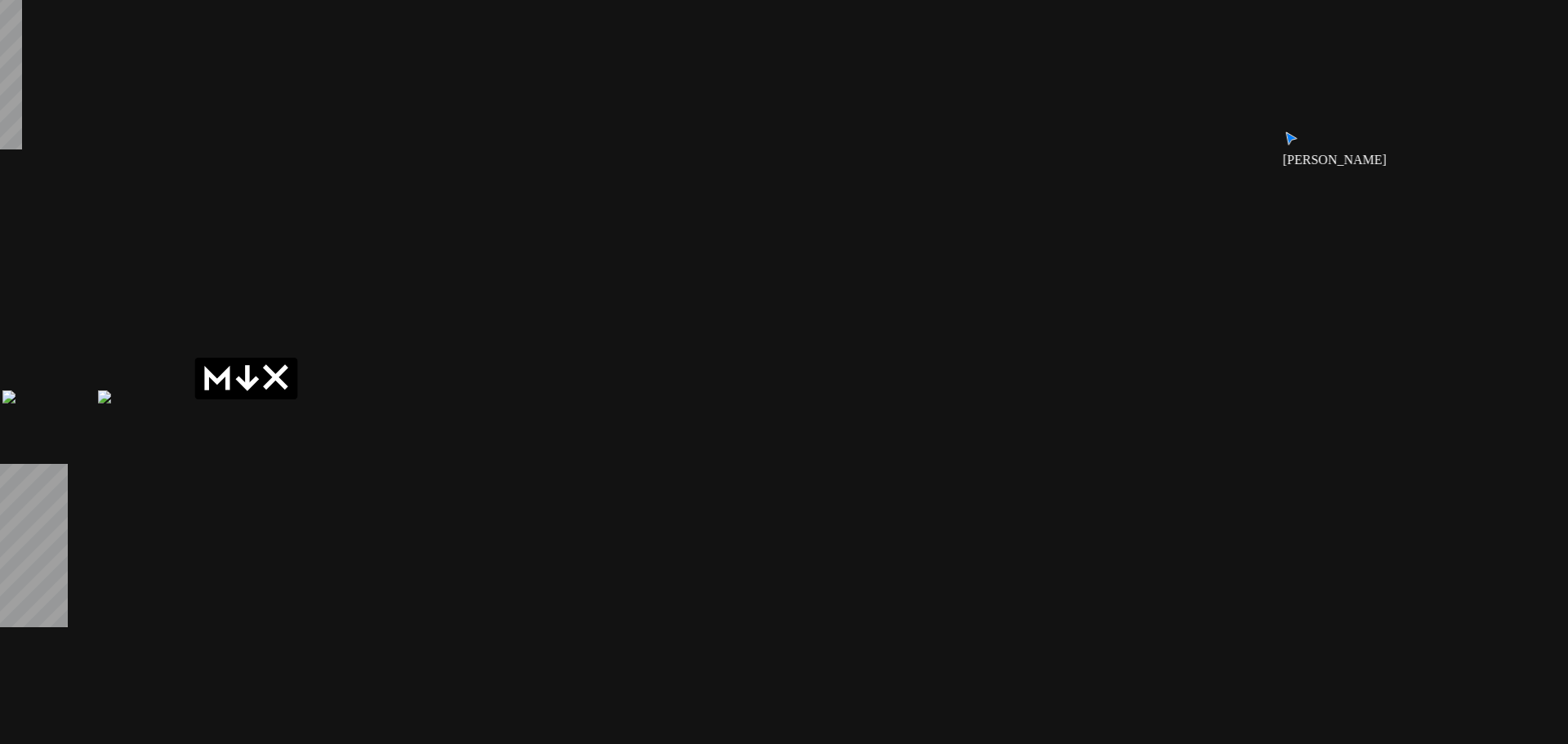
drag, startPoint x: 1026, startPoint y: 372, endPoint x: 584, endPoint y: 305, distance: 447.0
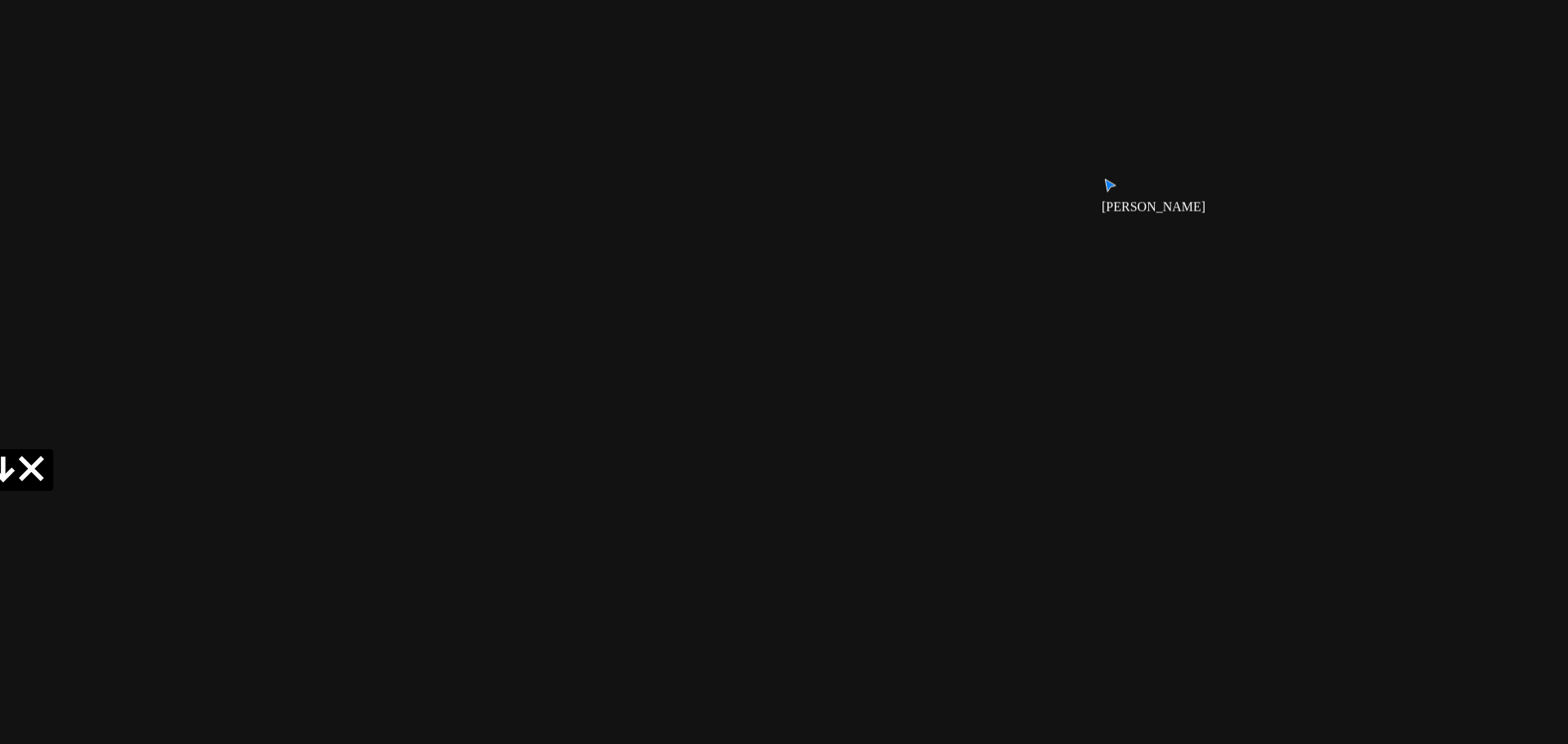
drag, startPoint x: 892, startPoint y: 331, endPoint x: 510, endPoint y: 436, distance: 396.2
drag, startPoint x: 955, startPoint y: 208, endPoint x: 884, endPoint y: 389, distance: 194.4
drag, startPoint x: 746, startPoint y: 280, endPoint x: 753, endPoint y: 484, distance: 204.1
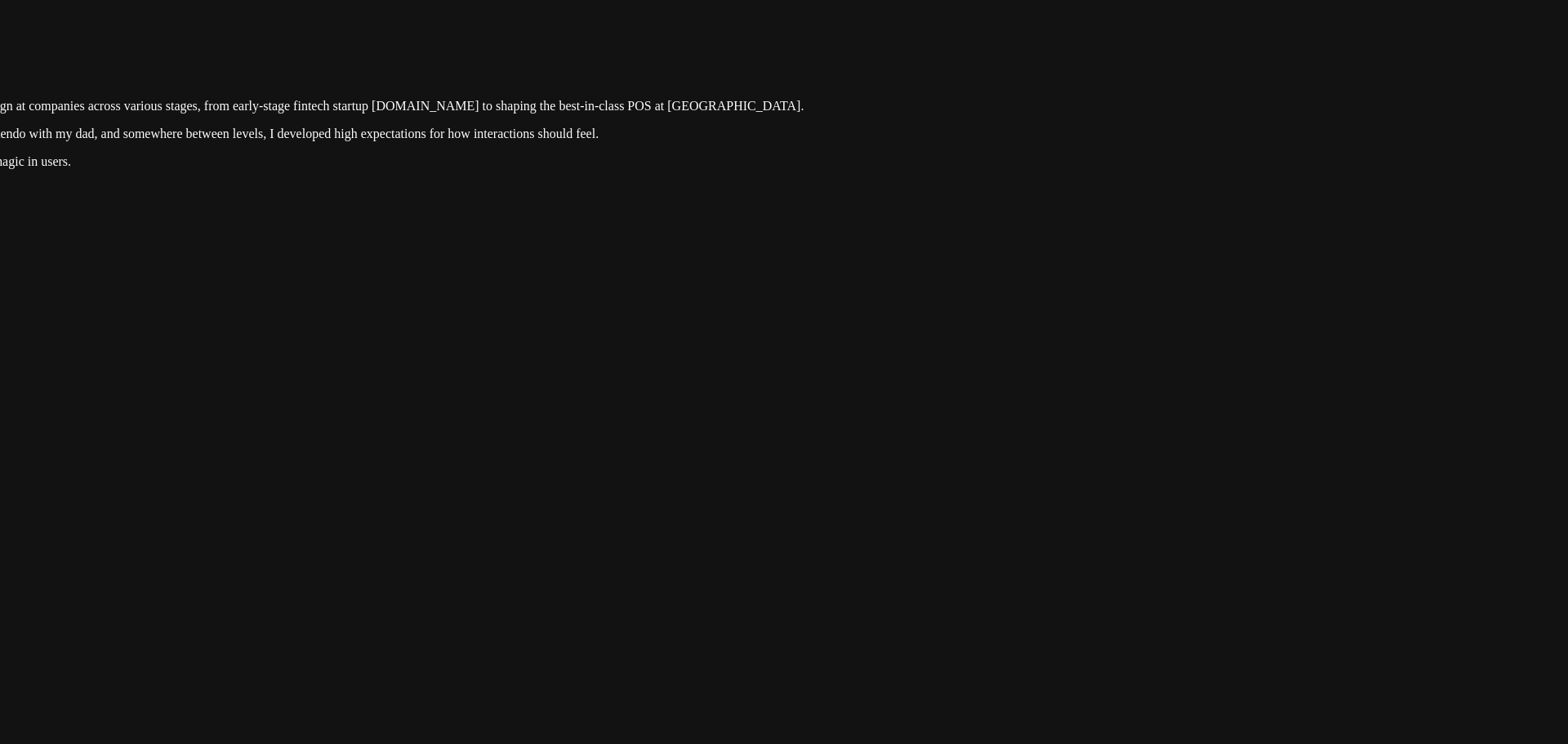
drag, startPoint x: 848, startPoint y: 236, endPoint x: 846, endPoint y: 337, distance: 101.0
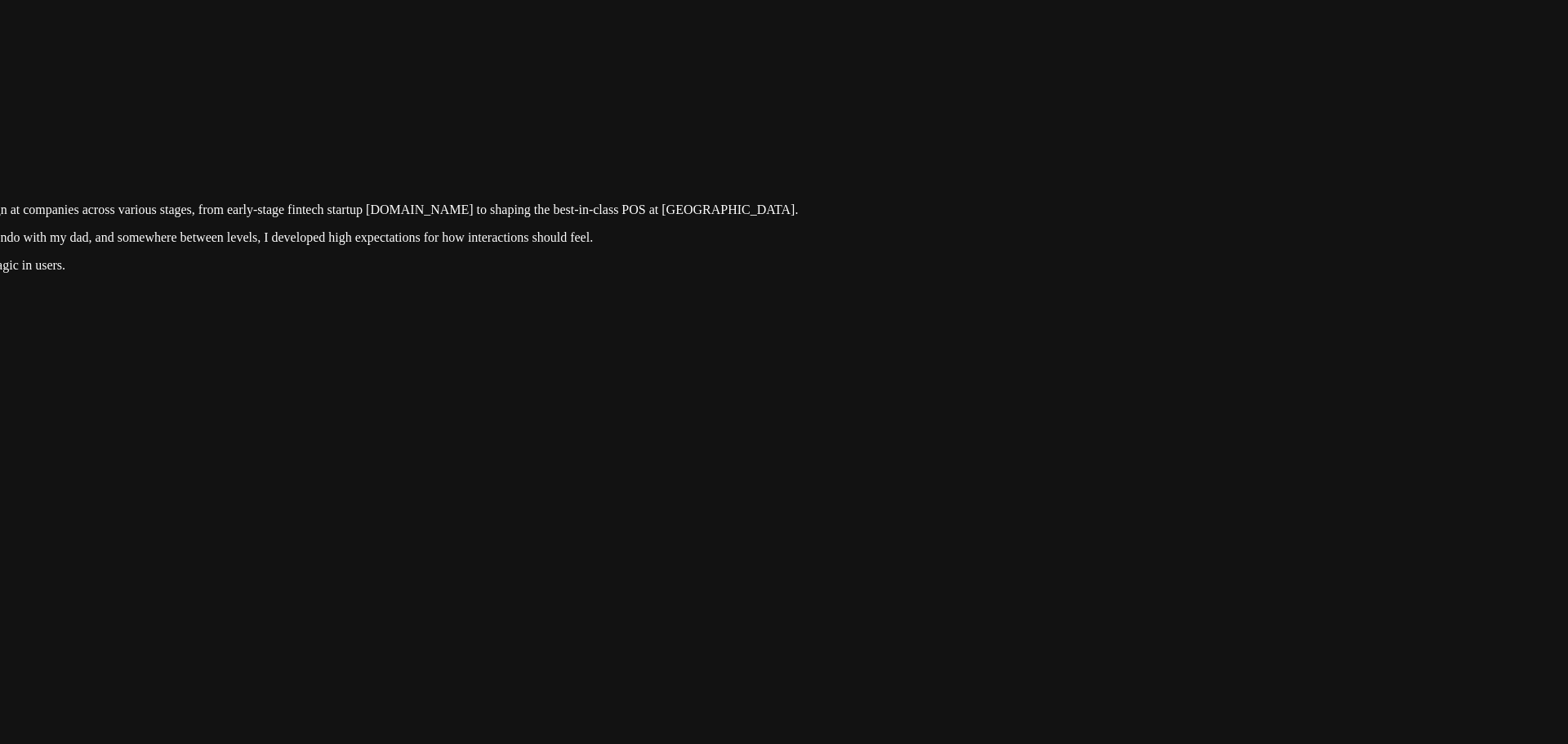
drag, startPoint x: 834, startPoint y: 363, endPoint x: 824, endPoint y: 475, distance: 112.4
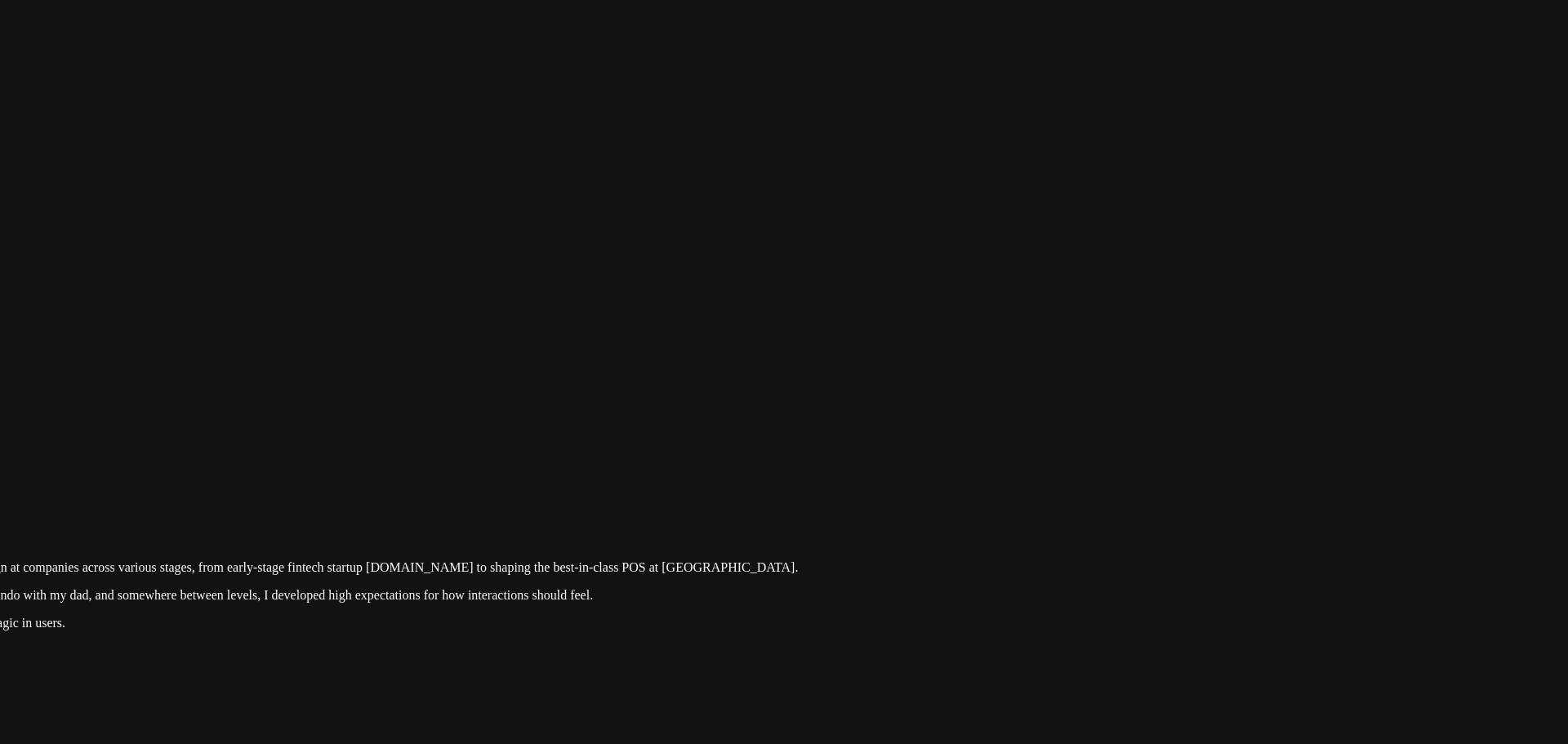
drag, startPoint x: 1019, startPoint y: 170, endPoint x: 908, endPoint y: 496, distance: 344.4
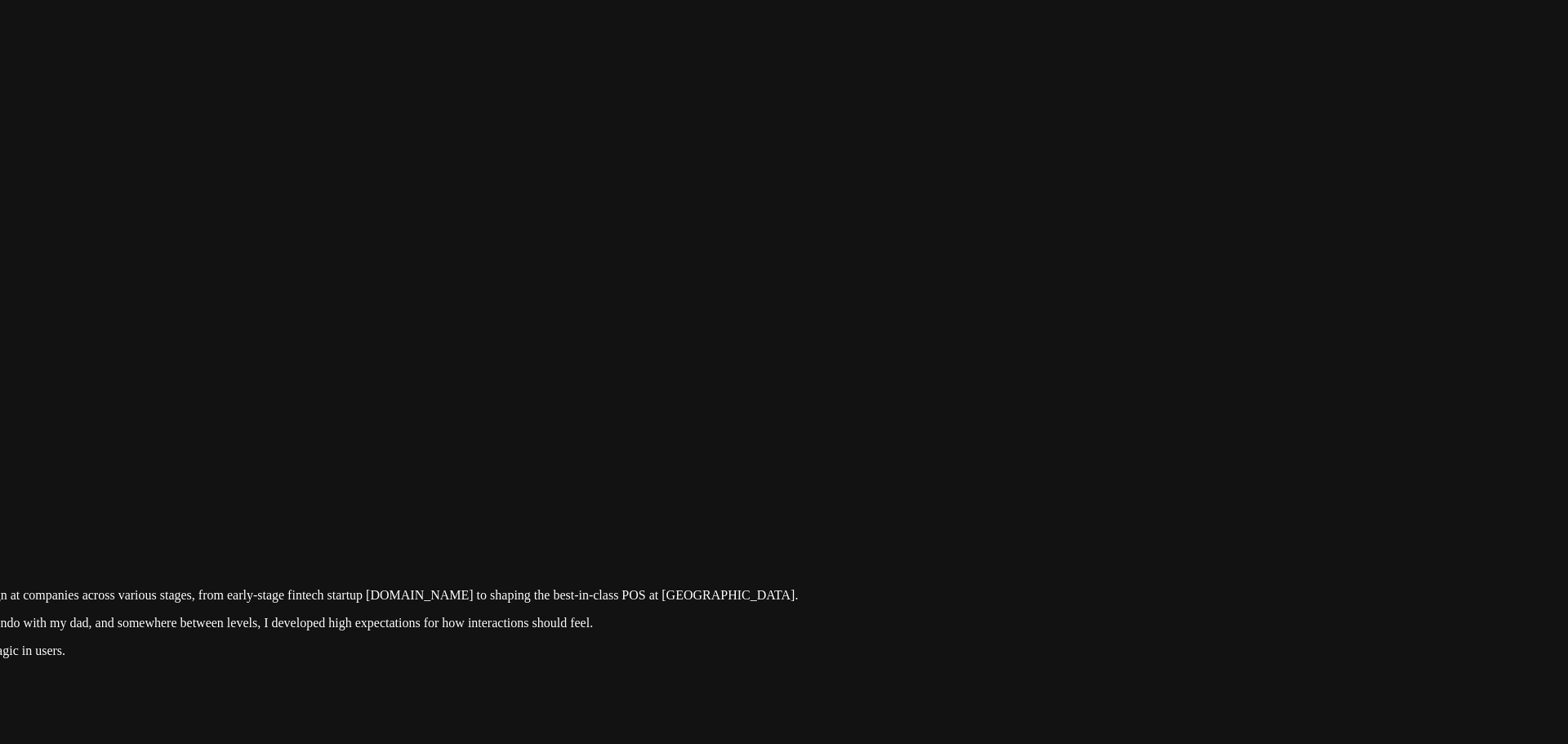
drag, startPoint x: 1094, startPoint y: 387, endPoint x: 990, endPoint y: 439, distance: 116.3
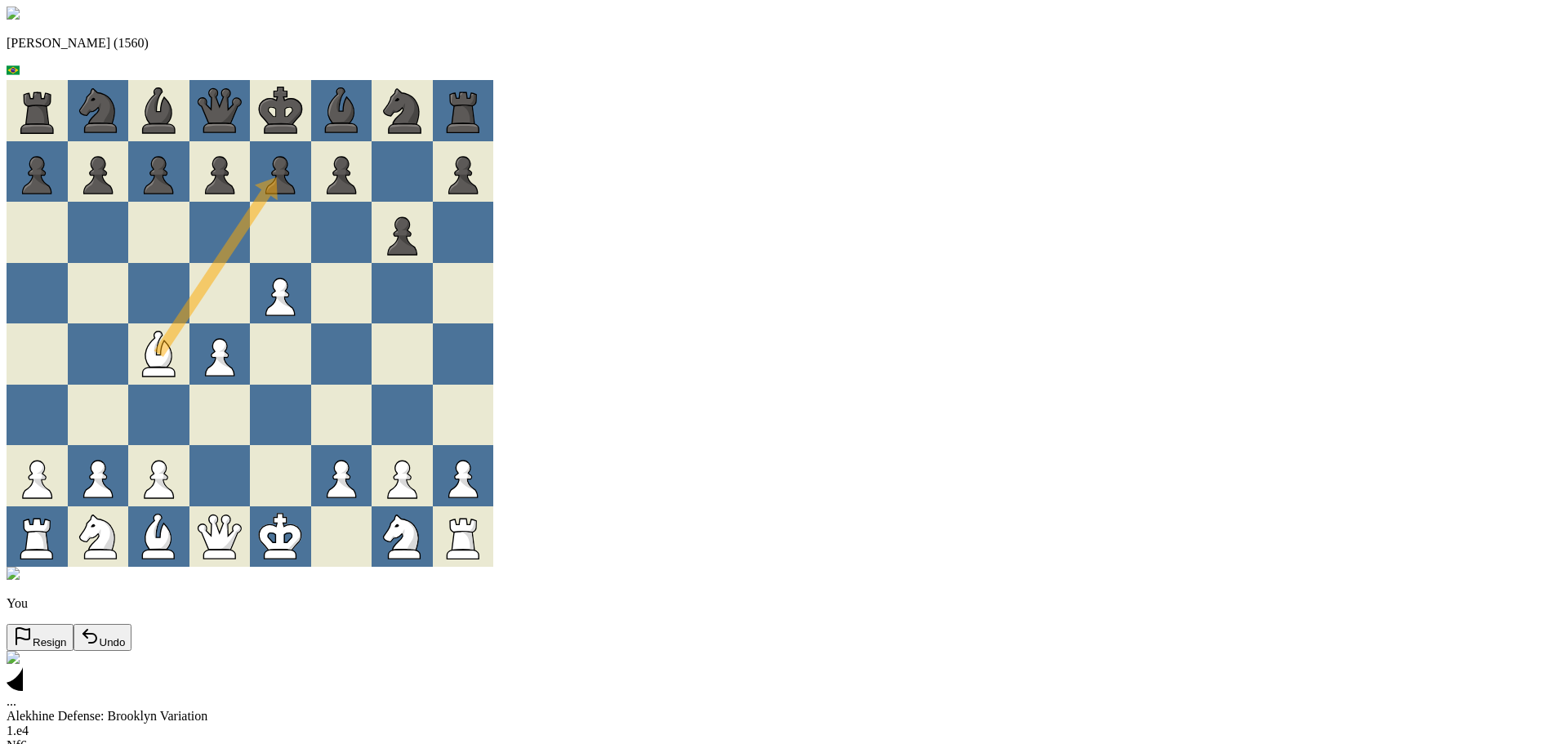
drag, startPoint x: 655, startPoint y: 545, endPoint x: 654, endPoint y: 187, distance: 358.0
click at [372, 324] on div at bounding box center [342, 294] width 62 height 62
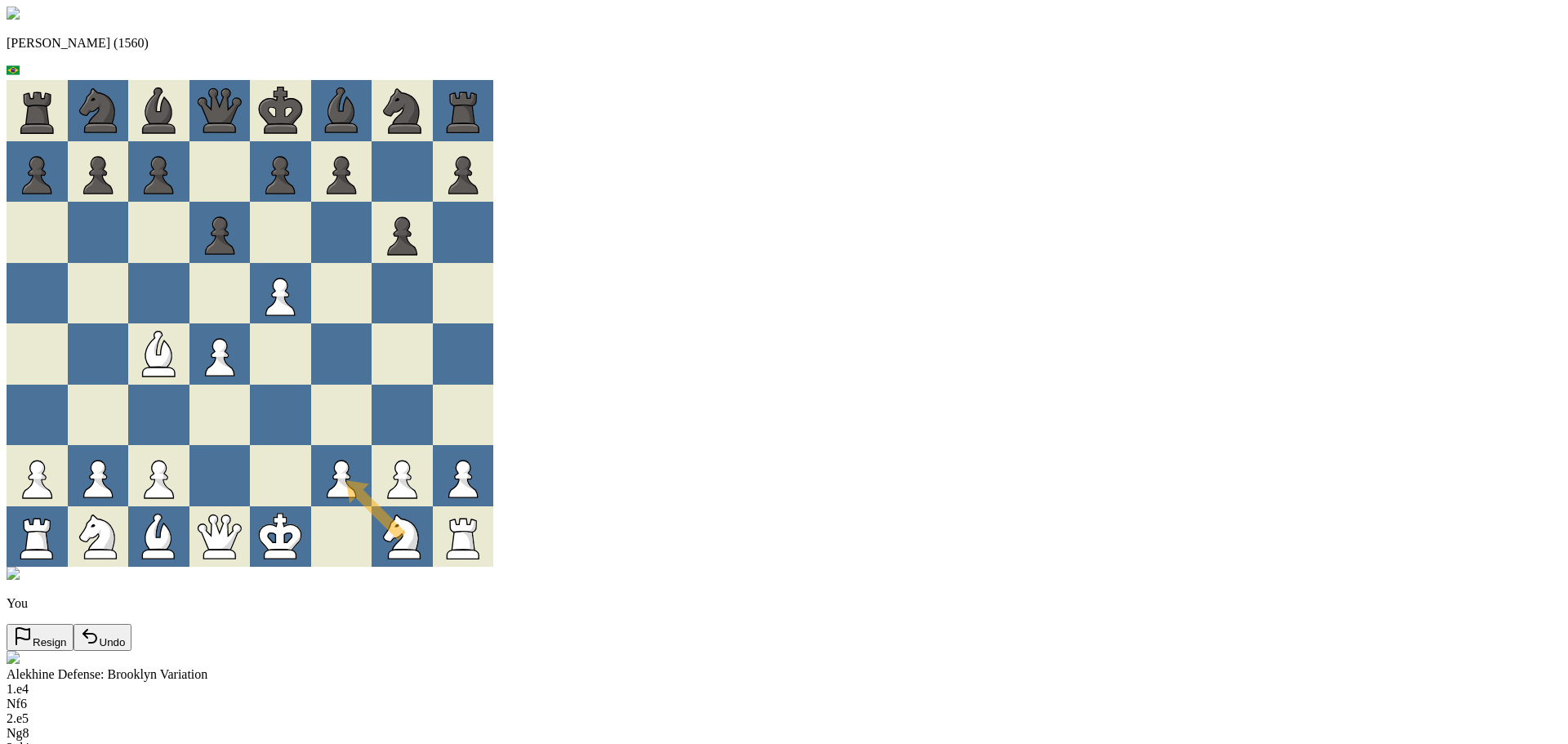
drag, startPoint x: 707, startPoint y: 565, endPoint x: 657, endPoint y: 441, distance: 133.7
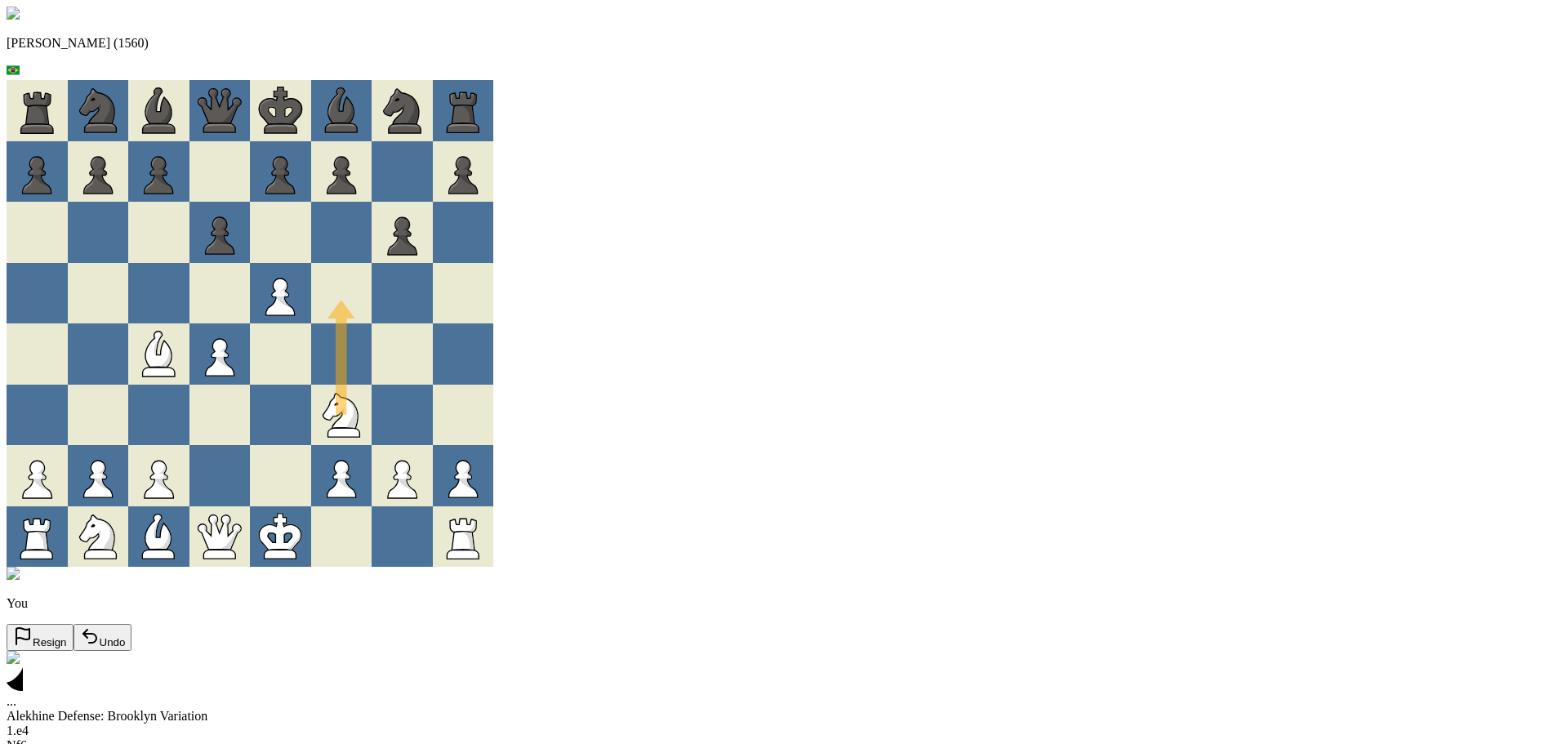
drag, startPoint x: 665, startPoint y: 403, endPoint x: 731, endPoint y: 283, distance: 137.0
click at [433, 356] on div at bounding box center [403, 354] width 62 height 62
drag, startPoint x: 653, startPoint y: 437, endPoint x: 600, endPoint y: 326, distance: 123.0
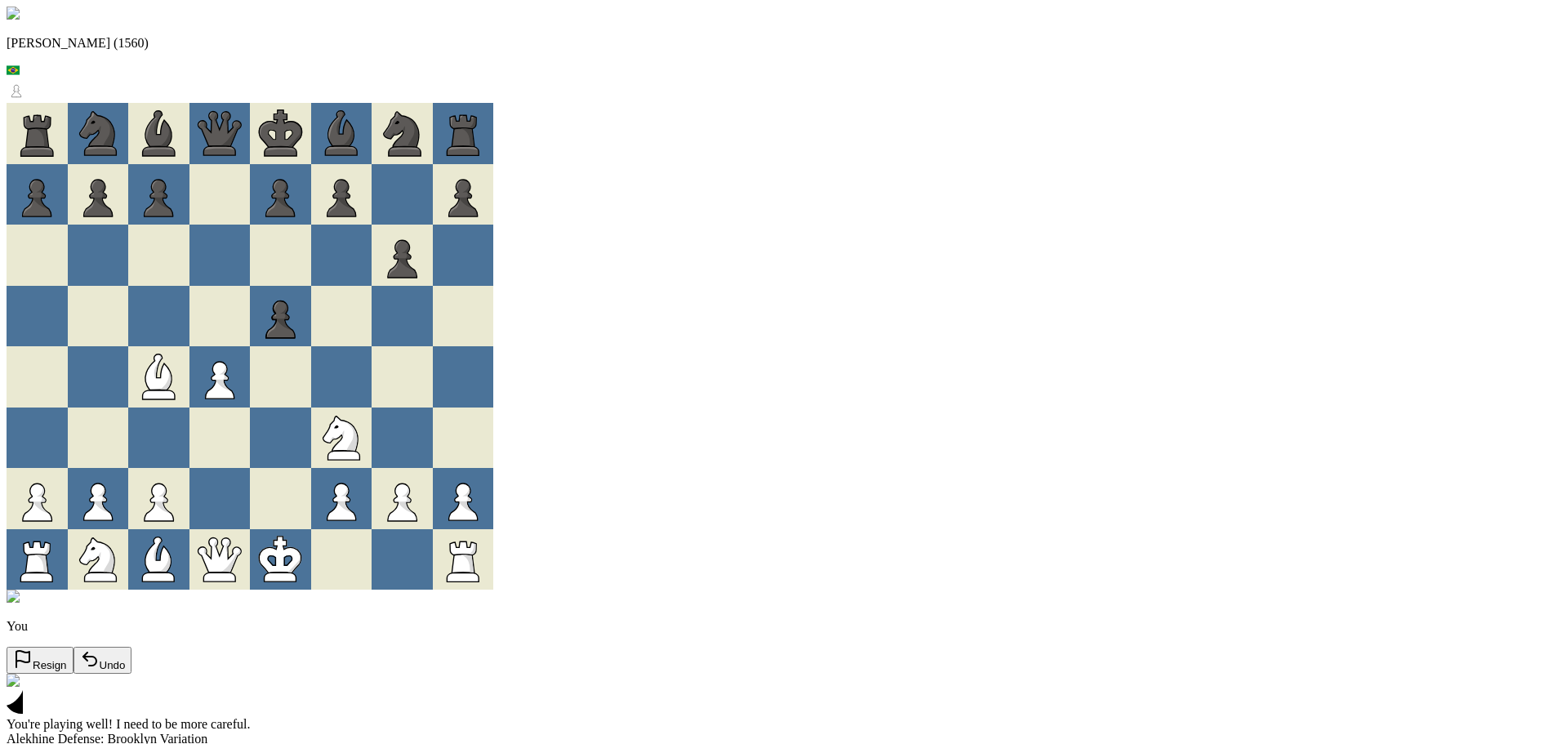
click at [433, 384] on div at bounding box center [403, 377] width 62 height 62
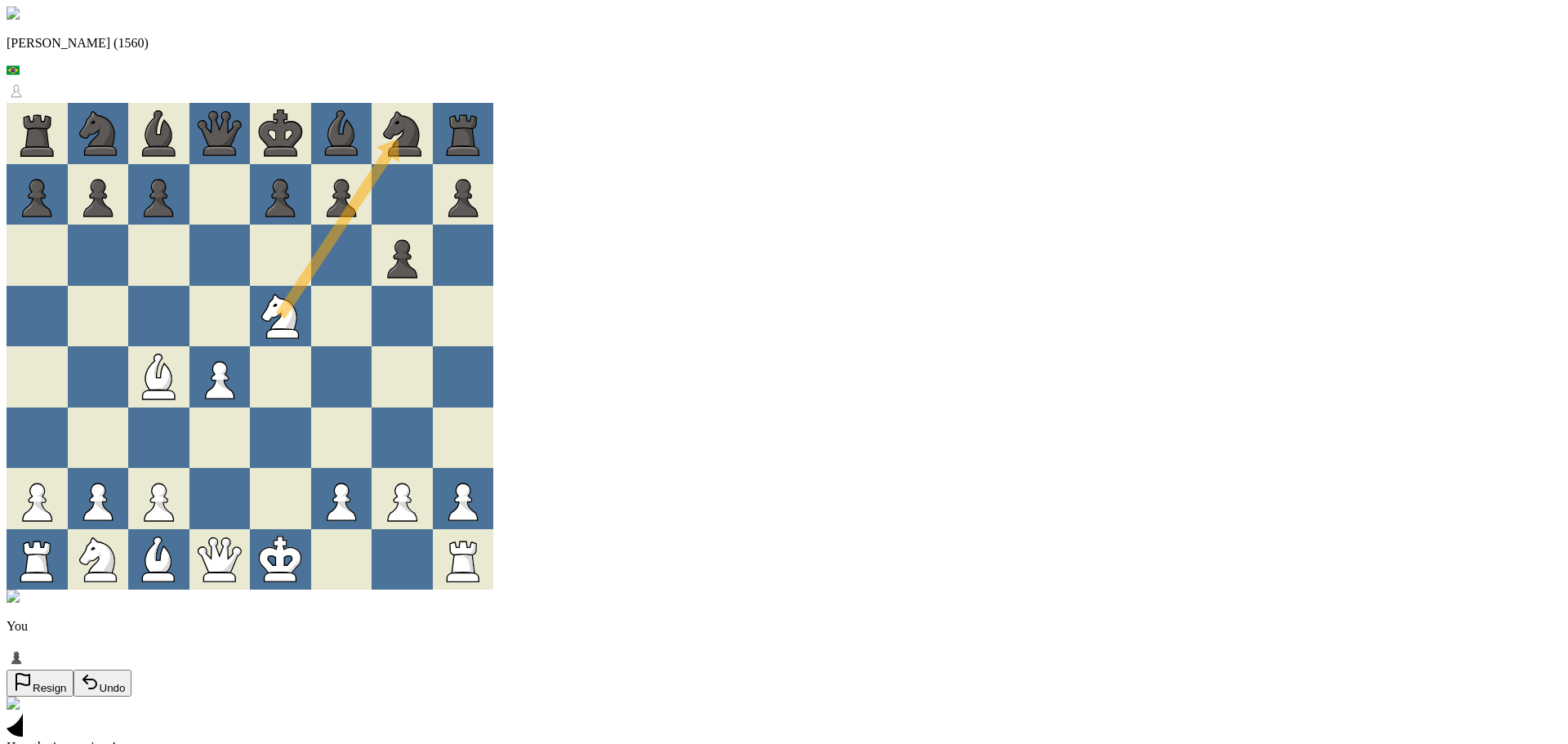
drag, startPoint x: 596, startPoint y: 323, endPoint x: 696, endPoint y: 198, distance: 160.1
click at [372, 400] on div at bounding box center [342, 377] width 62 height 62
drag, startPoint x: 577, startPoint y: 224, endPoint x: 567, endPoint y: 281, distance: 57.9
click at [372, 356] on div at bounding box center [342, 377] width 62 height 62
drag, startPoint x: 538, startPoint y: 556, endPoint x: 644, endPoint y: 421, distance: 171.6
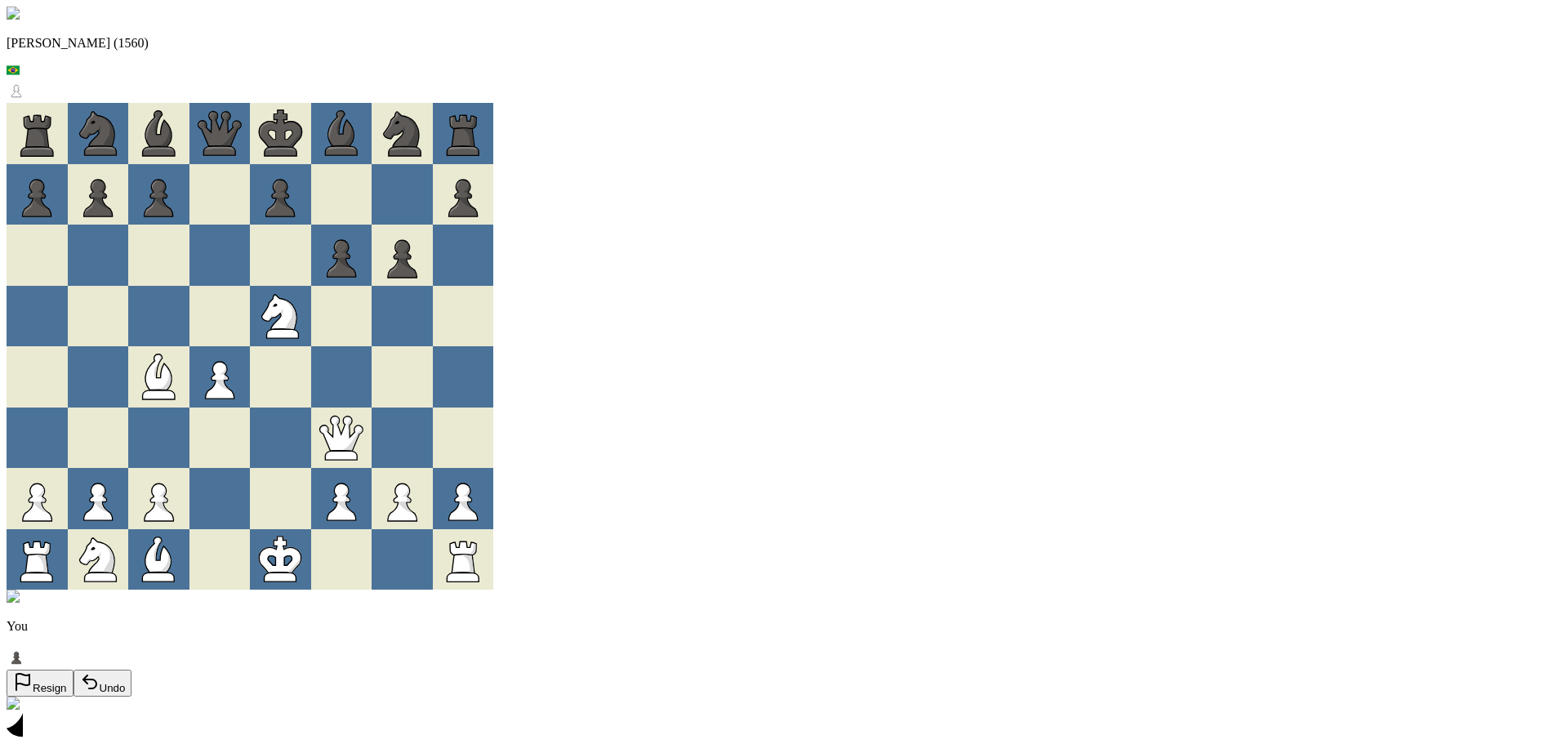
drag, startPoint x: 662, startPoint y: 436, endPoint x: 656, endPoint y: 162, distance: 274.1
click at [311, 300] on icon at bounding box center [281, 316] width 62 height 62
drag, startPoint x: 605, startPoint y: 317, endPoint x: 645, endPoint y: 210, distance: 114.2
click at [372, 210] on div at bounding box center [342, 195] width 62 height 62
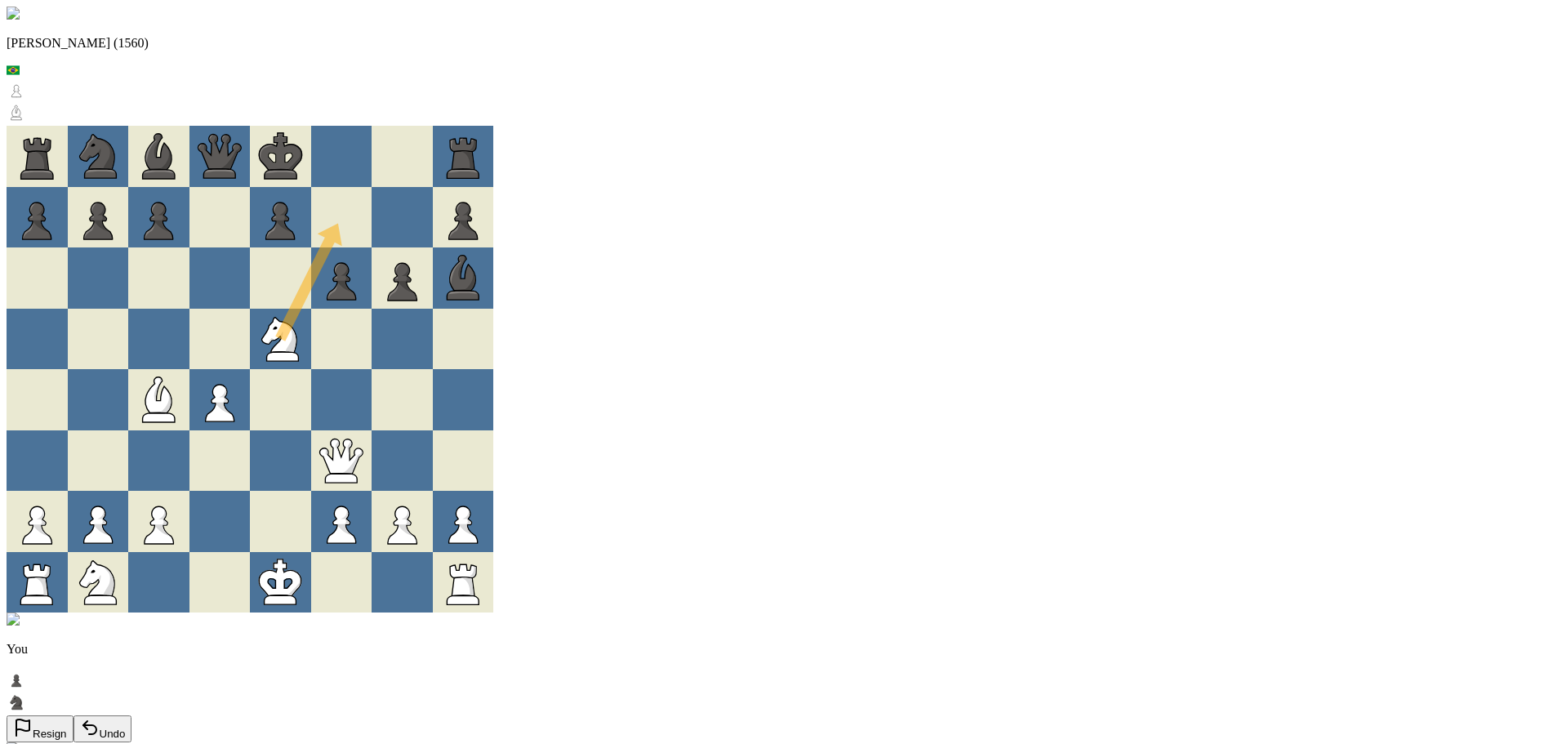
drag, startPoint x: 591, startPoint y: 324, endPoint x: 679, endPoint y: 177, distance: 171.3
drag, startPoint x: 646, startPoint y: 195, endPoint x: 681, endPoint y: 236, distance: 53.9
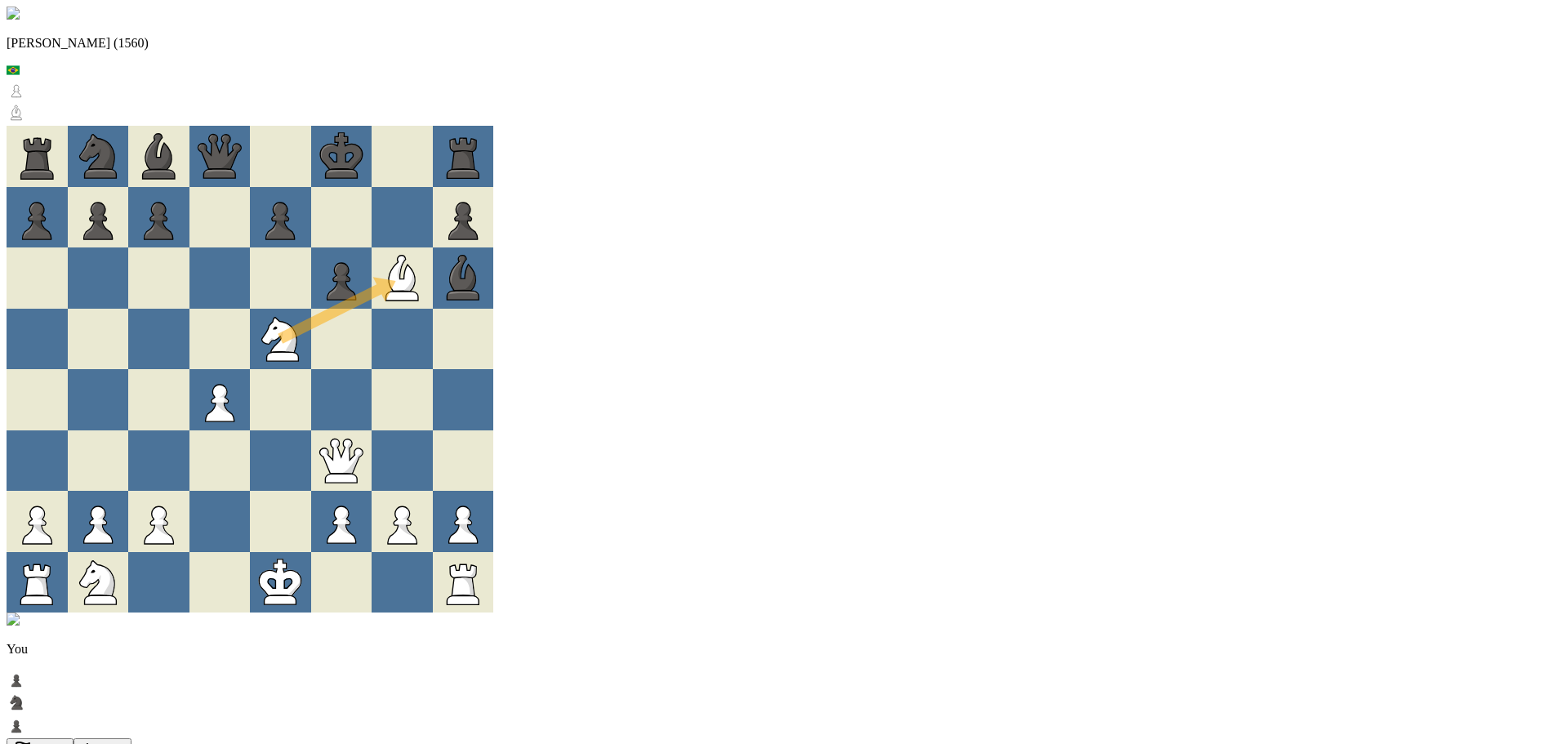
drag, startPoint x: 616, startPoint y: 316, endPoint x: 746, endPoint y: 244, distance: 148.6
click at [433, 369] on div at bounding box center [403, 400] width 62 height 62
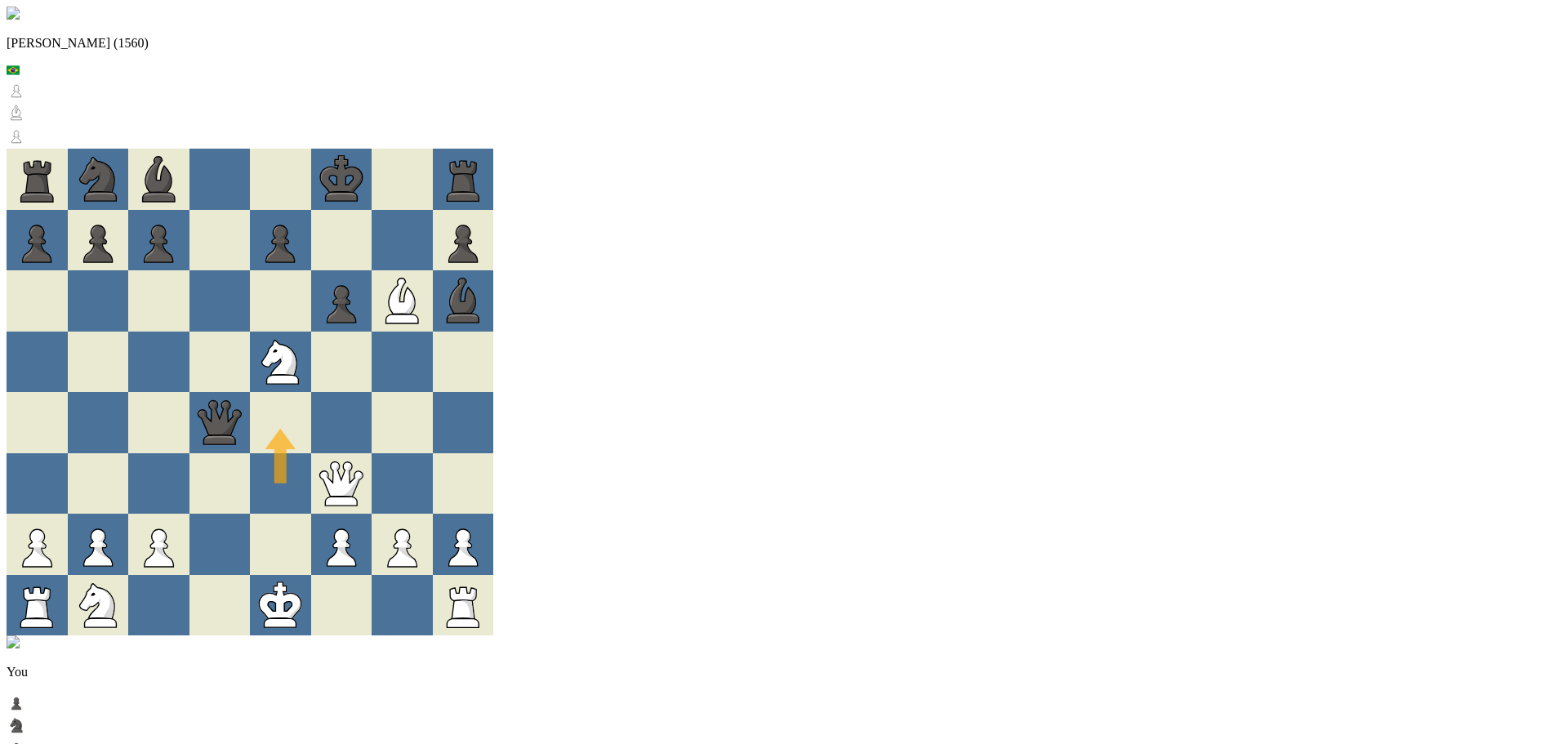
click at [311, 405] on div at bounding box center [281, 423] width 62 height 62
drag, startPoint x: 609, startPoint y: 320, endPoint x: 561, endPoint y: 220, distance: 110.9
click at [372, 332] on div at bounding box center [342, 362] width 62 height 62
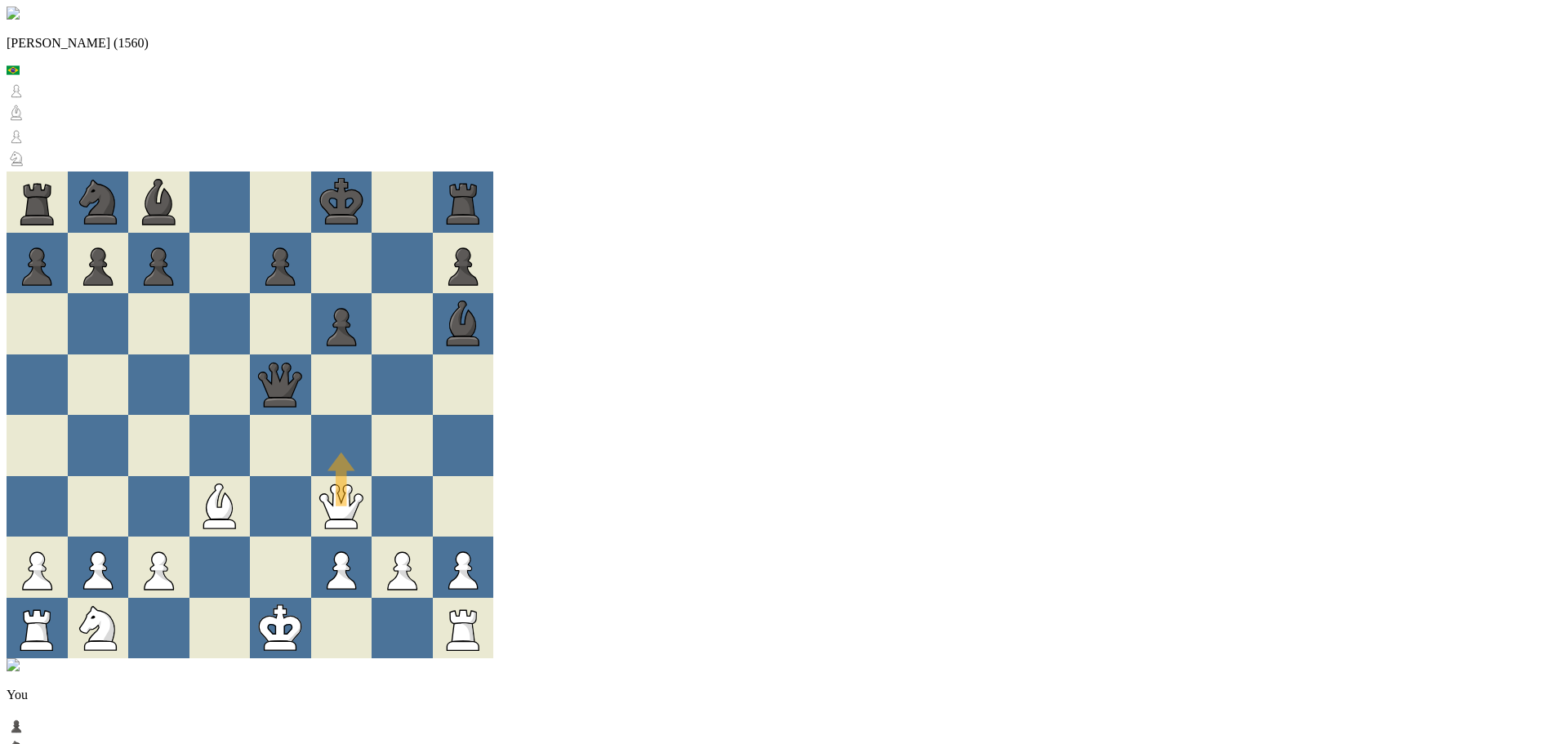
drag, startPoint x: 650, startPoint y: 446, endPoint x: 627, endPoint y: 399, distance: 52.3
click at [372, 415] on div at bounding box center [342, 446] width 62 height 62
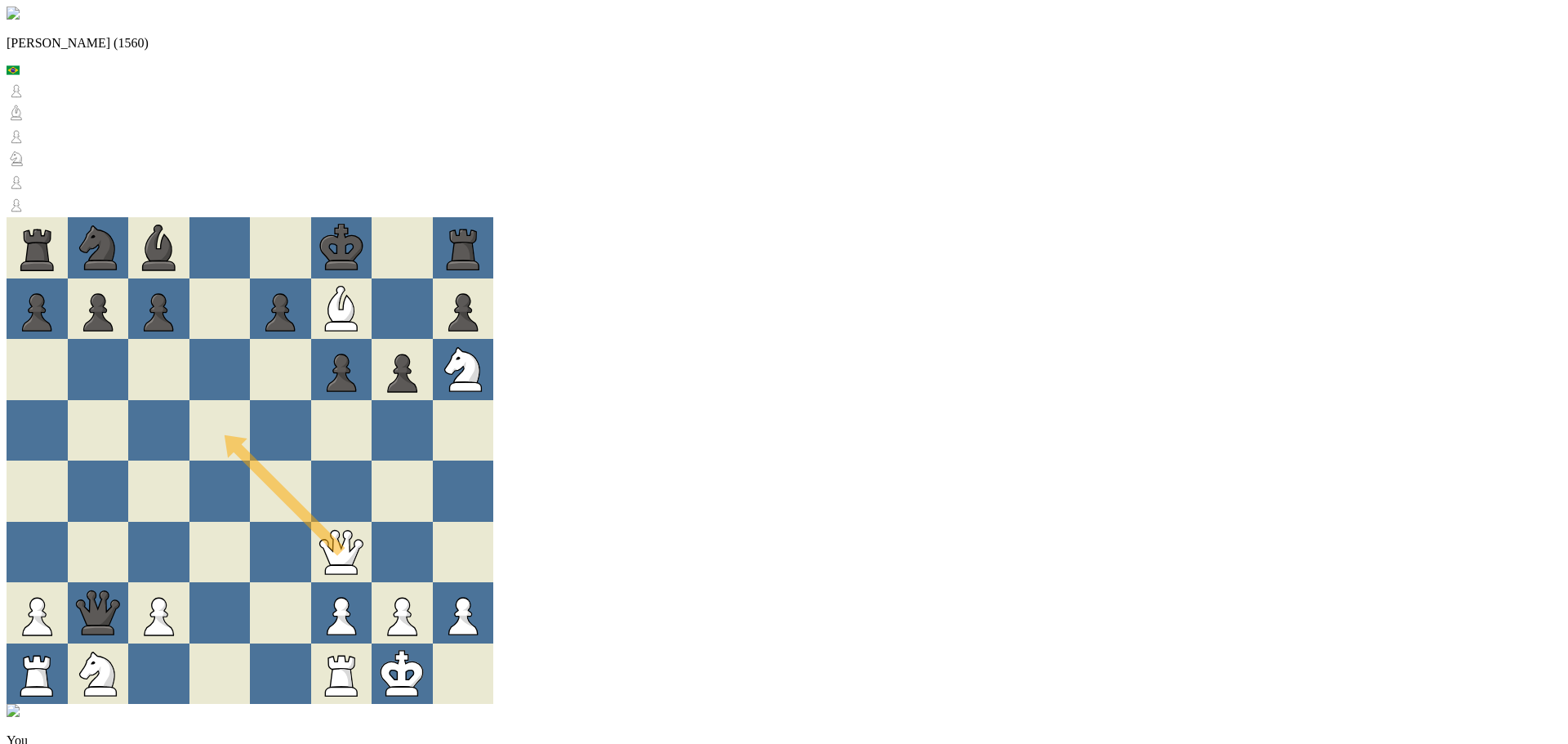
drag, startPoint x: 661, startPoint y: 428, endPoint x: 516, endPoint y: 307, distance: 188.9
drag, startPoint x: 651, startPoint y: 426, endPoint x: 542, endPoint y: 320, distance: 152.0
click at [251, 400] on div at bounding box center [220, 431] width 62 height 62
drag, startPoint x: 540, startPoint y: 310, endPoint x: 653, endPoint y: 179, distance: 173.0
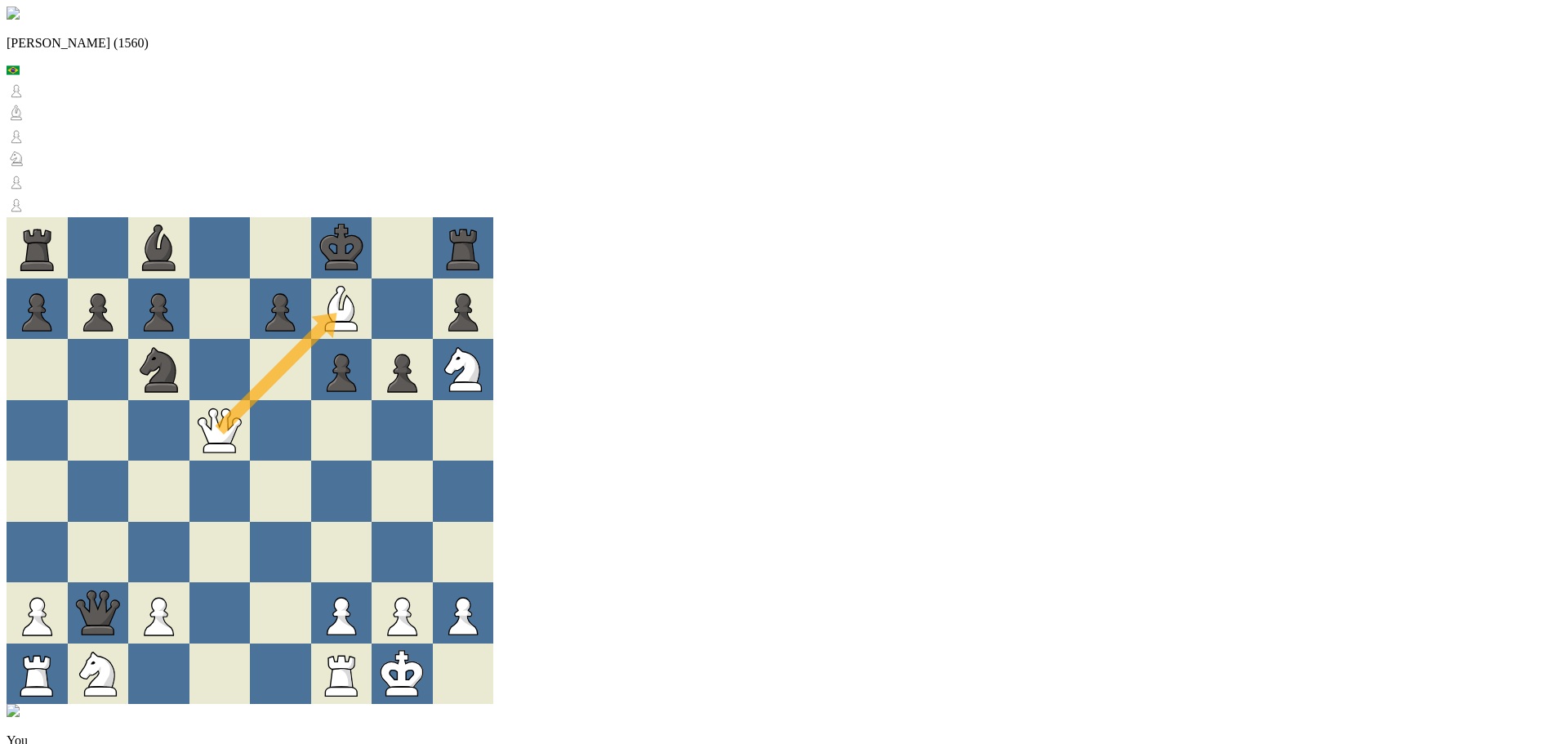
click at [372, 400] on div at bounding box center [342, 431] width 62 height 62
click at [251, 339] on div at bounding box center [220, 370] width 62 height 62
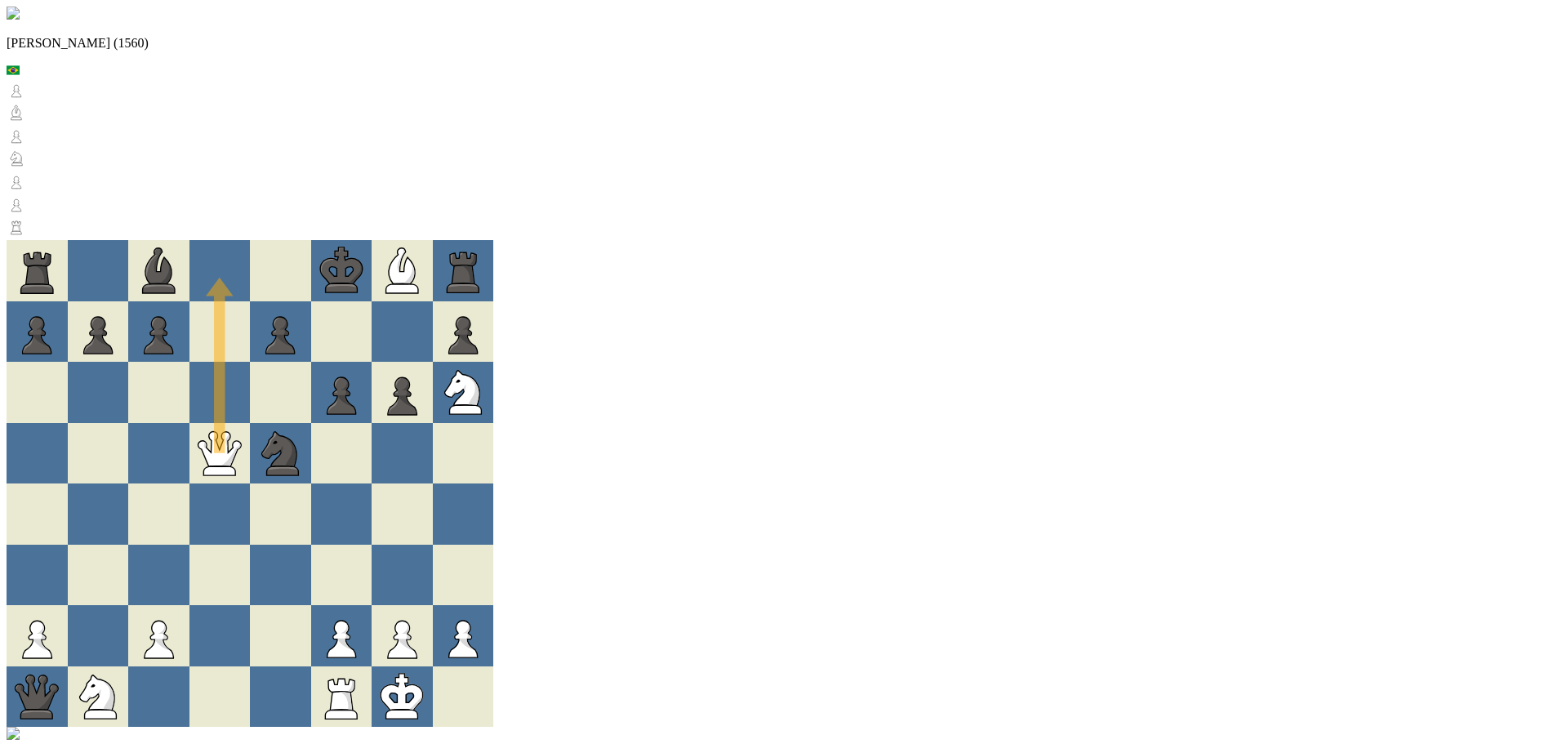
drag, startPoint x: 551, startPoint y: 330, endPoint x: 534, endPoint y: 133, distance: 197.7
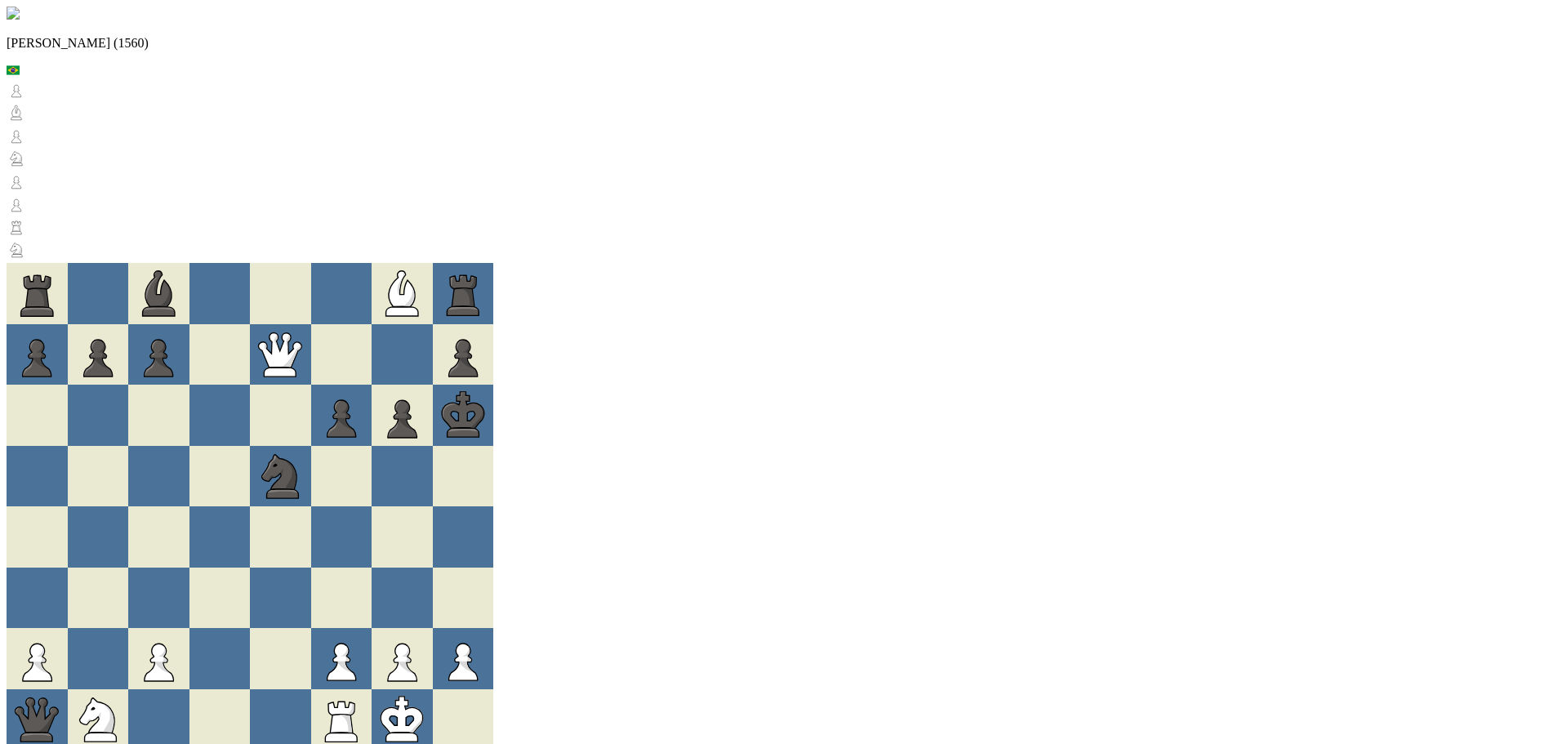
click at [480, 393] on icon at bounding box center [461, 410] width 36 height 36
drag, startPoint x: 575, startPoint y: 183, endPoint x: 595, endPoint y: 203, distance: 28.3
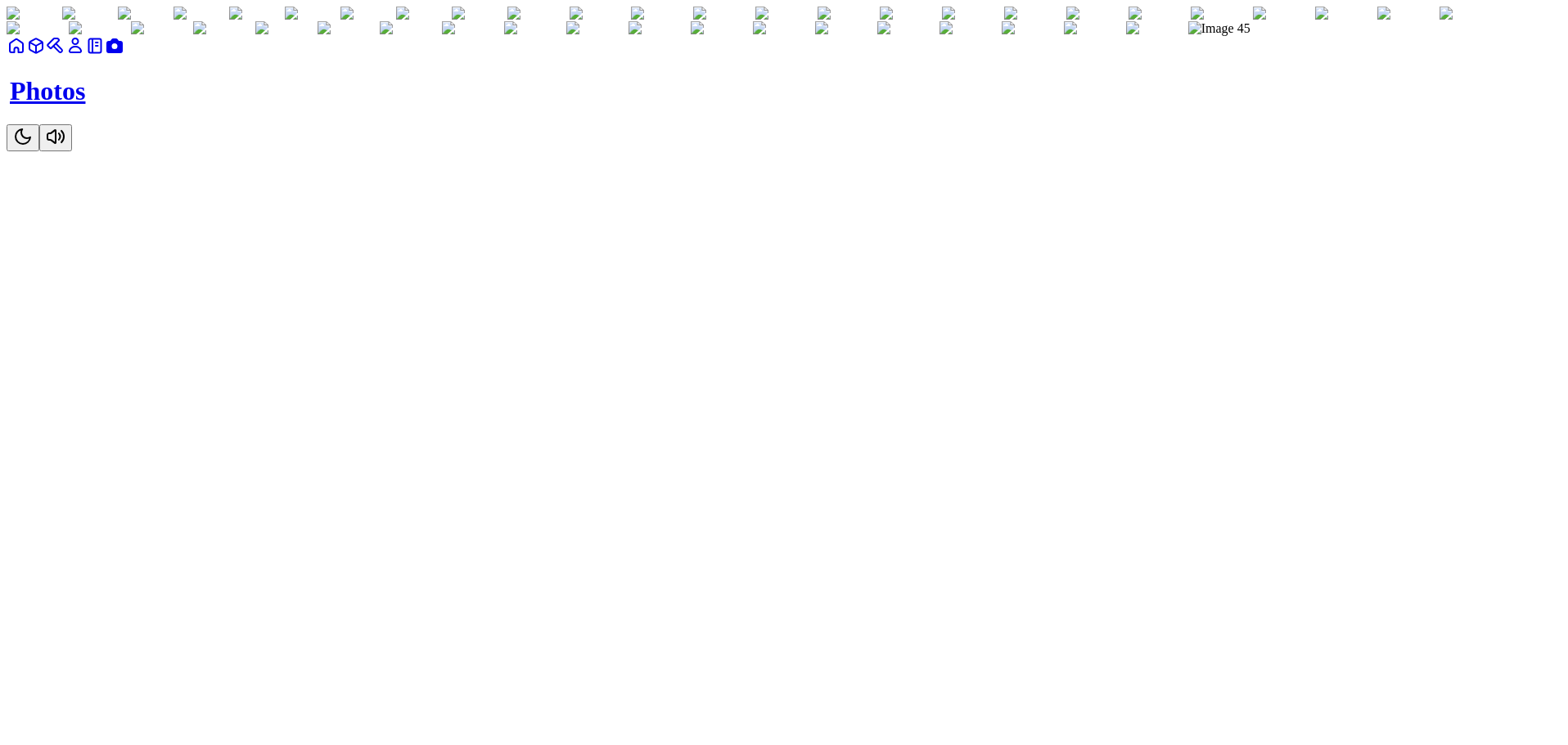
click at [105, 58] on link at bounding box center [94, 51] width 19 height 13
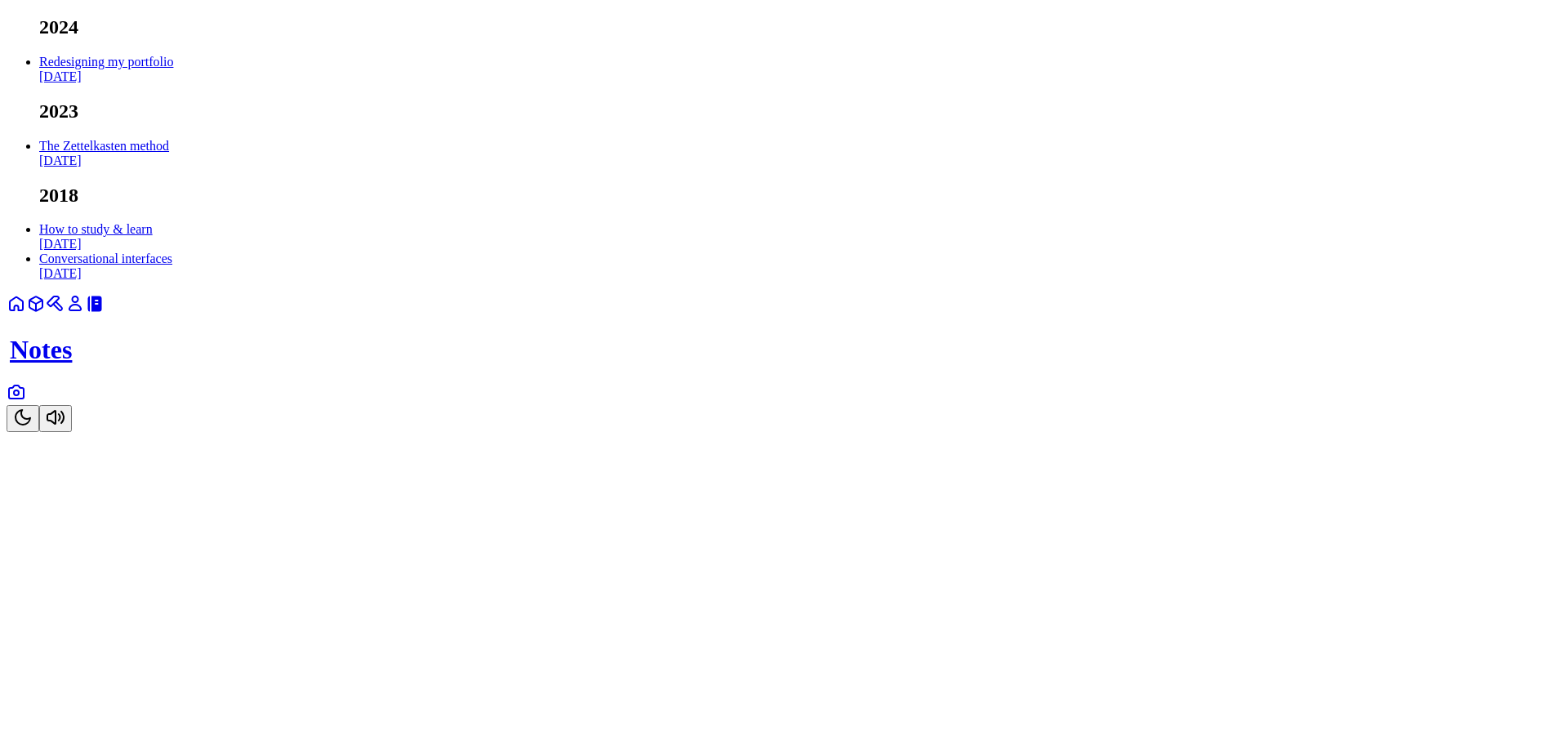
click at [85, 313] on icon at bounding box center [75, 304] width 19 height 19
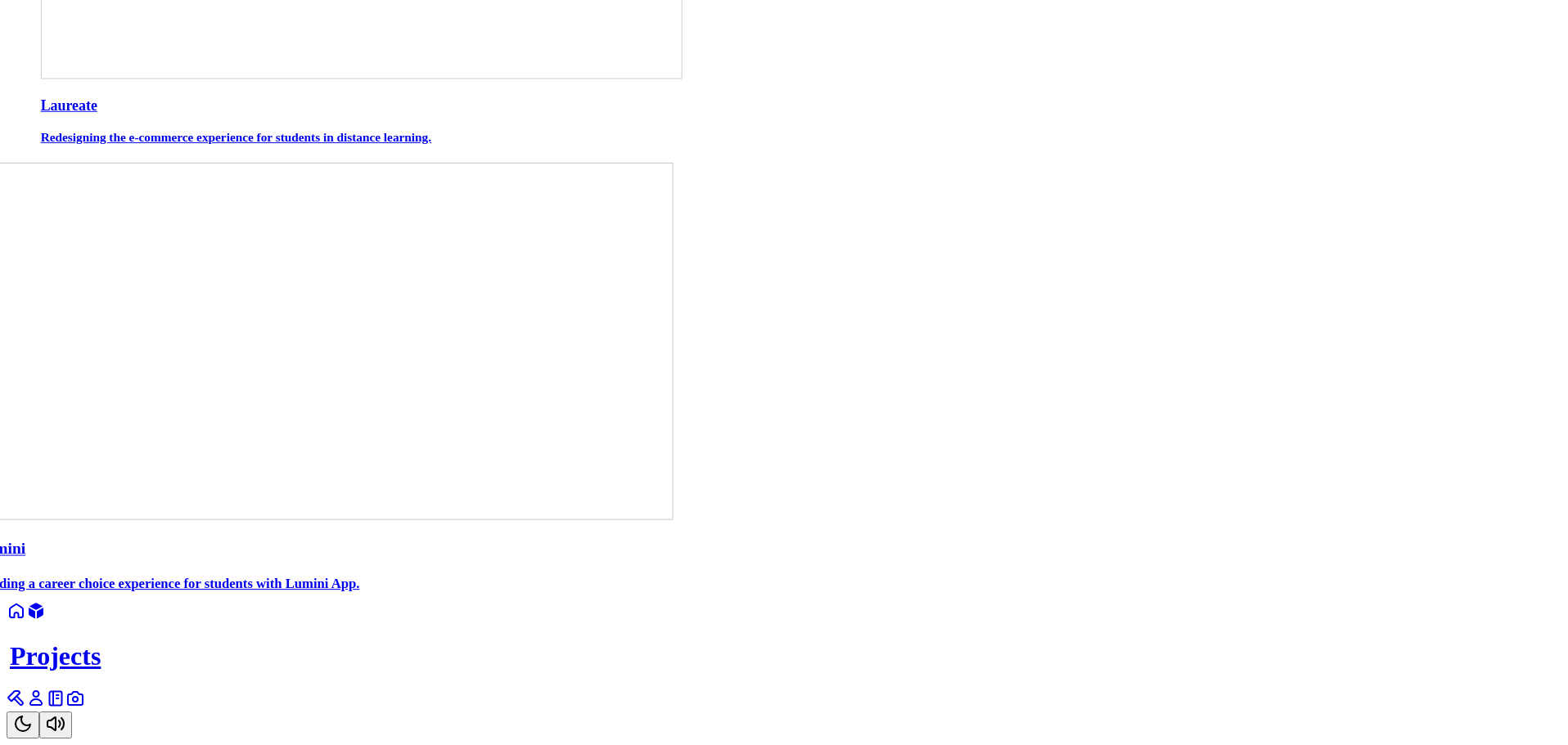
scroll to position [928, 0]
click at [26, 701] on icon at bounding box center [16, 698] width 19 height 19
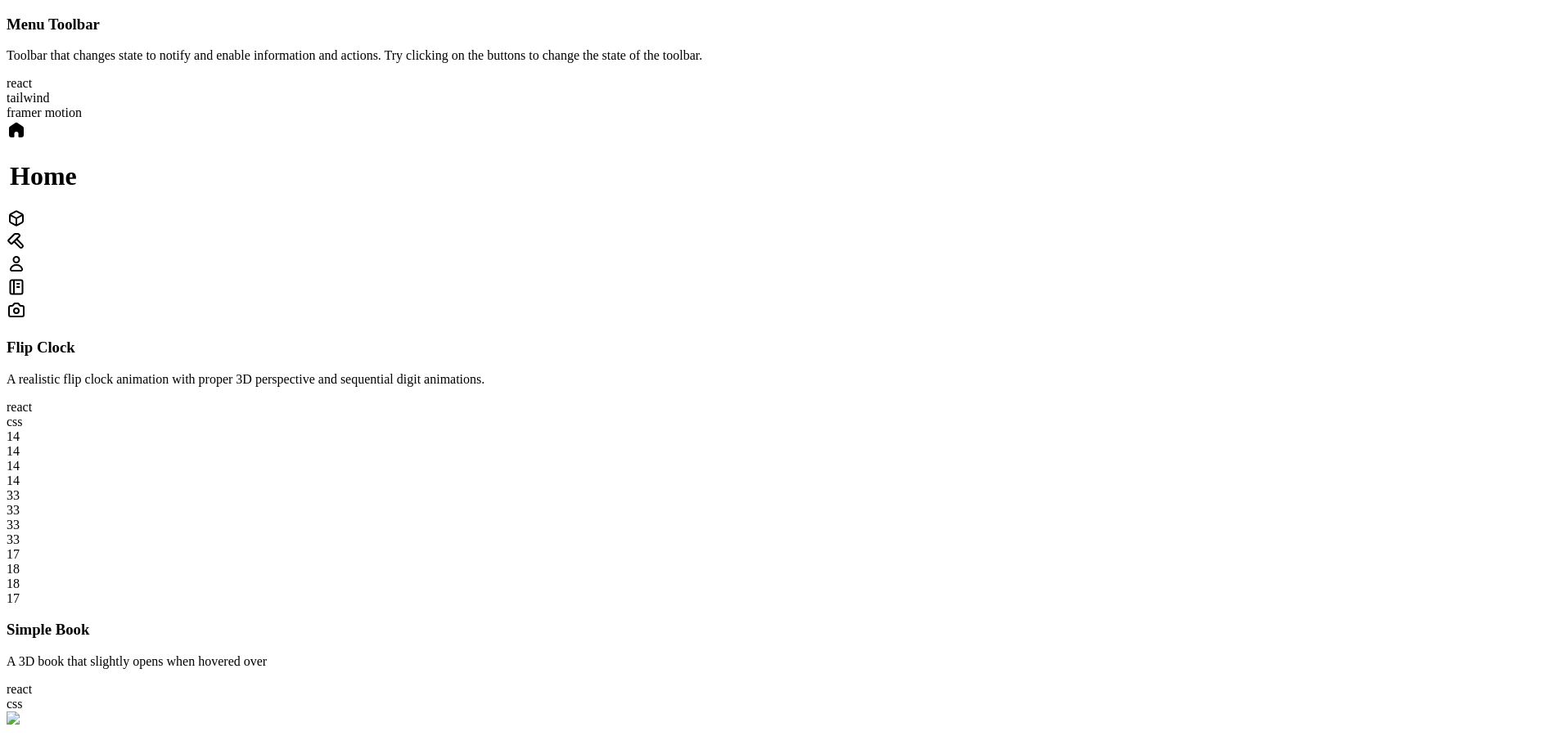
click at [26, 251] on icon at bounding box center [16, 241] width 19 height 19
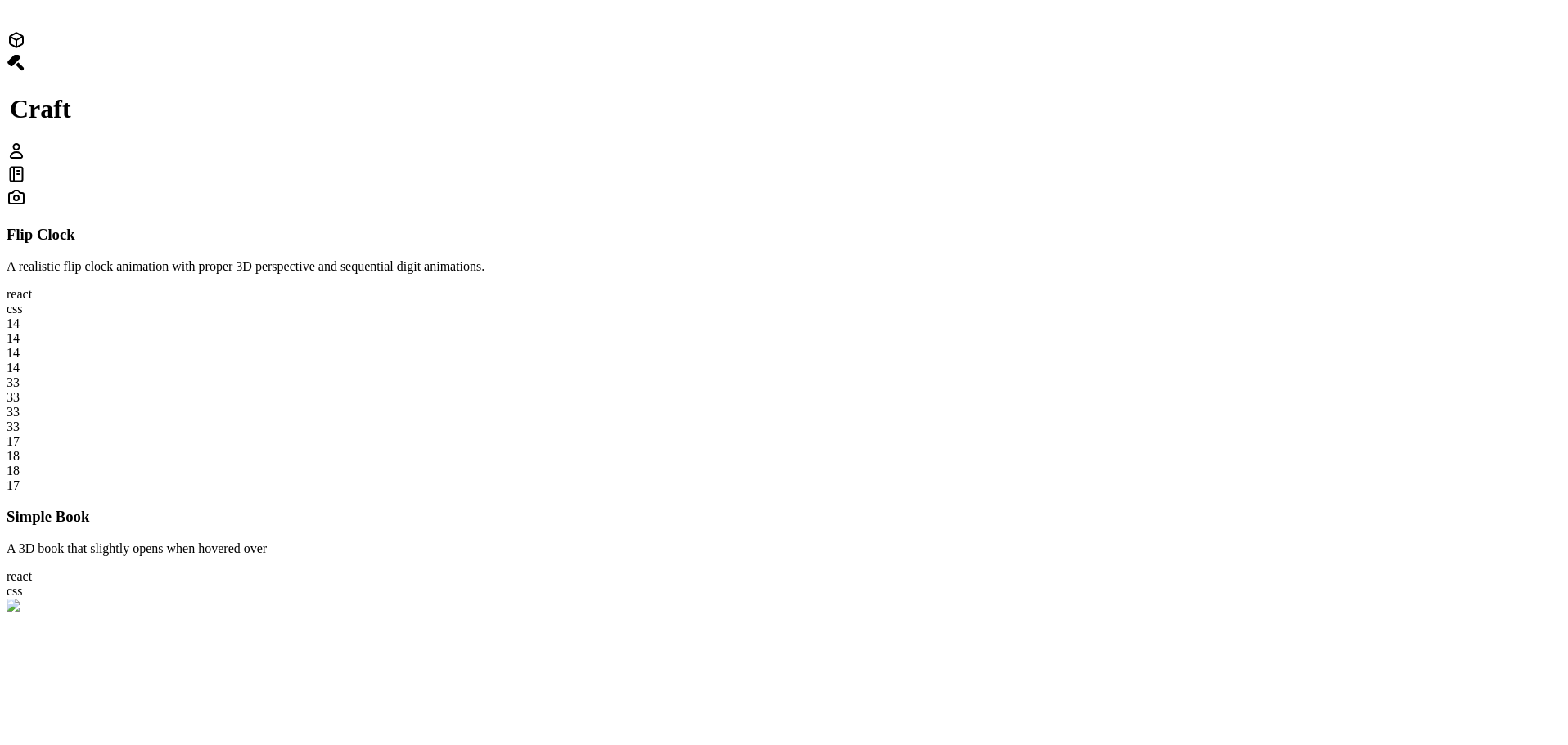
scroll to position [655, 0]
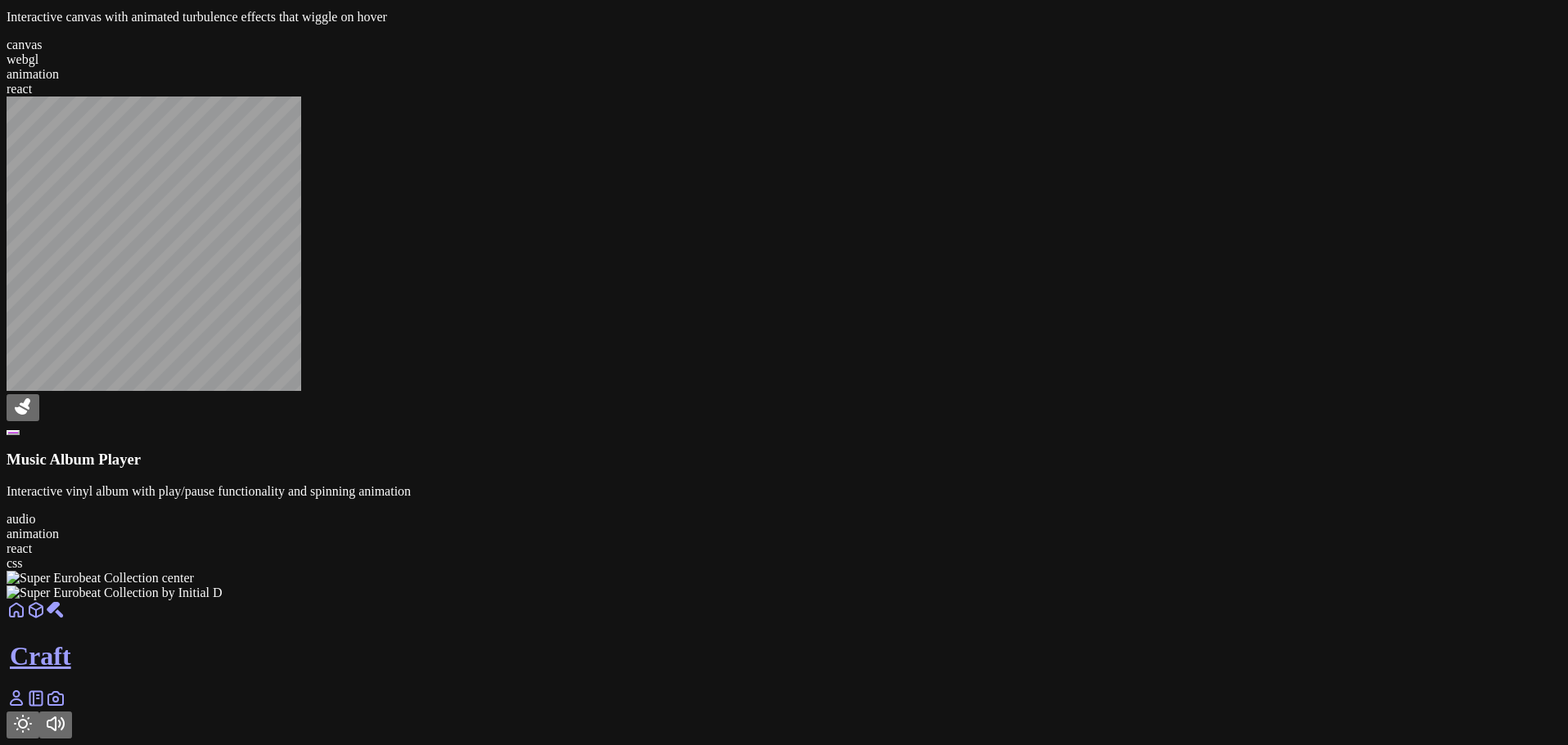
scroll to position [2346, 0]
click at [913, 601] on div at bounding box center [784, 601] width 1555 height 0
click at [913, 601] on div at bounding box center [1483, 601] width 1555 height 0
click at [22, 700] on icon at bounding box center [16, 698] width 12 height 13
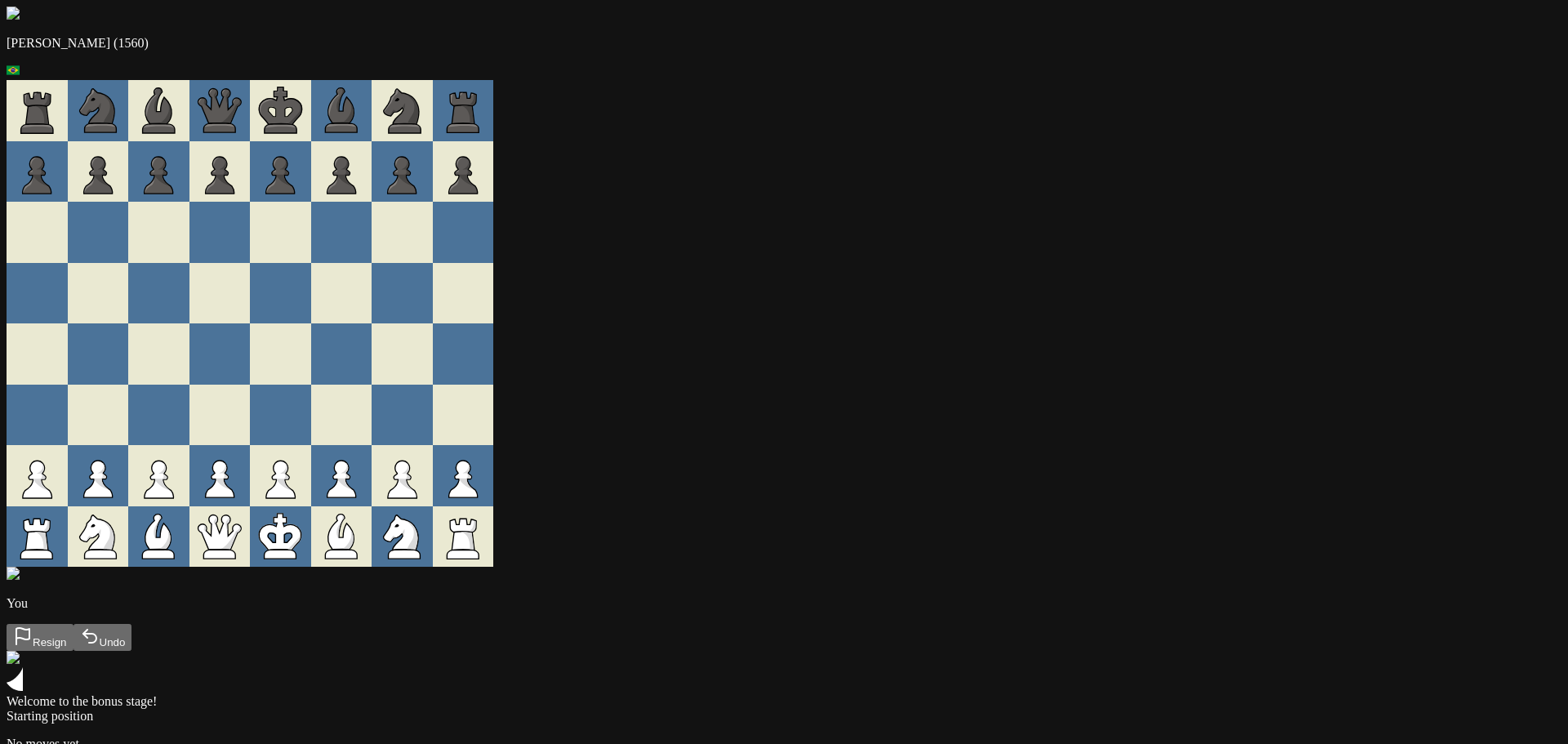
click at [311, 367] on div at bounding box center [281, 354] width 62 height 62
